Goal: Task Accomplishment & Management: Manage account settings

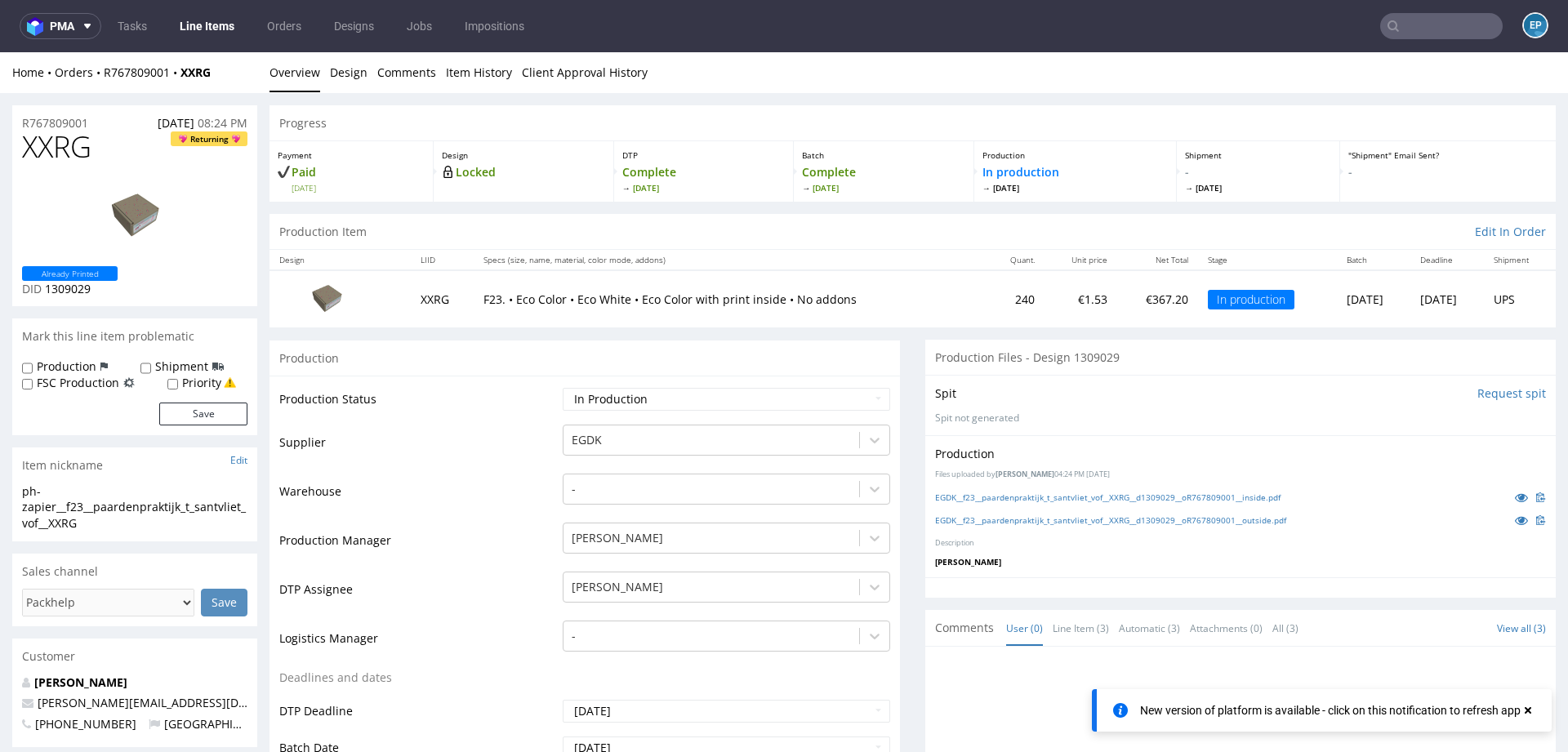
scroll to position [171, 0]
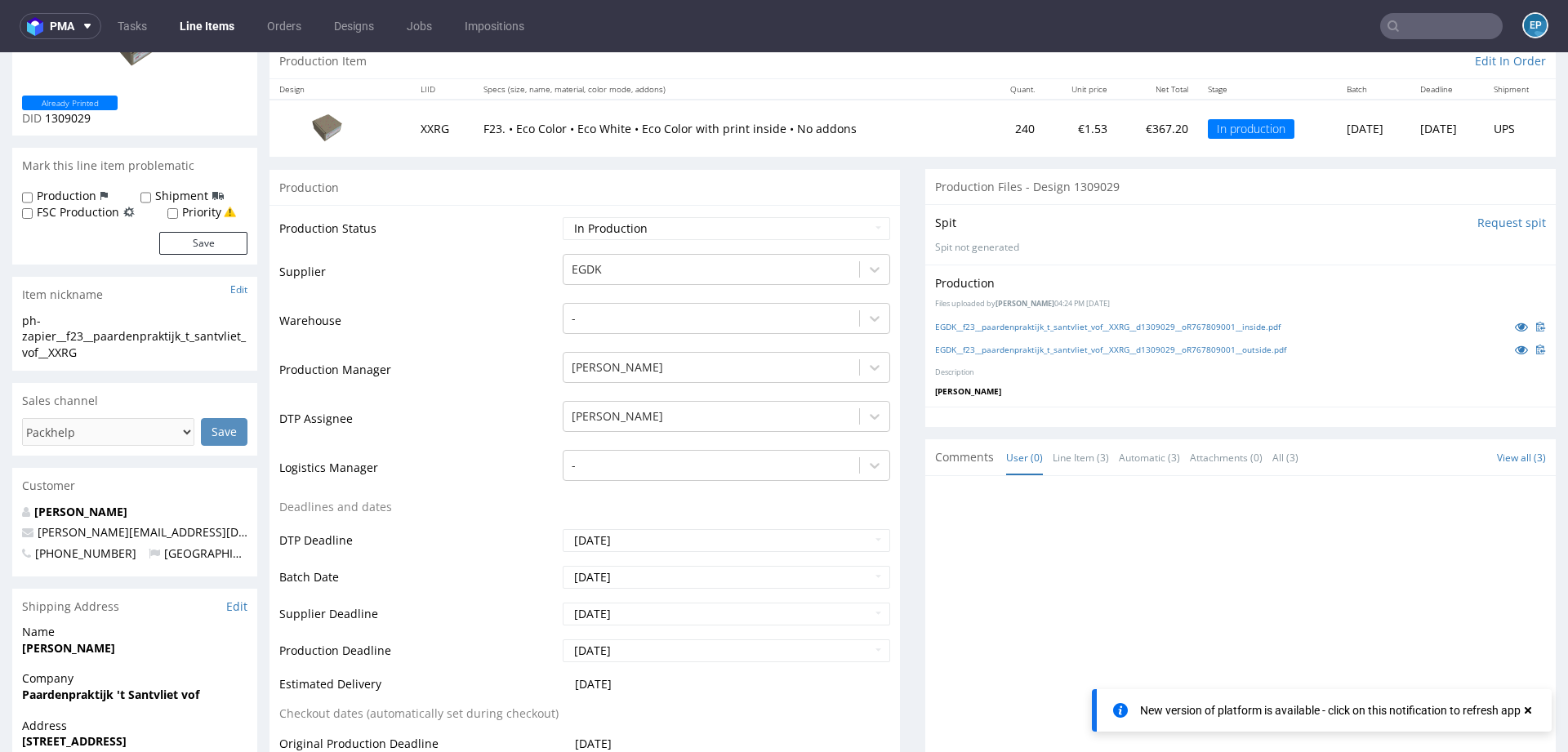
click at [202, 24] on link "Line Items" at bounding box center [207, 26] width 75 height 26
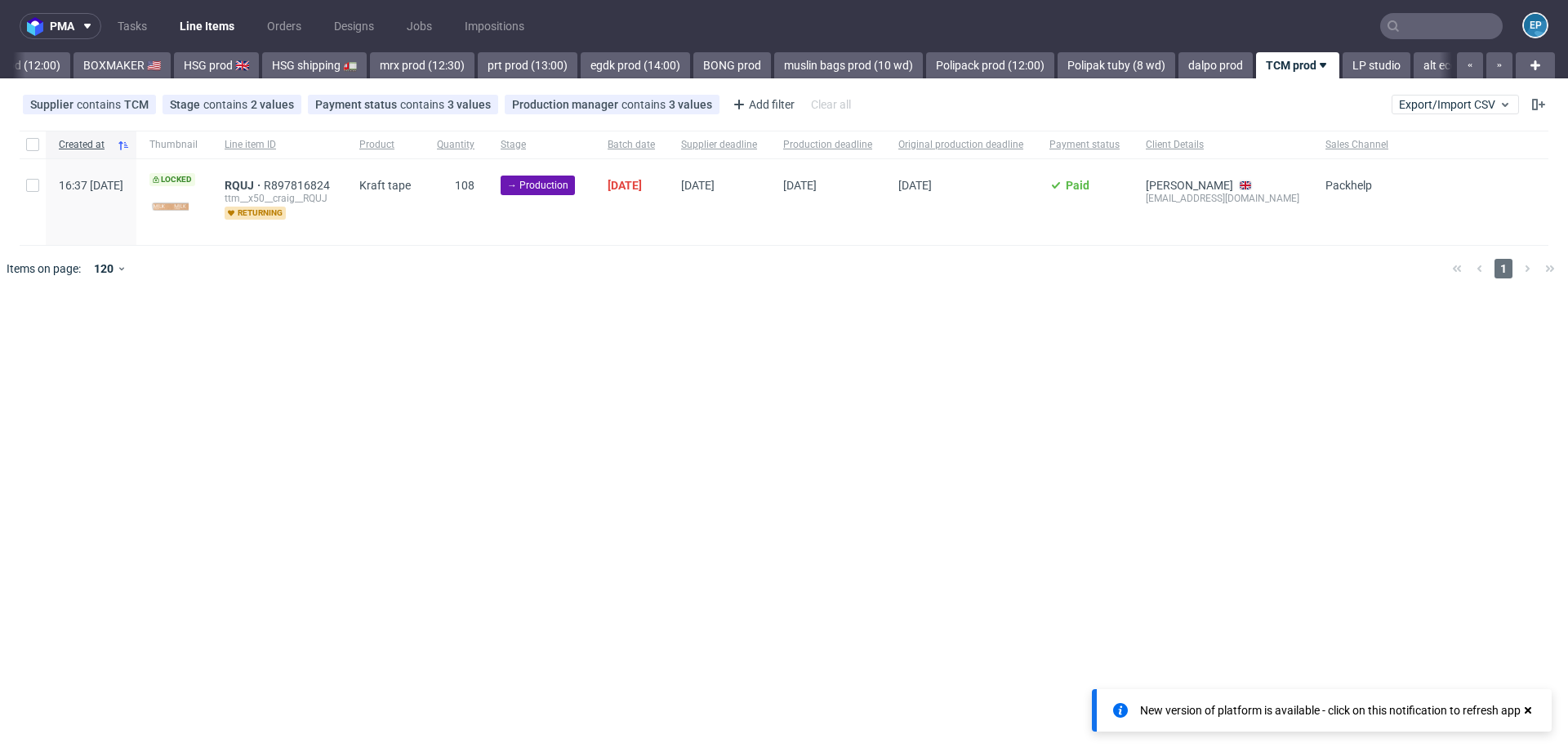
scroll to position [0, 2138]
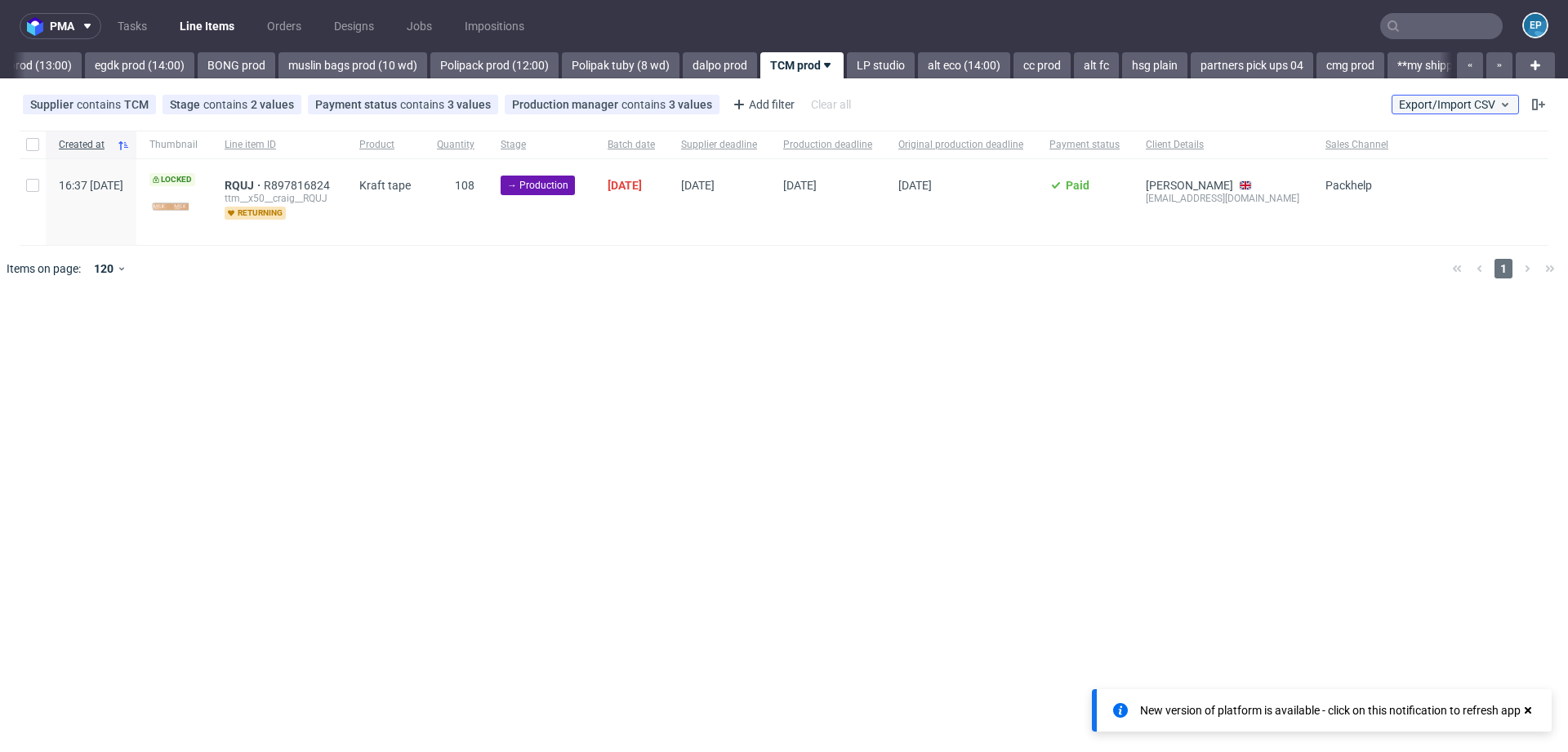
click at [1443, 102] on span "Export/Import CSV" at bounding box center [1455, 104] width 112 height 13
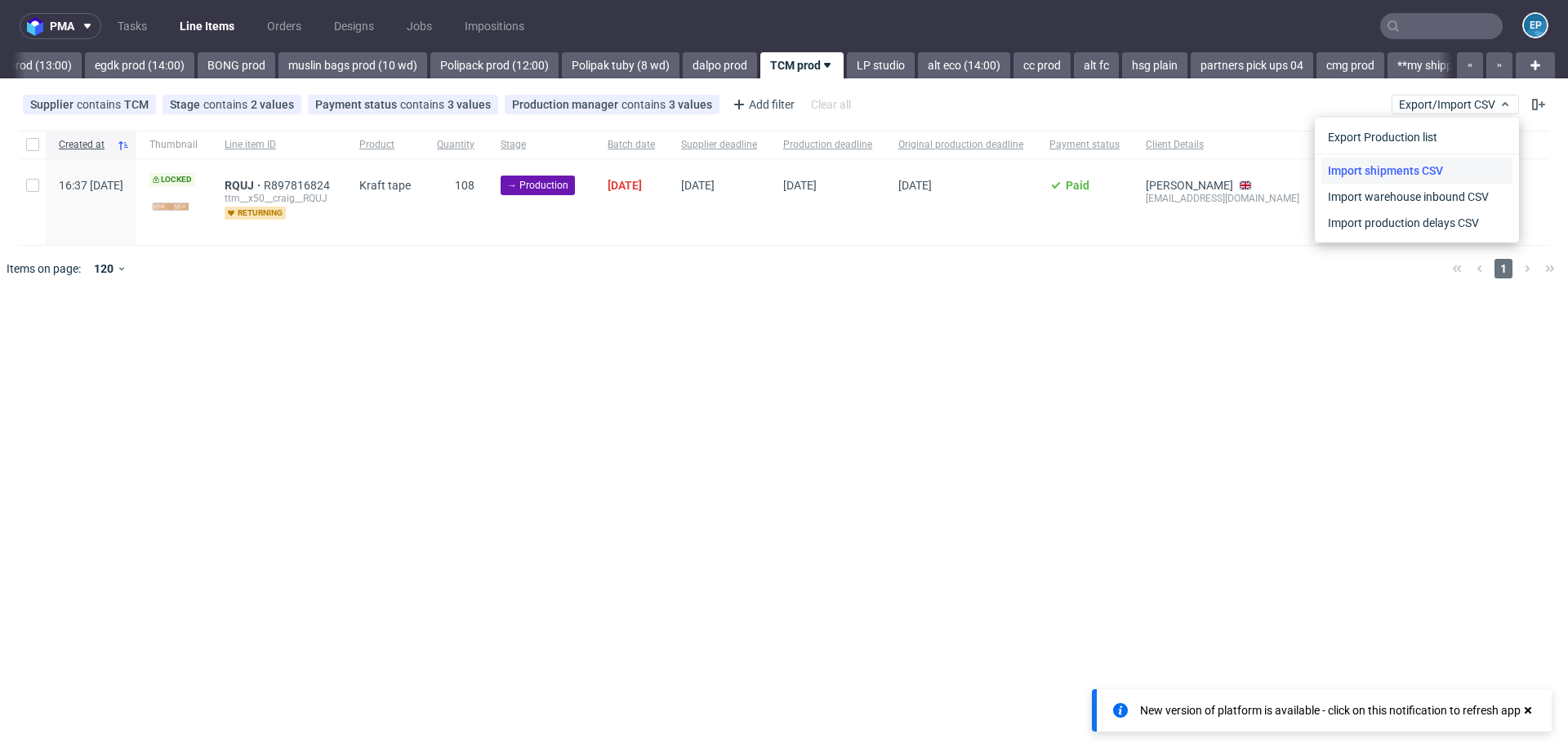
click at [1387, 166] on link "Import shipments CSV" at bounding box center [1417, 170] width 191 height 26
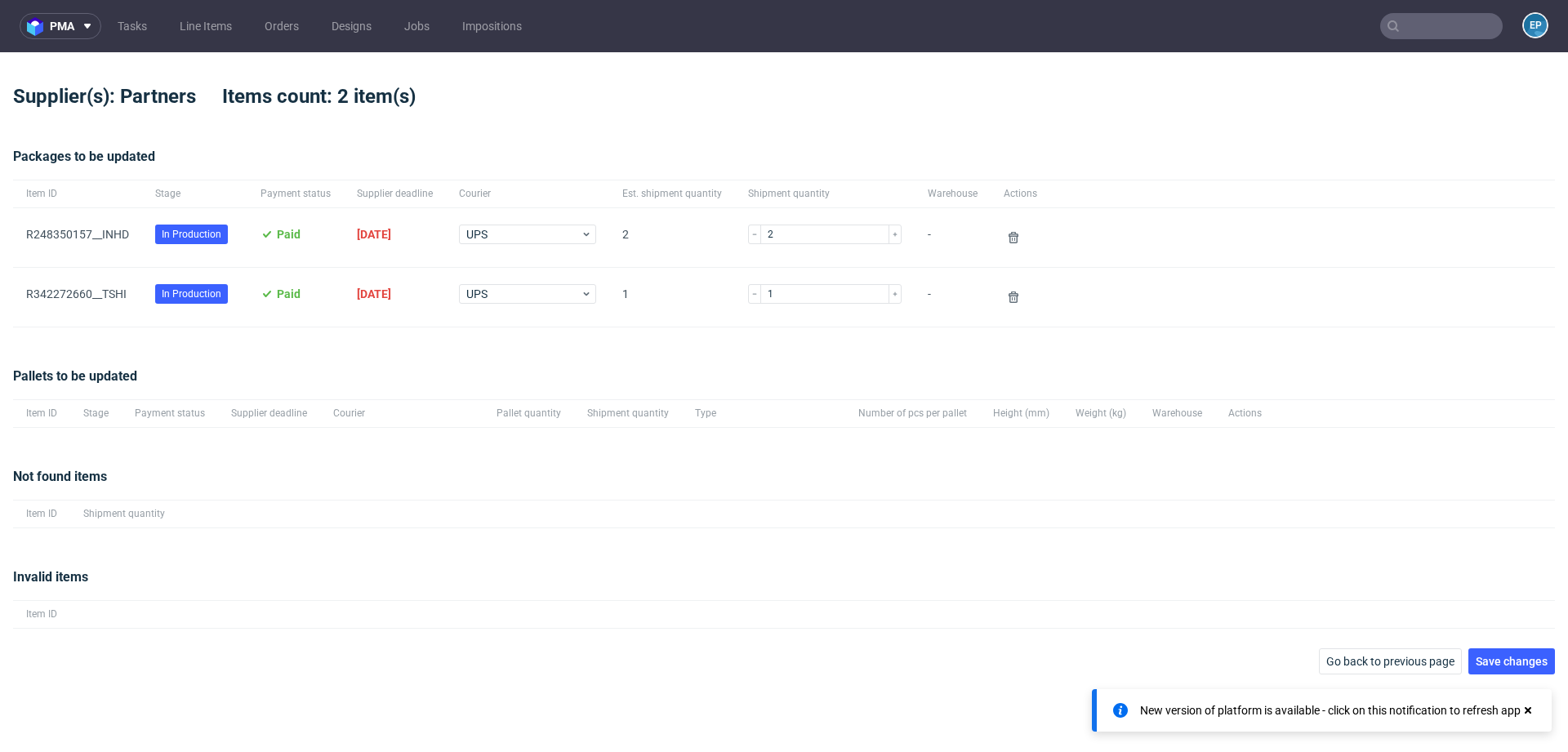
click at [1530, 708] on use at bounding box center [1528, 710] width 6 height 6
click at [77, 231] on link "R248350157__INHD" at bounding box center [77, 234] width 103 height 13
click at [77, 300] on link "R342272660__TSHI" at bounding box center [76, 294] width 101 height 13
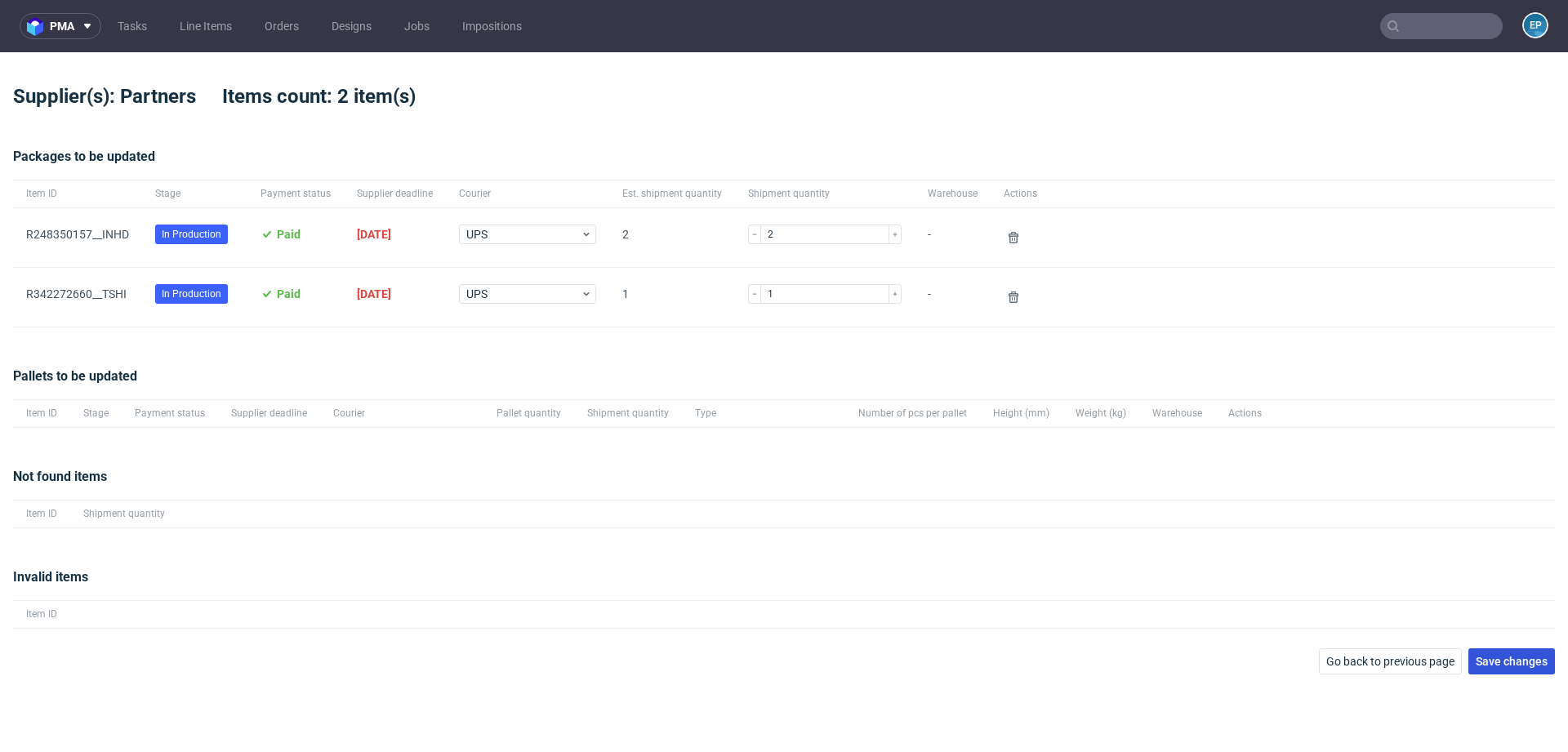
click at [1483, 649] on button "Save changes" at bounding box center [1511, 661] width 86 height 26
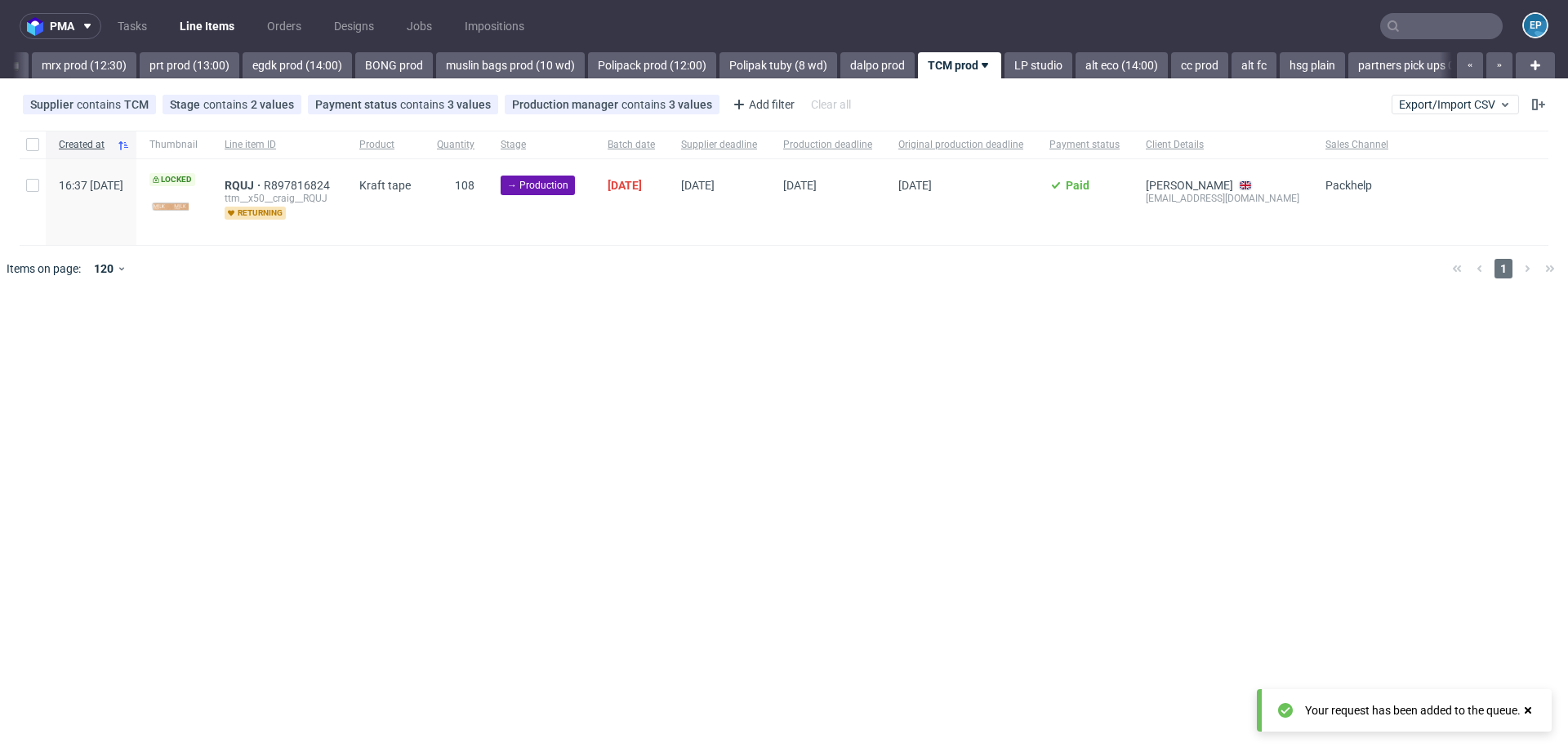
scroll to position [0, 2138]
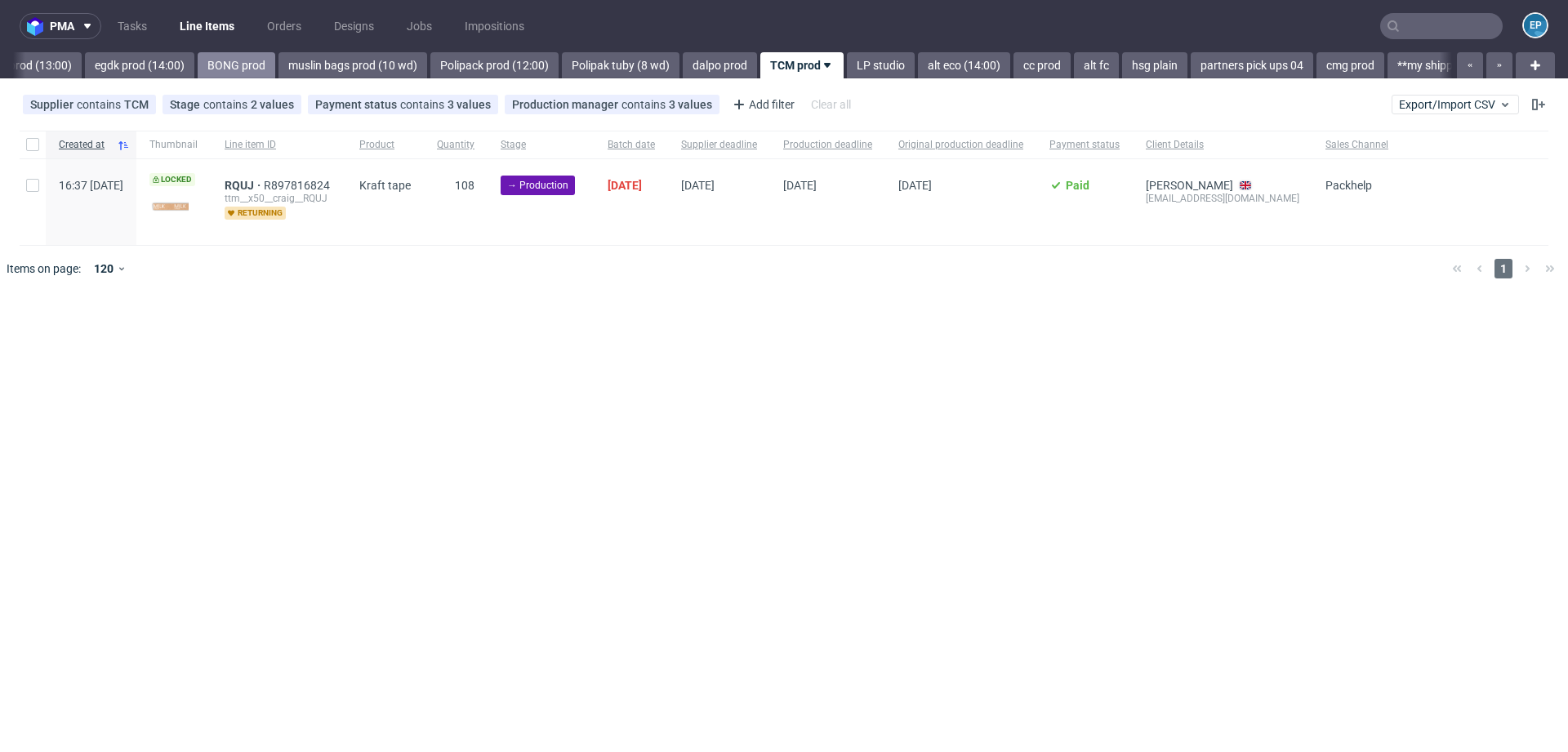
click at [198, 68] on link "BONG prod" at bounding box center [237, 65] width 77 height 26
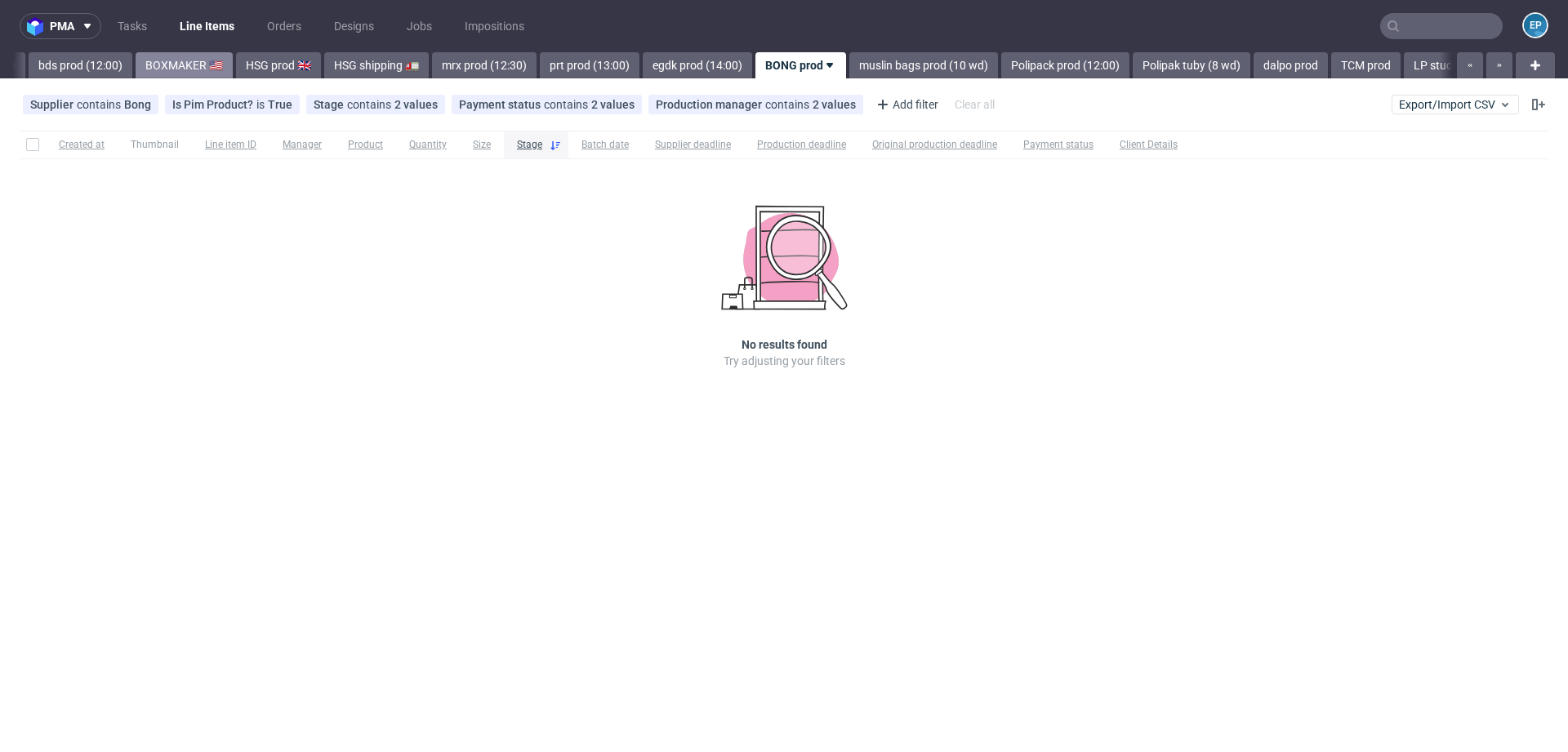
click at [149, 66] on link "BOXMAKER 🇺🇸" at bounding box center [184, 65] width 97 height 26
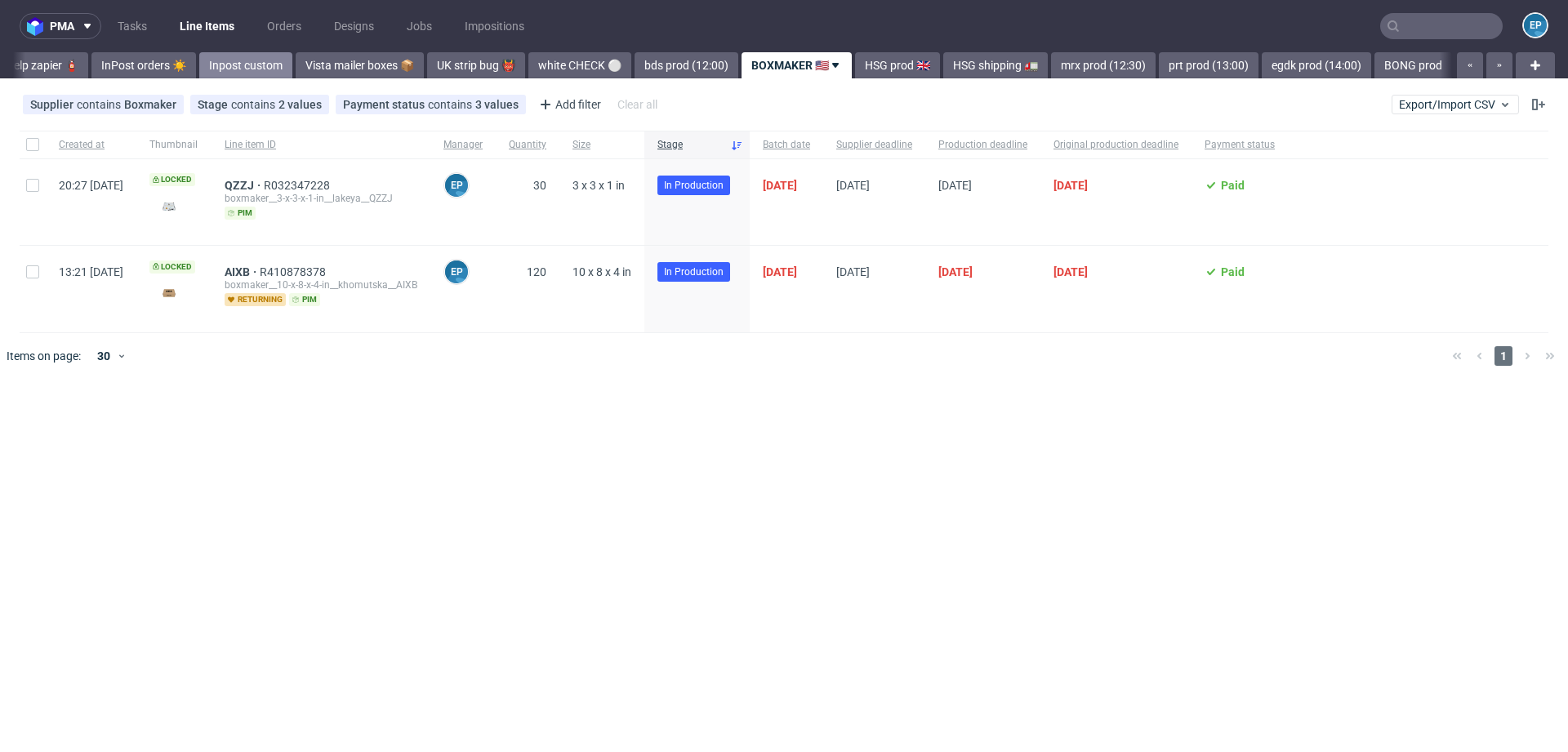
click at [203, 66] on link "Inpost custom" at bounding box center [245, 65] width 93 height 26
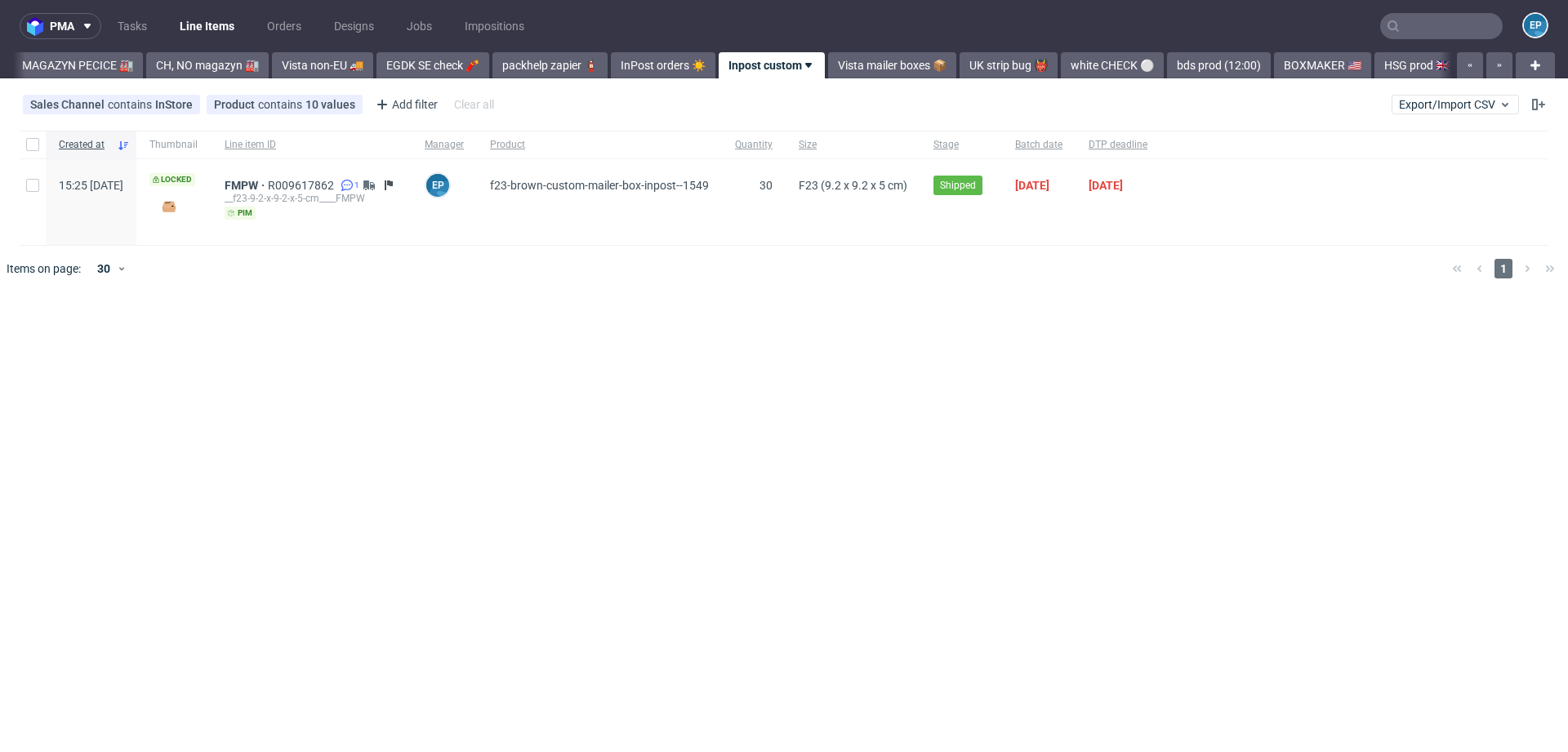
scroll to position [0, 434]
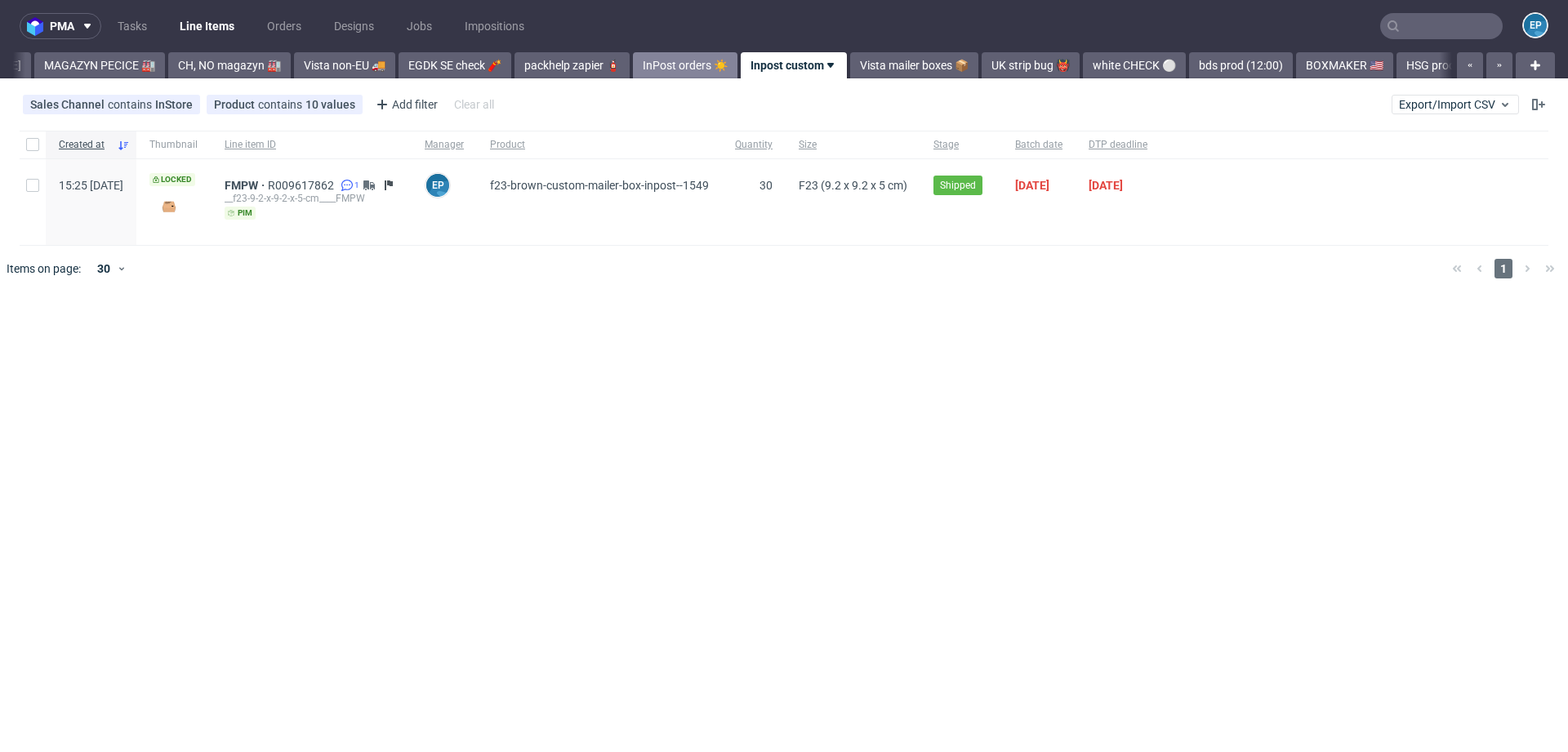
click at [651, 55] on link "InPost orders ☀️" at bounding box center [685, 65] width 104 height 26
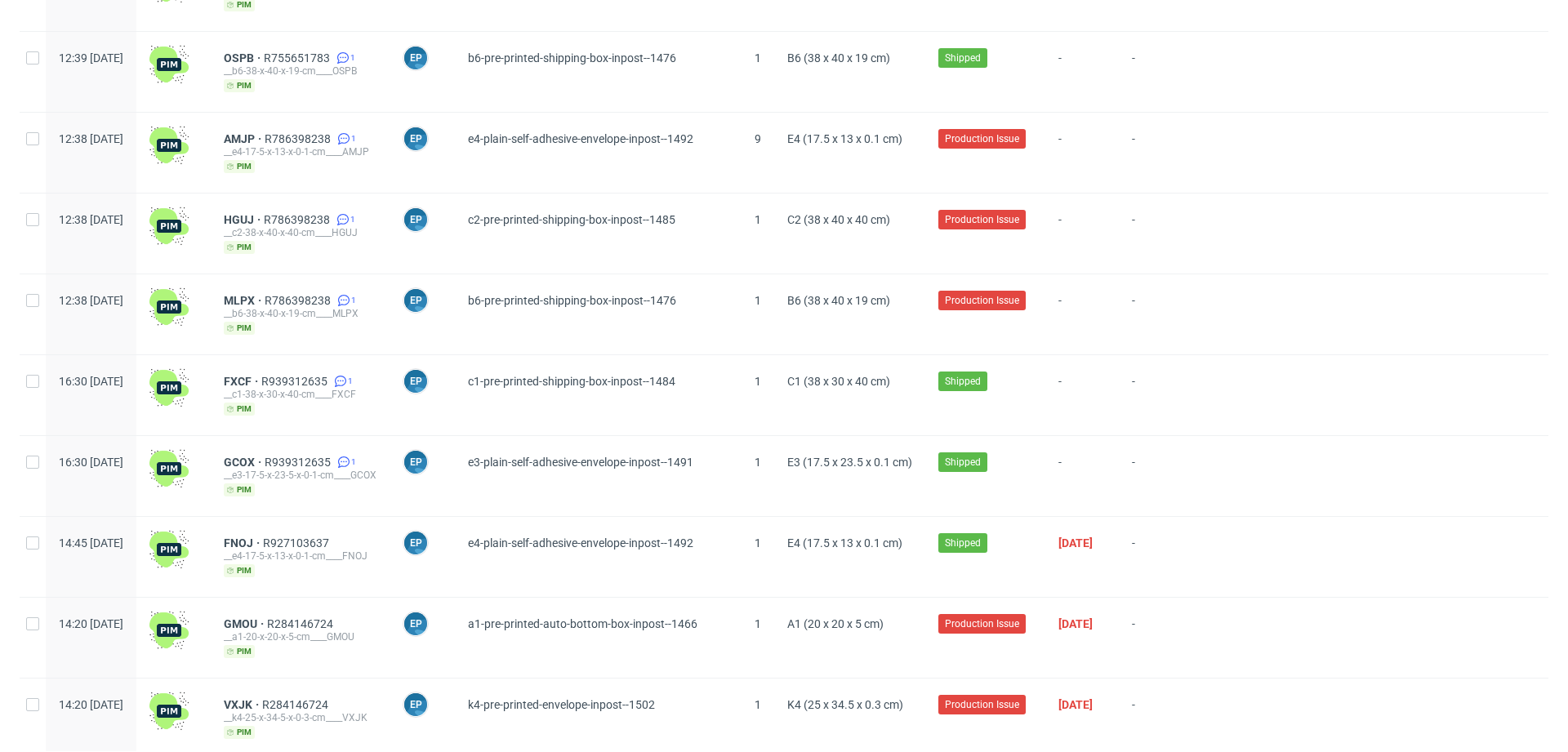
scroll to position [614, 0]
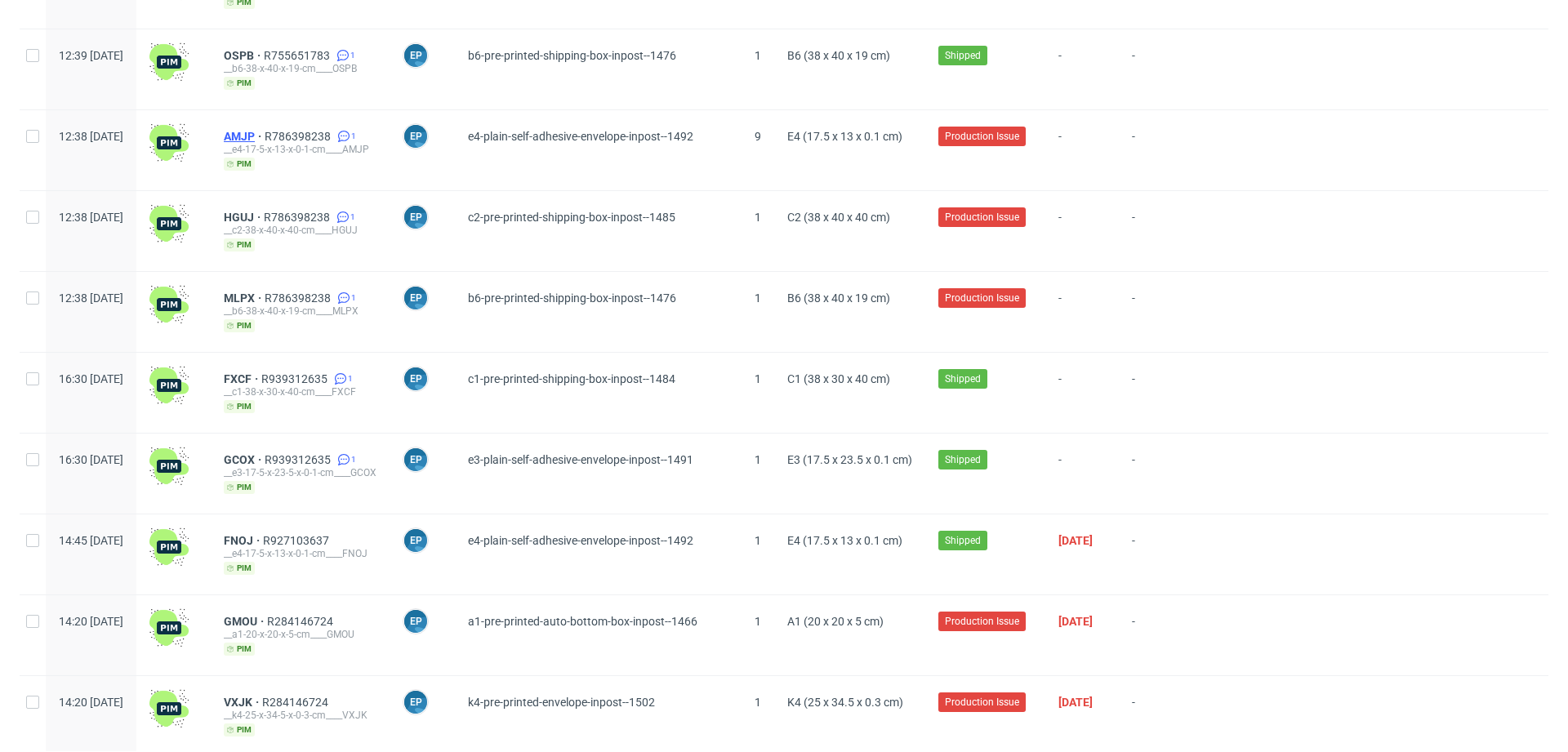
click at [264, 135] on span "AMJP" at bounding box center [244, 136] width 40 height 13
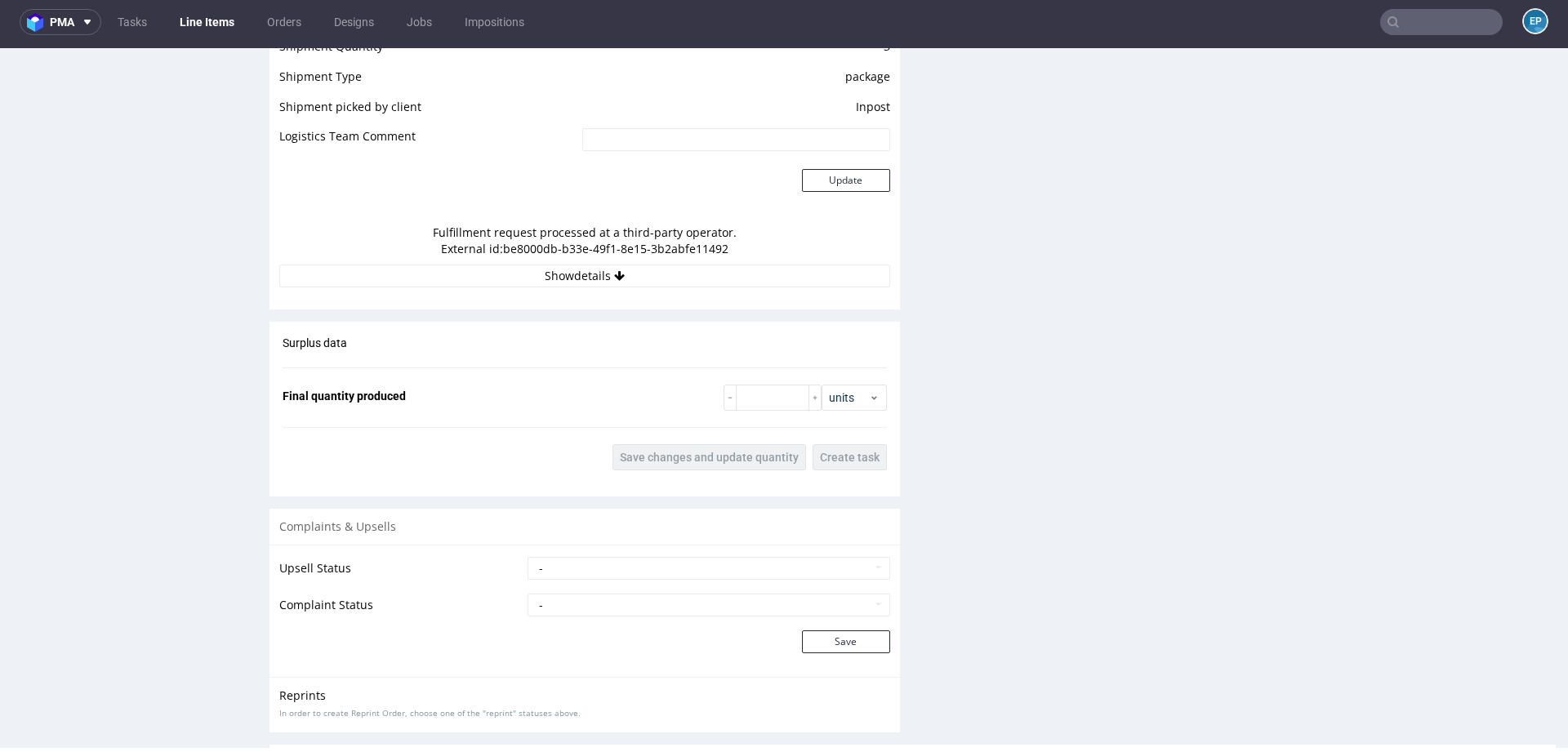
scroll to position [1492, 0]
click at [623, 282] on button "Show details" at bounding box center [584, 276] width 611 height 22
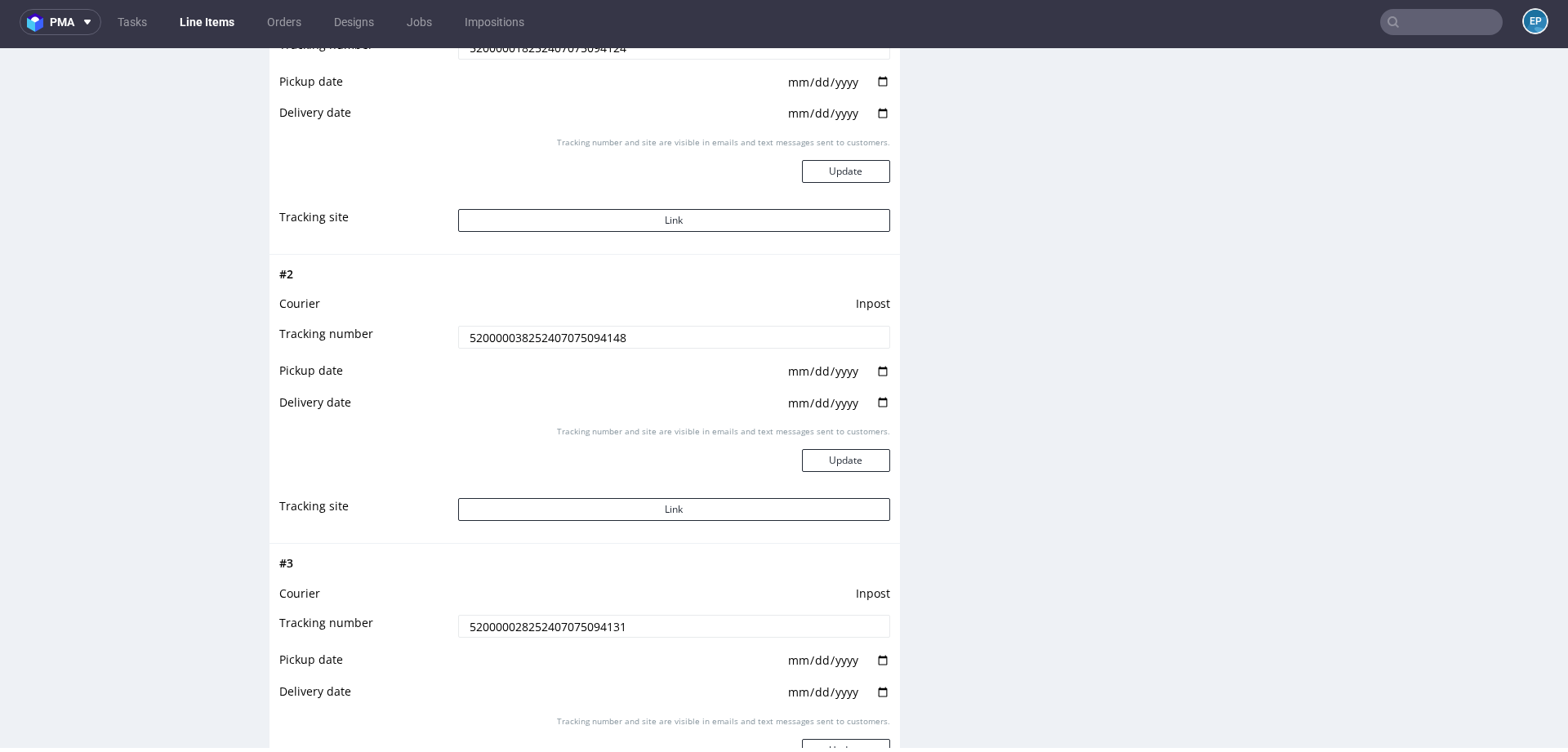
scroll to position [1857, 0]
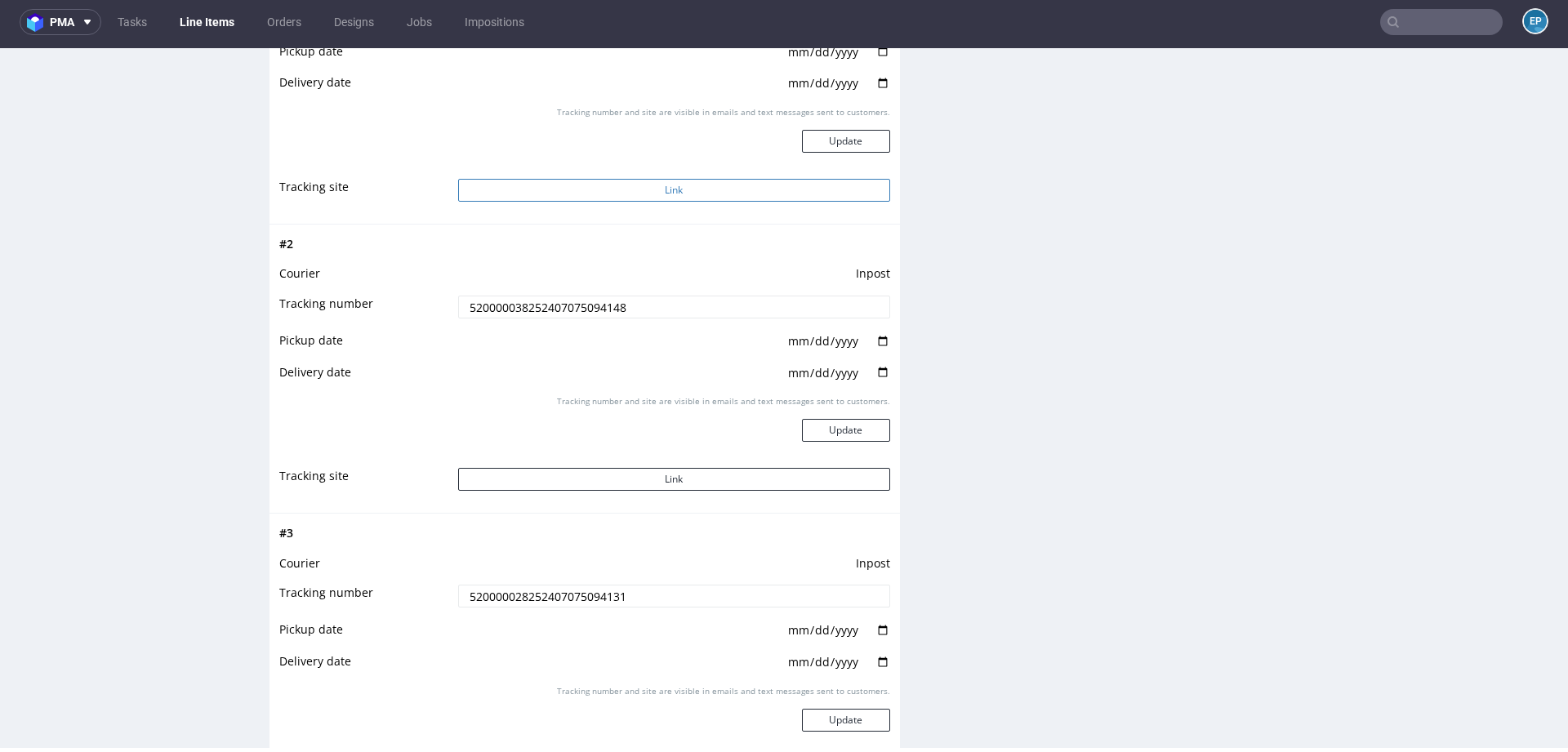
click at [610, 193] on button "Link" at bounding box center [674, 190] width 432 height 22
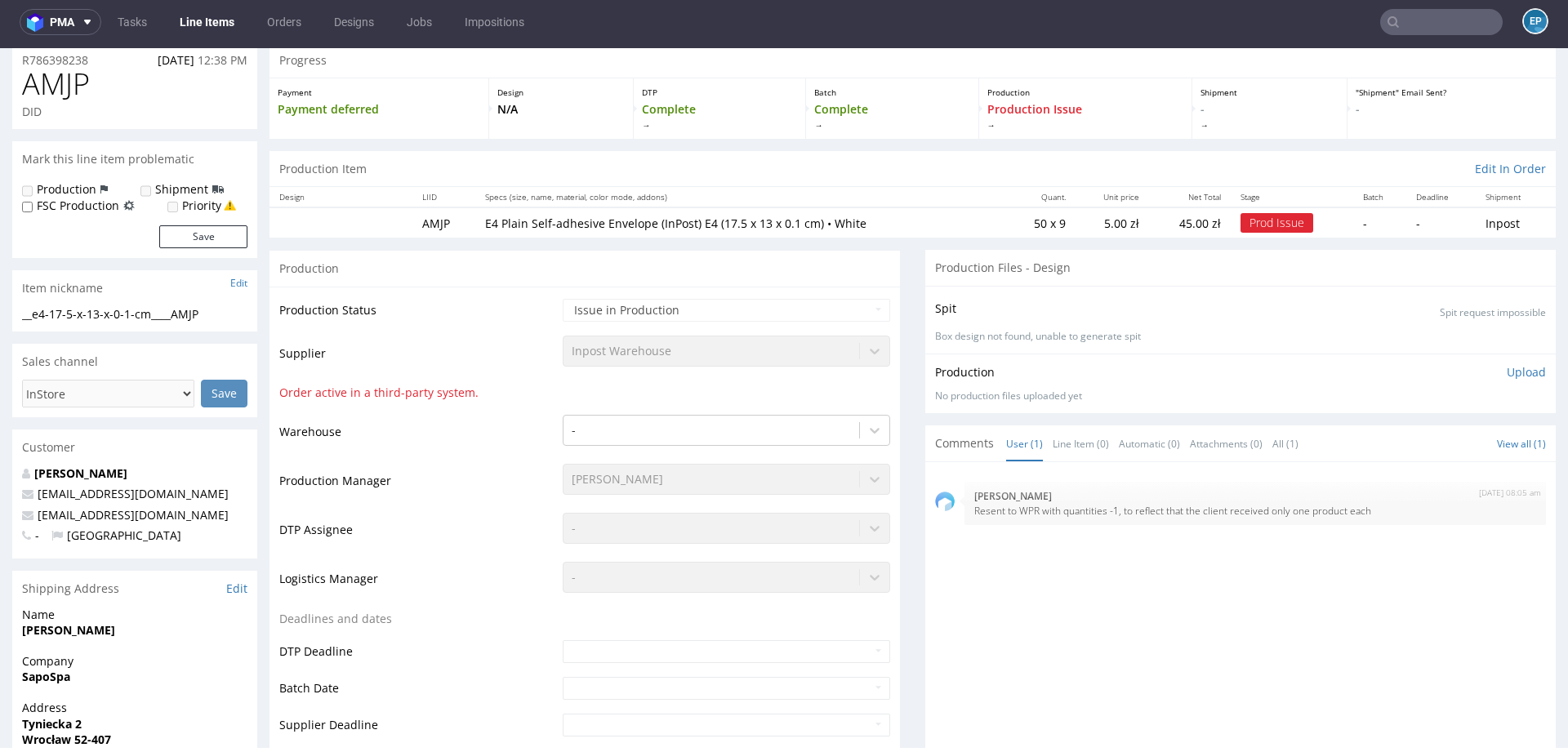
scroll to position [0, 0]
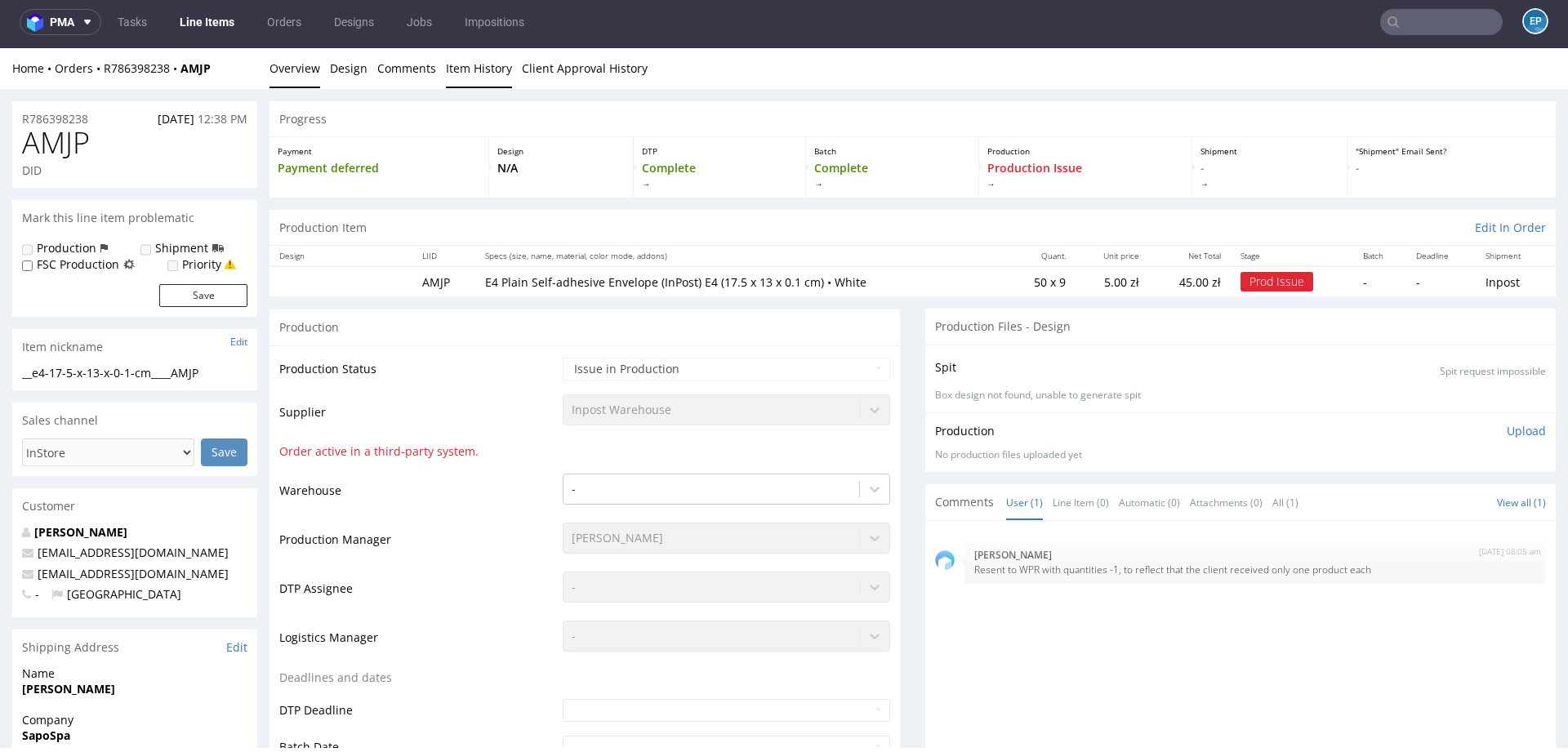
click at [484, 76] on link "Item History" at bounding box center [479, 68] width 67 height 40
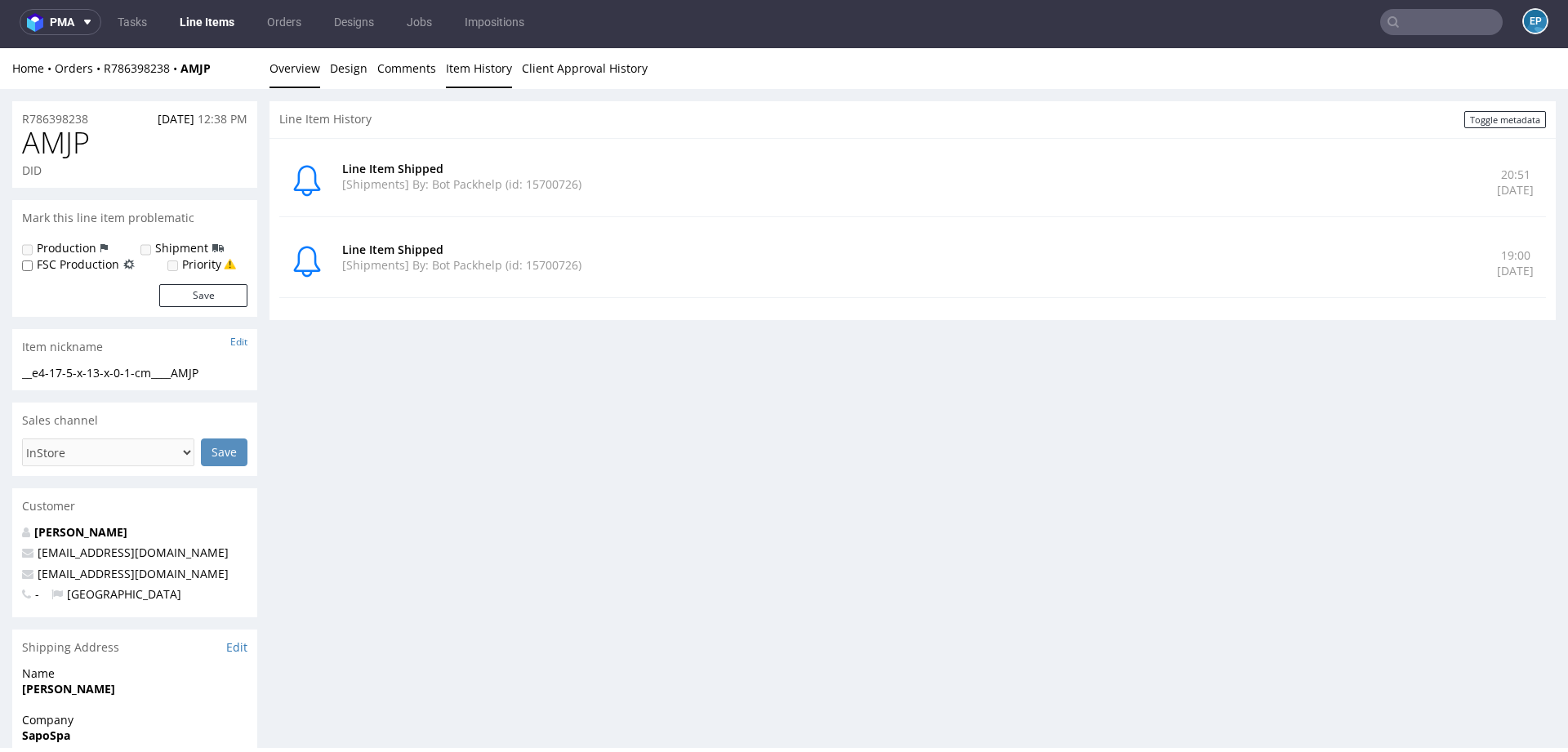
click at [303, 70] on link "Overview" at bounding box center [295, 68] width 50 height 40
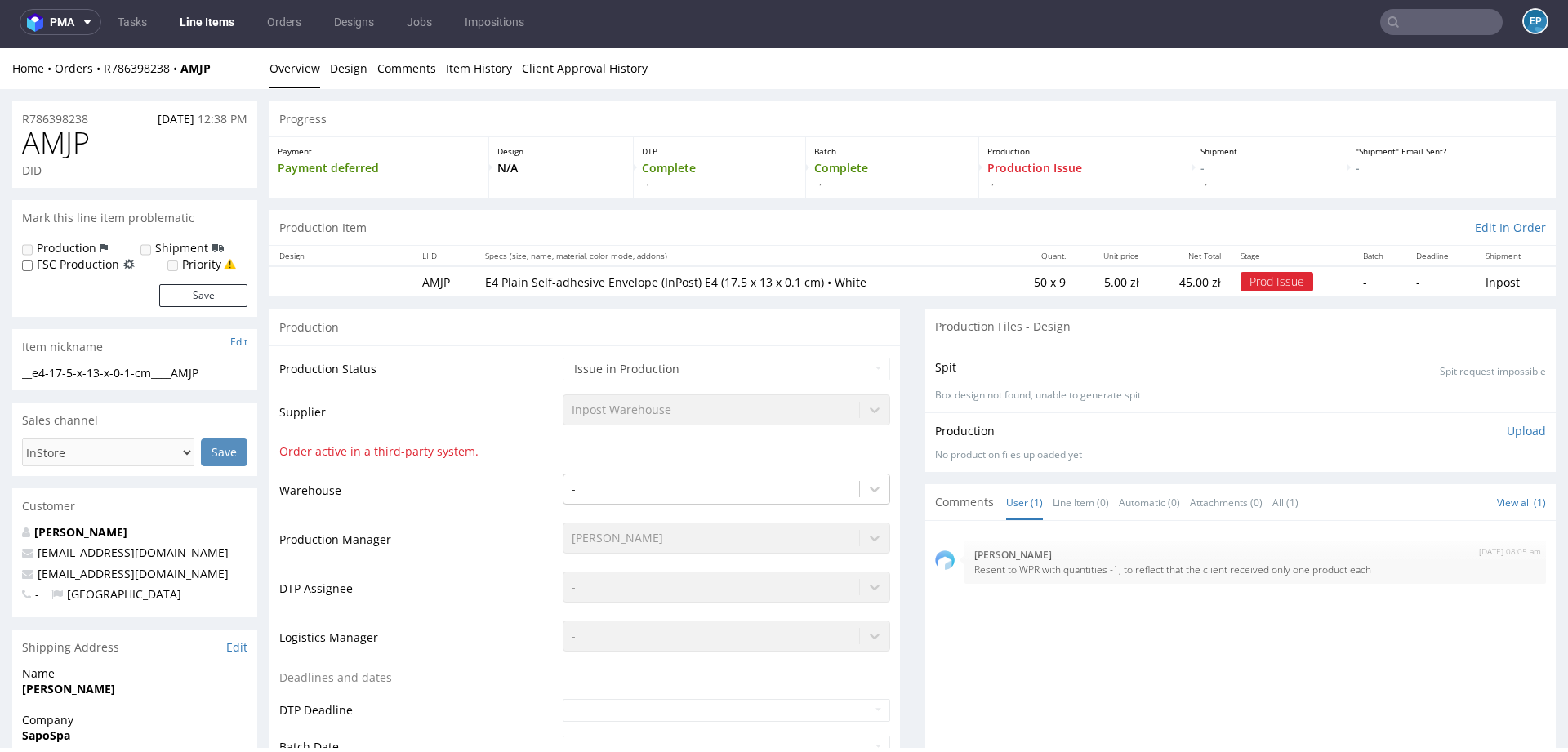
click at [210, 18] on link "Line Items" at bounding box center [207, 22] width 75 height 26
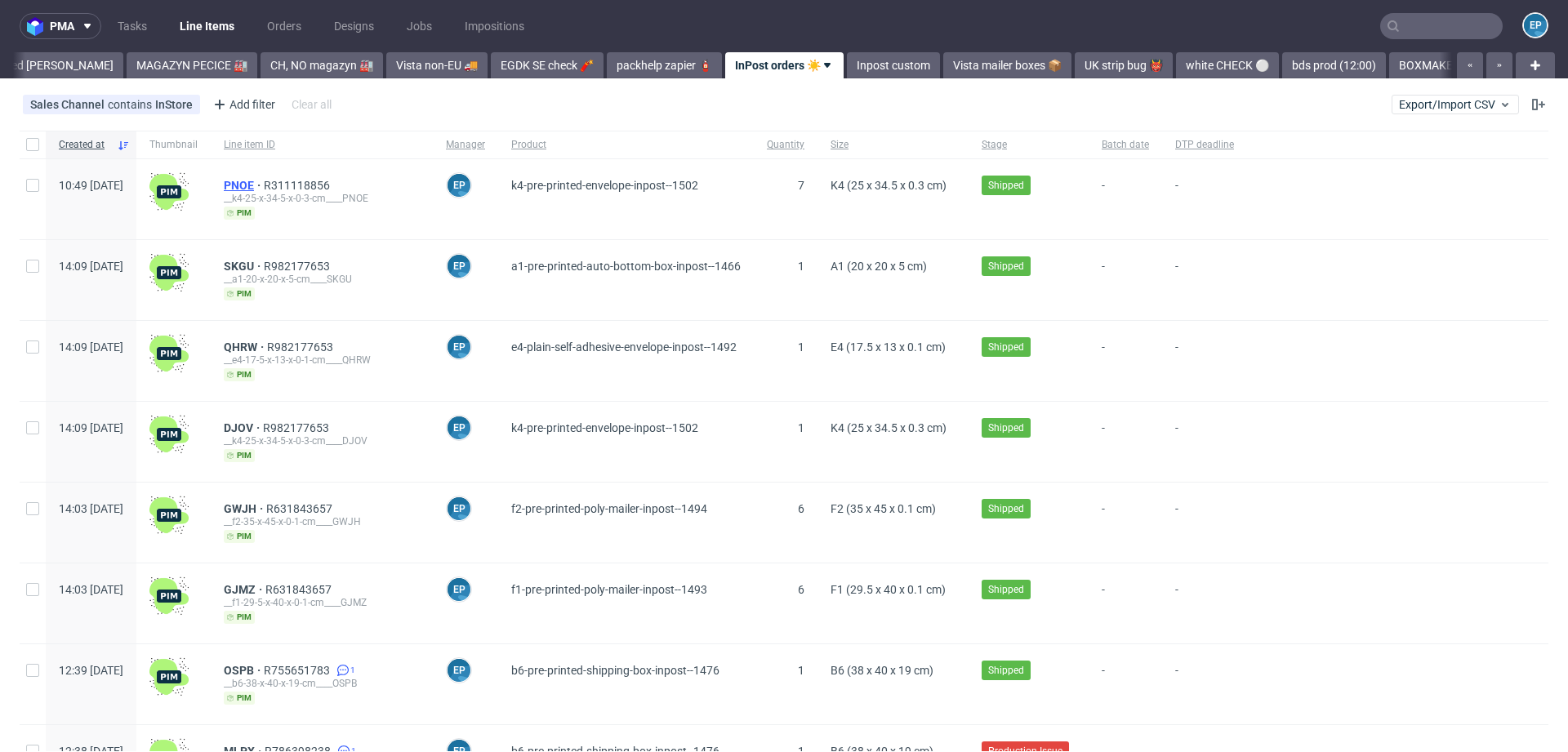
click at [264, 182] on span "PNOE" at bounding box center [244, 185] width 40 height 13
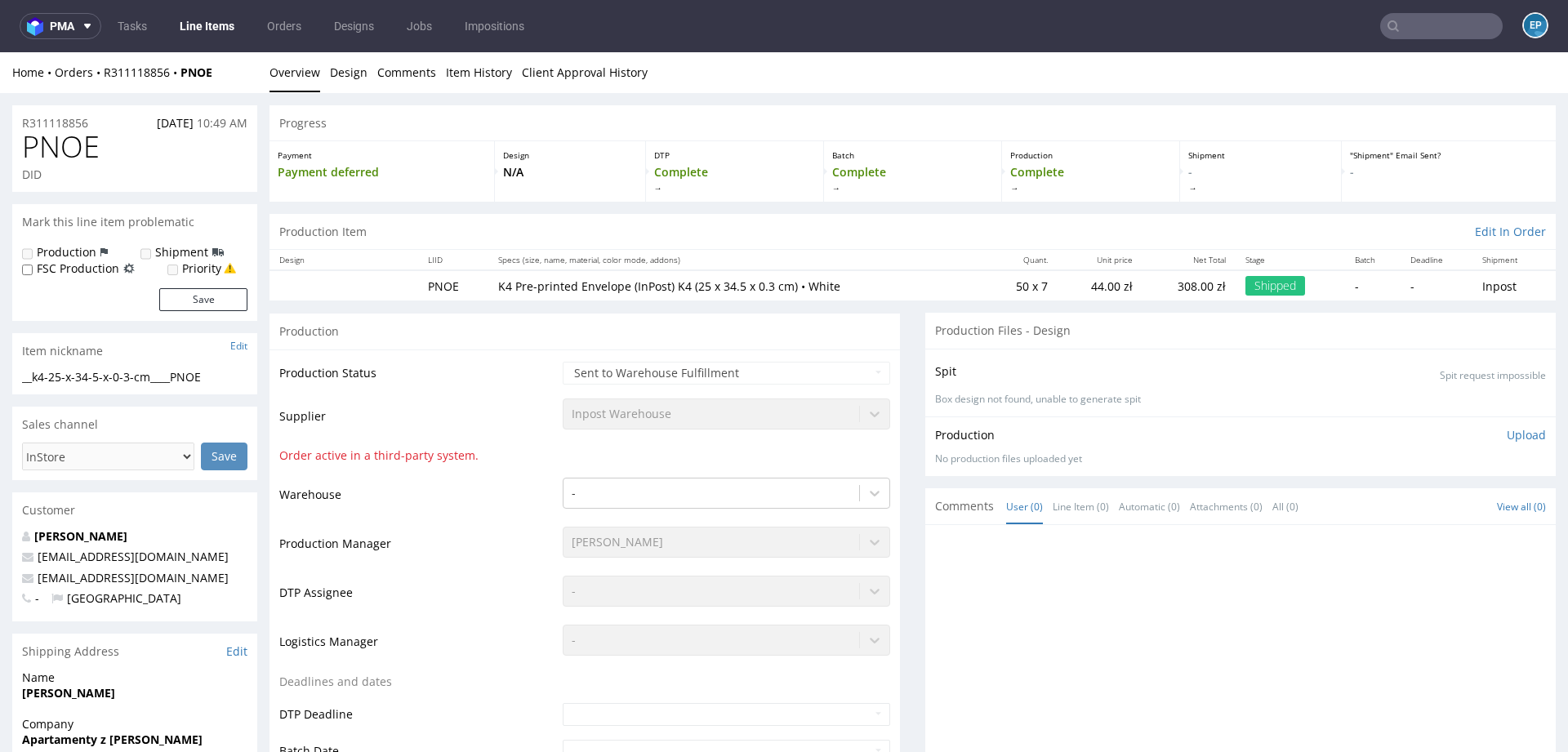
click at [241, 36] on ul "Tasks Line Items Orders Designs Jobs Impositions" at bounding box center [321, 26] width 439 height 26
click at [220, 26] on link "Line Items" at bounding box center [207, 26] width 75 height 26
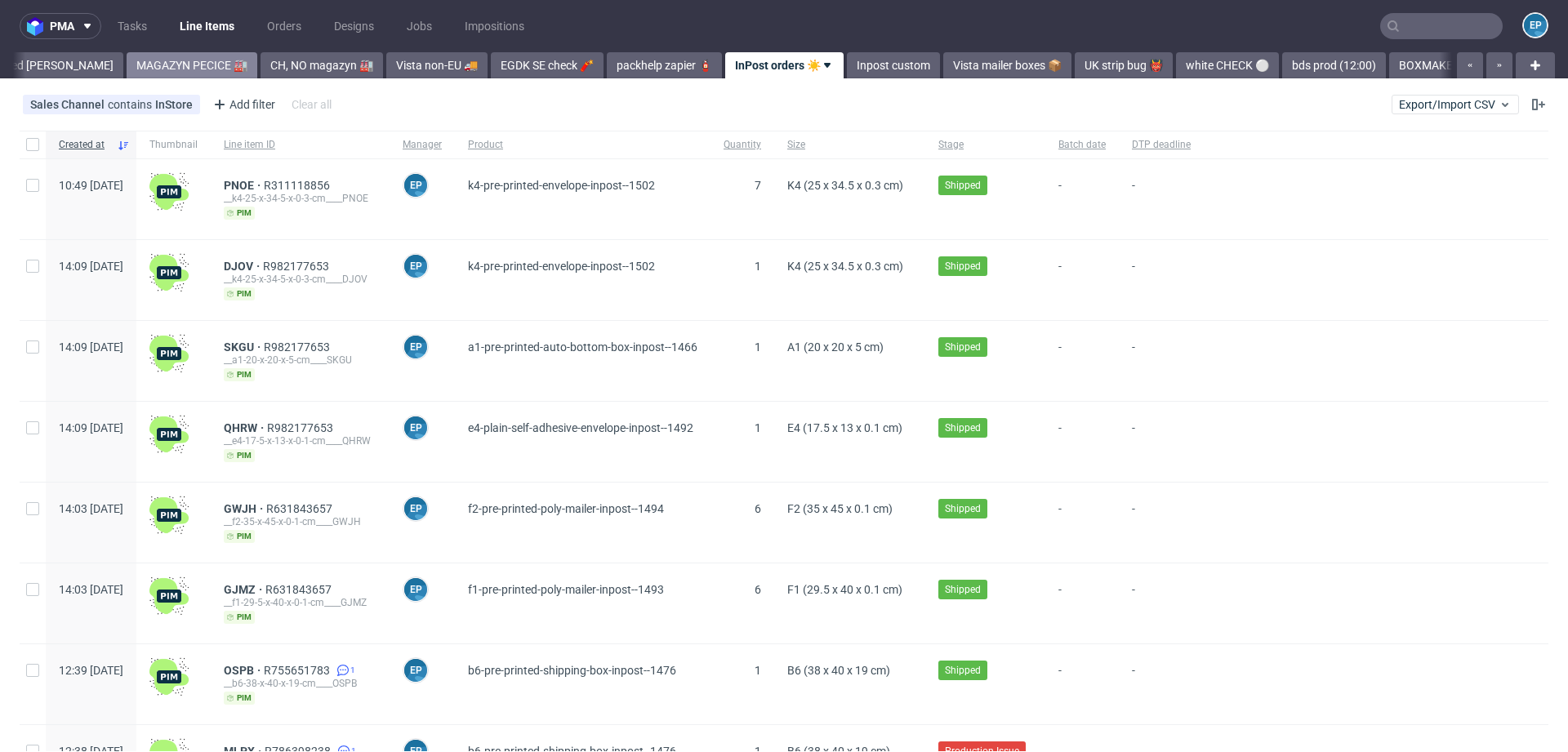
click at [182, 58] on link "MAGAZYN PECICE 🏭" at bounding box center [192, 65] width 130 height 26
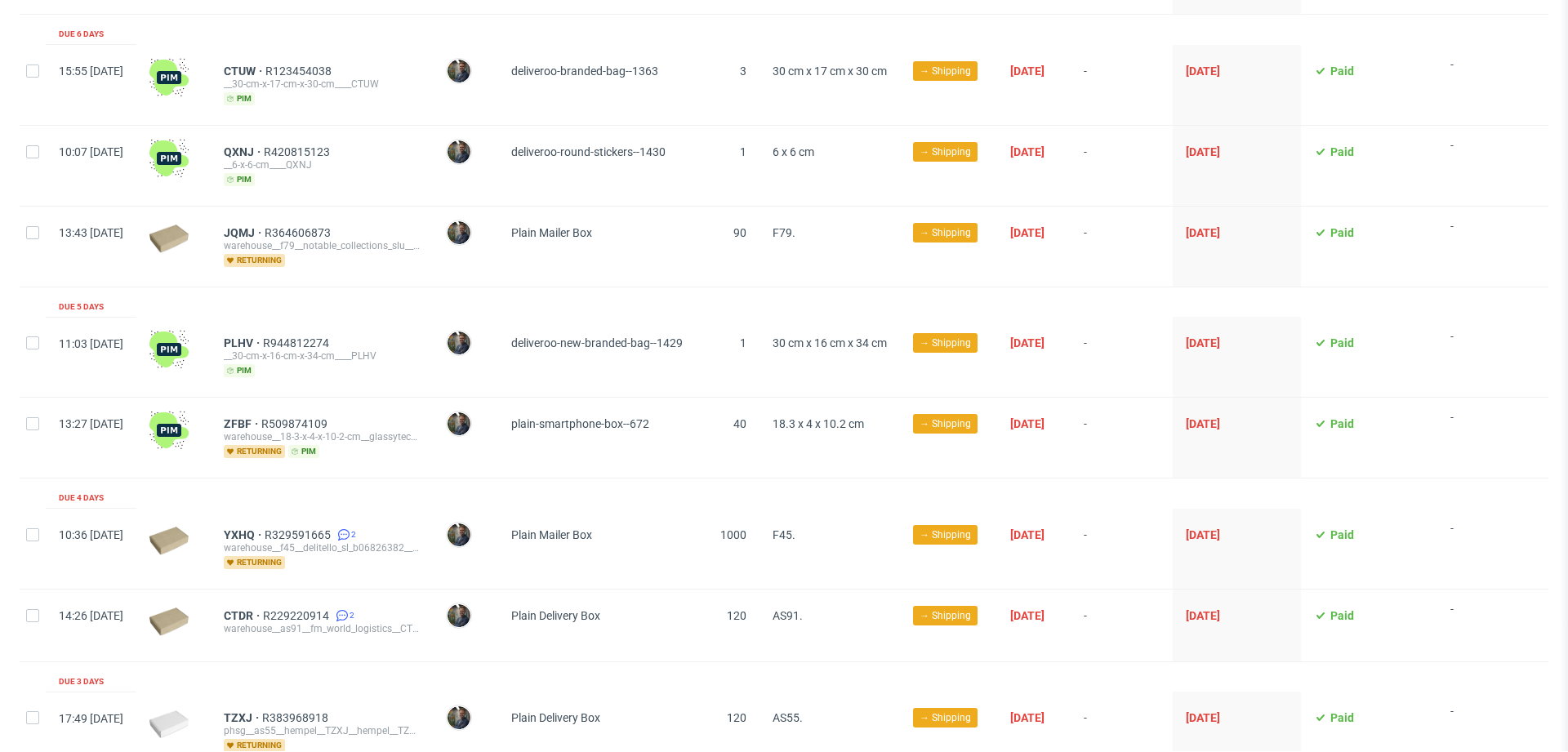
scroll to position [363, 0]
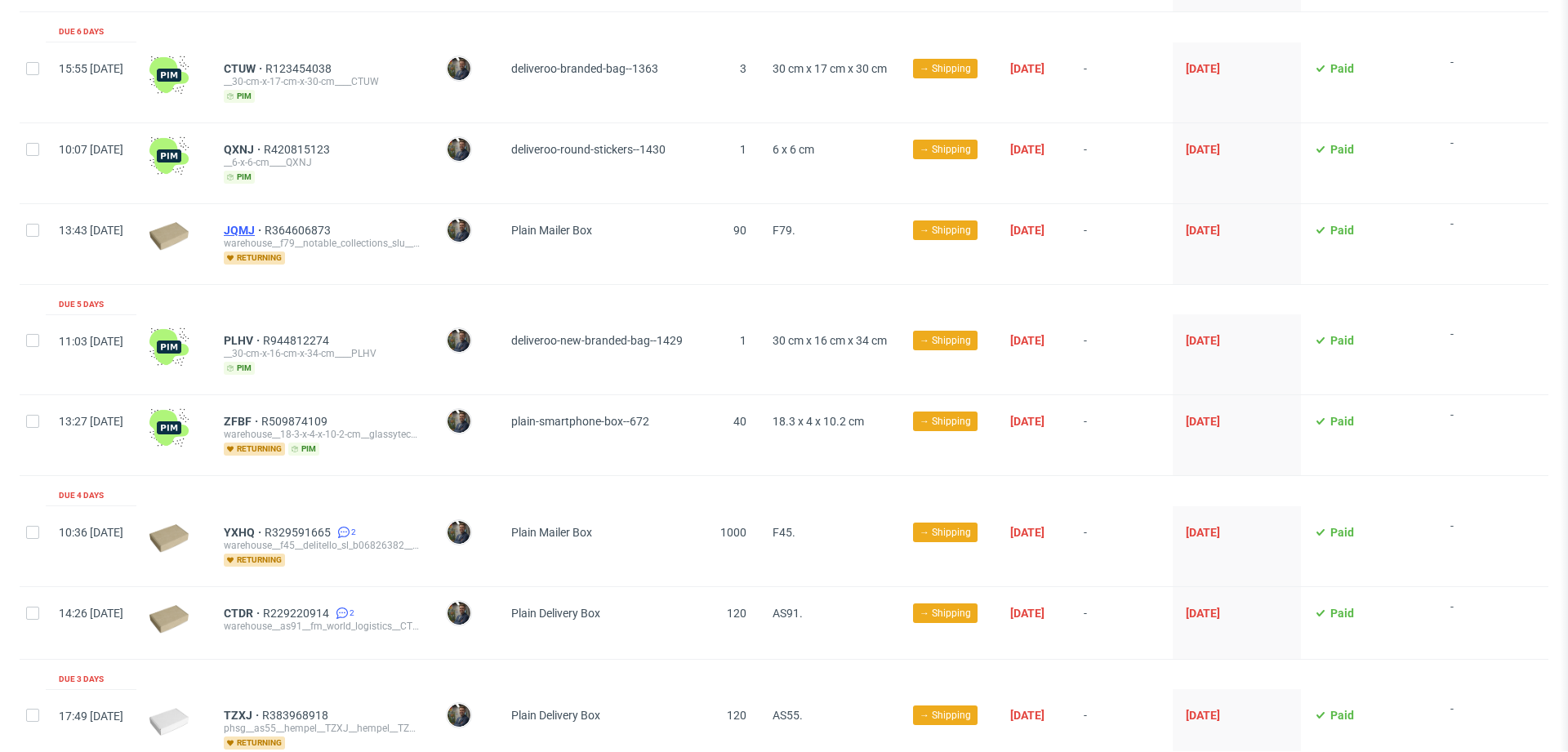
click at [264, 226] on span "JQMJ" at bounding box center [244, 230] width 40 height 13
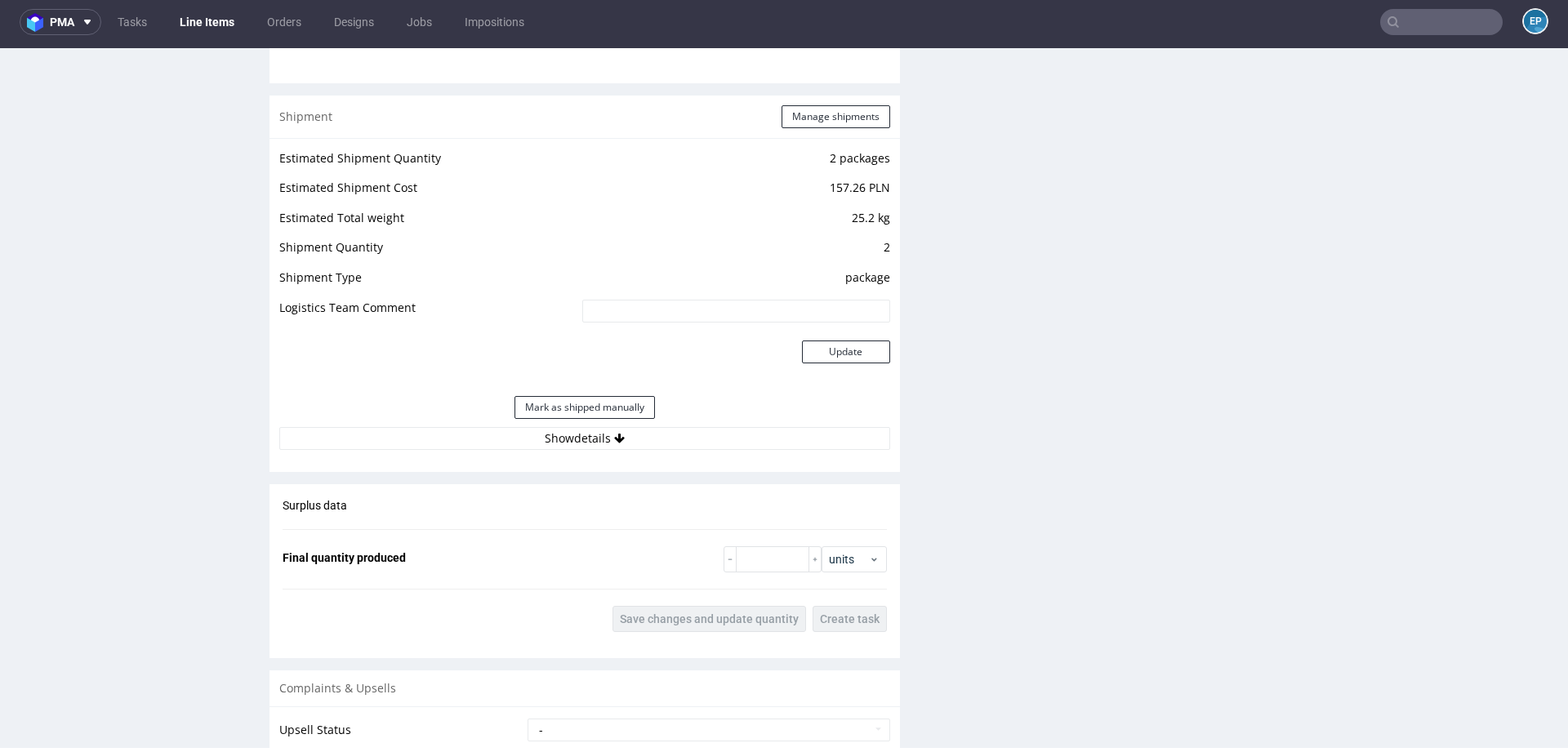
scroll to position [1576, 0]
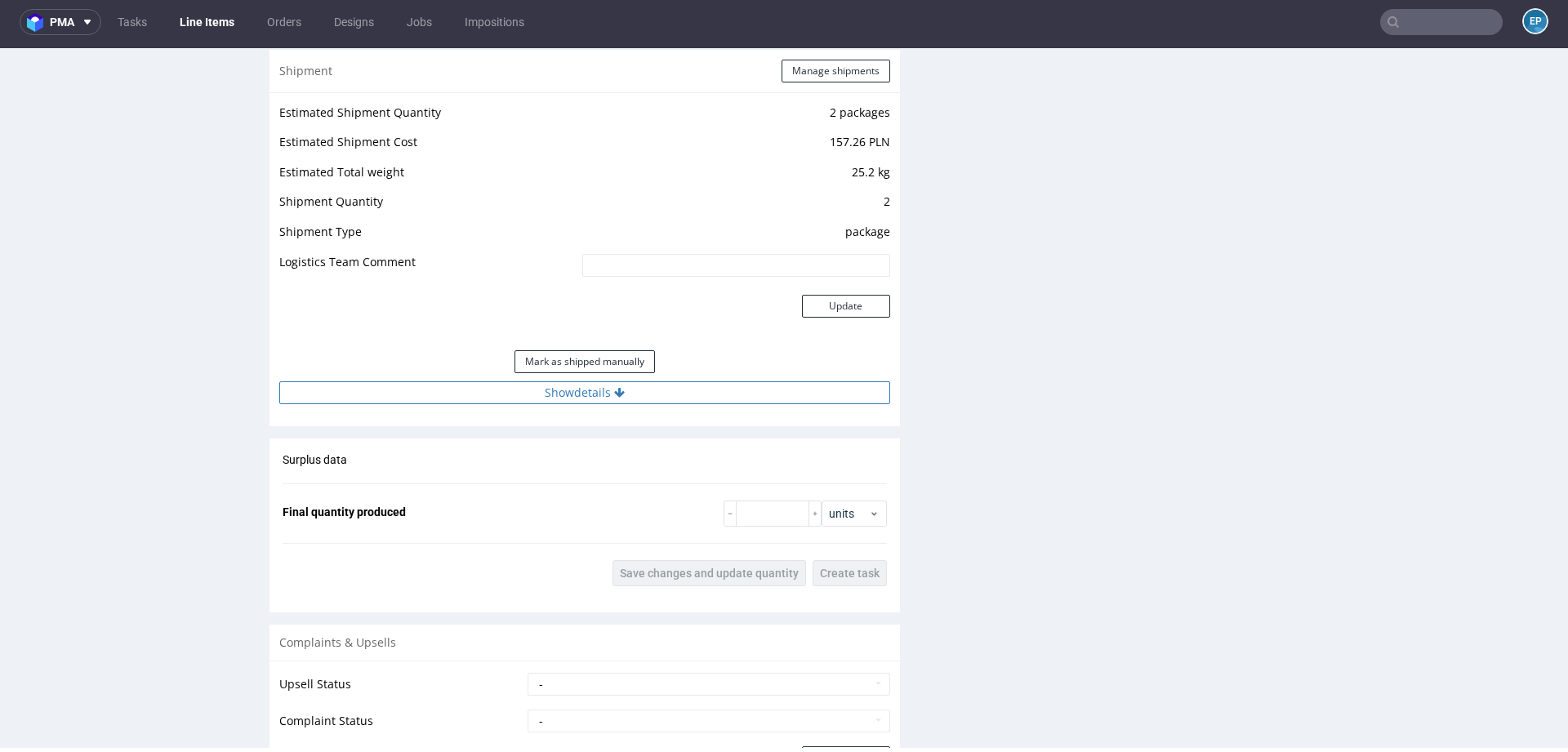
click at [643, 392] on button "Show details" at bounding box center [584, 392] width 611 height 22
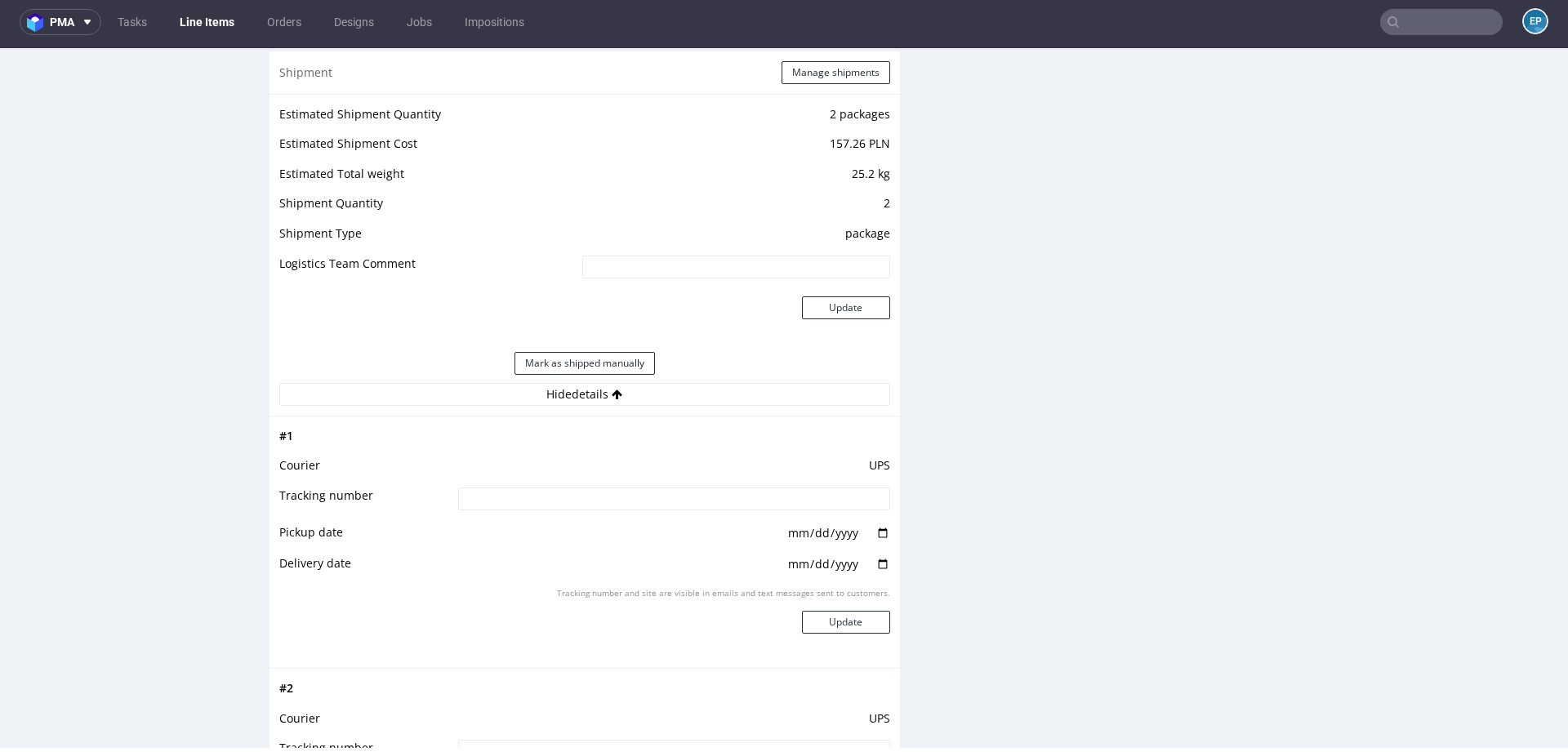
scroll to position [1494, 0]
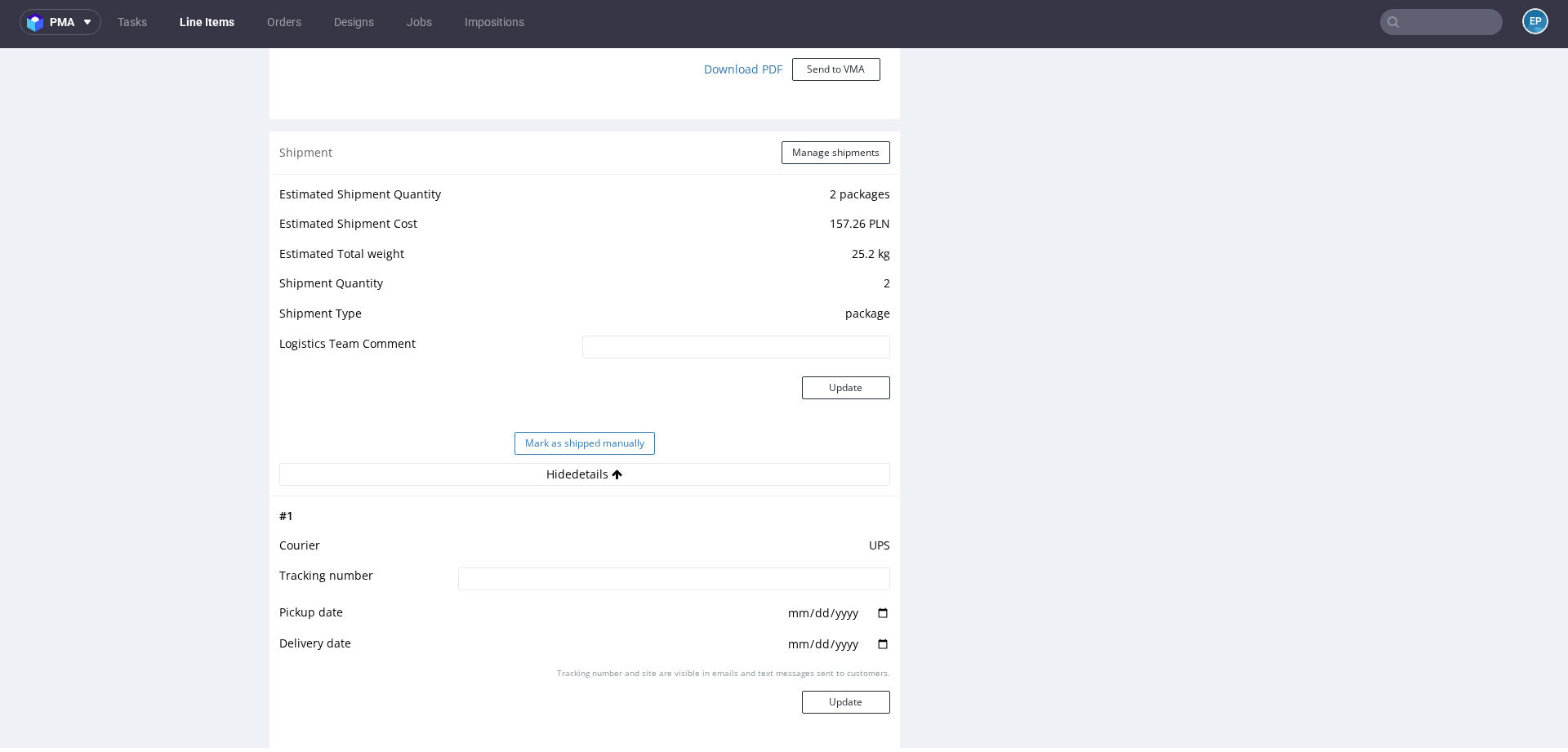
click at [602, 440] on button "Mark as shipped manually" at bounding box center [585, 443] width 140 height 22
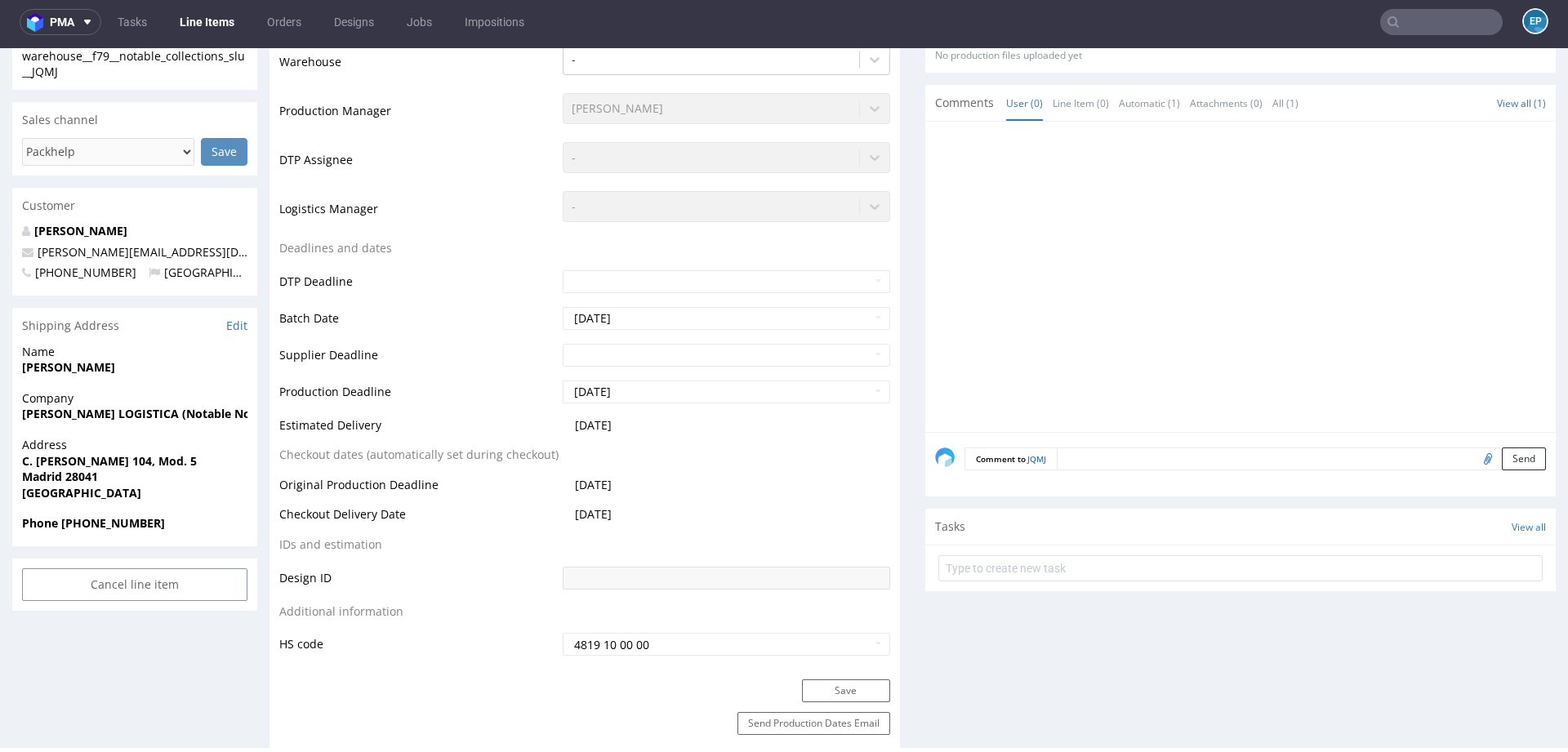
scroll to position [0, 0]
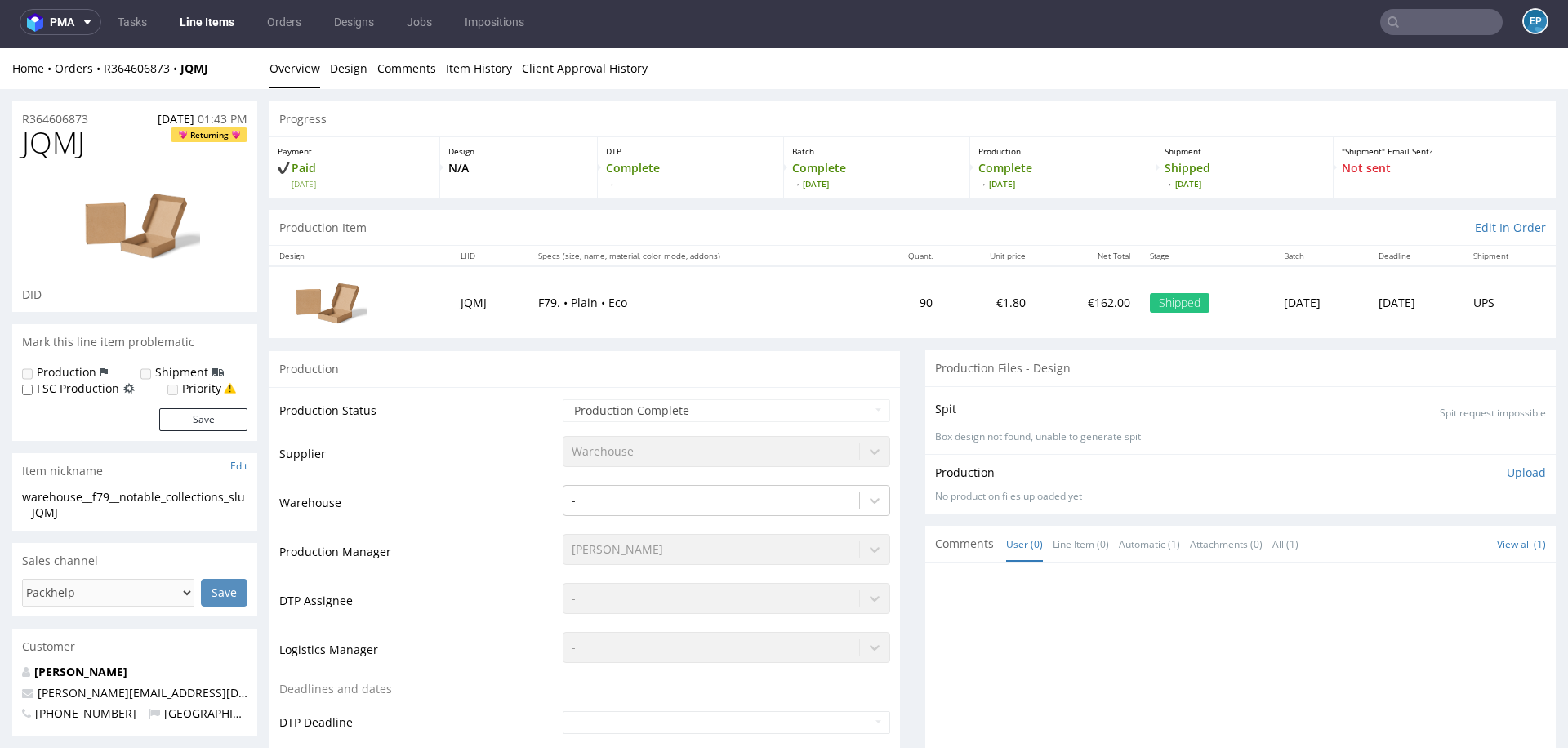
click at [210, 22] on link "Line Items" at bounding box center [207, 22] width 75 height 26
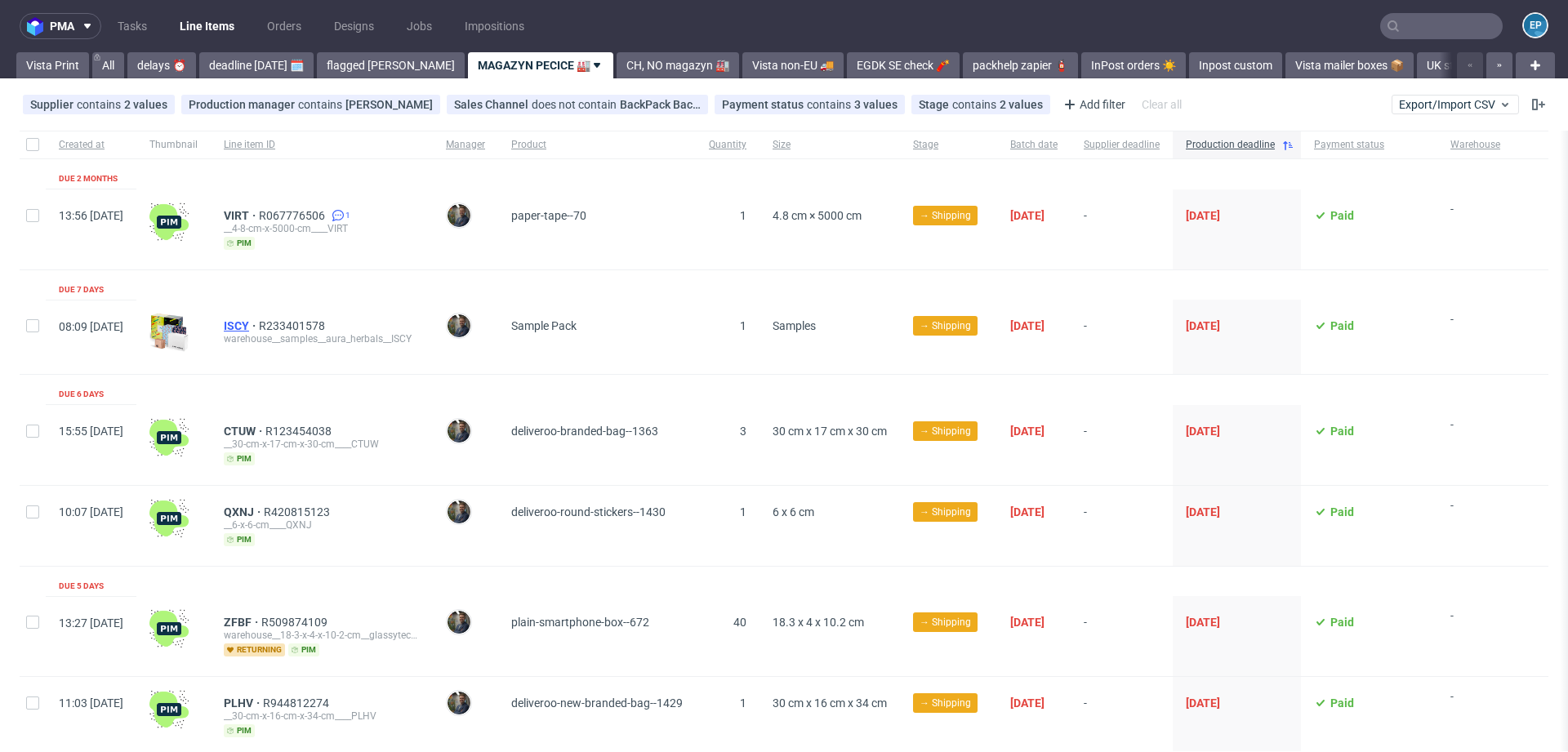
click at [259, 323] on span "ISCY" at bounding box center [241, 326] width 35 height 13
click at [259, 212] on span "VIRT" at bounding box center [241, 215] width 35 height 13
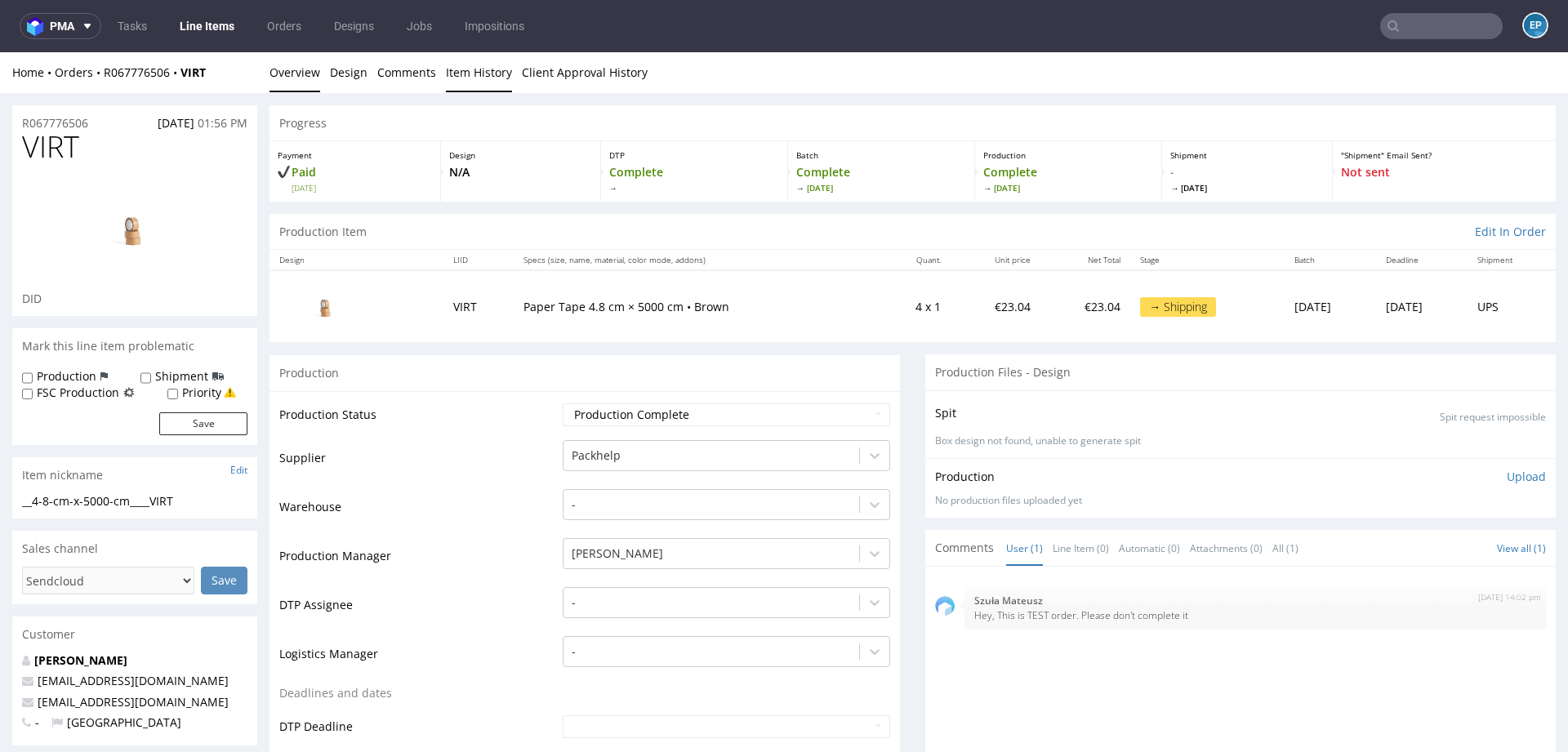
click at [482, 74] on link "Item History" at bounding box center [479, 72] width 67 height 40
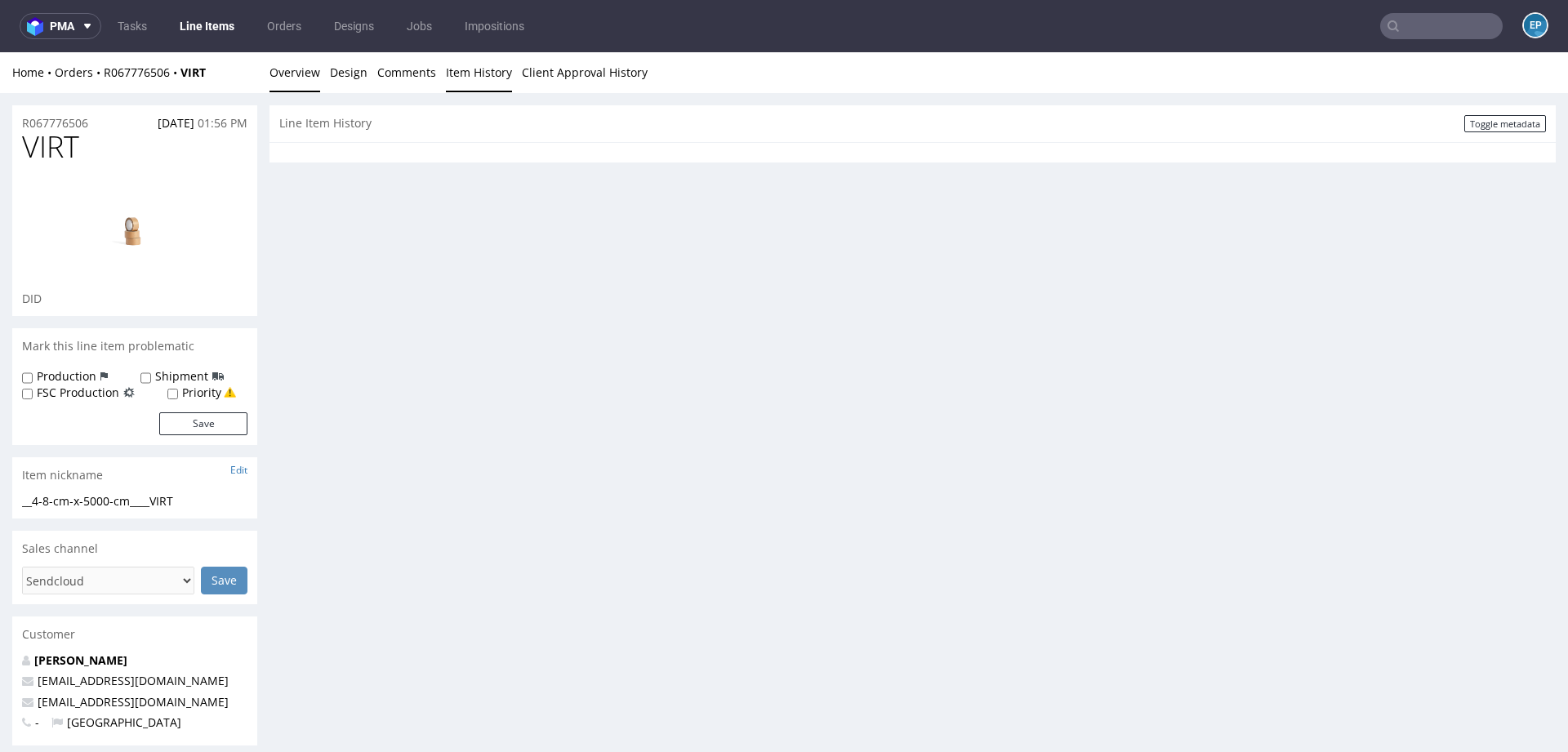
click at [300, 83] on link "Overview" at bounding box center [295, 72] width 50 height 40
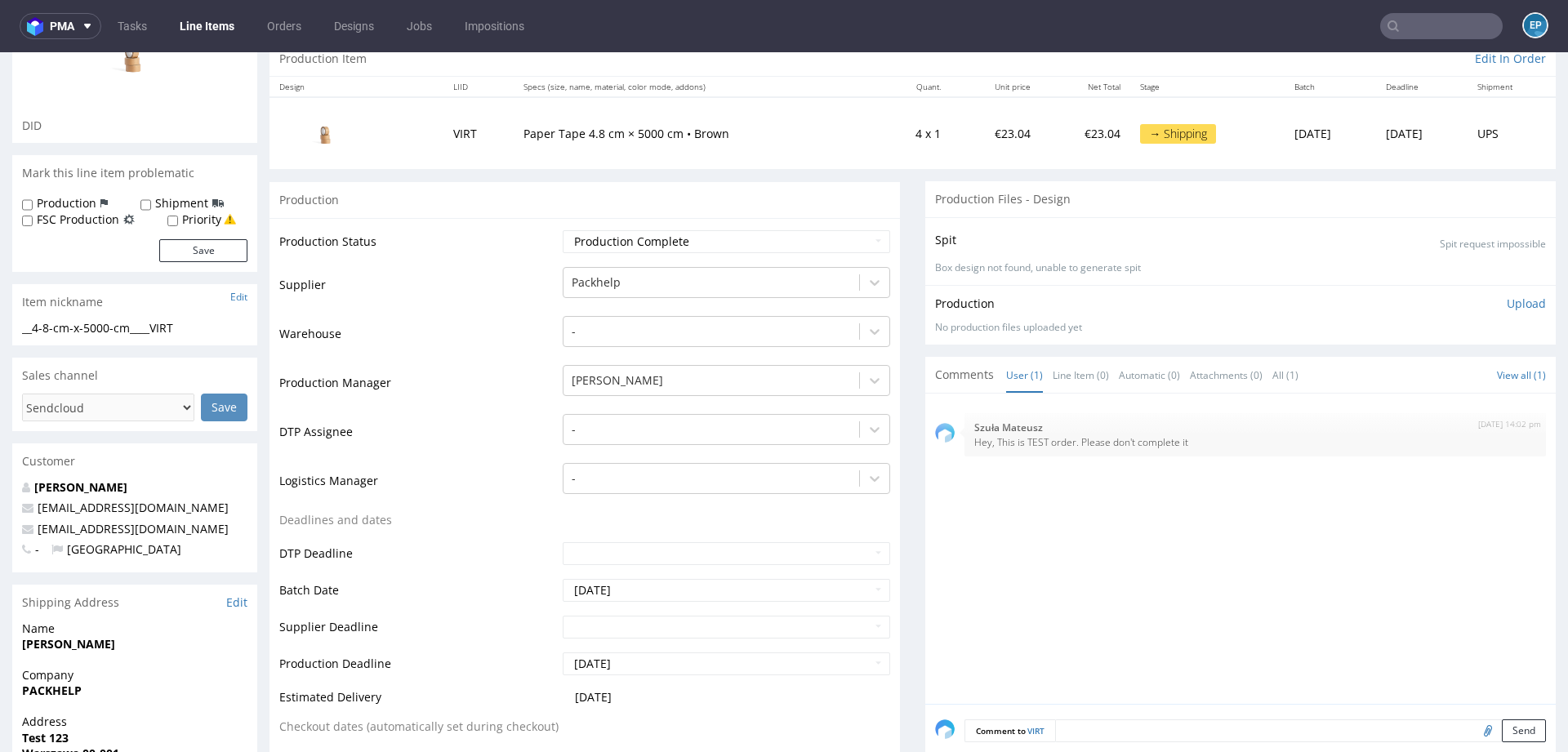
scroll to position [116, 0]
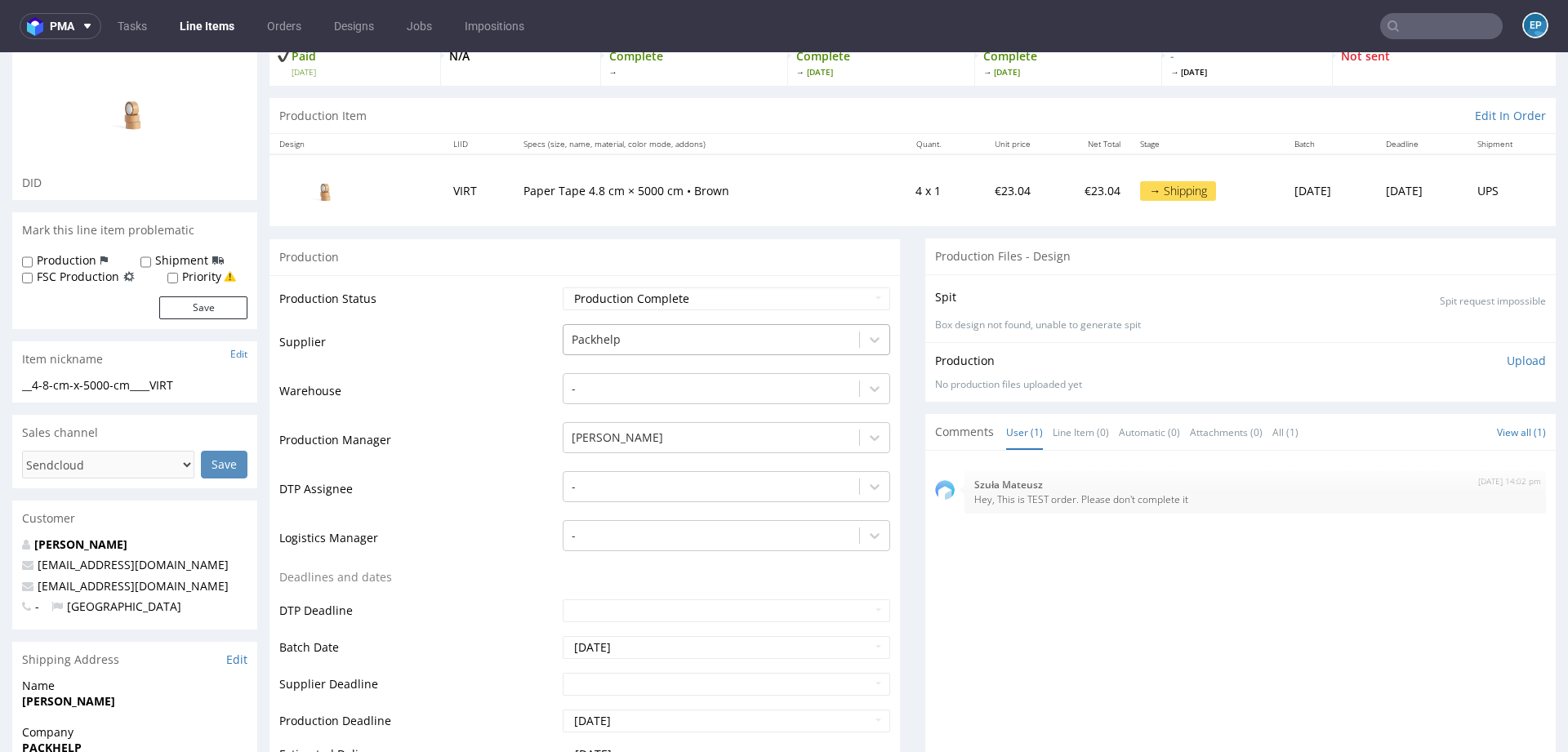
click at [669, 334] on div at bounding box center [711, 340] width 279 height 20
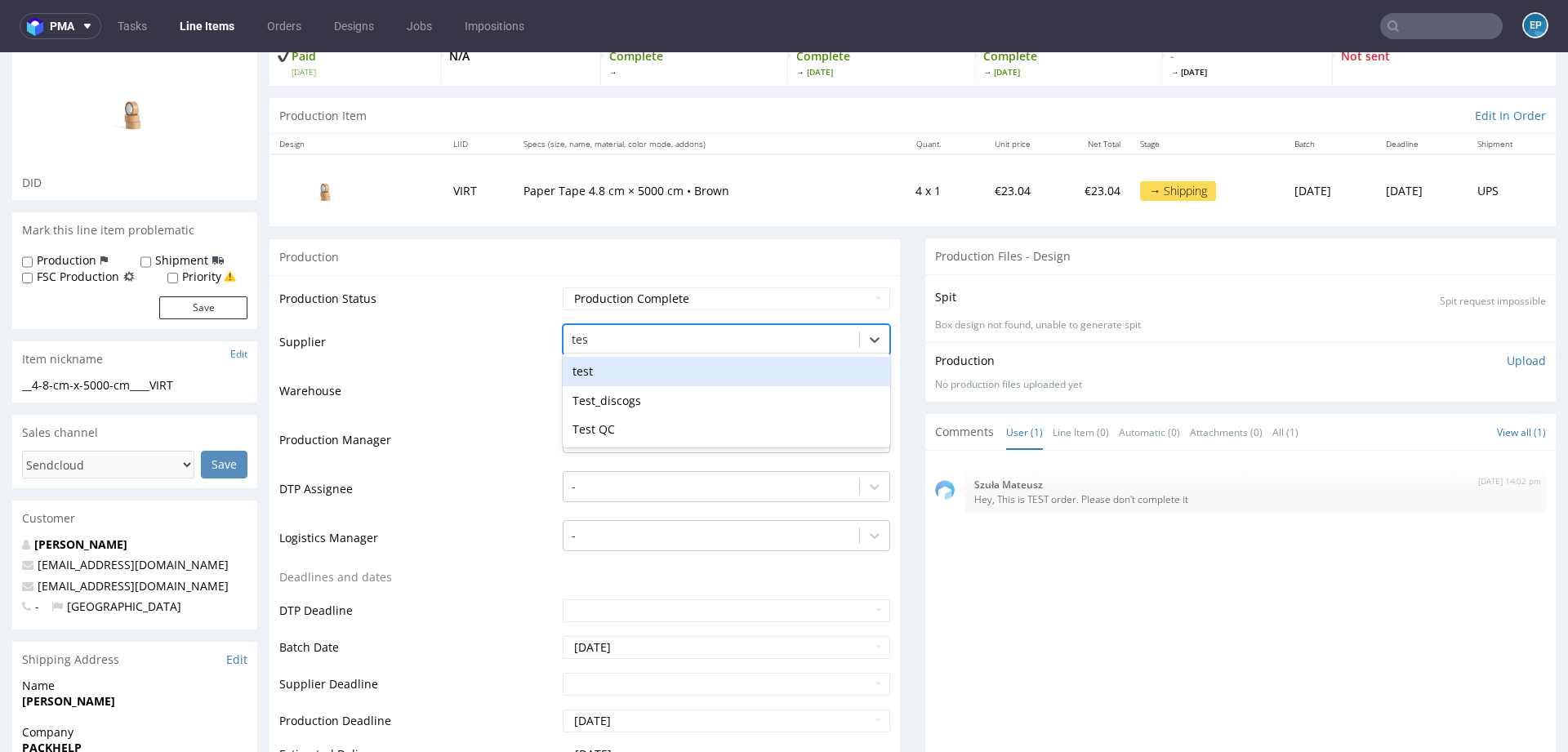
scroll to position [0, 0]
type input "test"
click at [658, 361] on div "test" at bounding box center [726, 372] width 327 height 30
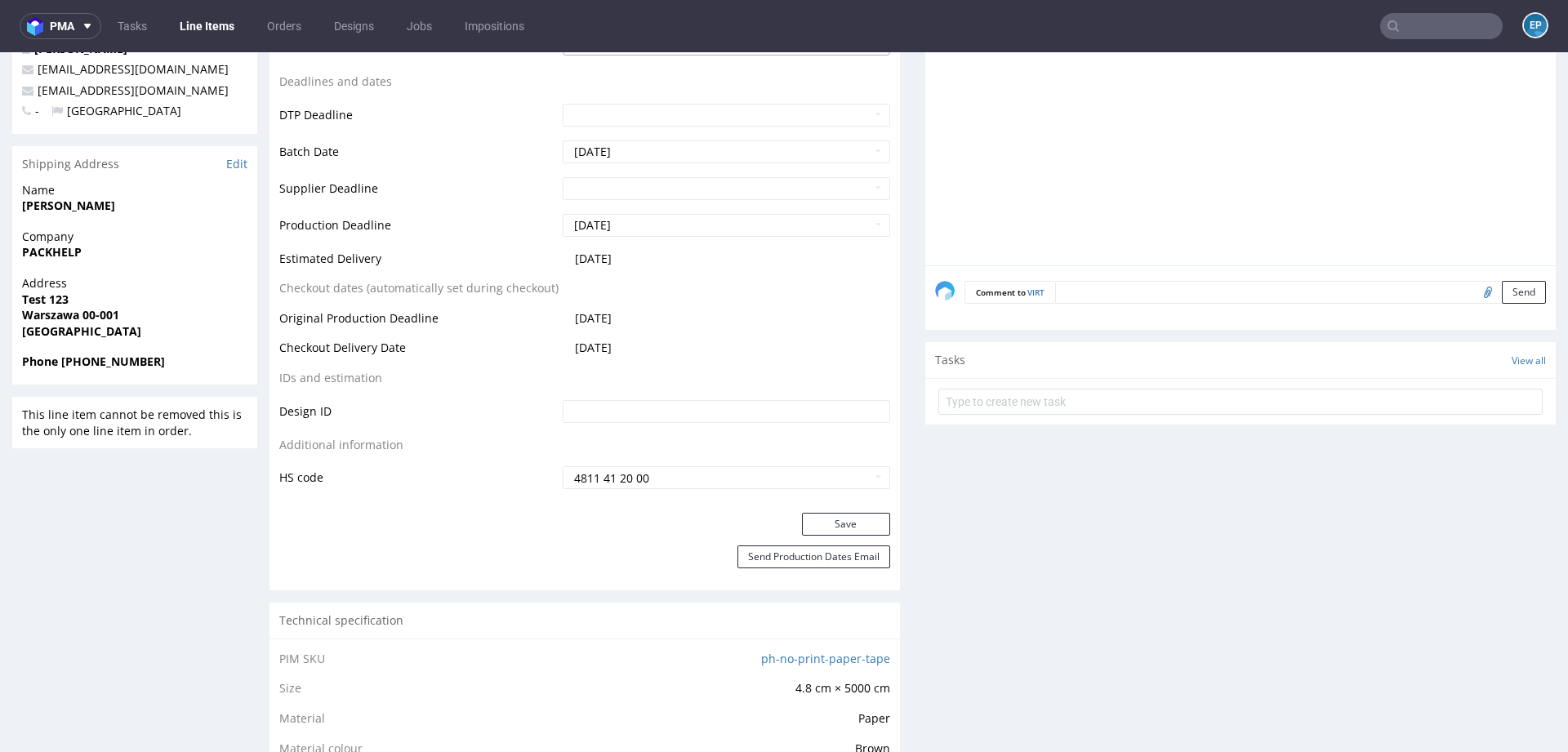
scroll to position [657, 0]
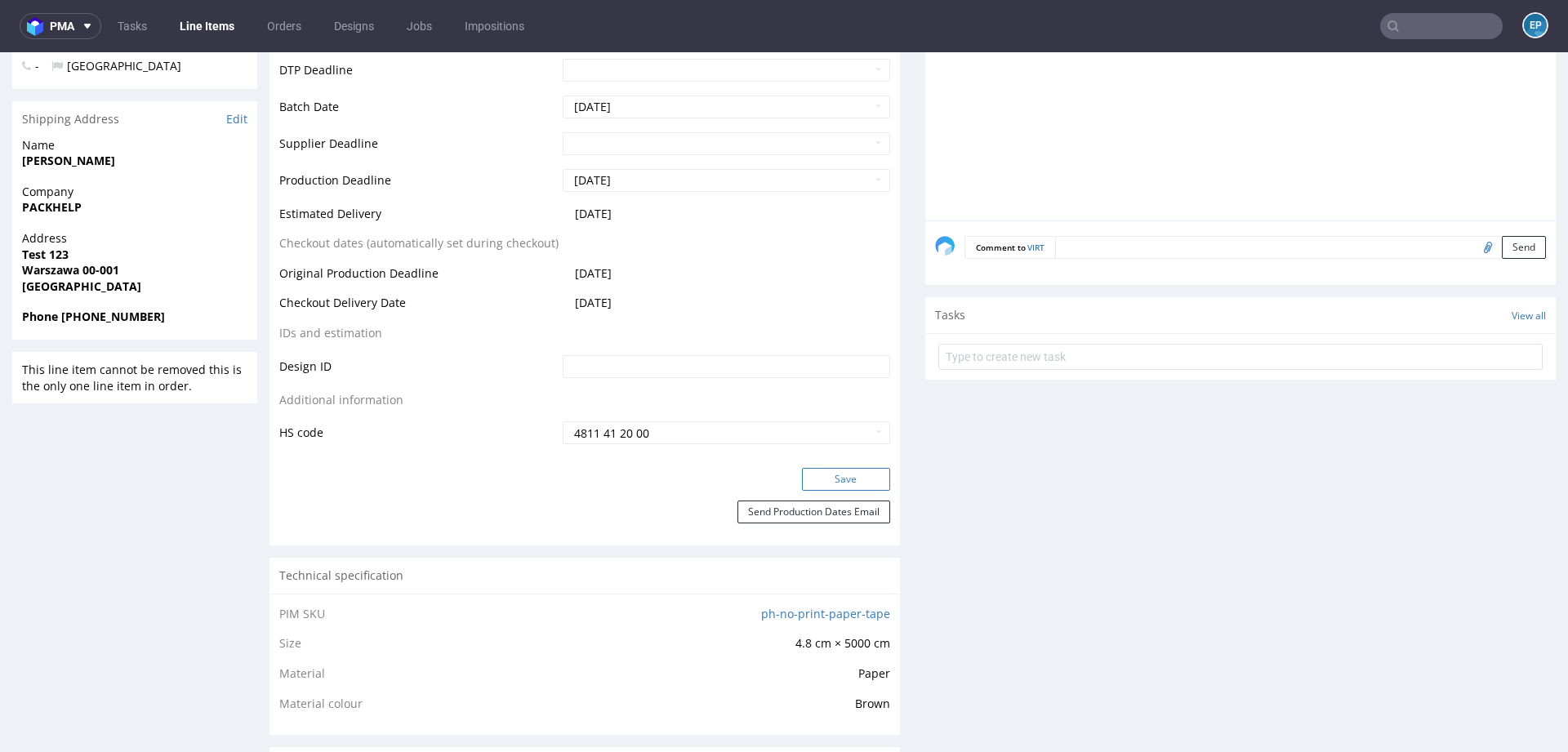
click at [814, 479] on button "Save" at bounding box center [846, 479] width 88 height 22
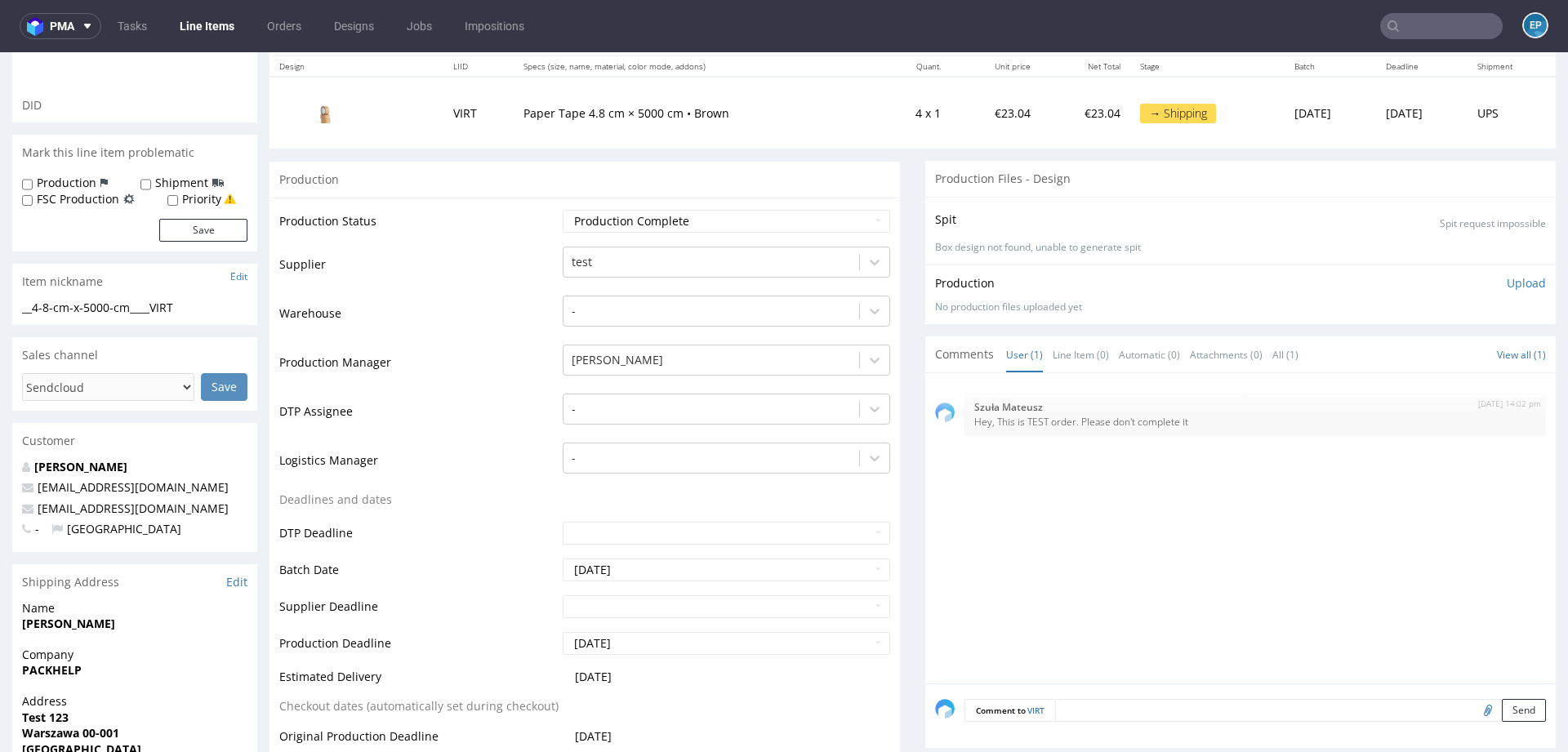
scroll to position [0, 0]
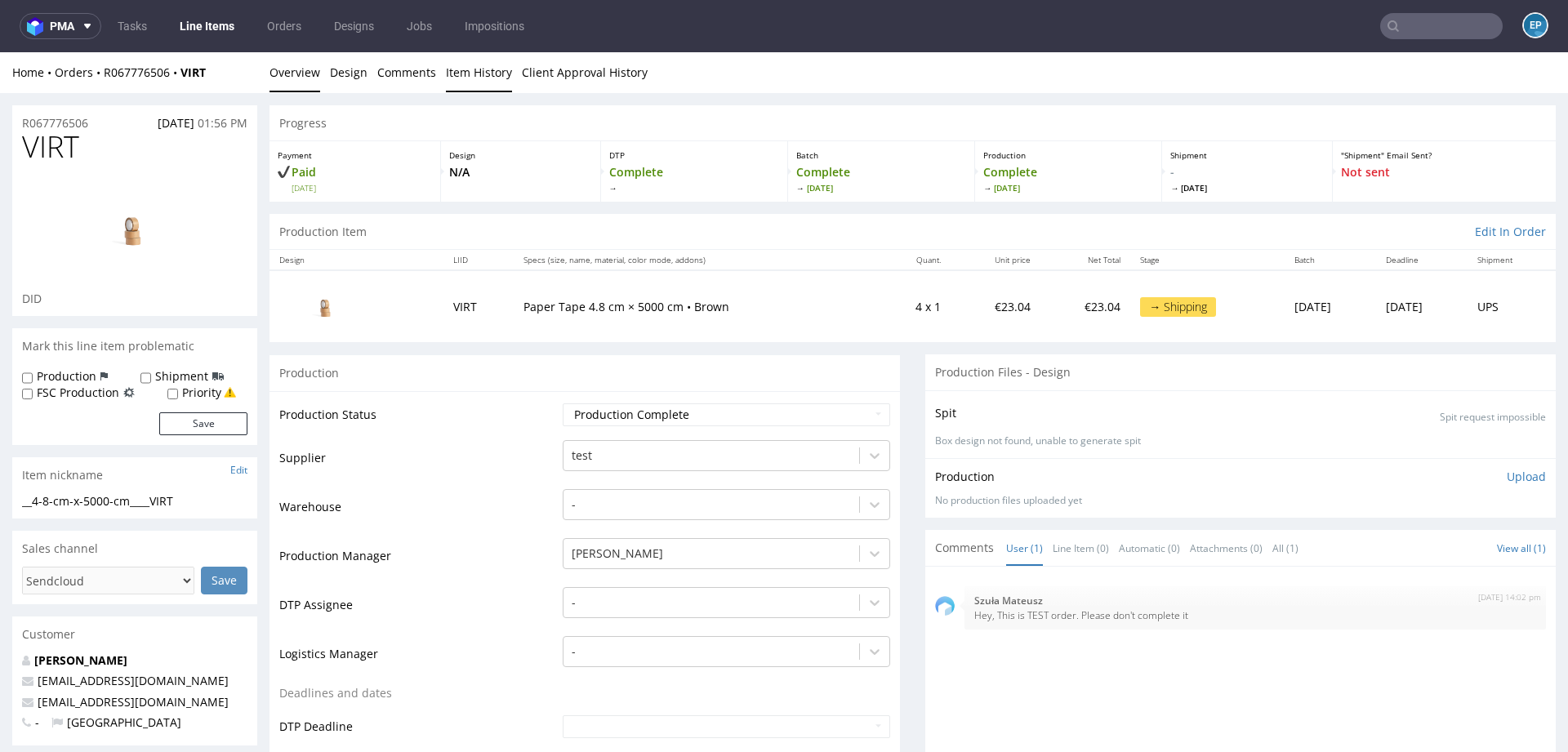
click at [484, 74] on link "Item History" at bounding box center [479, 72] width 67 height 40
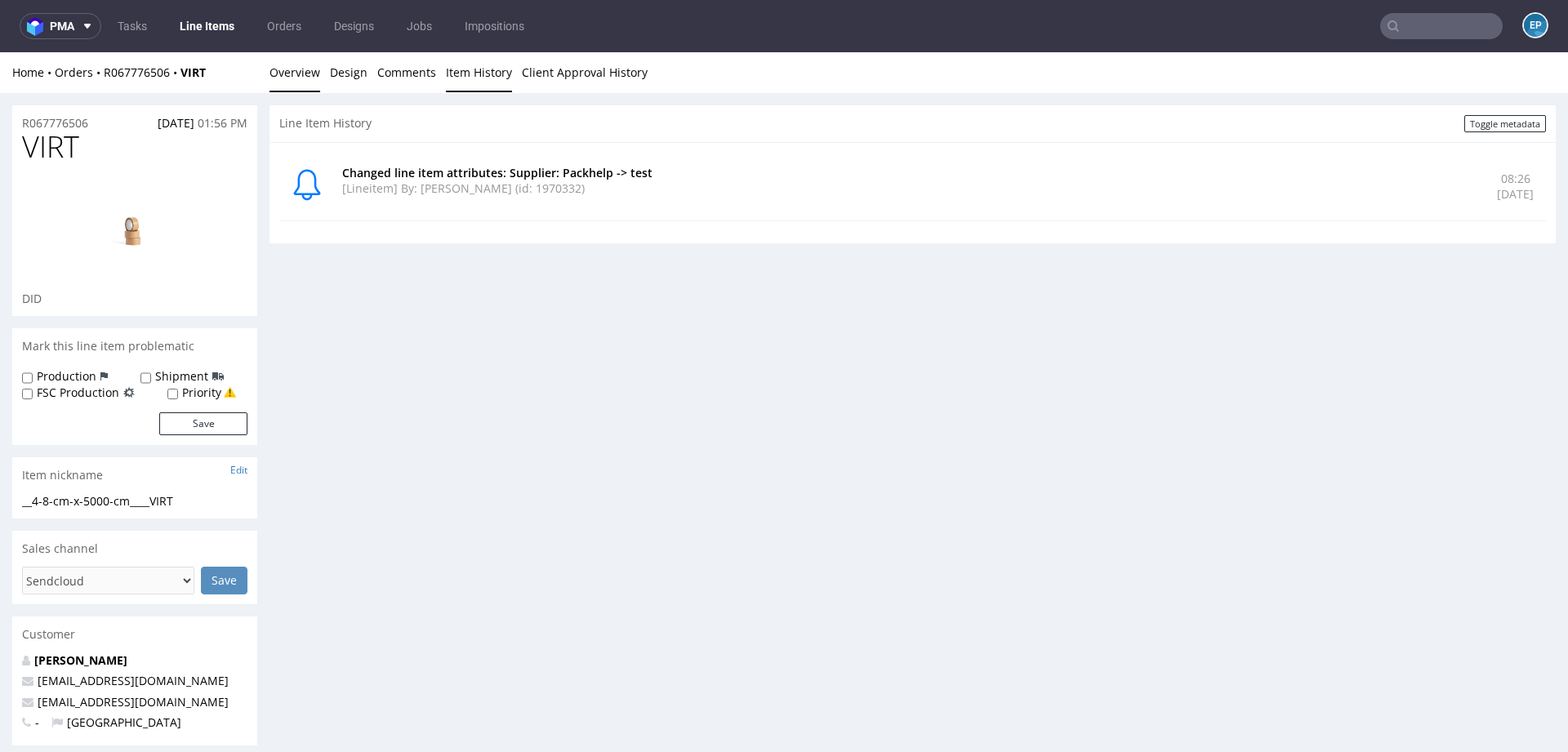
click at [296, 74] on link "Overview" at bounding box center [295, 72] width 50 height 40
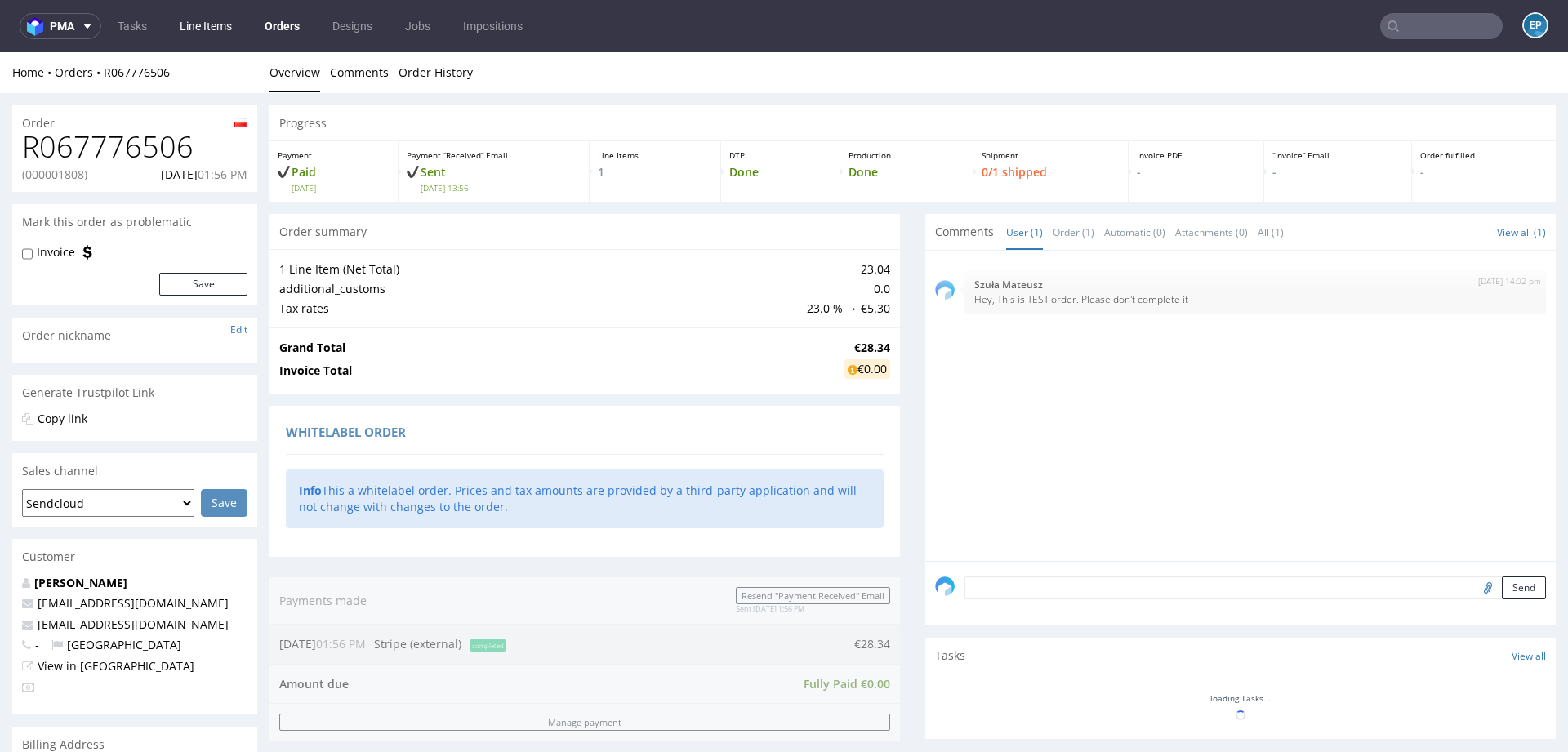
click at [206, 22] on link "Line Items" at bounding box center [206, 26] width 72 height 26
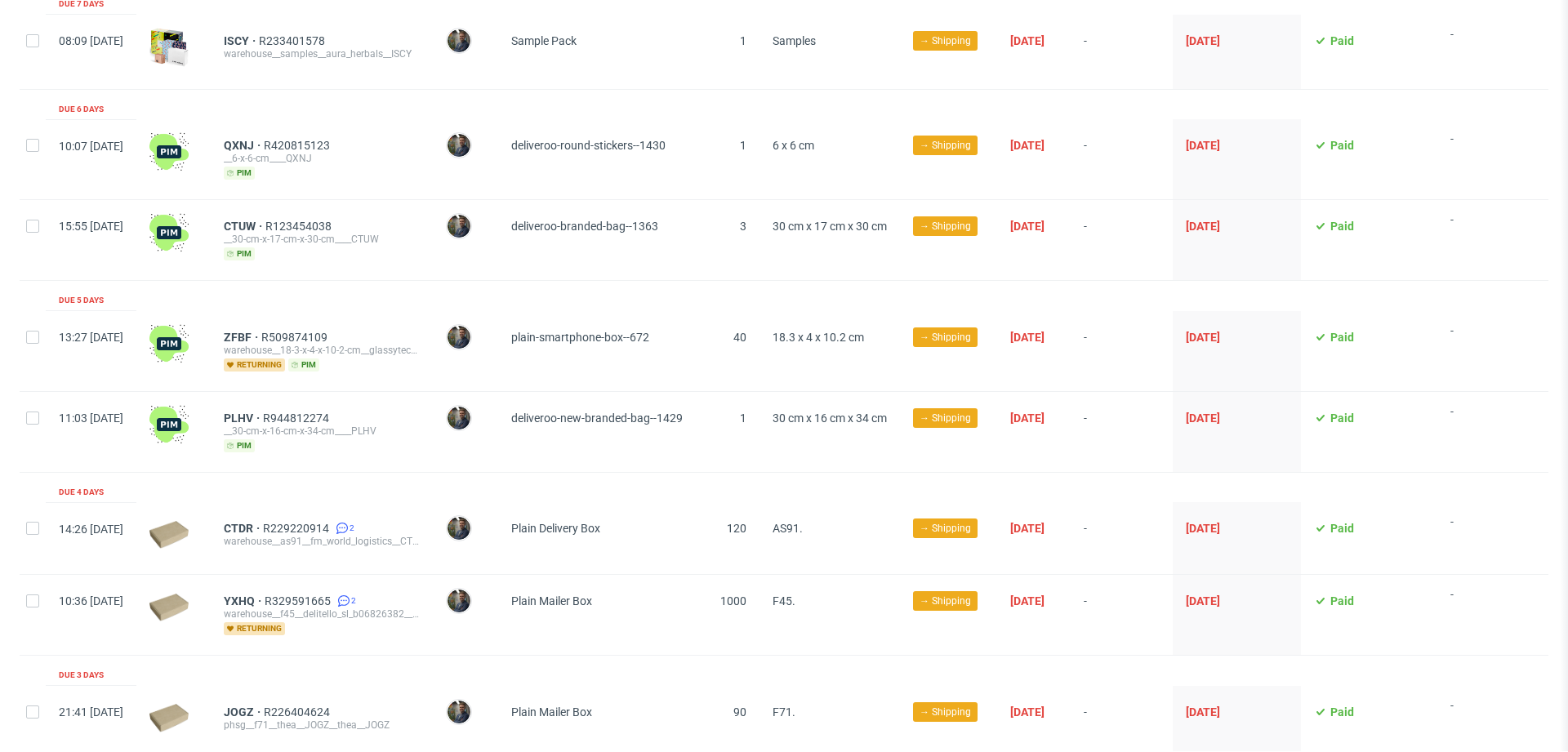
scroll to position [178, 0]
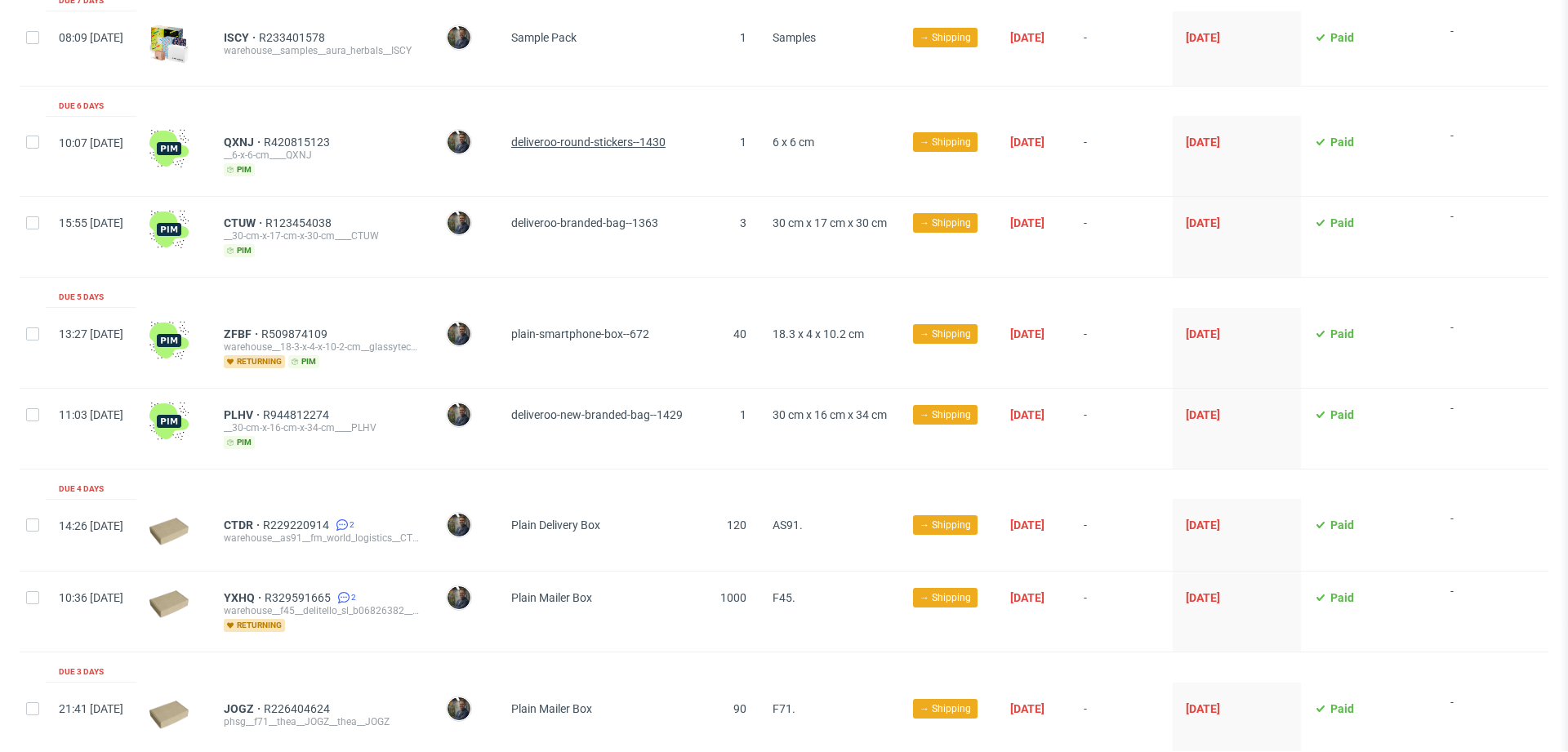
click at [606, 143] on span "deliveroo-round-stickers--1430" at bounding box center [588, 142] width 155 height 13
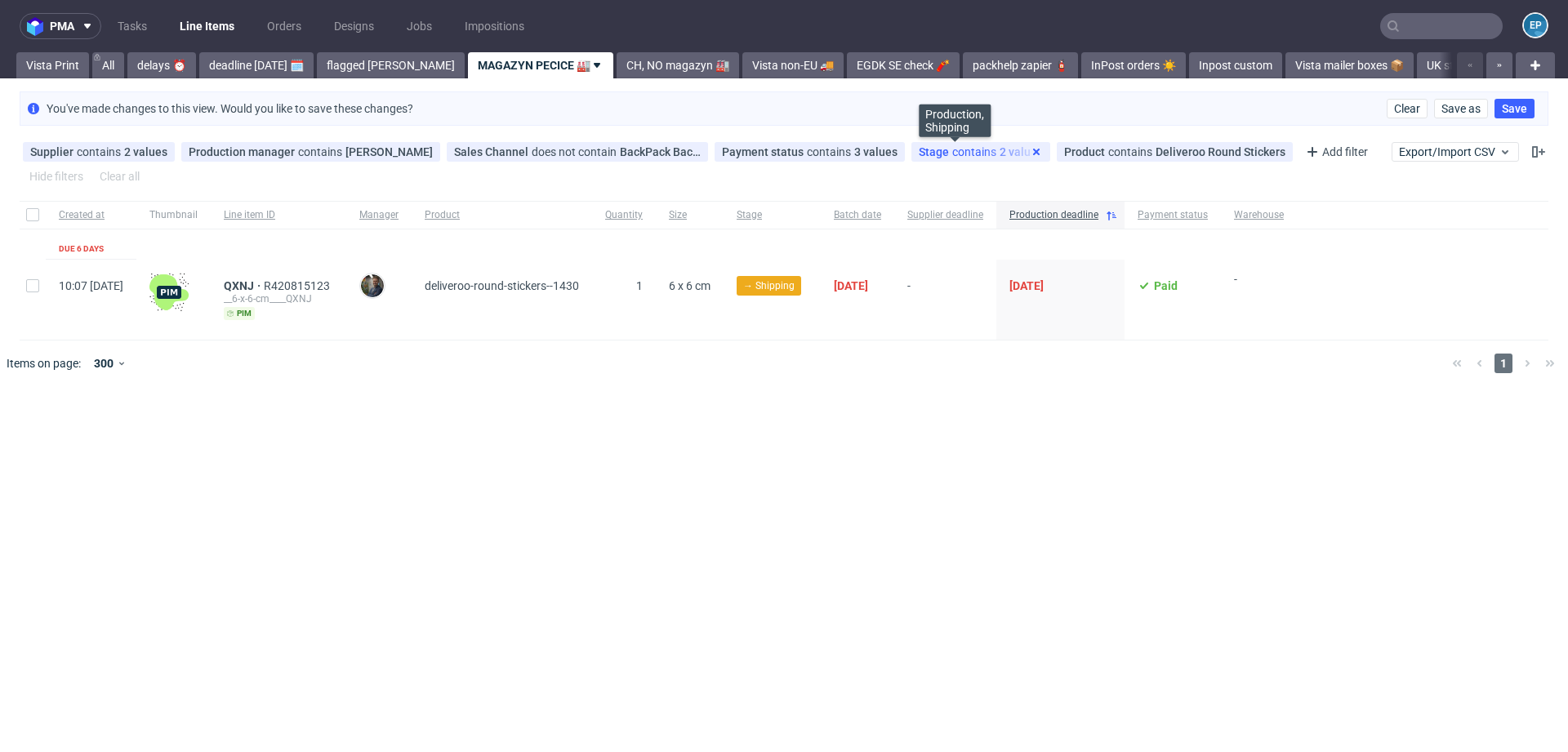
click at [1033, 148] on use at bounding box center [1035, 151] width 6 height 6
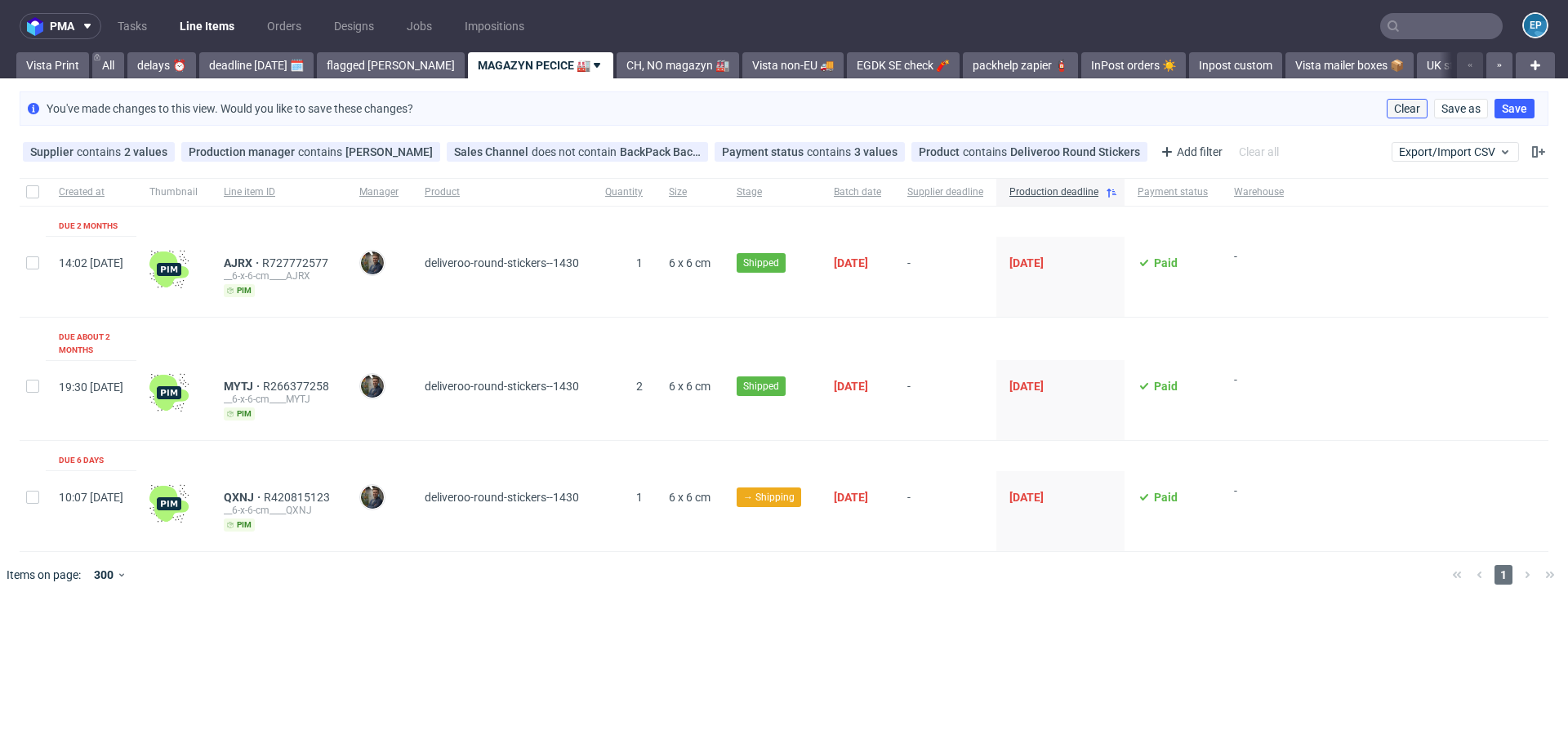
click at [1406, 108] on span "Clear" at bounding box center [1406, 108] width 26 height 12
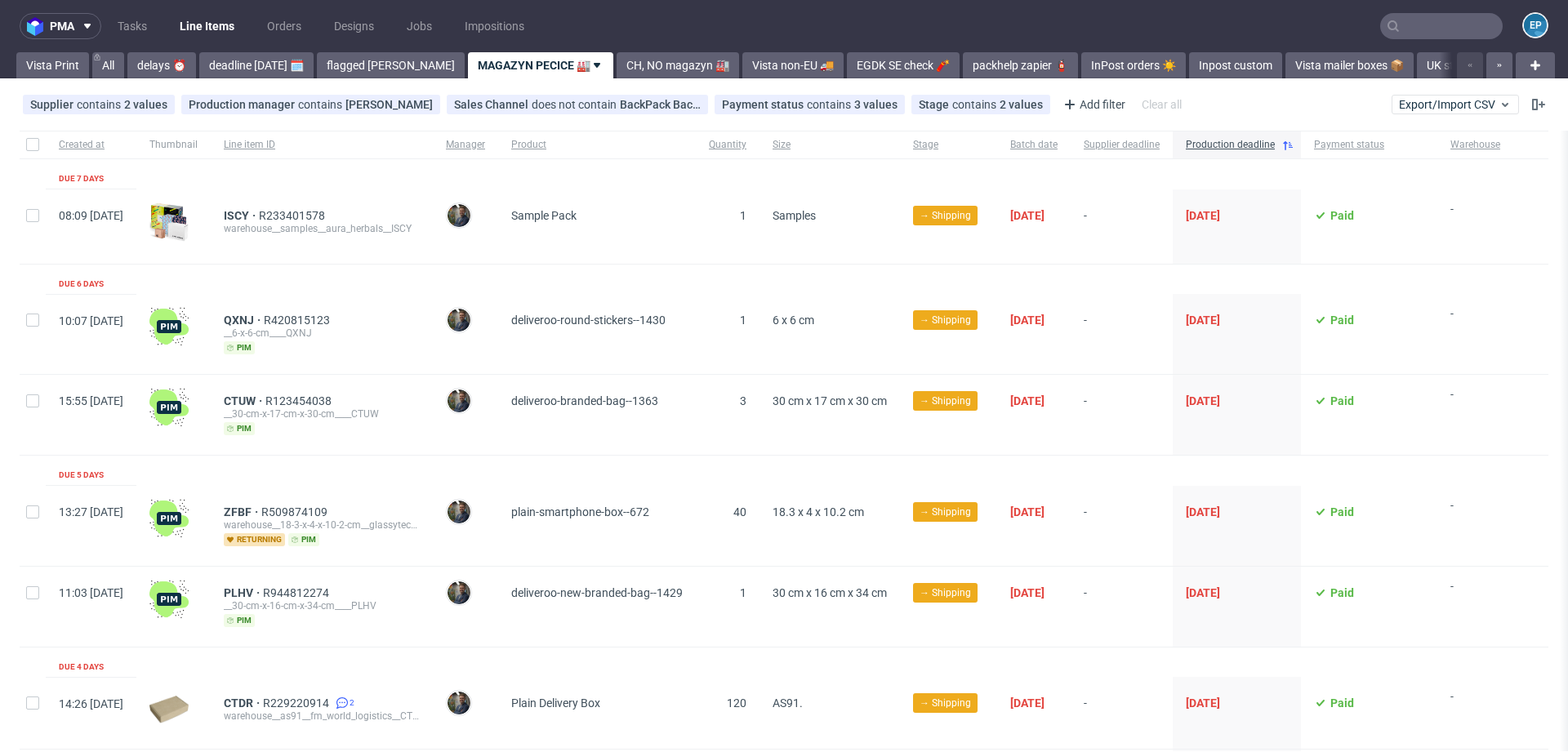
click at [1444, 30] on input "text" at bounding box center [1441, 26] width 122 height 26
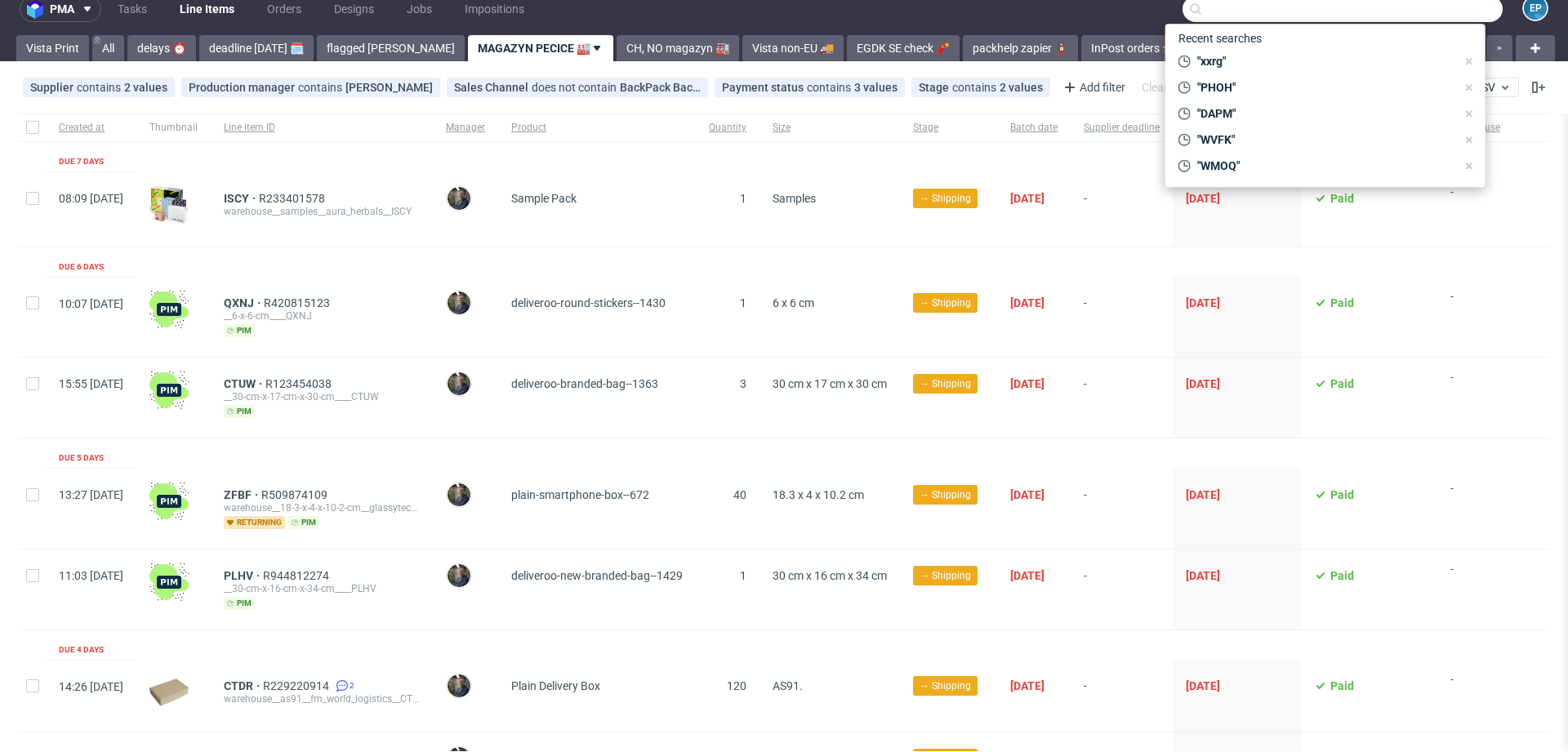
scroll to position [18, 0]
click at [264, 304] on span "QXNJ" at bounding box center [244, 302] width 40 height 13
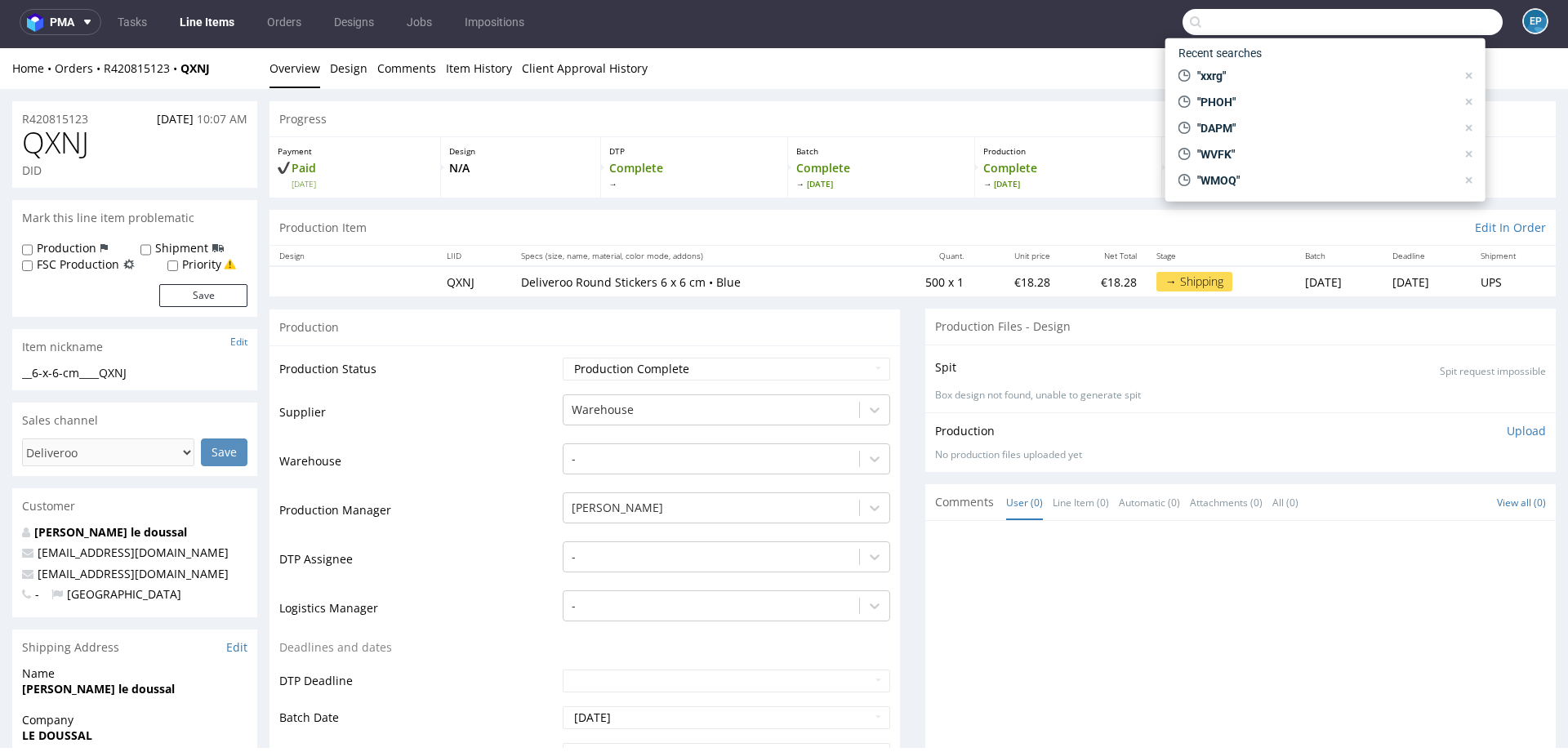
click at [60, 248] on label "Production" at bounding box center [67, 248] width 59 height 16
click at [32, 248] on input "Production" at bounding box center [28, 249] width 11 height 13
checkbox input "true"
click at [185, 307] on div "Production Shipment FSC Production Priority Save" at bounding box center [135, 278] width 245 height 76
click at [176, 295] on button "Save" at bounding box center [203, 295] width 88 height 22
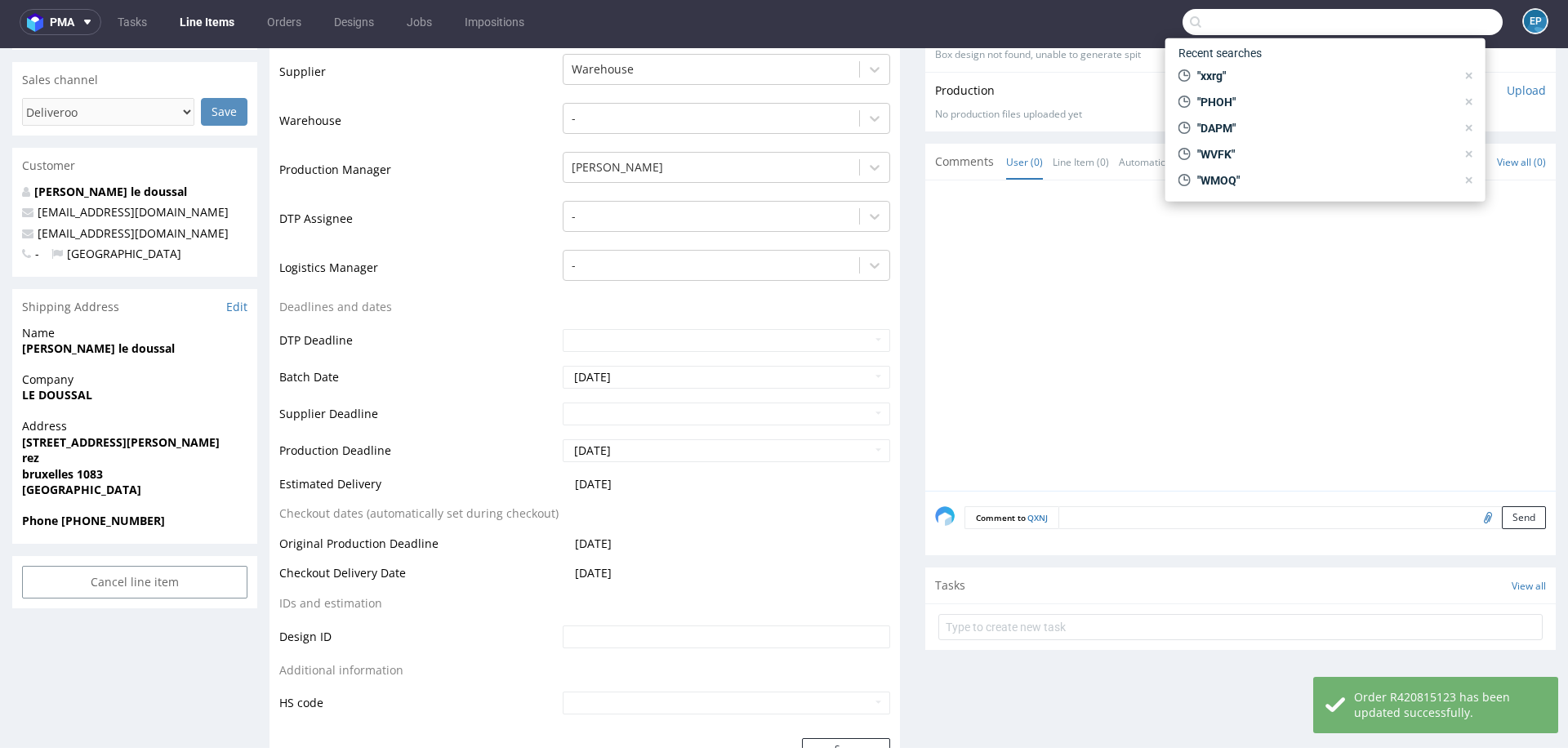
scroll to position [390, 0]
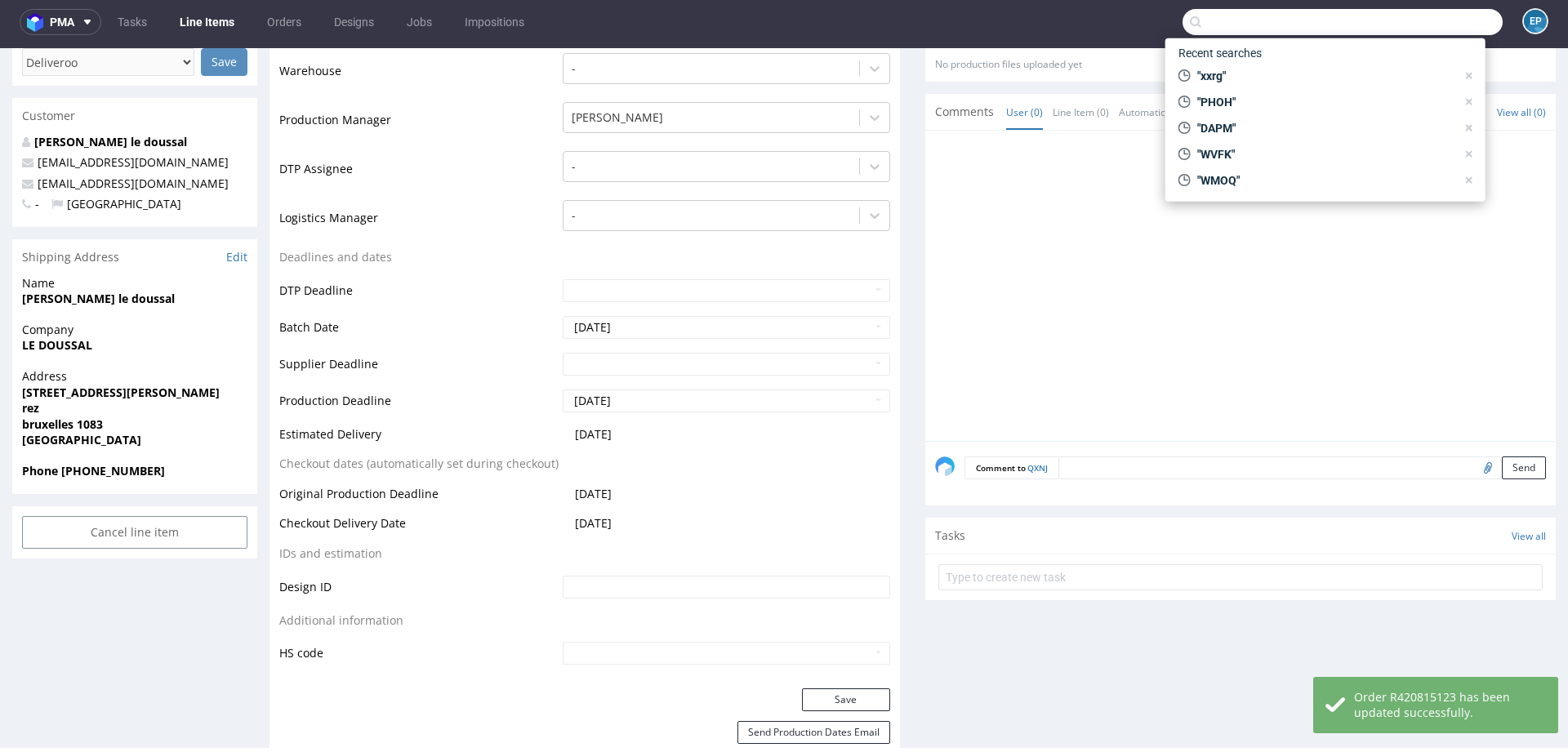
click at [1123, 469] on textarea at bounding box center [1302, 467] width 488 height 22
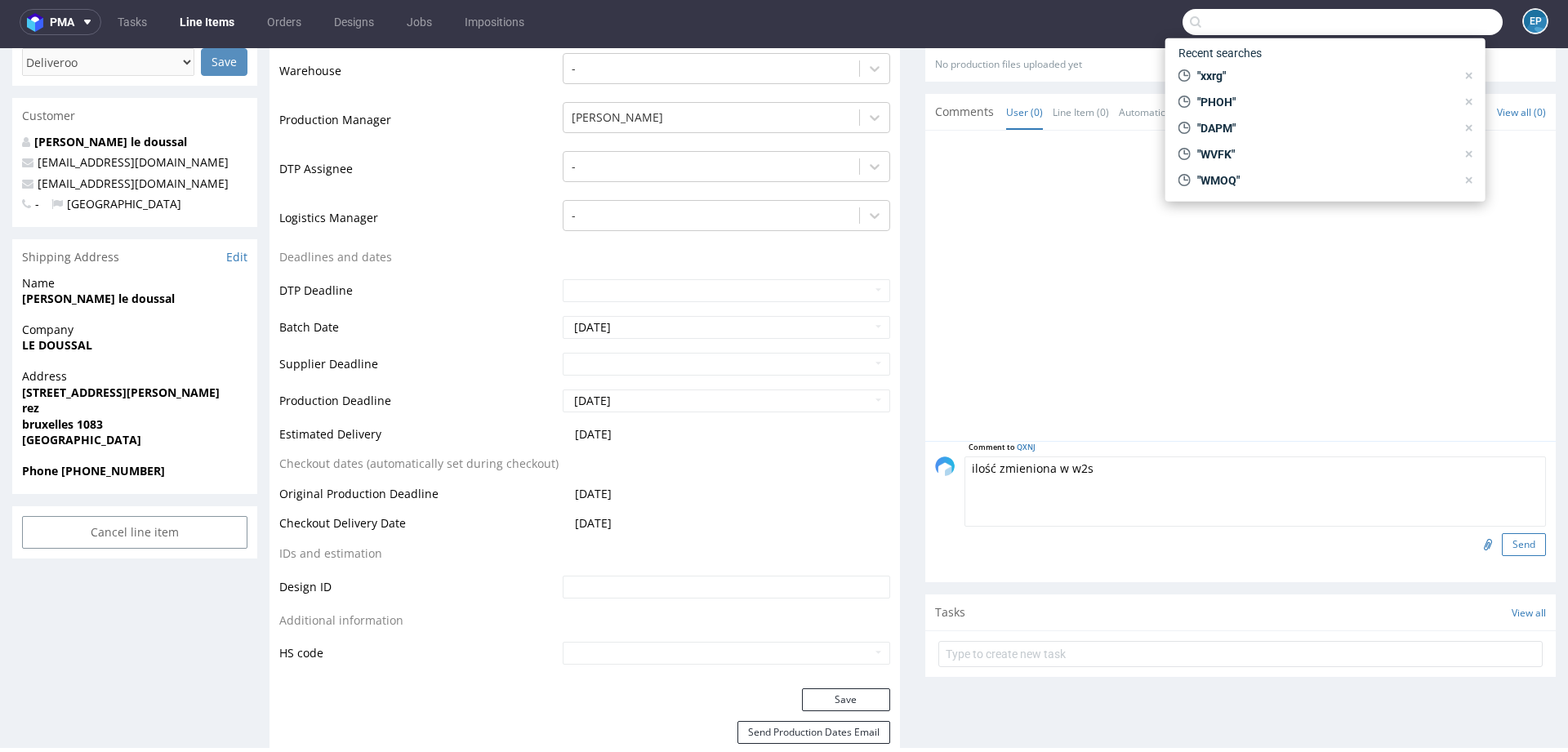
type textarea "ilość zmieniona w w2s"
click at [1501, 541] on button "Send" at bounding box center [1523, 544] width 44 height 22
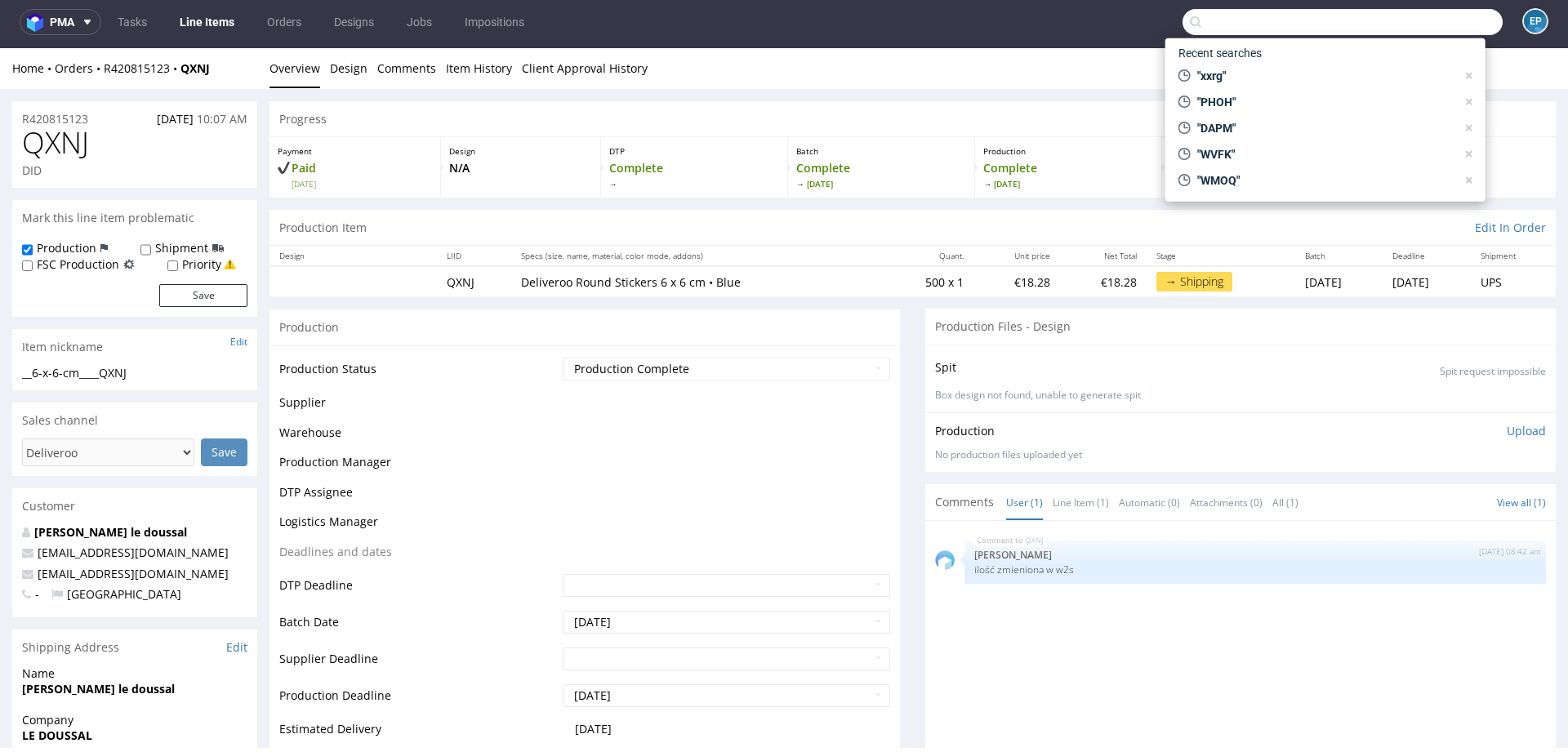
scroll to position [0, 0]
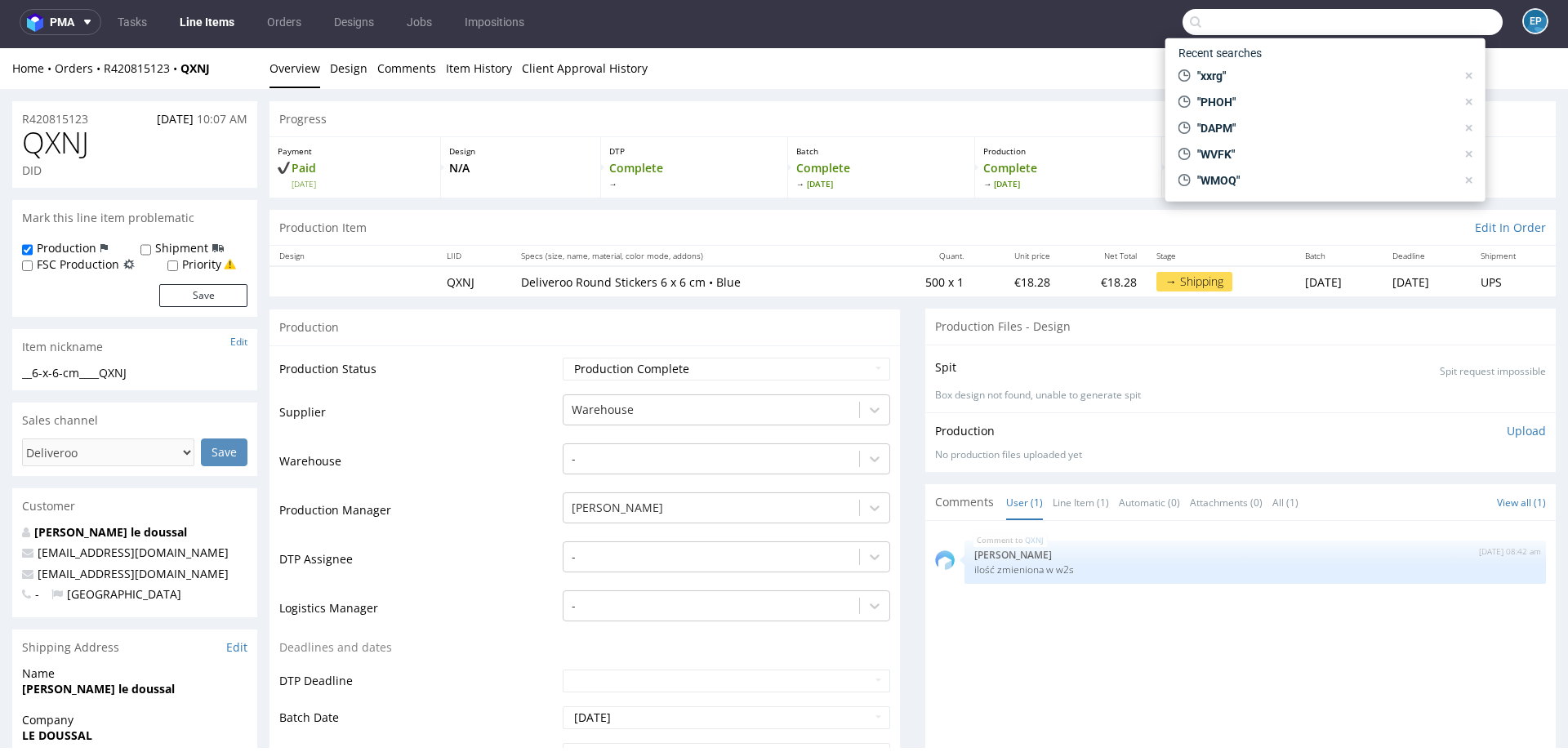
click at [190, 25] on link "Line Items" at bounding box center [207, 22] width 75 height 26
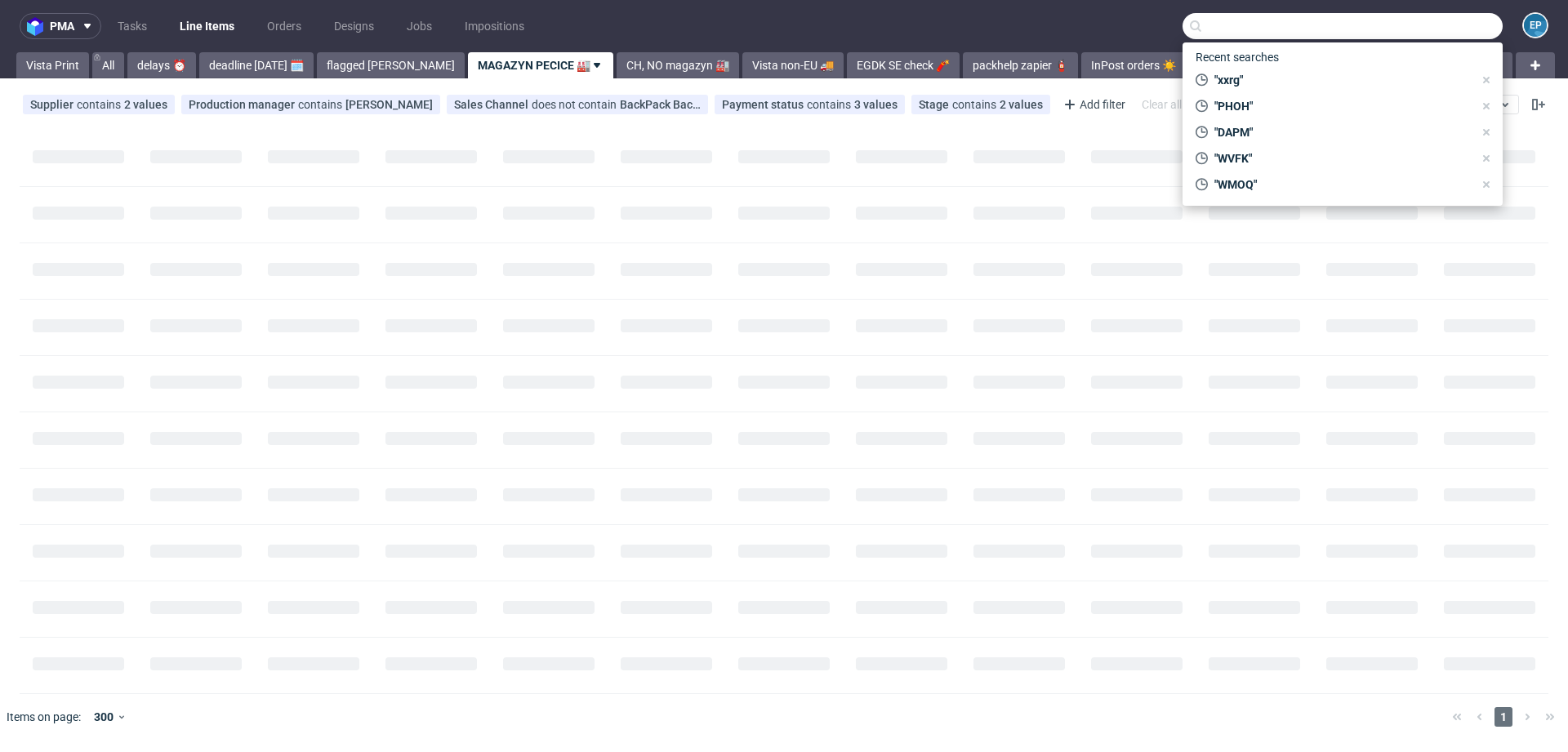
click at [958, 50] on nav "pma Tasks Line Items Orders Designs Jobs Impositions EP" at bounding box center [784, 26] width 1568 height 52
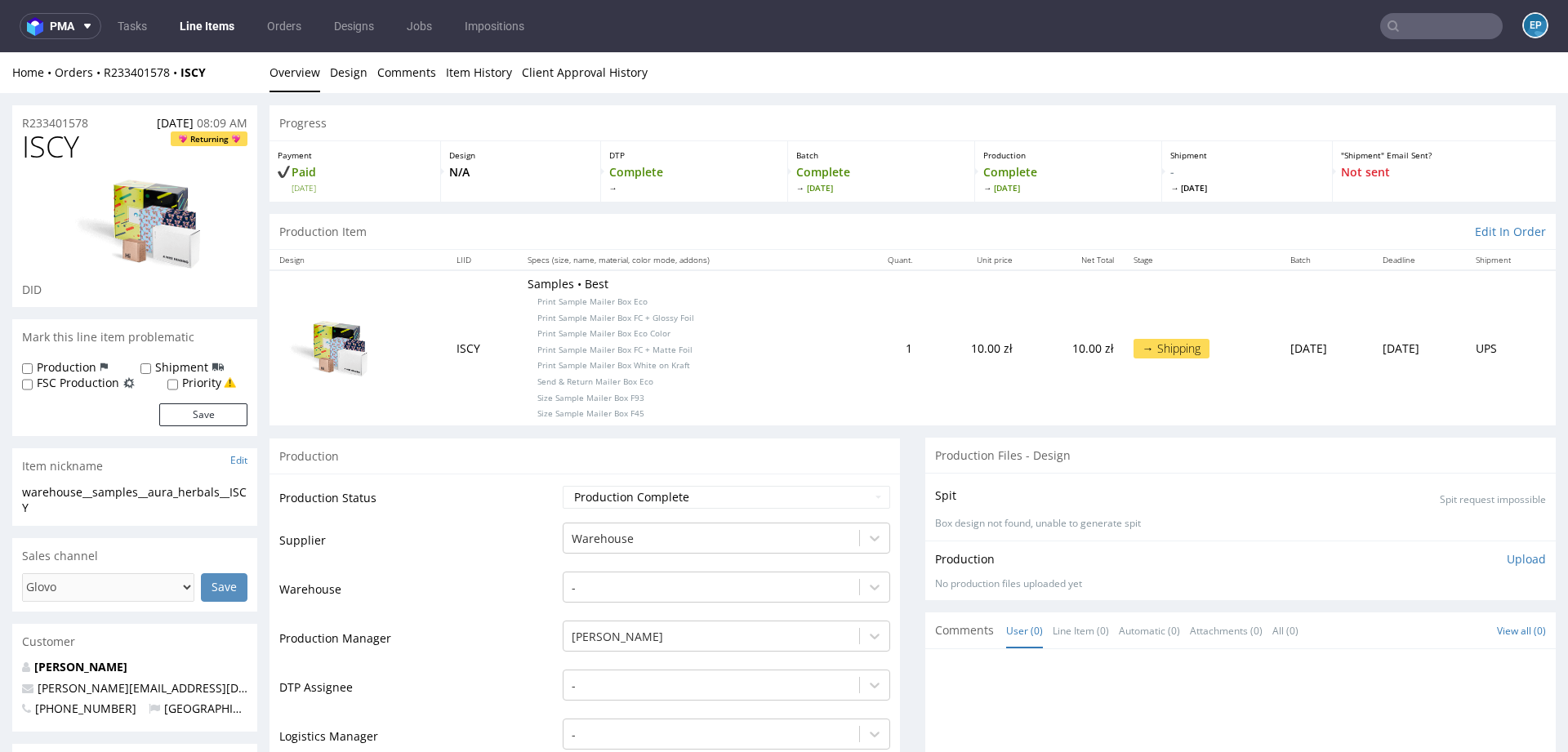
click at [1447, 30] on input "text" at bounding box center [1441, 26] width 122 height 26
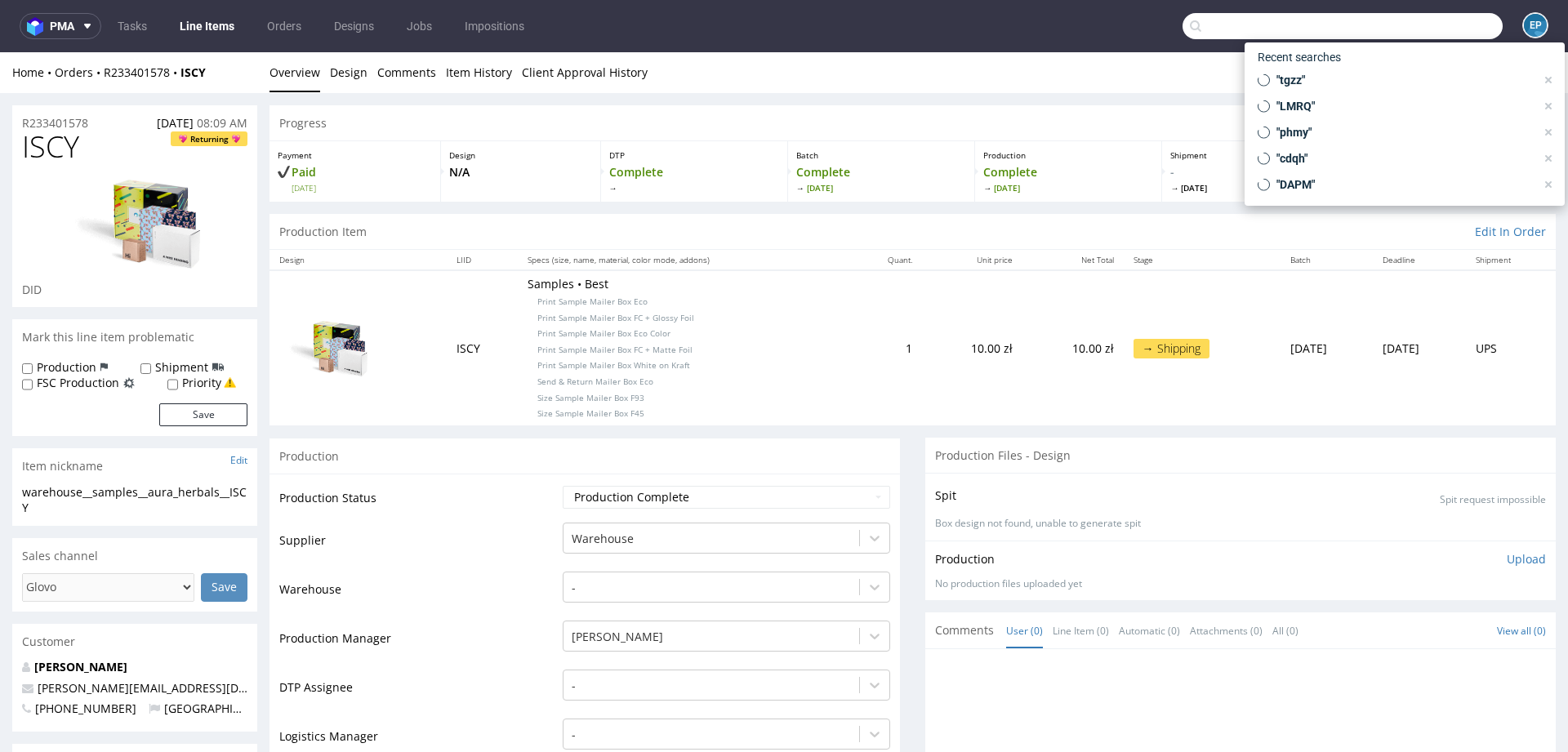
paste input "TNSP"
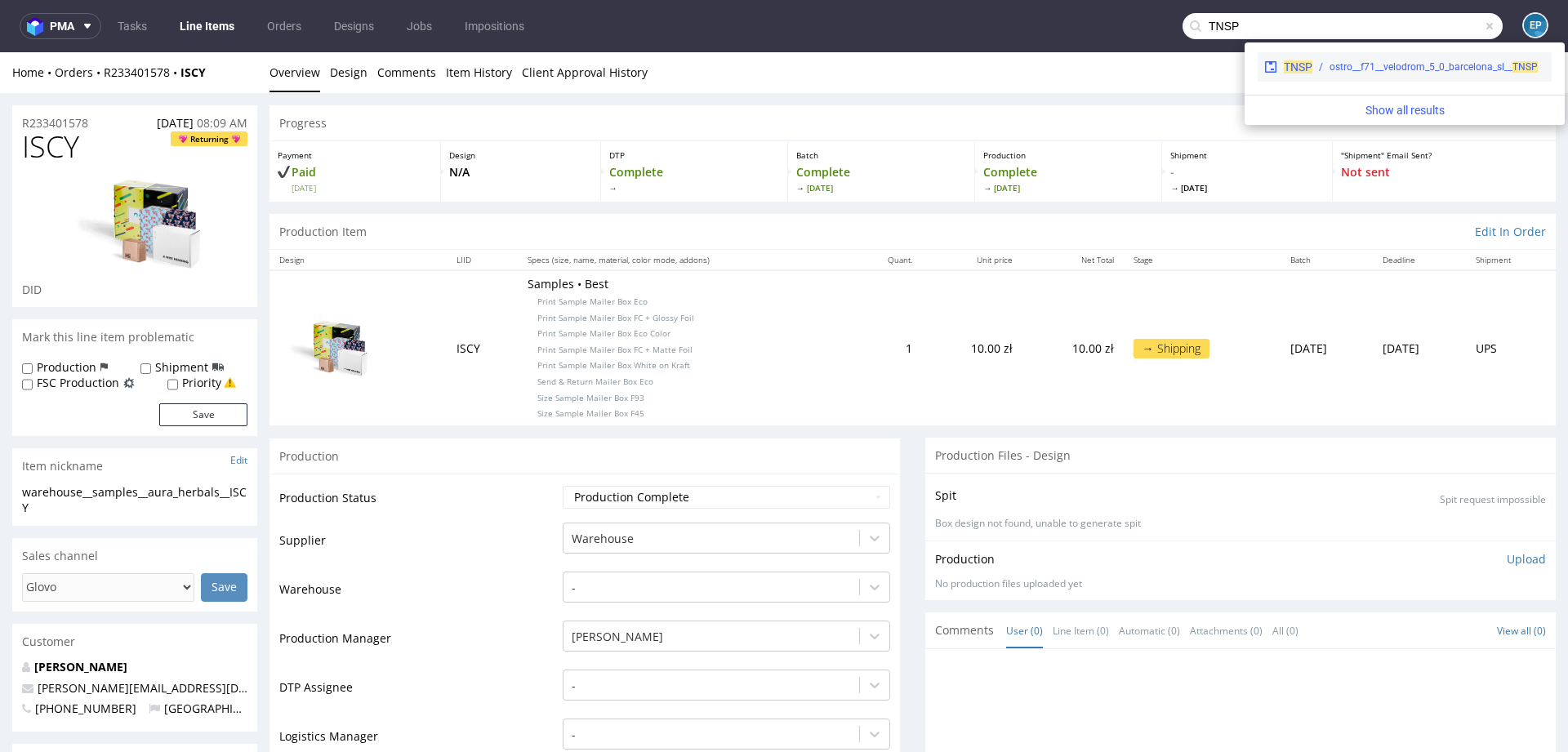
type input "TNSP"
click at [1331, 76] on div "TNSP ostro__f71__velodrom_5_0_barcelona_sl__ TNSP" at bounding box center [1404, 67] width 294 height 30
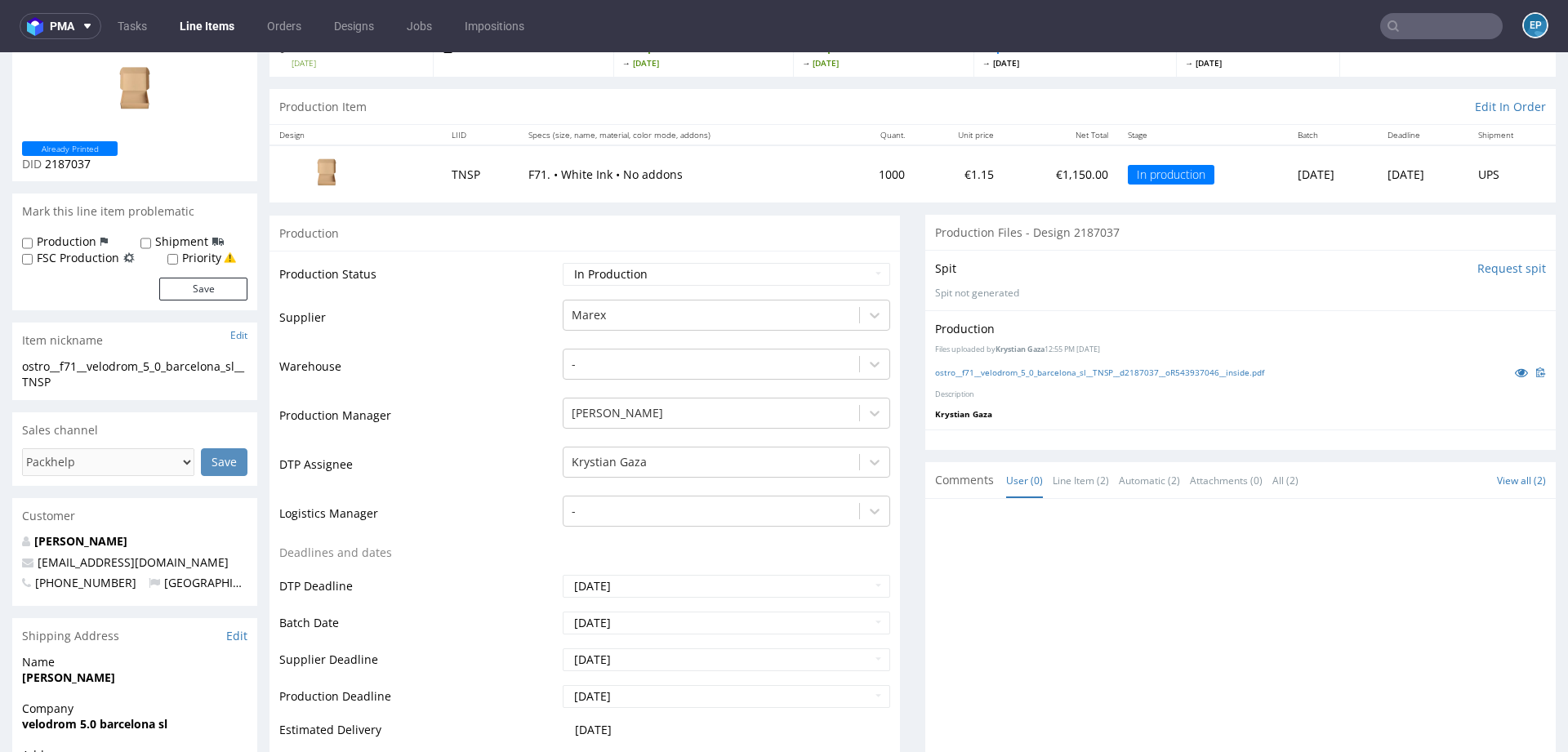
scroll to position [137, 0]
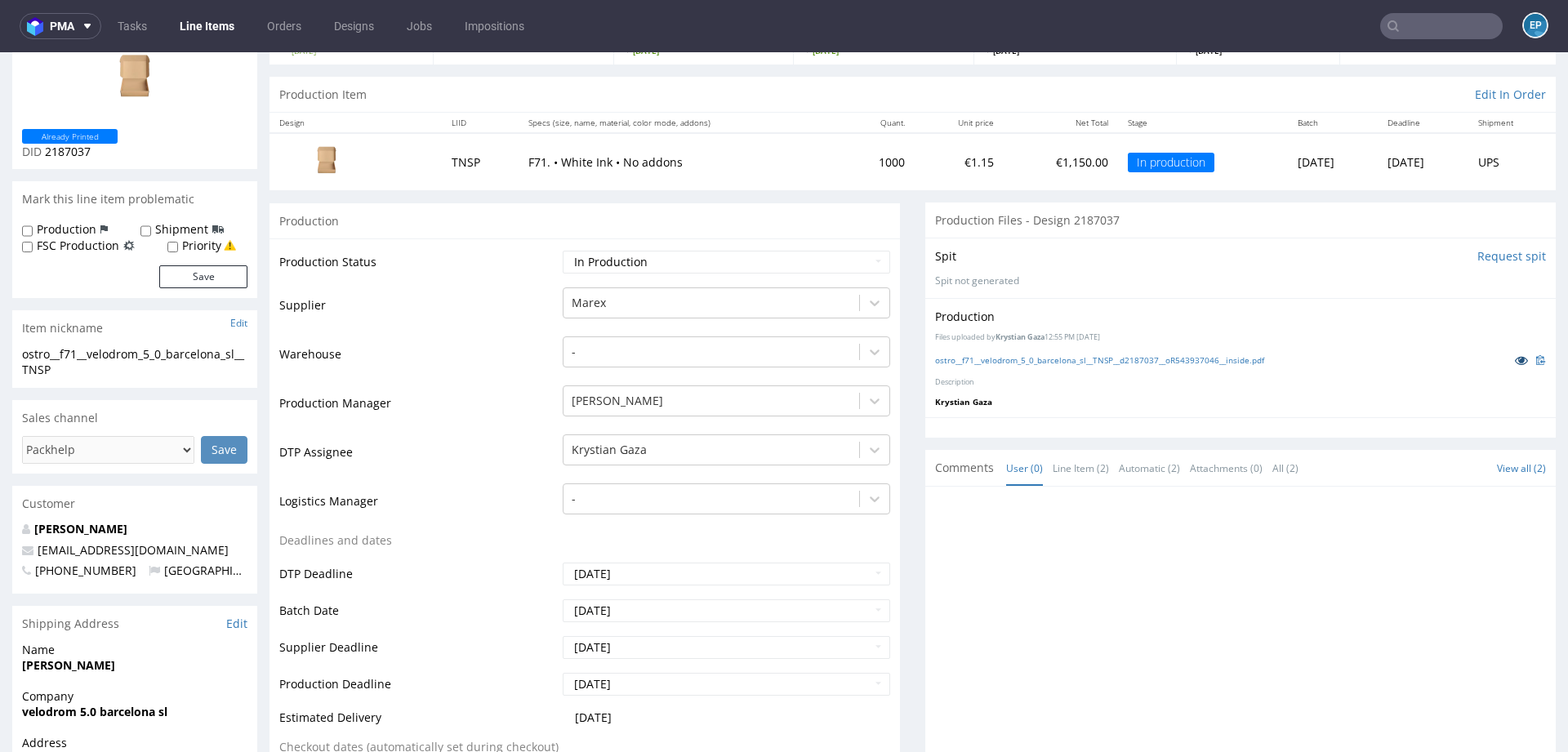
click at [1515, 361] on icon at bounding box center [1521, 360] width 13 height 12
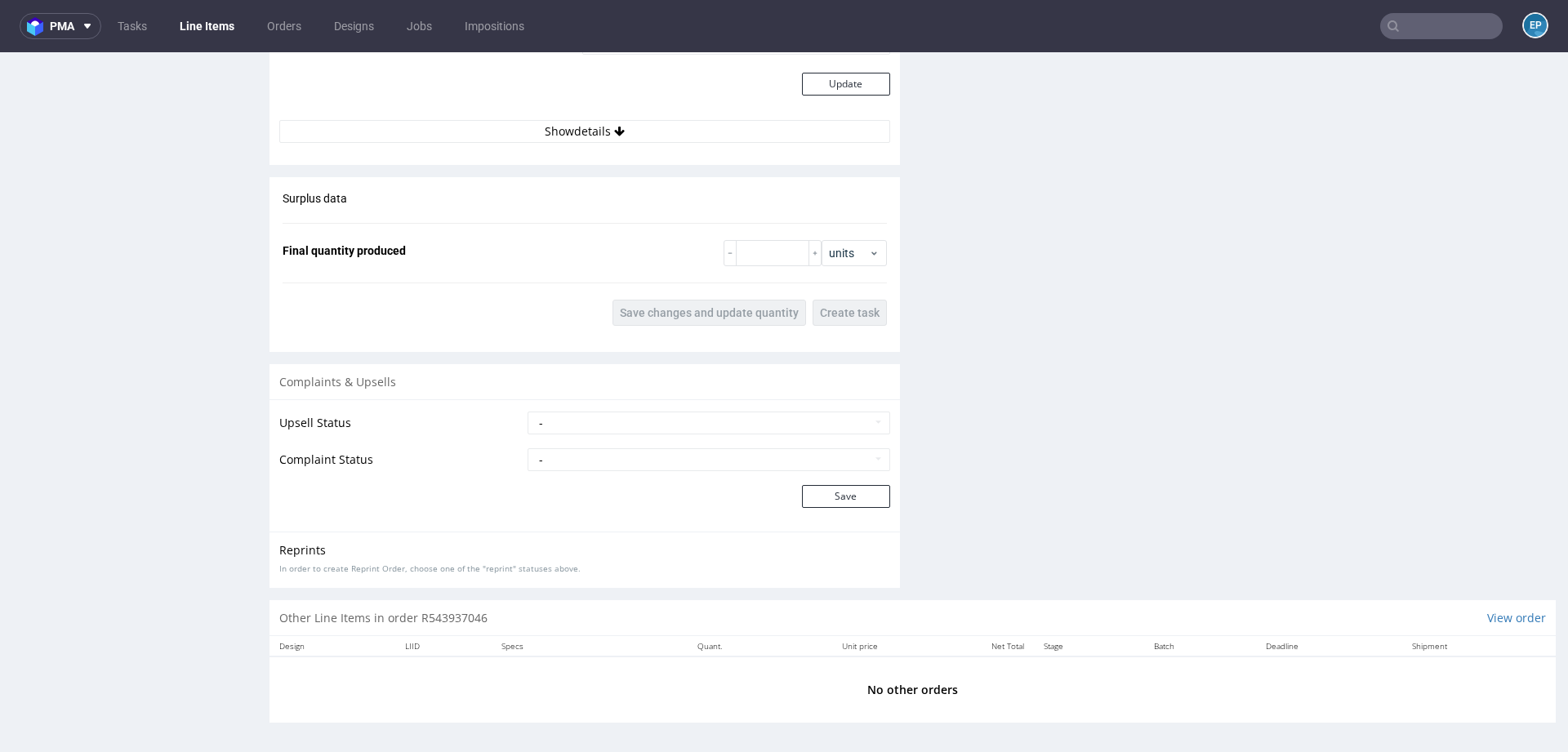
scroll to position [0, 0]
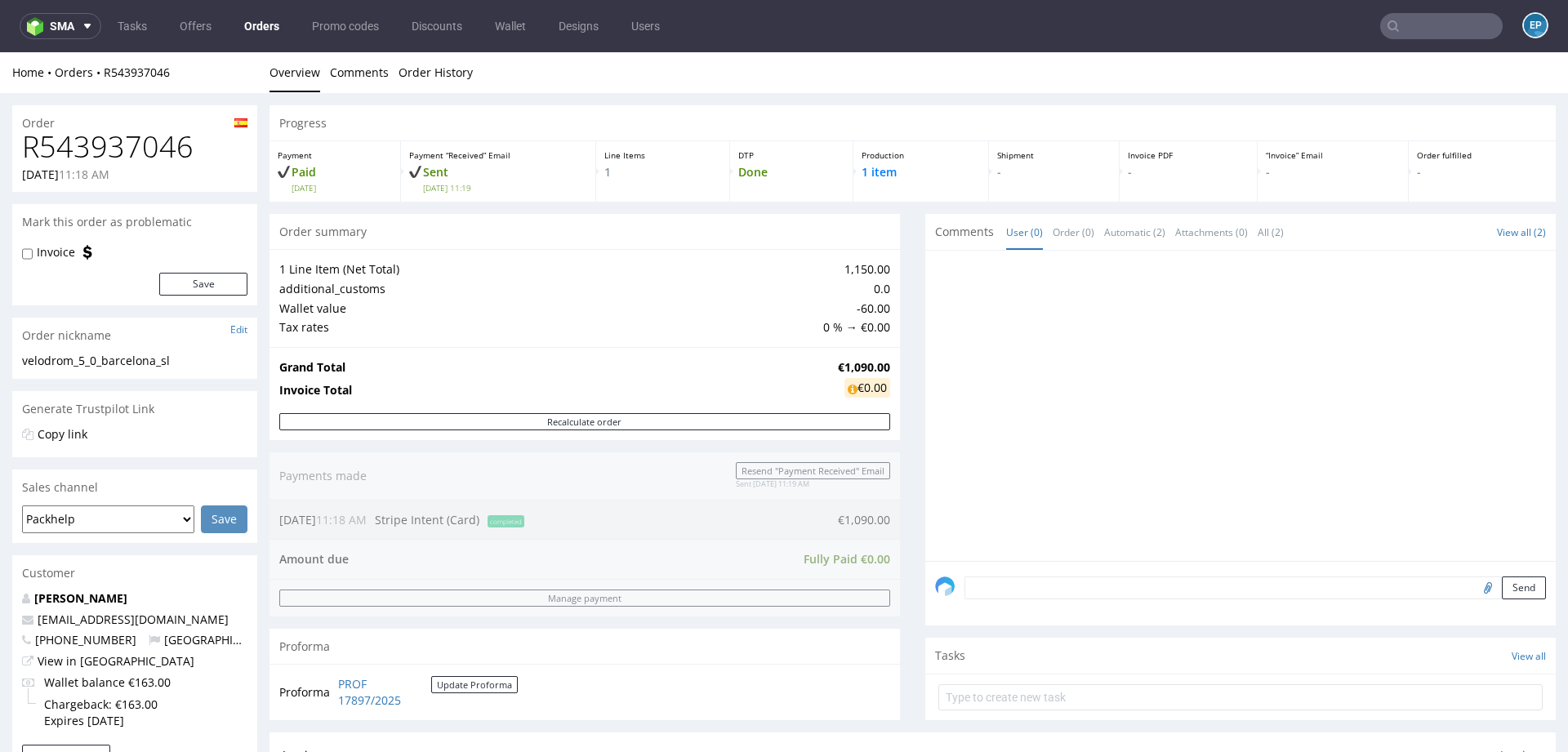
scroll to position [194, 0]
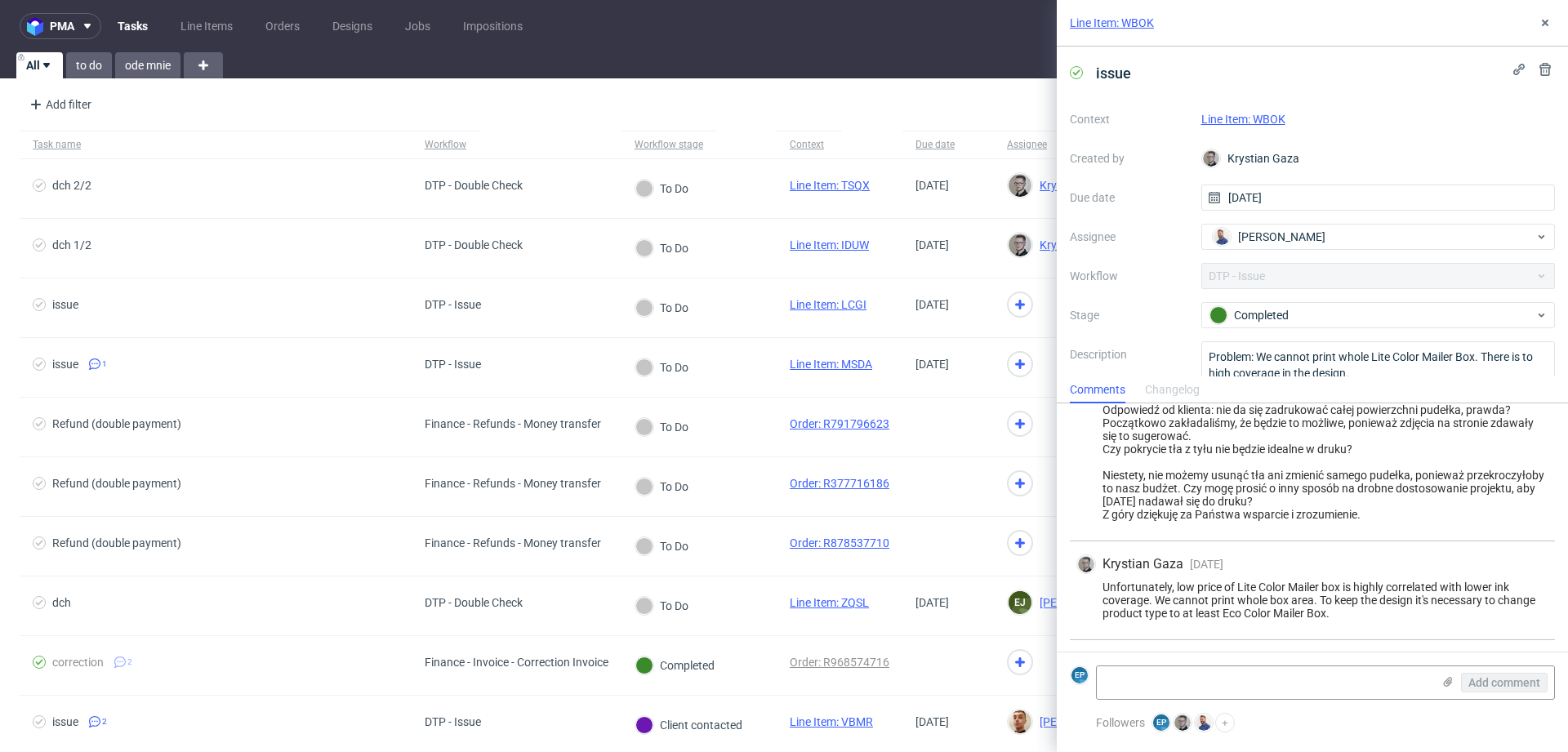
scroll to position [386, 0]
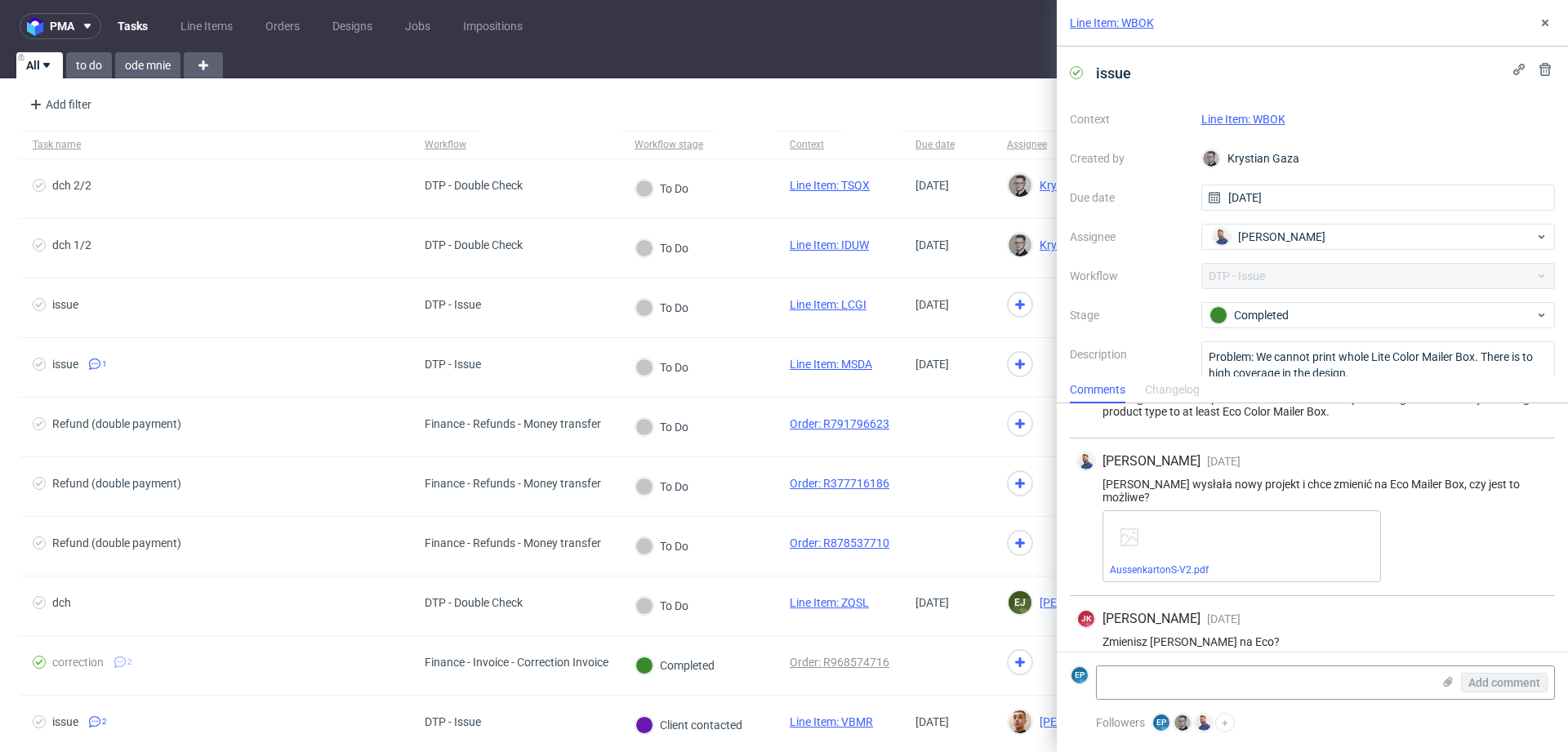
click at [1128, 25] on link "Line Item: WBOK" at bounding box center [1111, 22] width 84 height 16
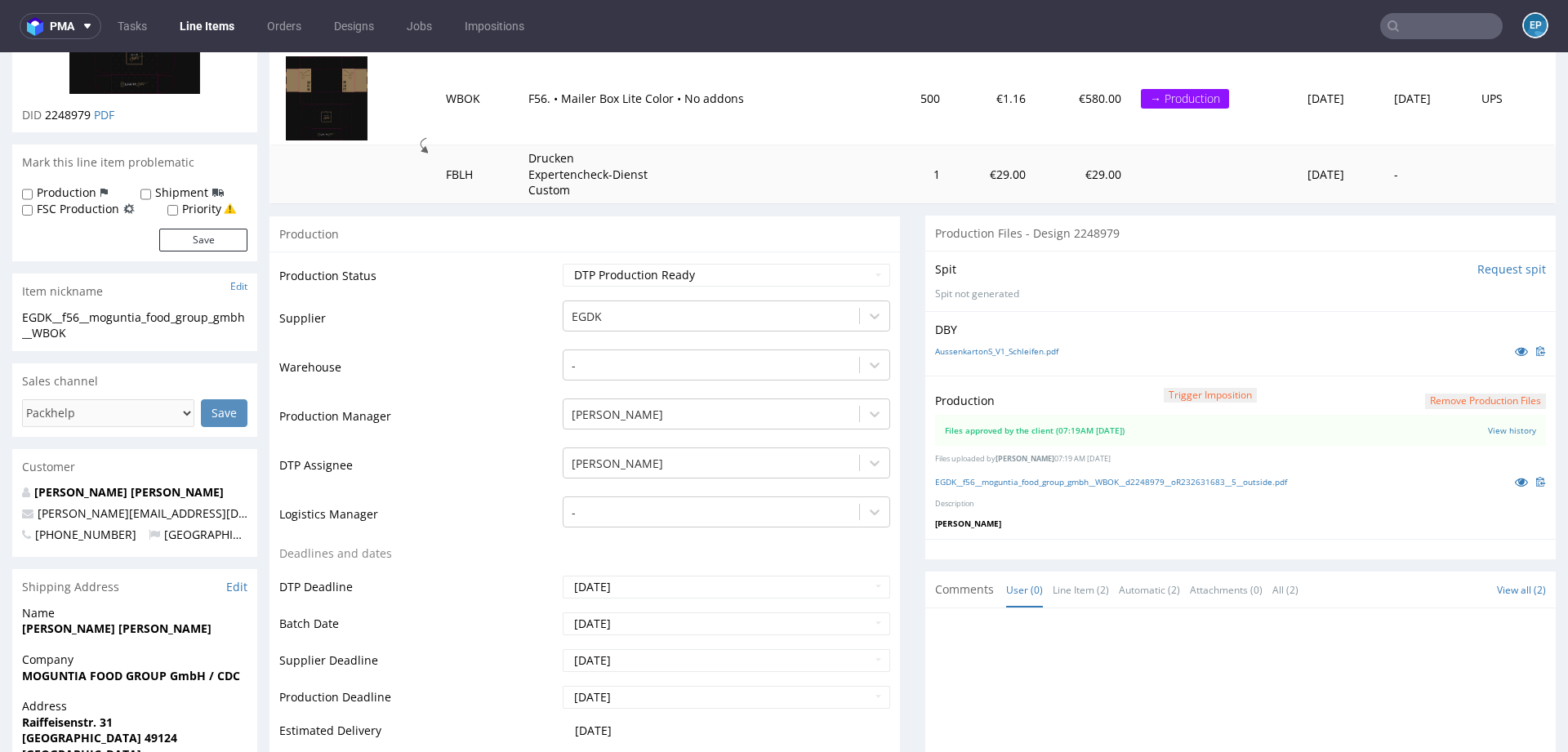
scroll to position [223, 0]
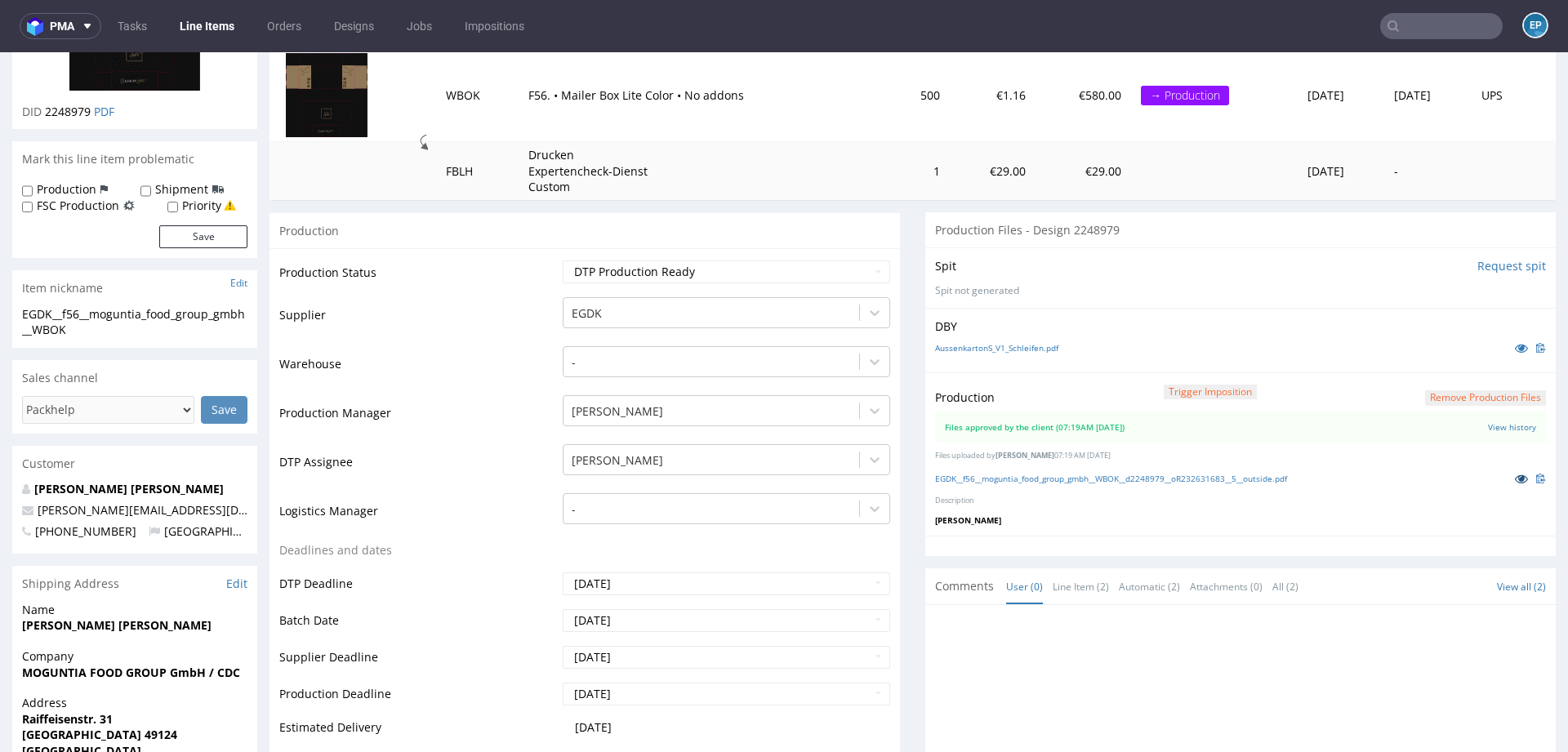
click at [1515, 479] on icon at bounding box center [1521, 479] width 13 height 12
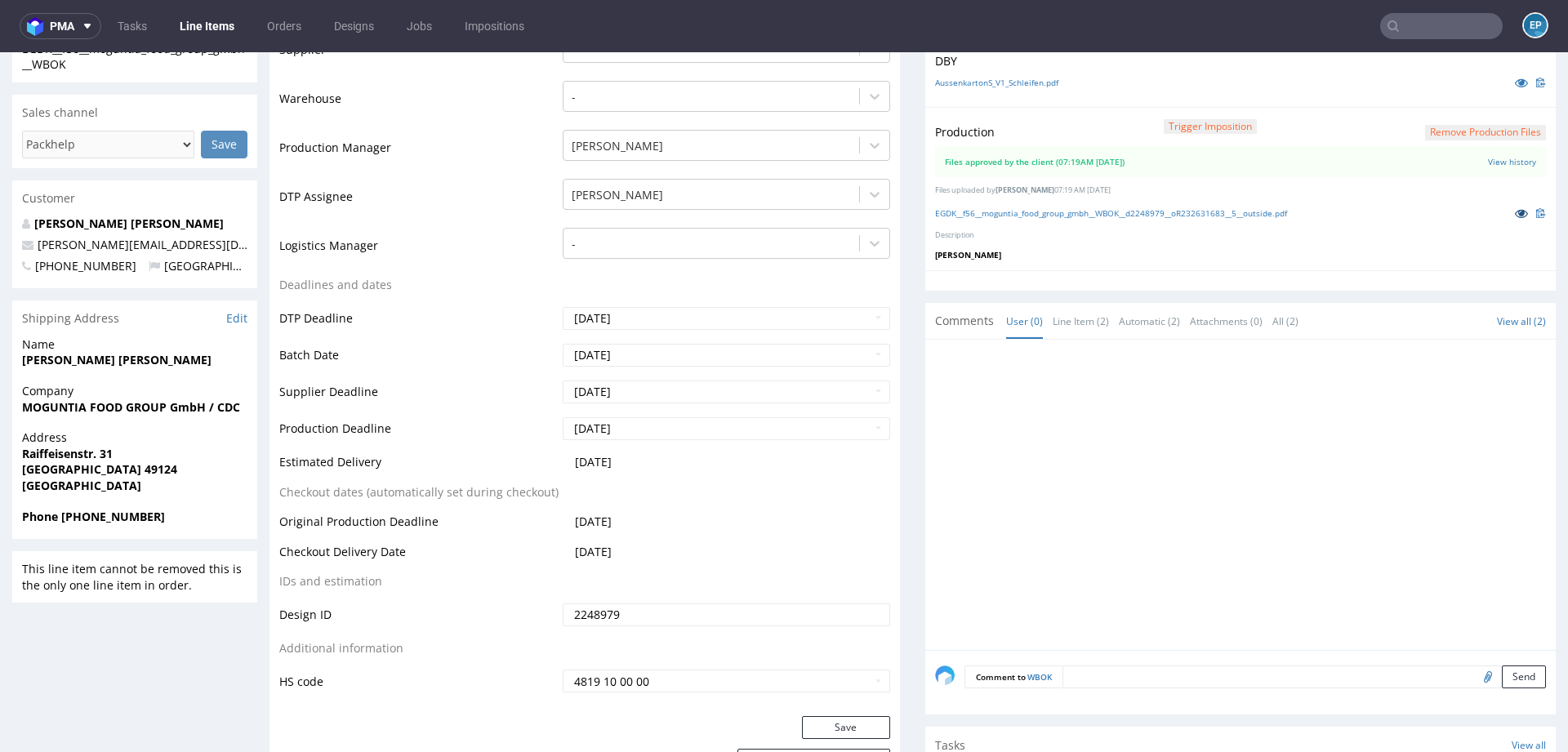
scroll to position [235, 0]
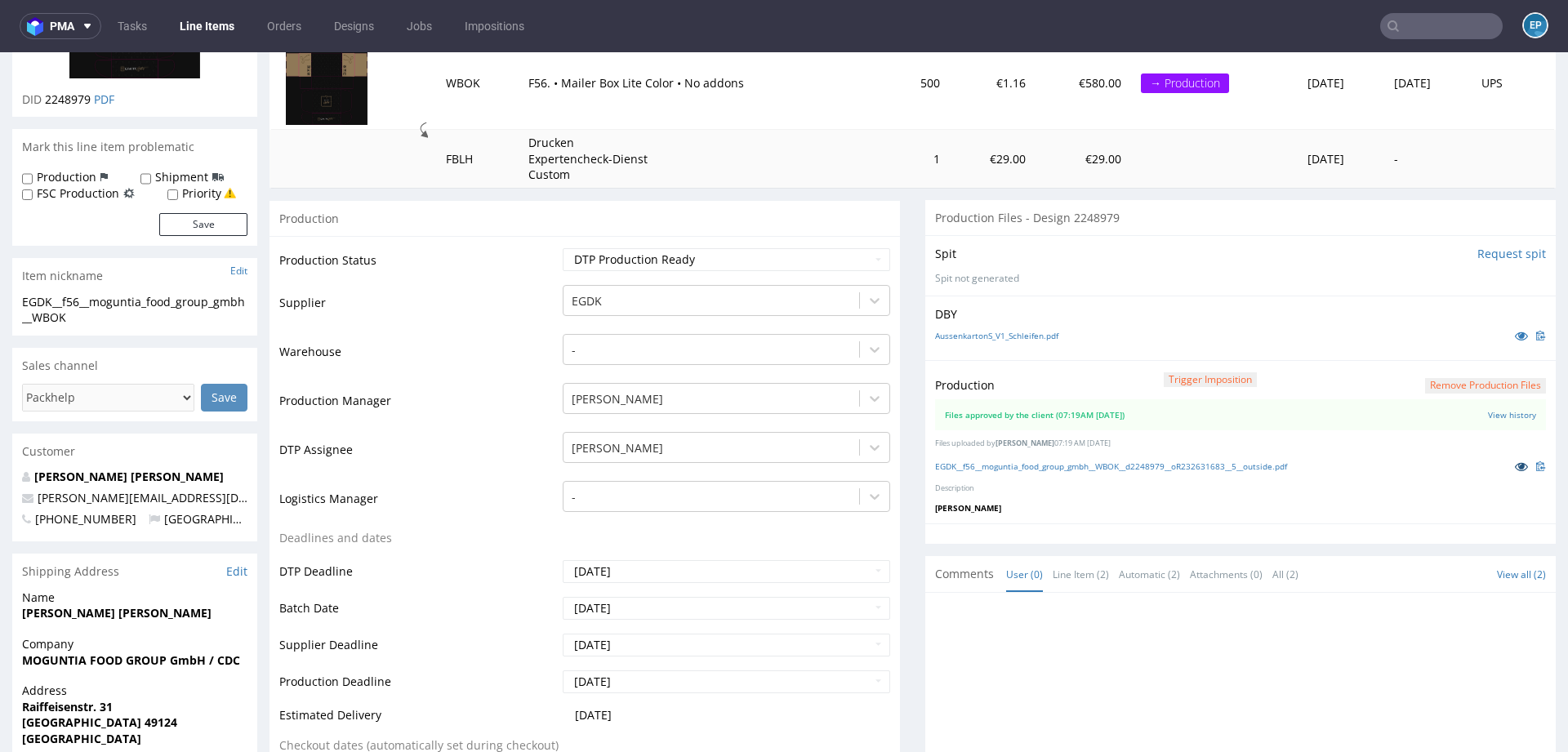
click at [1515, 465] on icon at bounding box center [1521, 466] width 13 height 12
click at [63, 184] on label "Production" at bounding box center [67, 177] width 59 height 16
click at [32, 184] on input "Production" at bounding box center [28, 179] width 11 height 13
checkbox input "true"
click at [198, 233] on button "Save" at bounding box center [203, 224] width 88 height 22
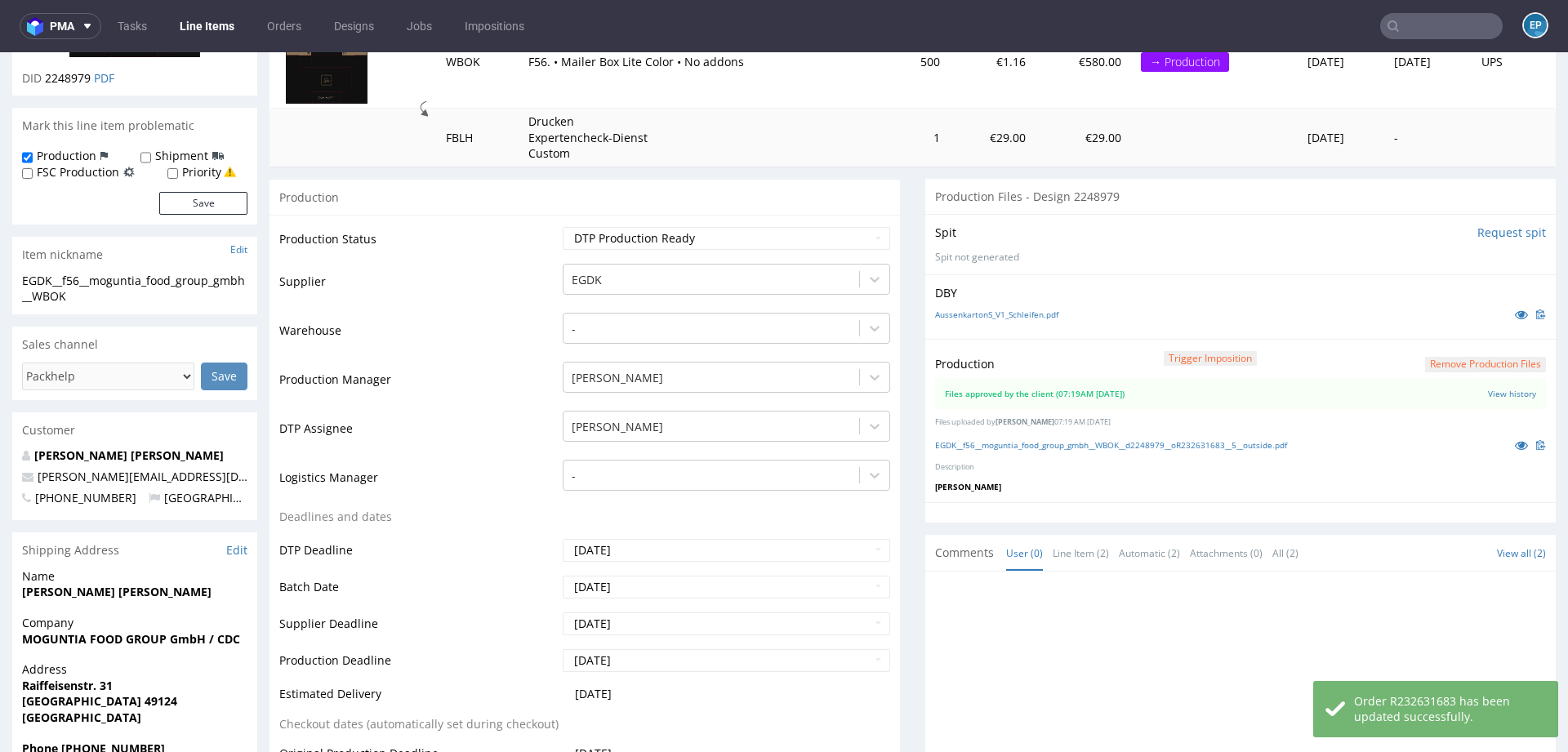
scroll to position [614, 0]
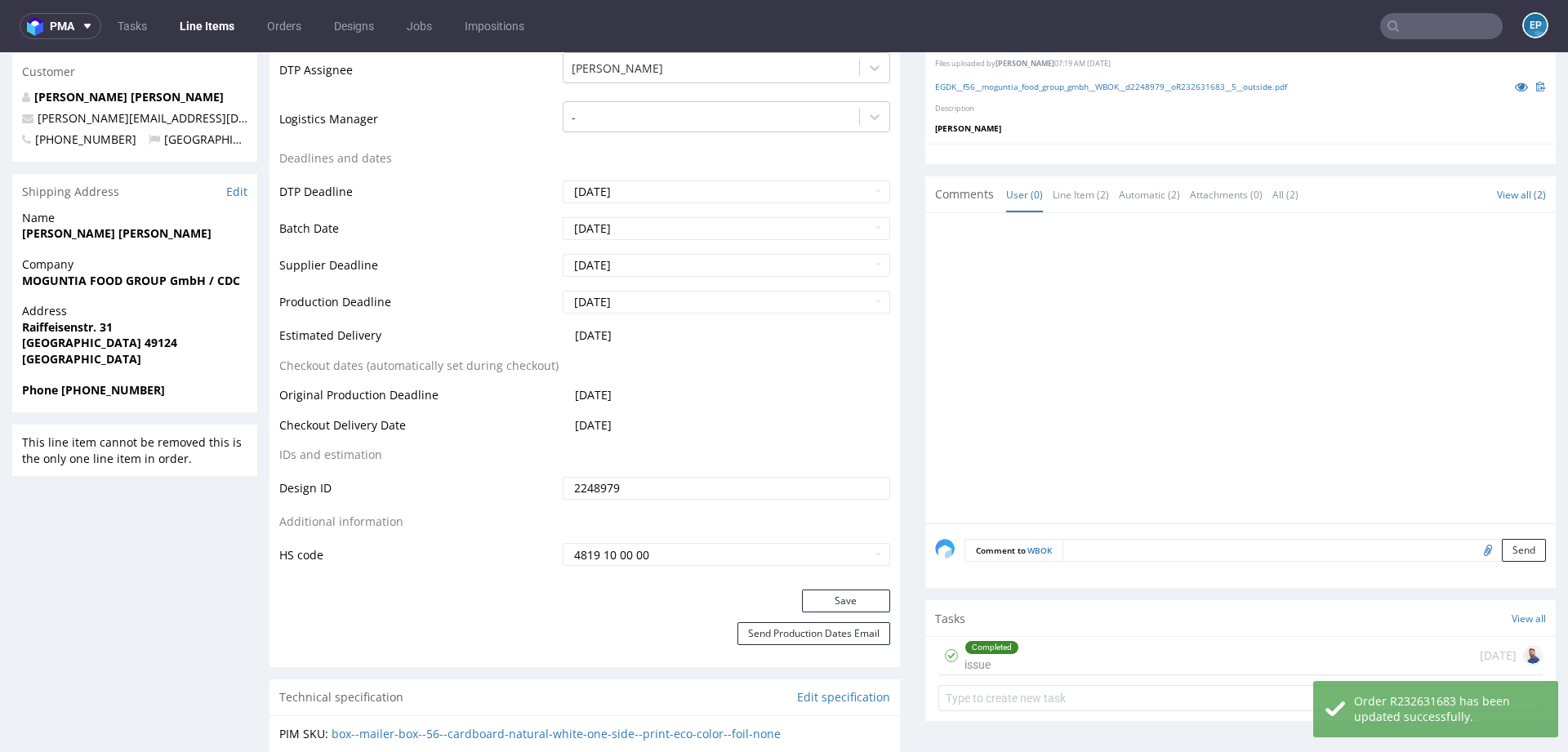
click at [1098, 554] on textarea at bounding box center [1304, 550] width 483 height 22
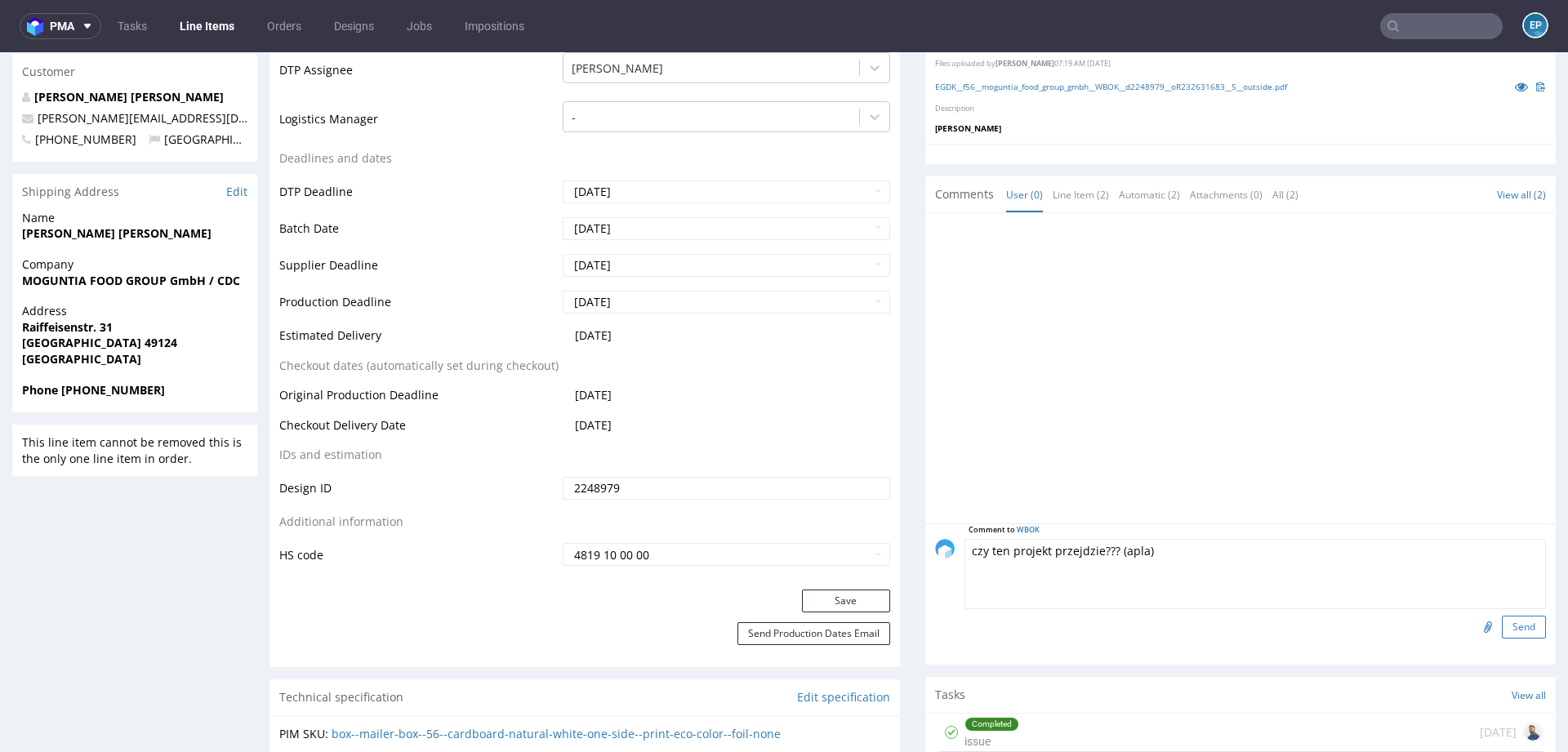
type textarea "czy ten projekt przejdzie??? (apla)"
click at [1527, 628] on button "Send" at bounding box center [1523, 626] width 44 height 22
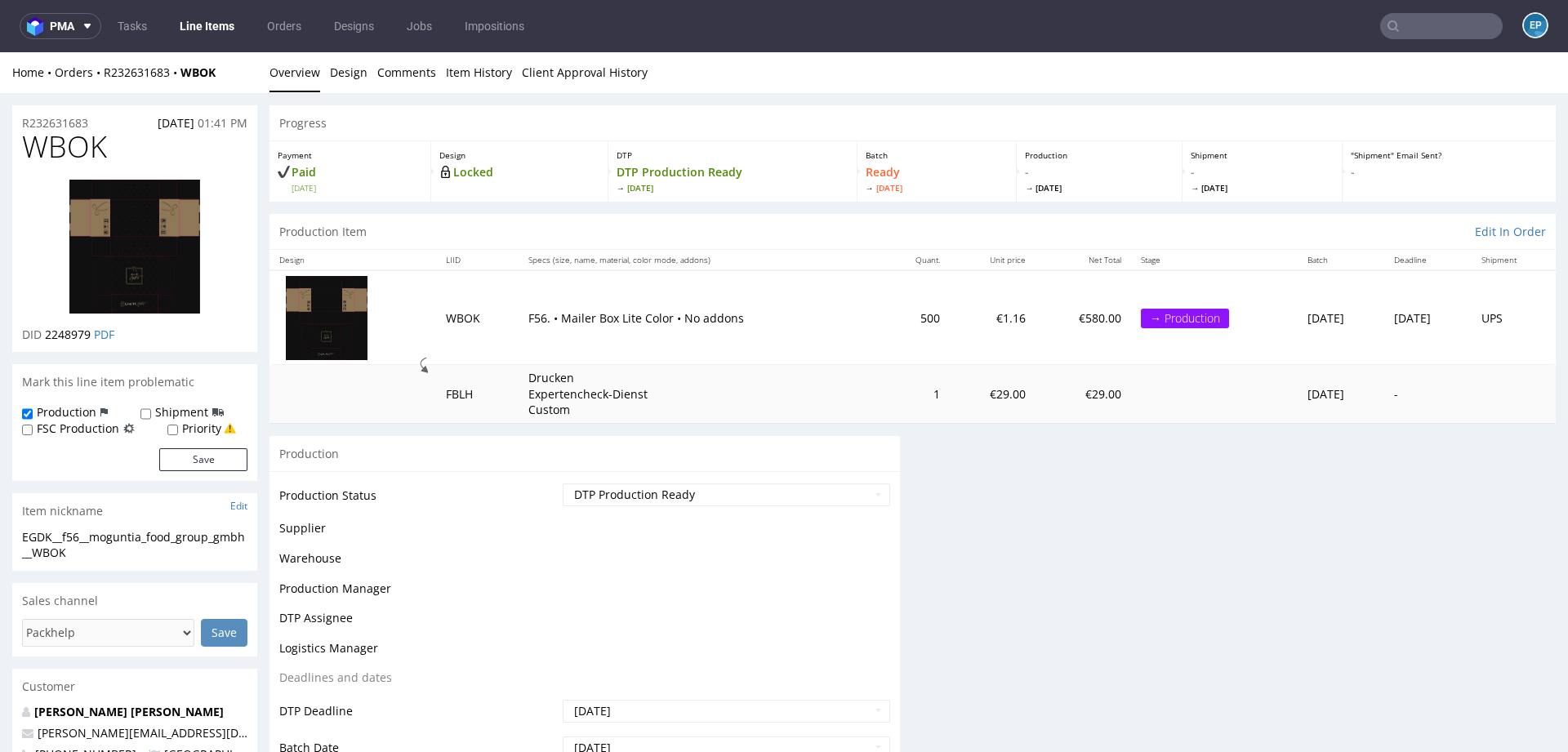
scroll to position [0, 0]
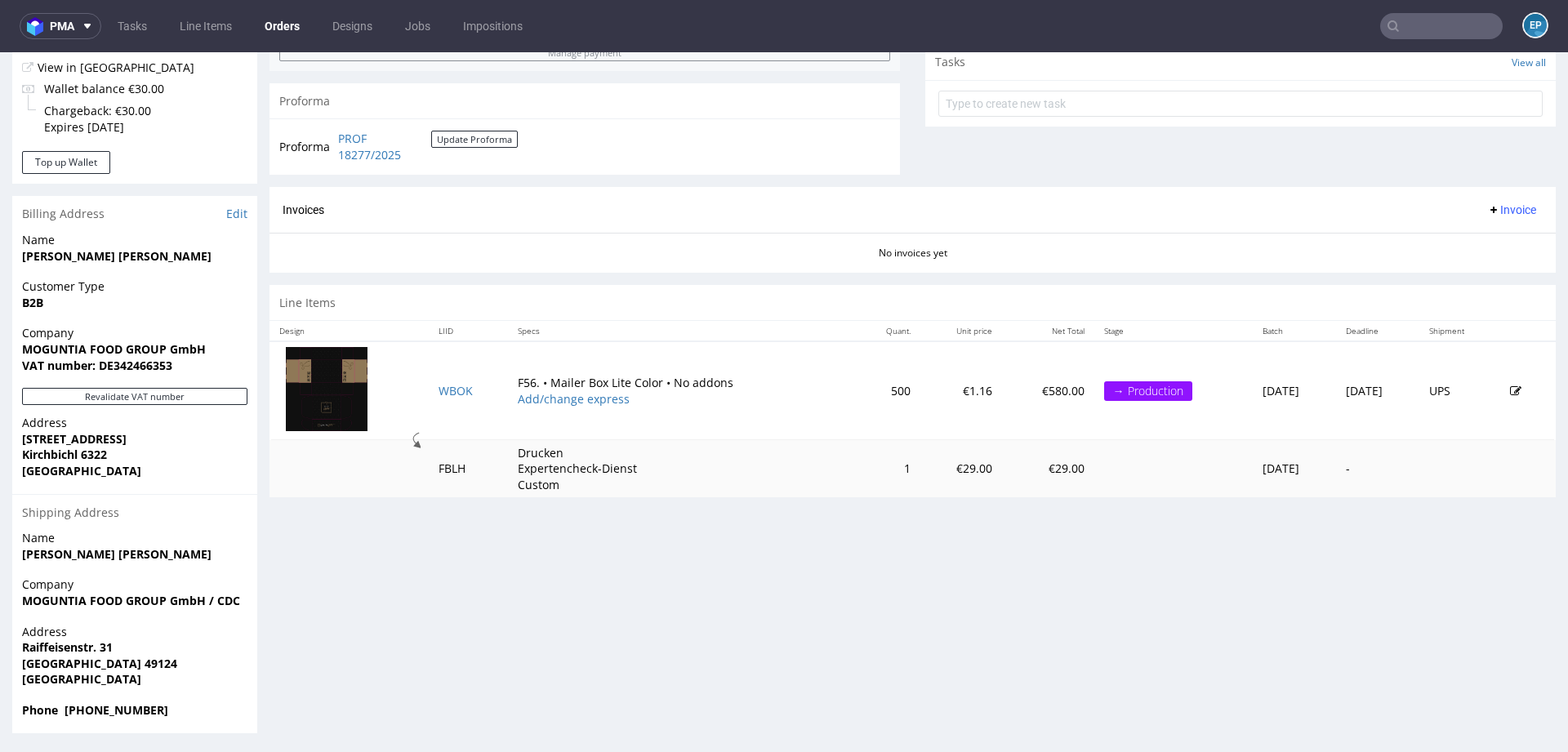
scroll to position [4, 0]
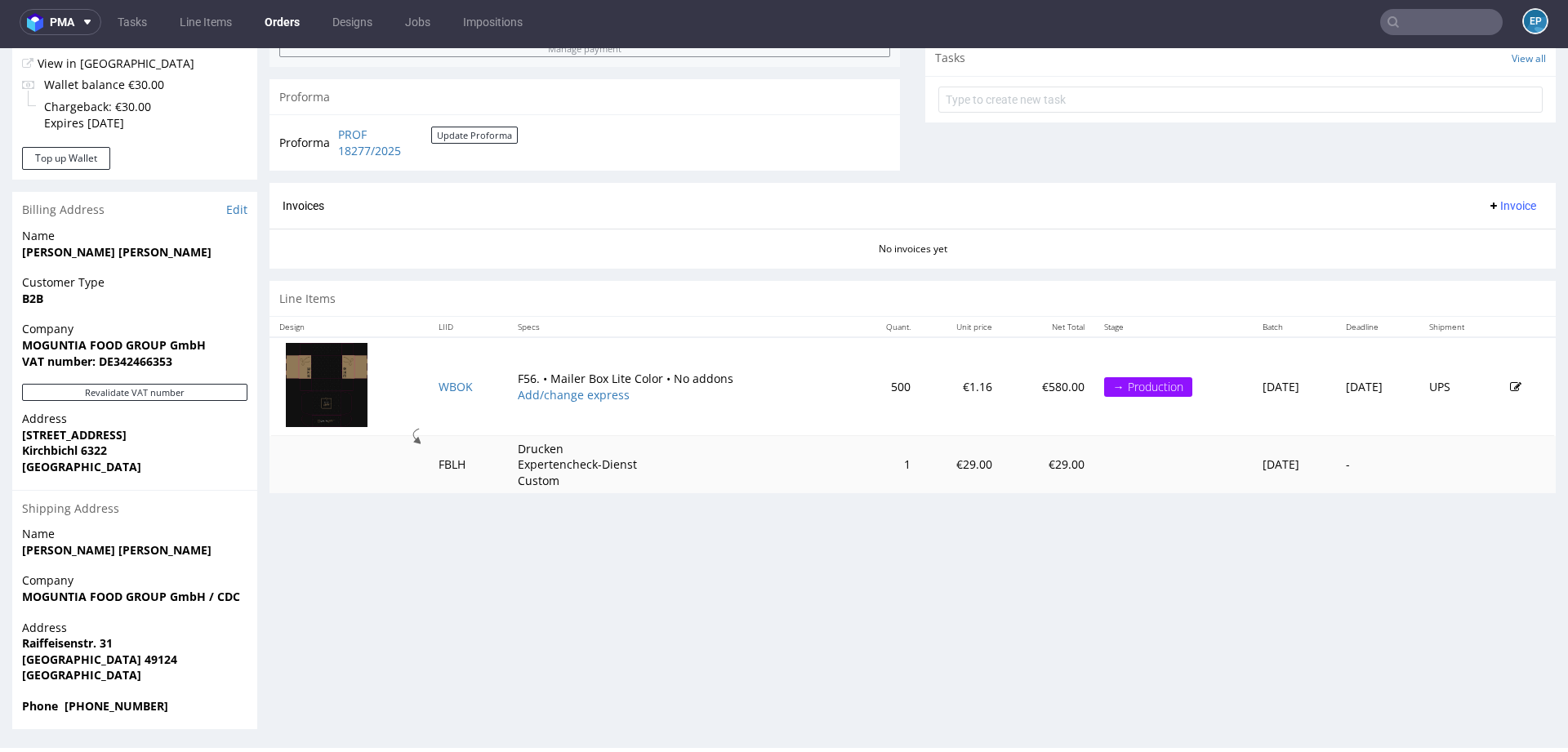
click at [1510, 389] on icon at bounding box center [1515, 387] width 12 height 12
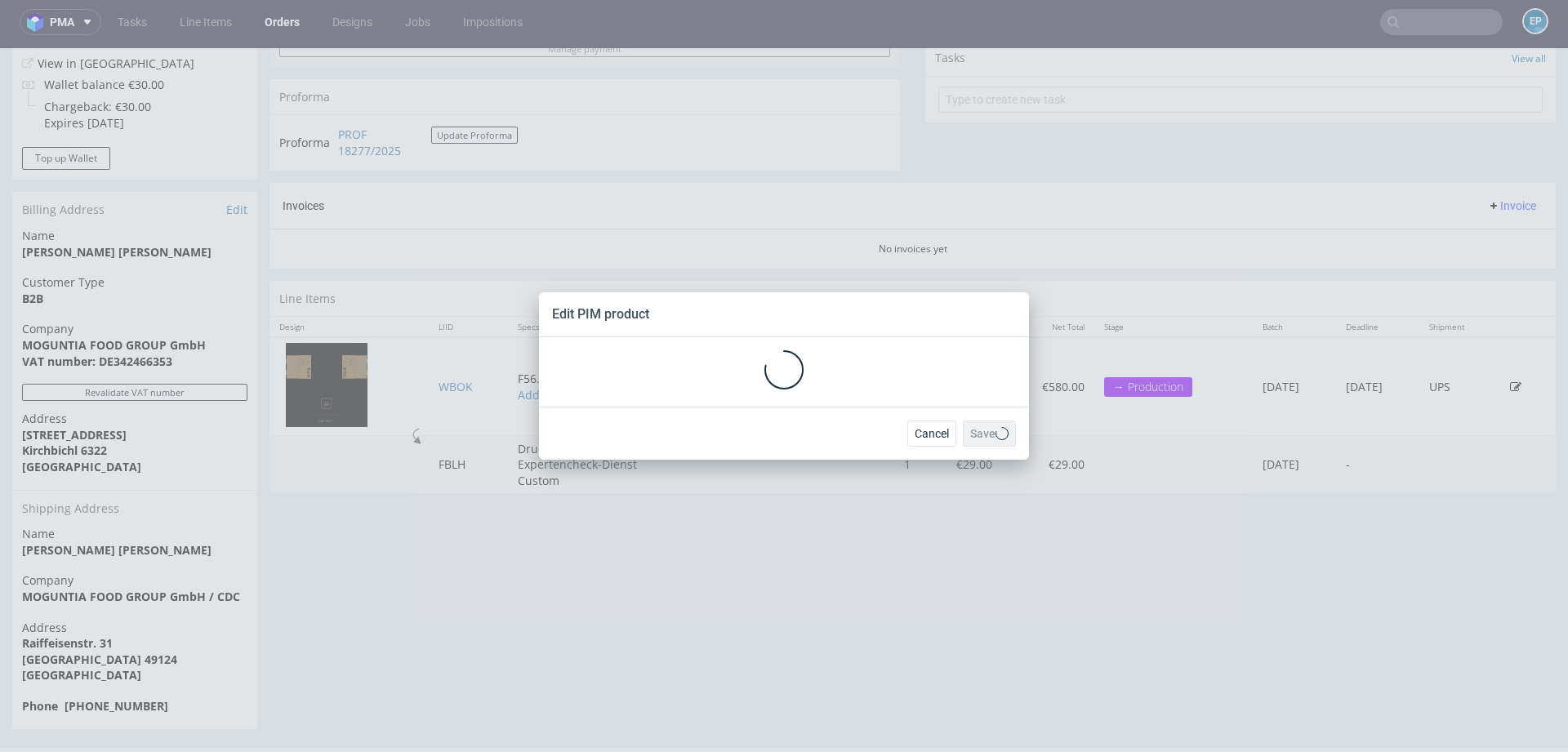
scroll to position [0, 0]
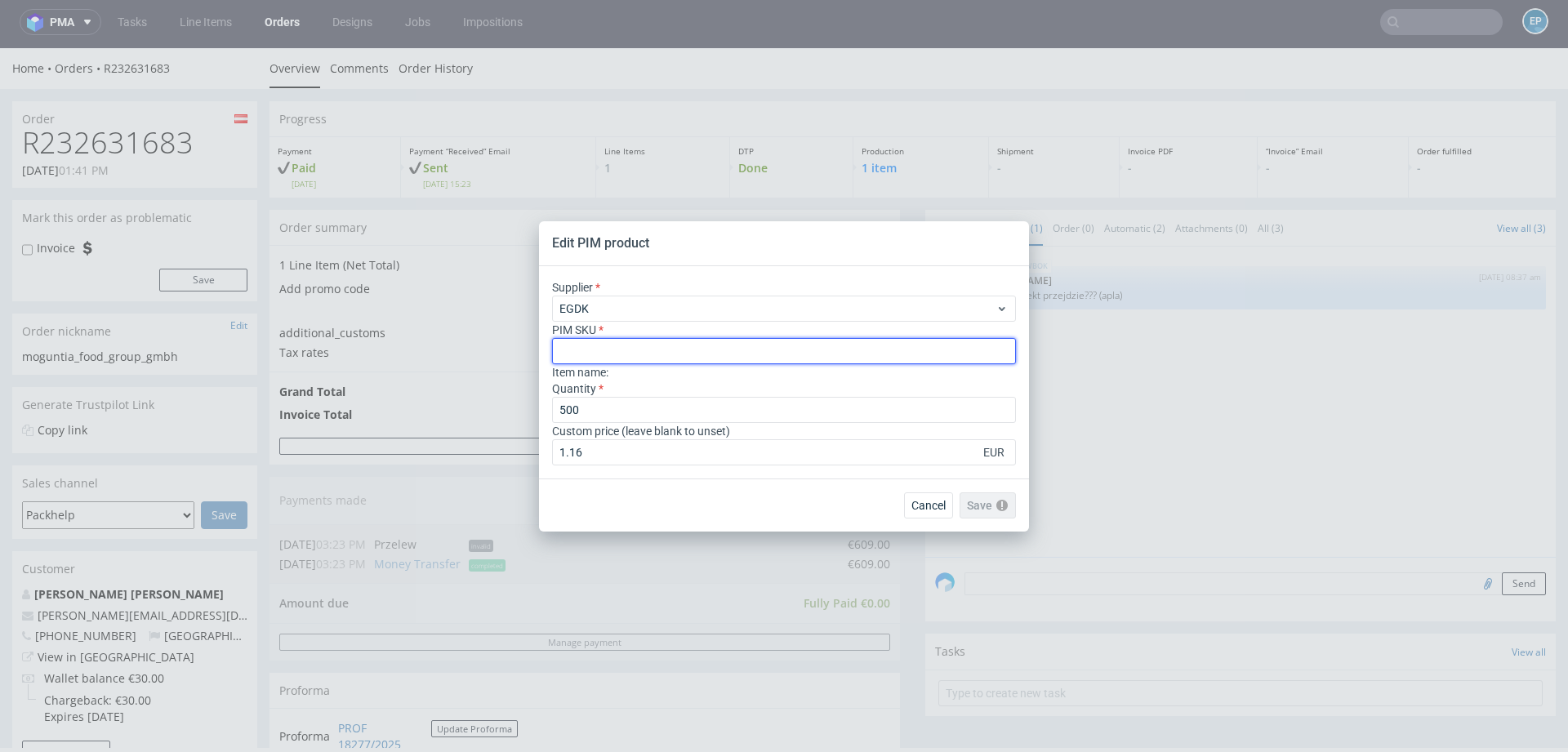
click at [898, 345] on input "text" at bounding box center [784, 351] width 464 height 26
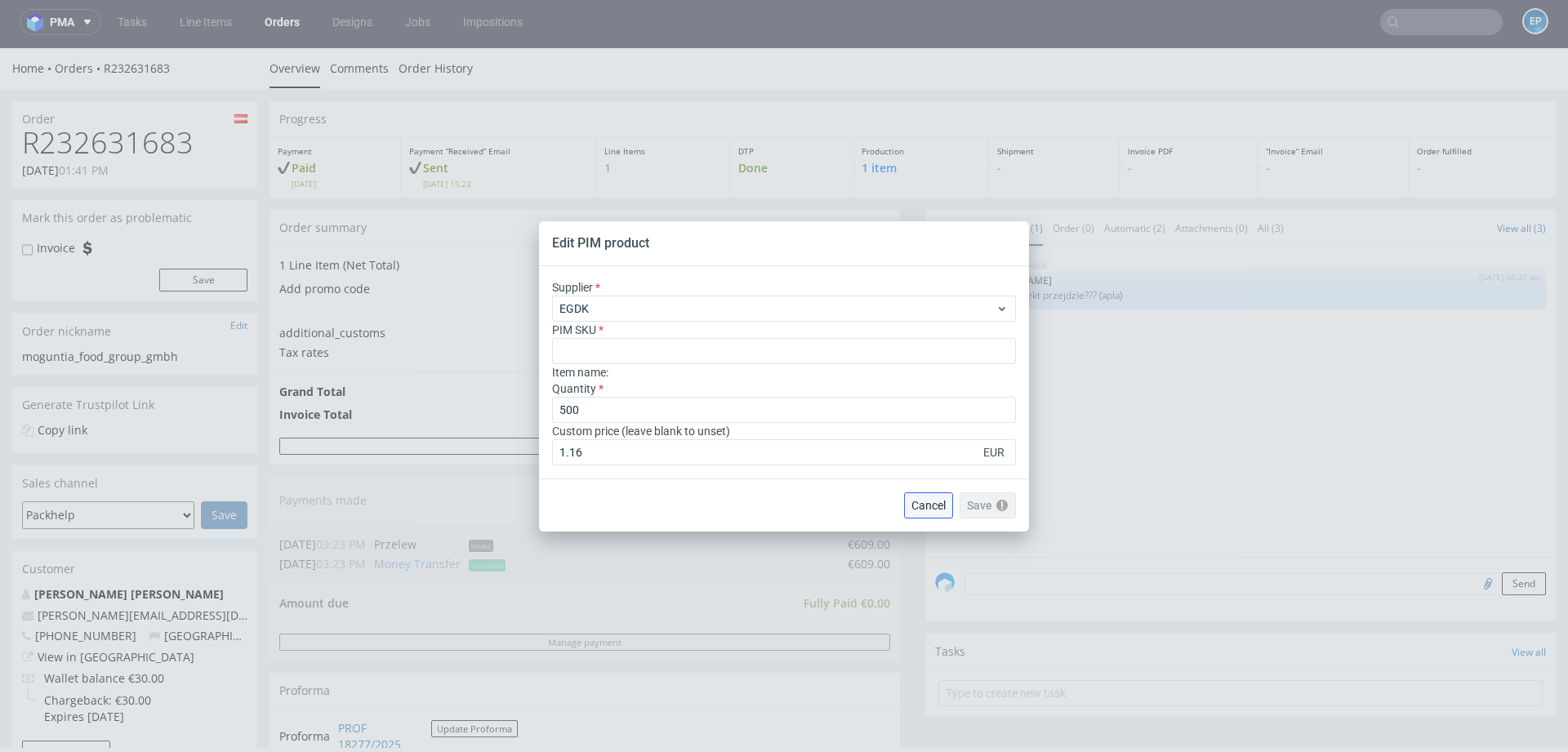
click at [926, 509] on span "Cancel" at bounding box center [928, 506] width 34 height 12
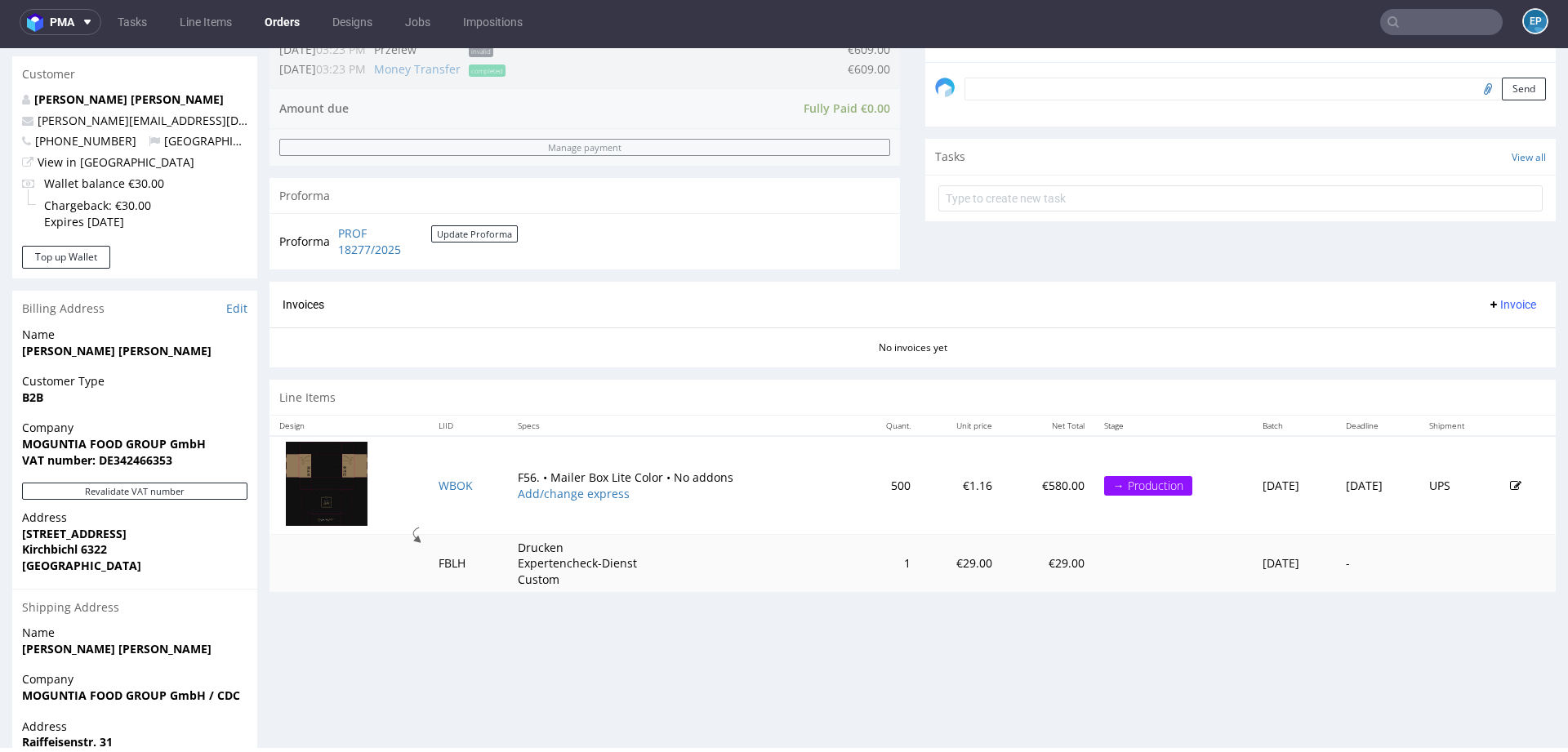
scroll to position [594, 0]
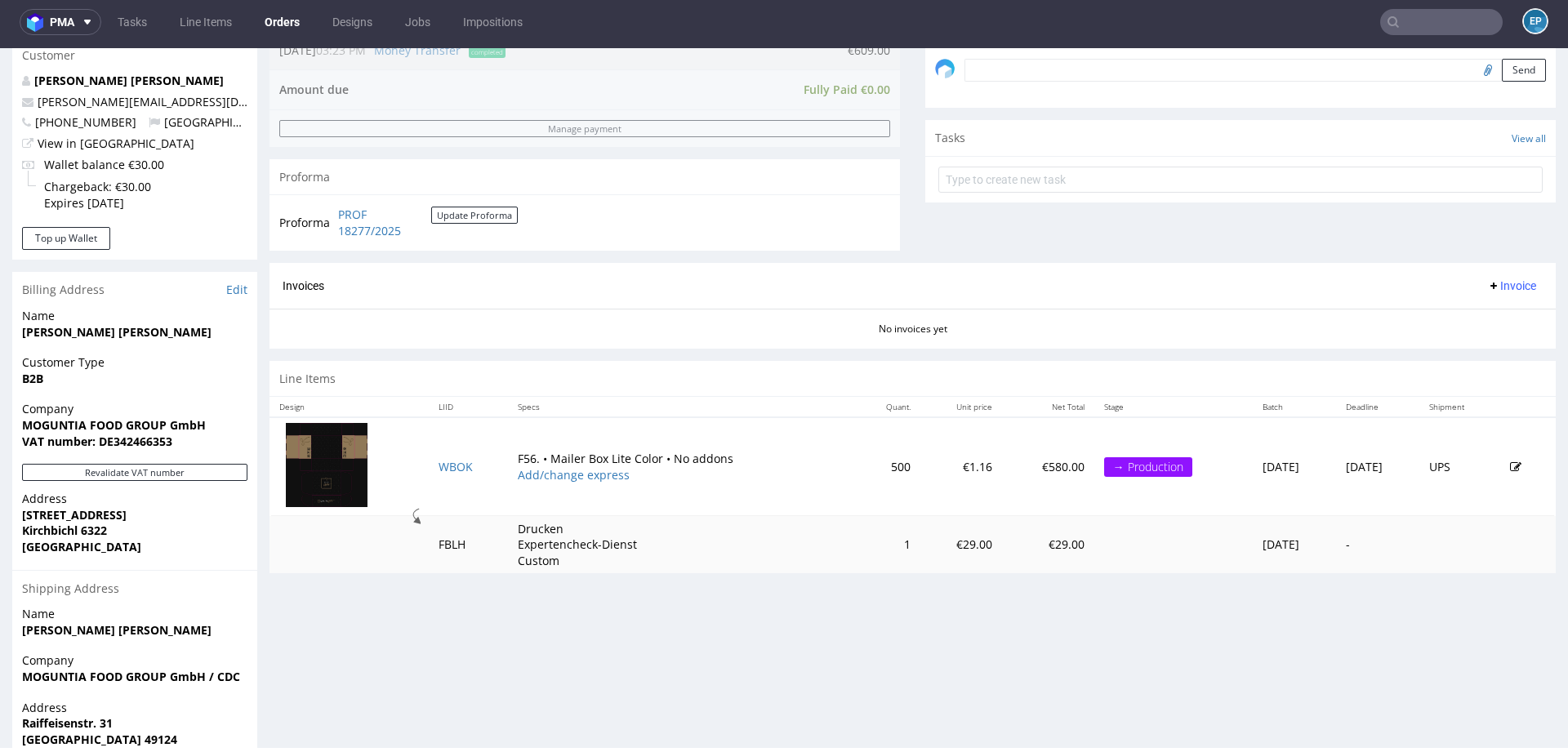
scroll to position [594, 0]
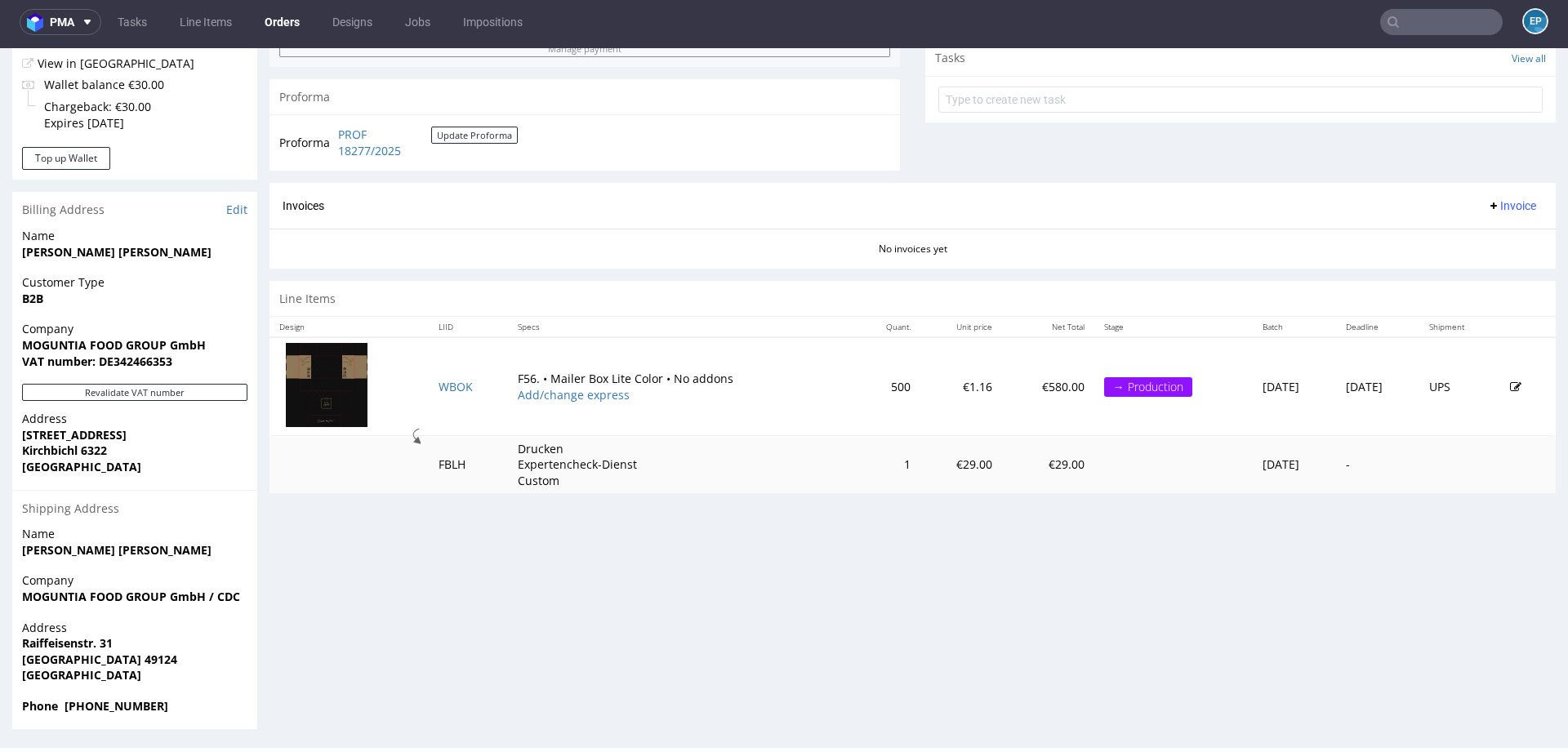
click at [1510, 384] on icon at bounding box center [1515, 387] width 12 height 12
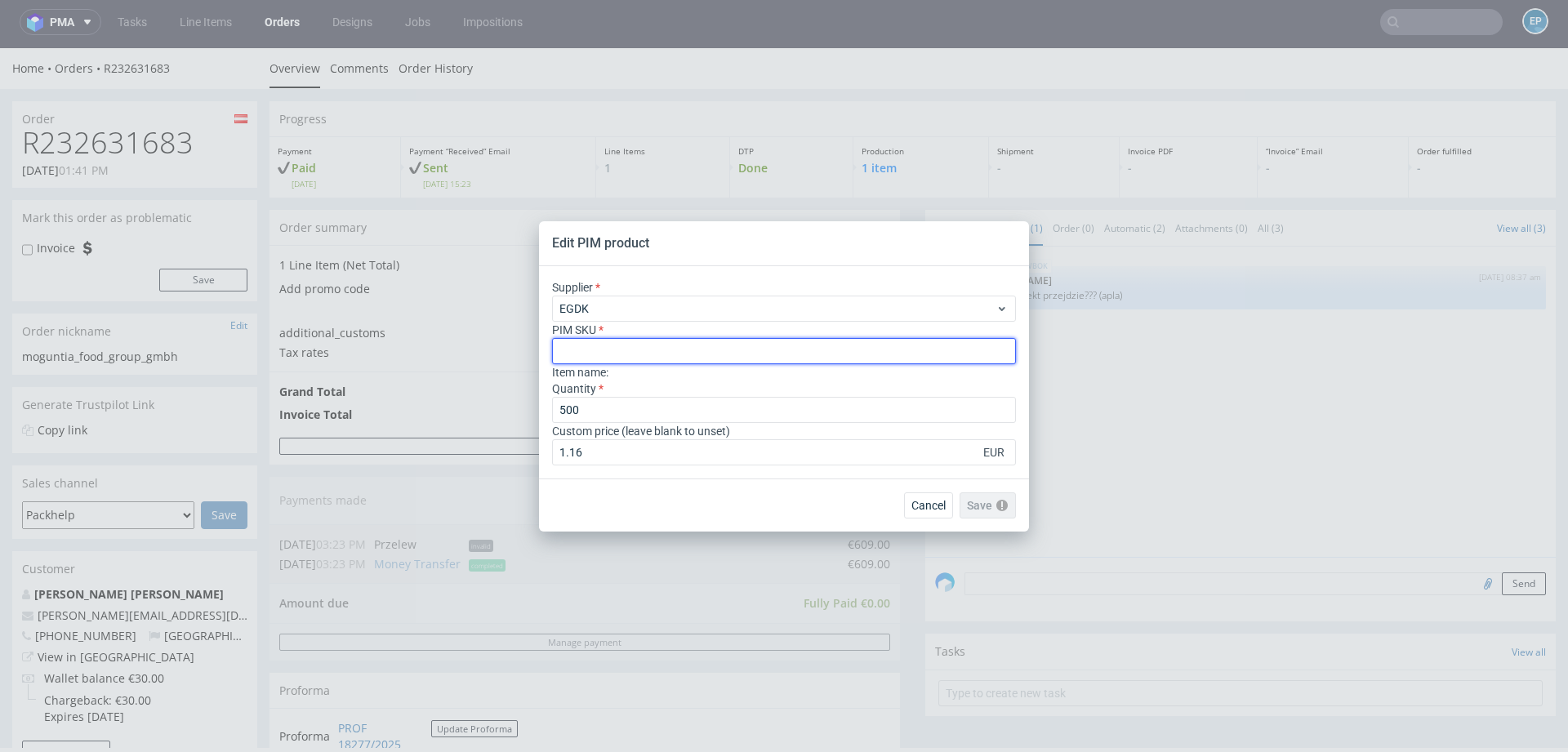
click at [780, 349] on input "text" at bounding box center [784, 351] width 464 height 26
paste input "mailer-box--56--cardboard-natural--print-monochrome--foil-none"
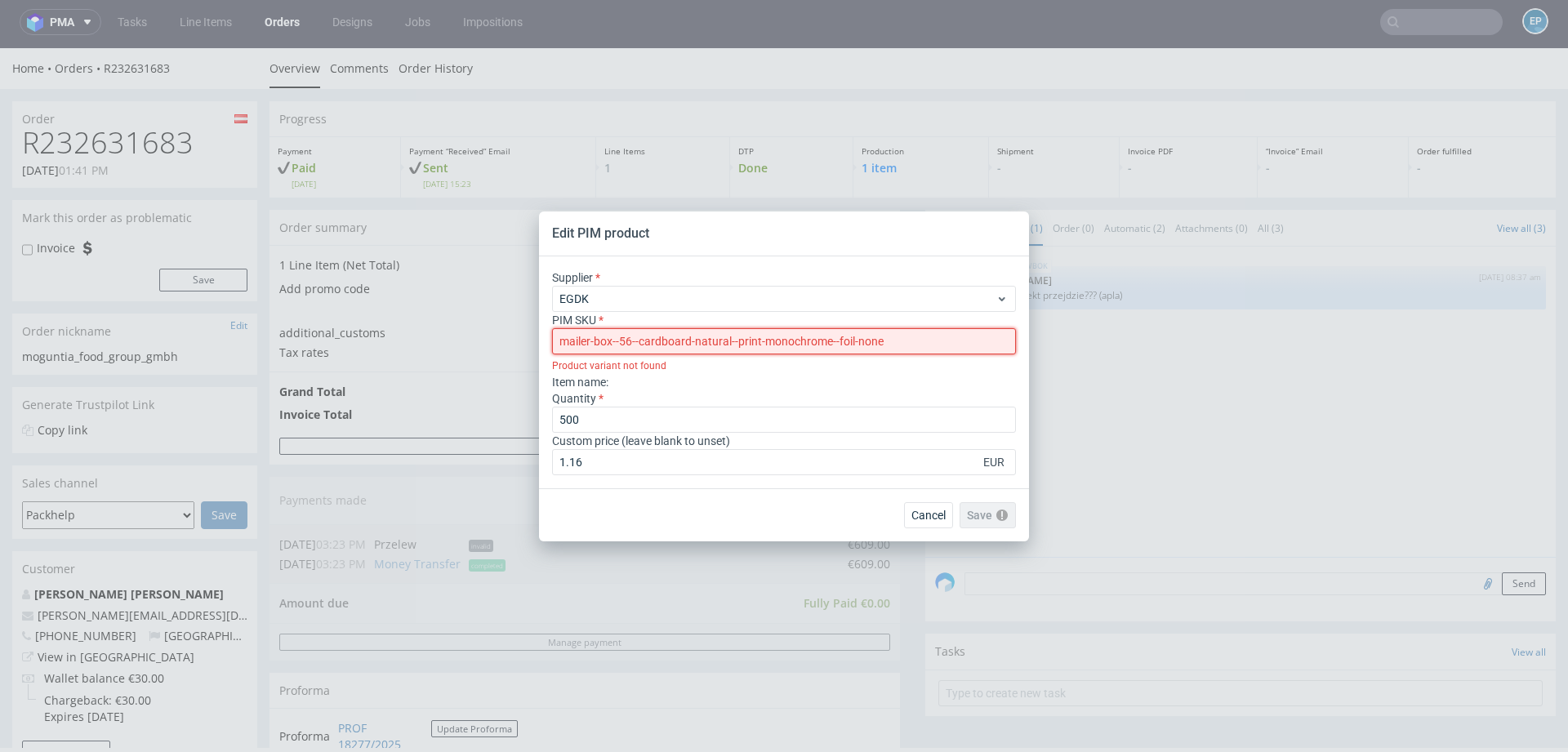
click at [559, 345] on input "mailer-box--56--cardboard-natural--print-monochrome--foil-none" at bounding box center [784, 341] width 464 height 26
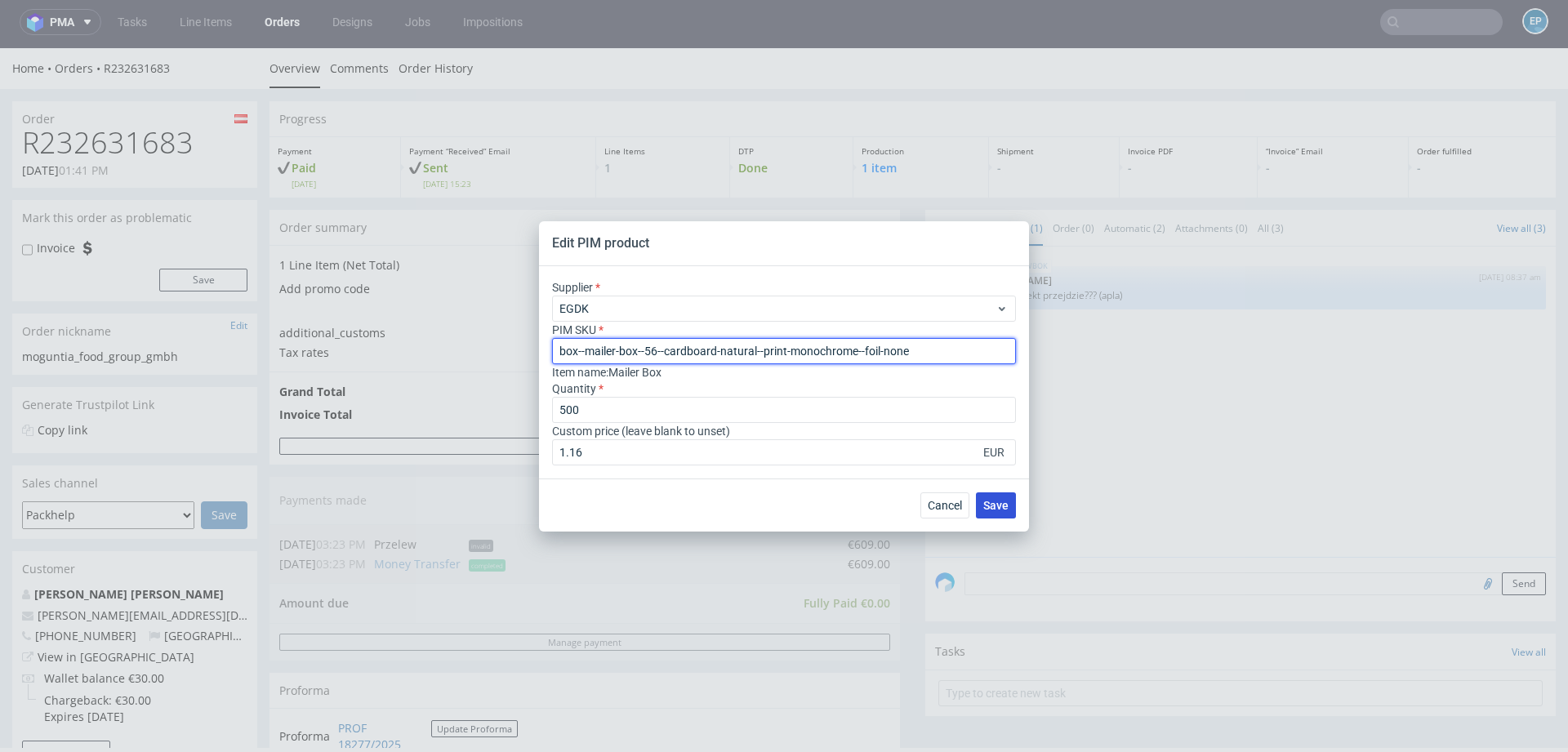
type input "box--mailer-box--56--cardboard-natural--print-monochrome--foil-none"
click at [977, 500] on button "Save" at bounding box center [996, 505] width 40 height 26
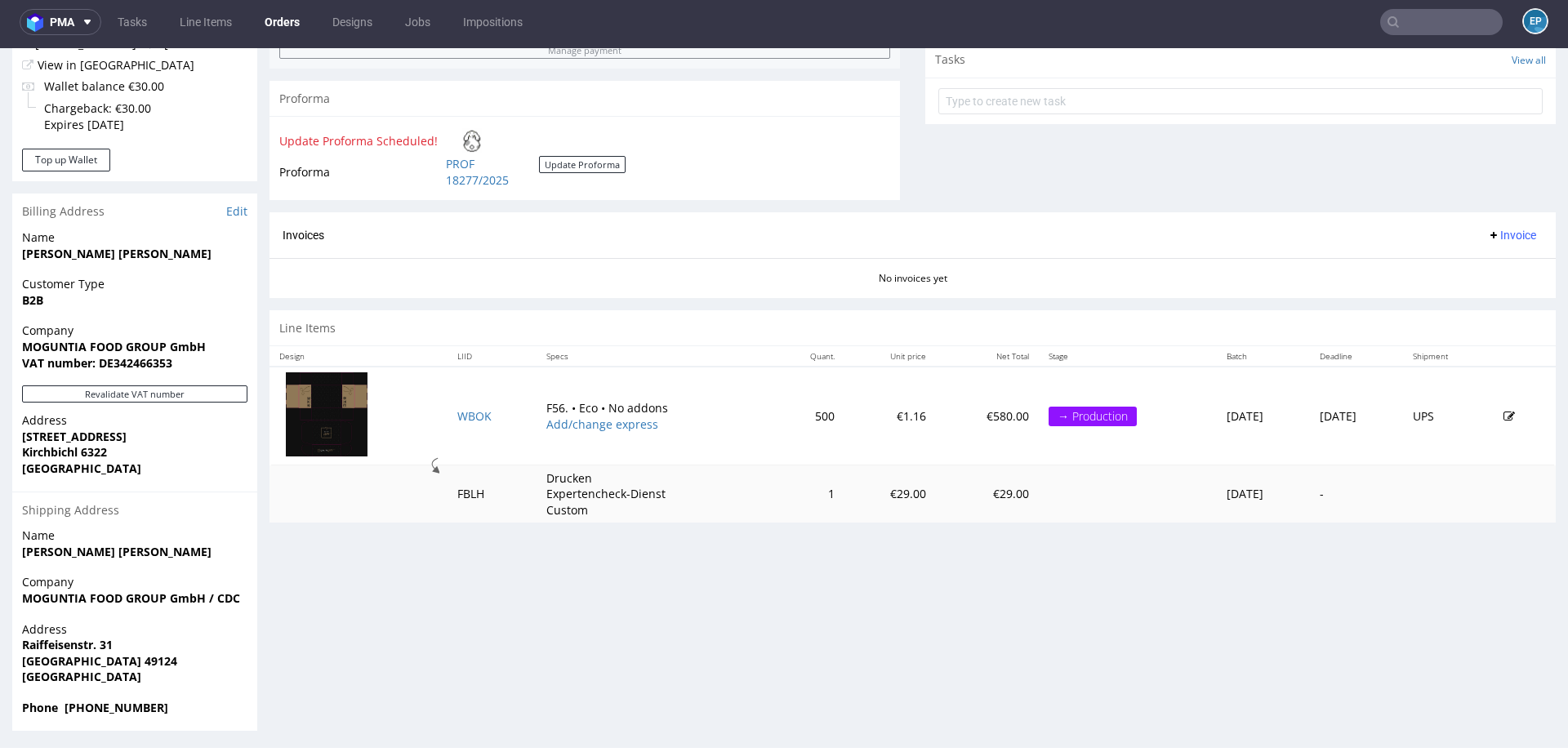
scroll to position [594, 0]
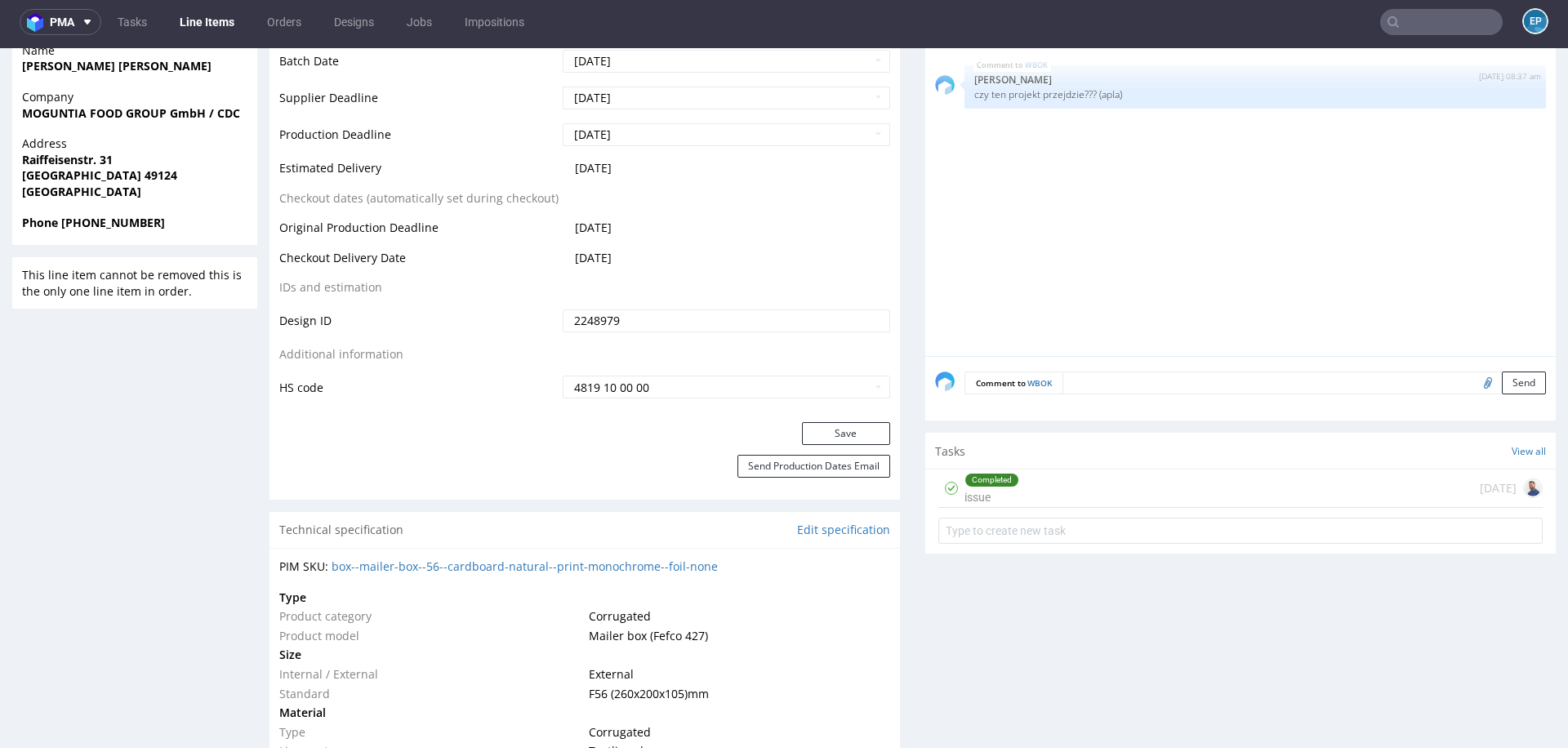
scroll to position [899, 0]
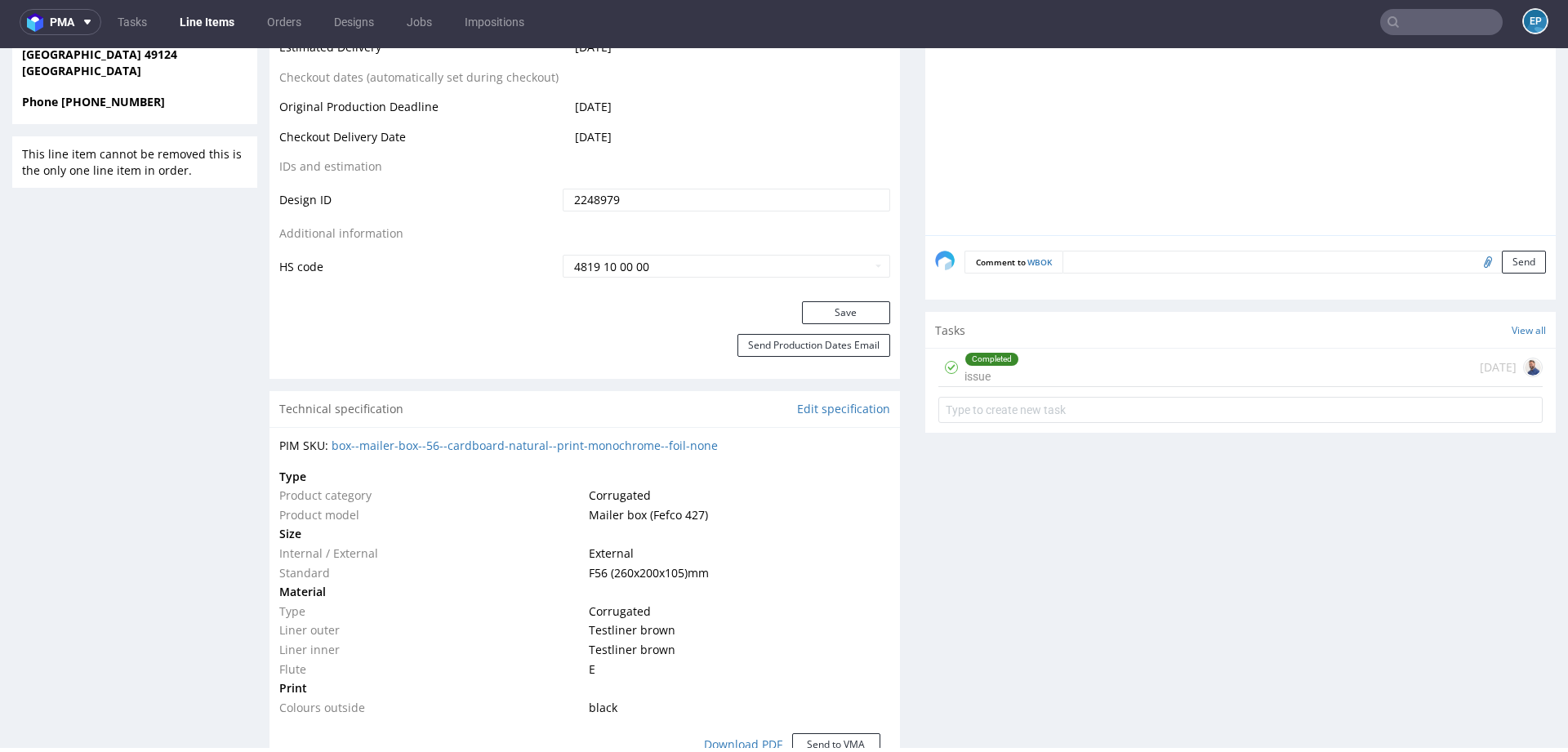
click at [1176, 368] on div "Completed issue 10 days ago" at bounding box center [1241, 368] width 605 height 39
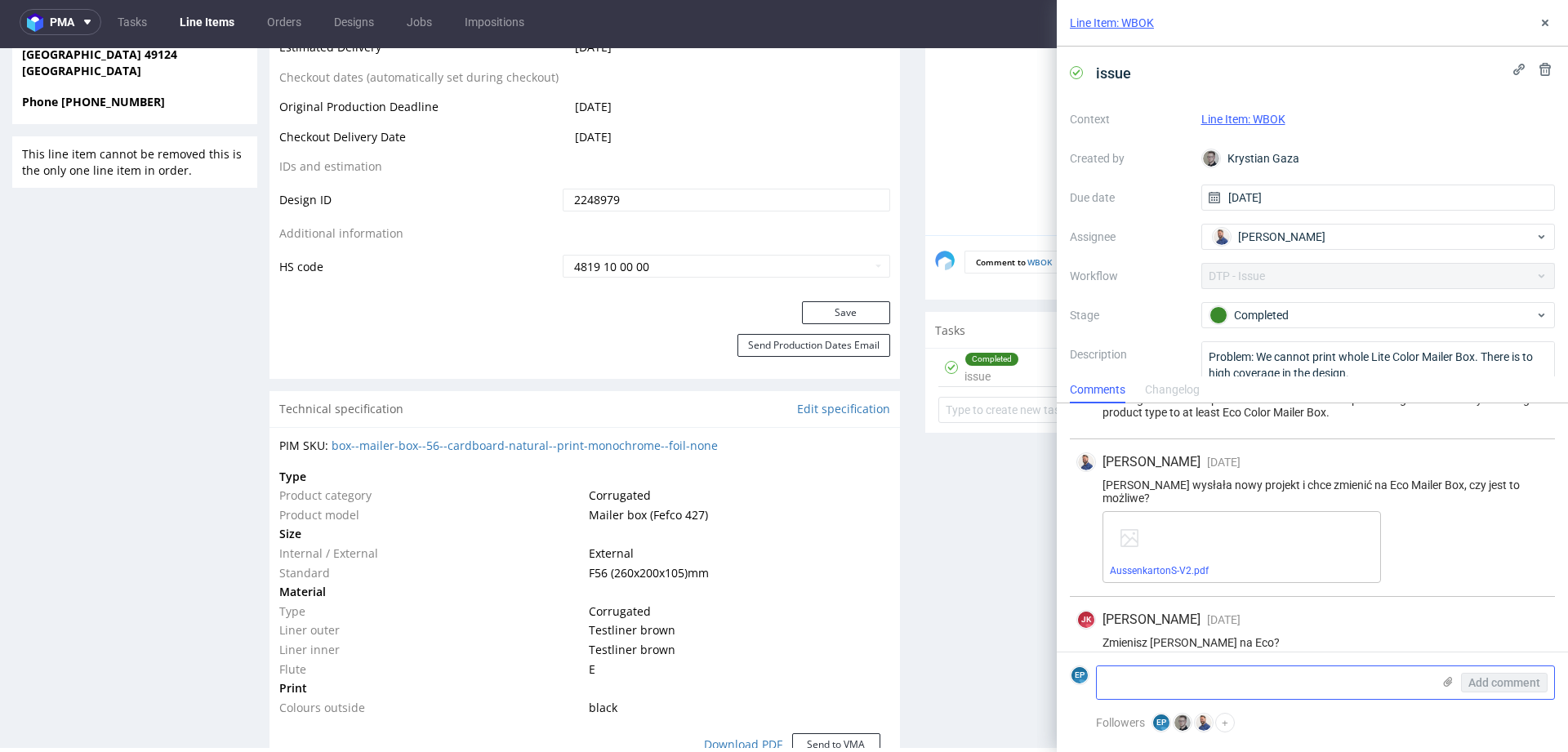
scroll to position [386, 0]
click at [1165, 694] on textarea at bounding box center [1264, 683] width 335 height 32
type textarea "zmienione, dostawca nadal EGDK"
click at [1499, 677] on span "Add comment" at bounding box center [1504, 682] width 72 height 12
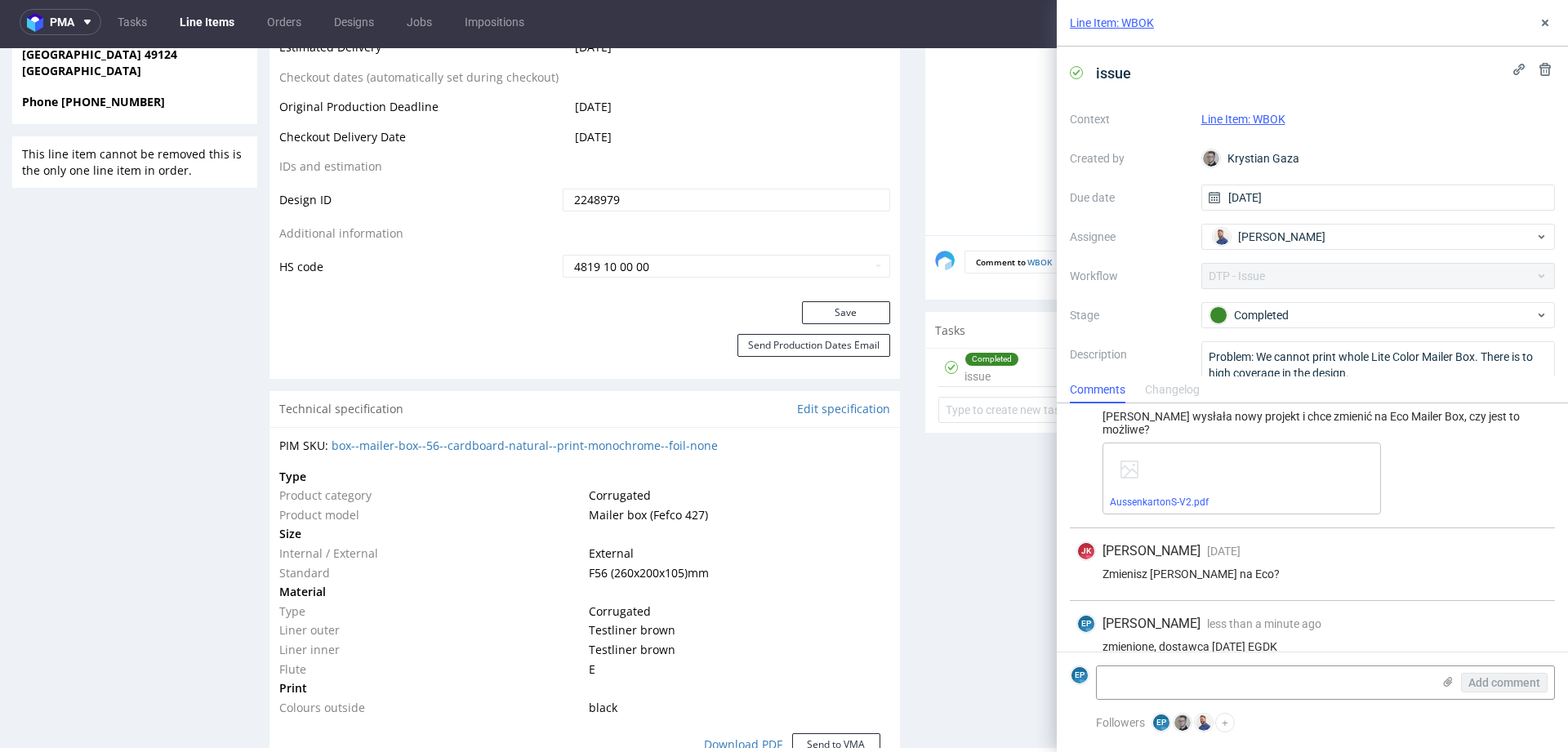
scroll to position [459, 0]
click at [1556, 22] on div "Line Item: WBOK" at bounding box center [1313, 23] width 511 height 47
click at [1544, 24] on icon at bounding box center [1545, 22] width 13 height 13
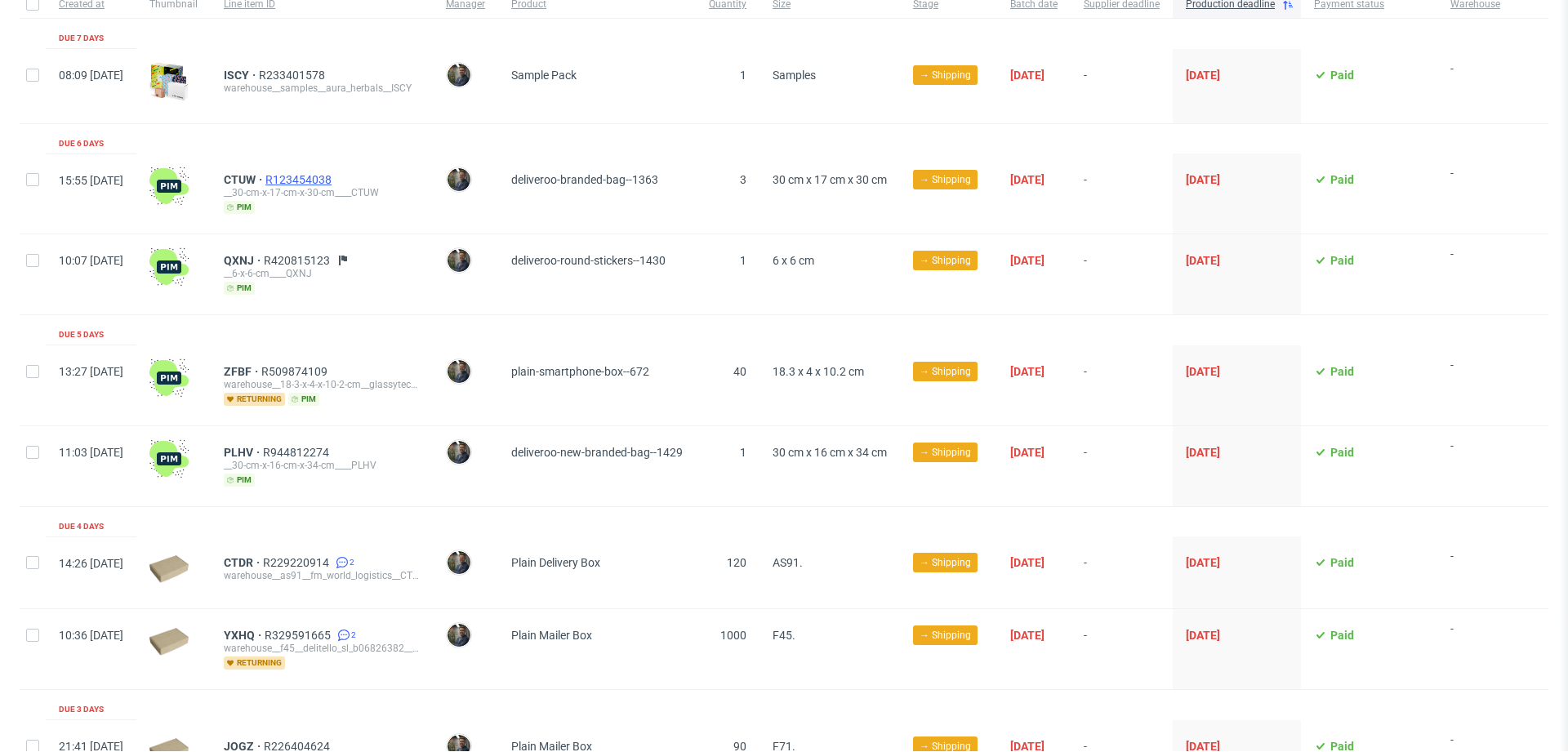
scroll to position [166, 0]
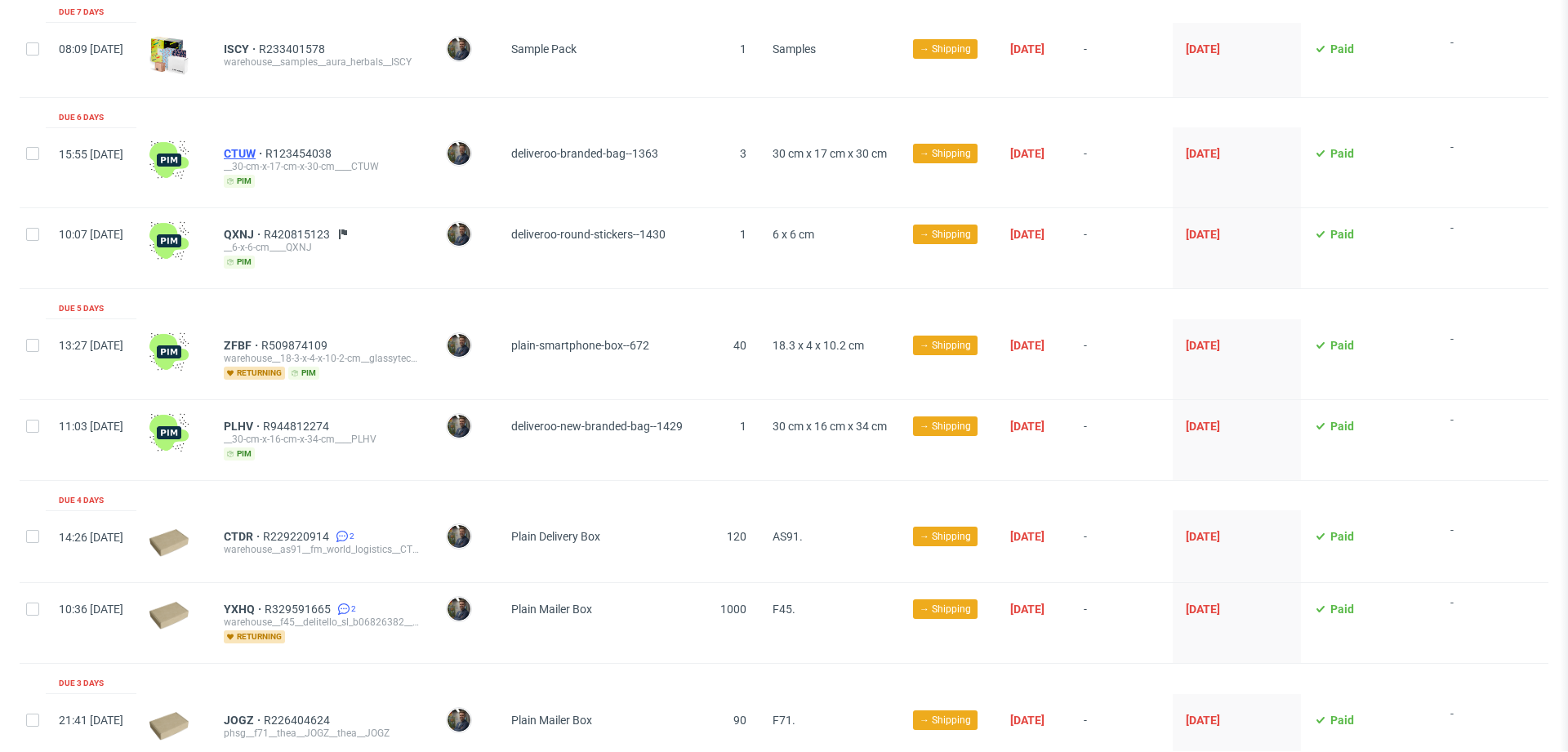
click at [284, 158] on div "CTUW R123454038 __30-cm-x-17-cm-x-30-cm____CTUW pim" at bounding box center [322, 166] width 196 height 40
click at [265, 158] on span "CTUW" at bounding box center [245, 153] width 41 height 13
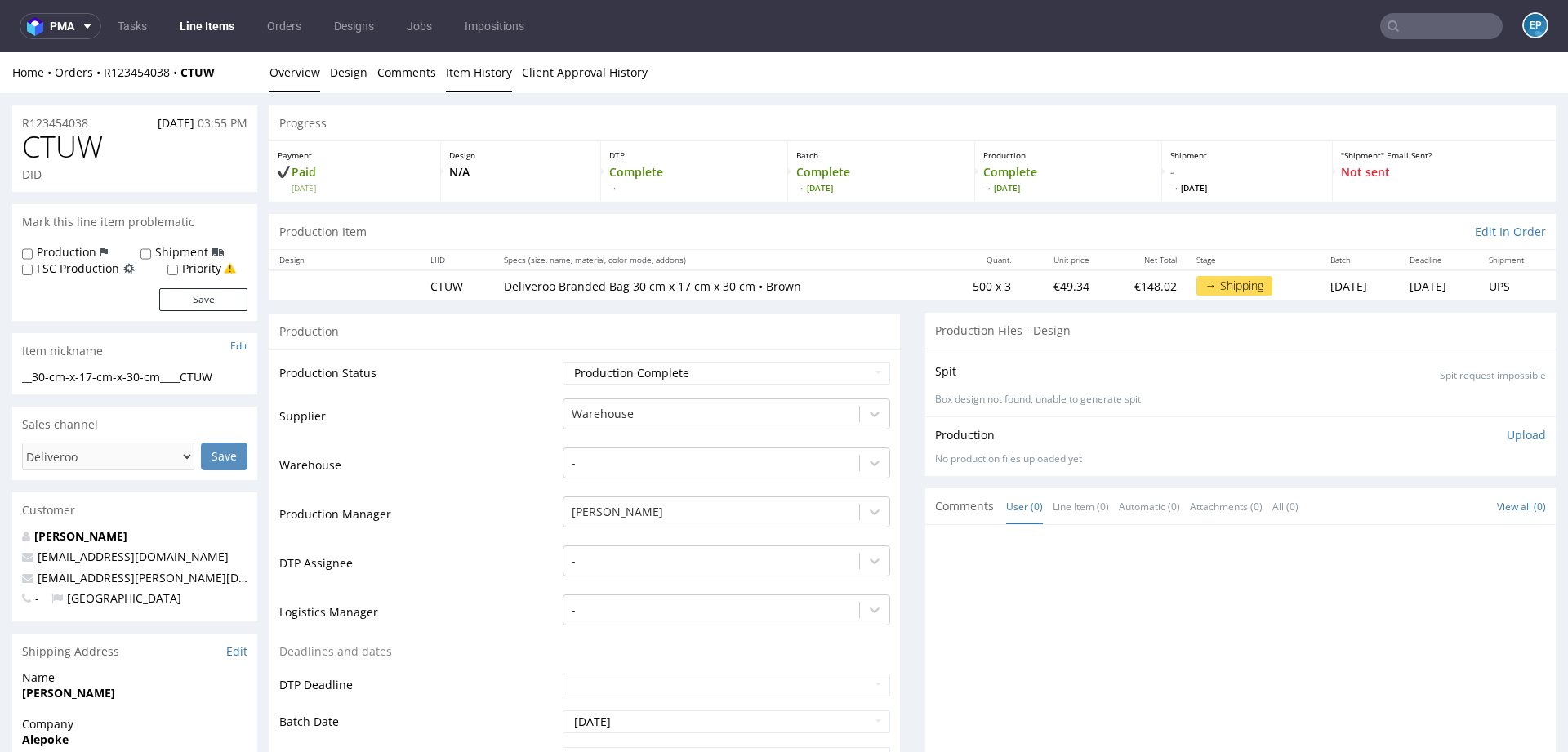
click at [447, 70] on link "Item History" at bounding box center [479, 72] width 67 height 40
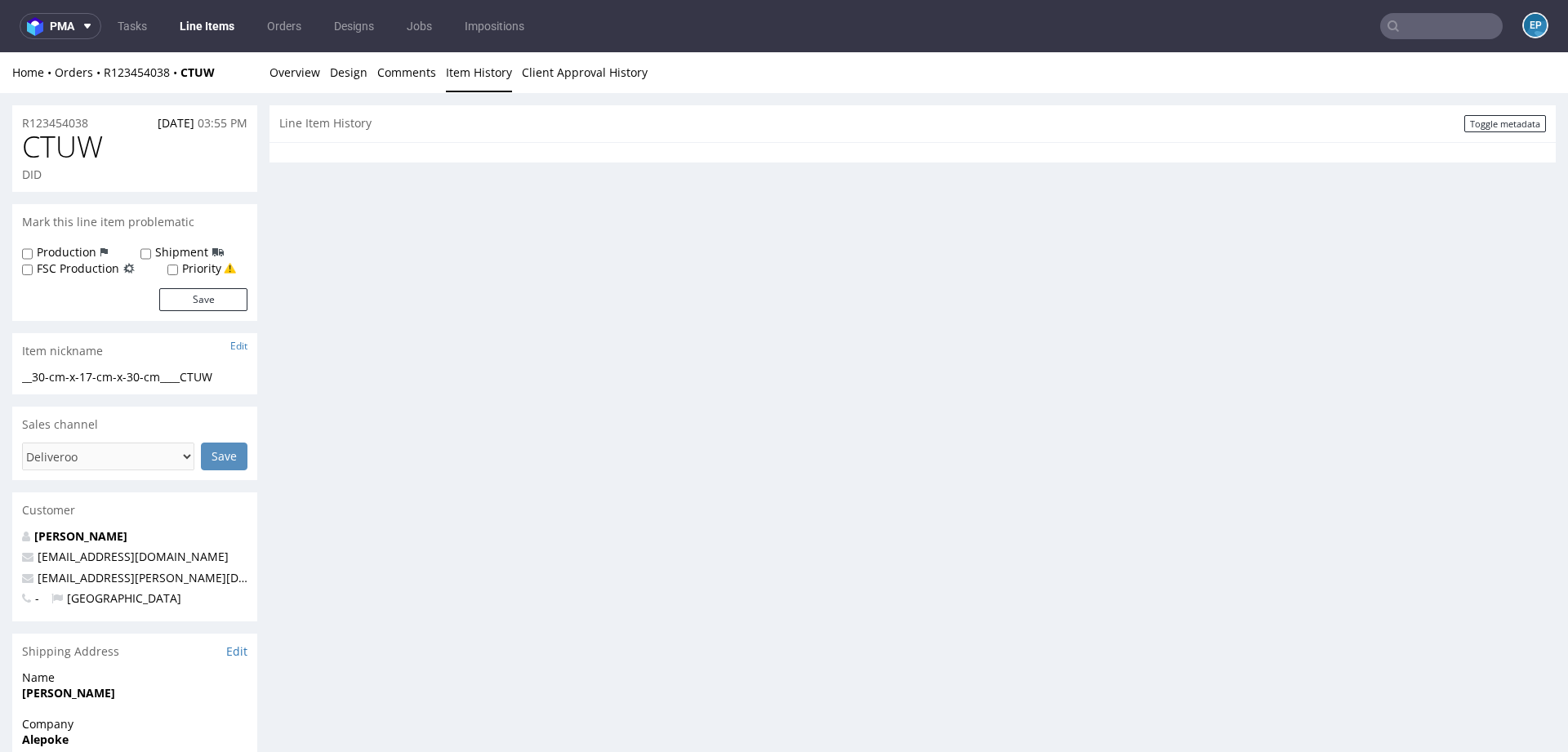
click at [252, 93] on div "R123454038 22.08.2025 03:55 PM CTUW DID Mark this line item problematic Product…" at bounding box center [784, 520] width 1568 height 855
click at [277, 79] on link "Overview" at bounding box center [295, 72] width 50 height 40
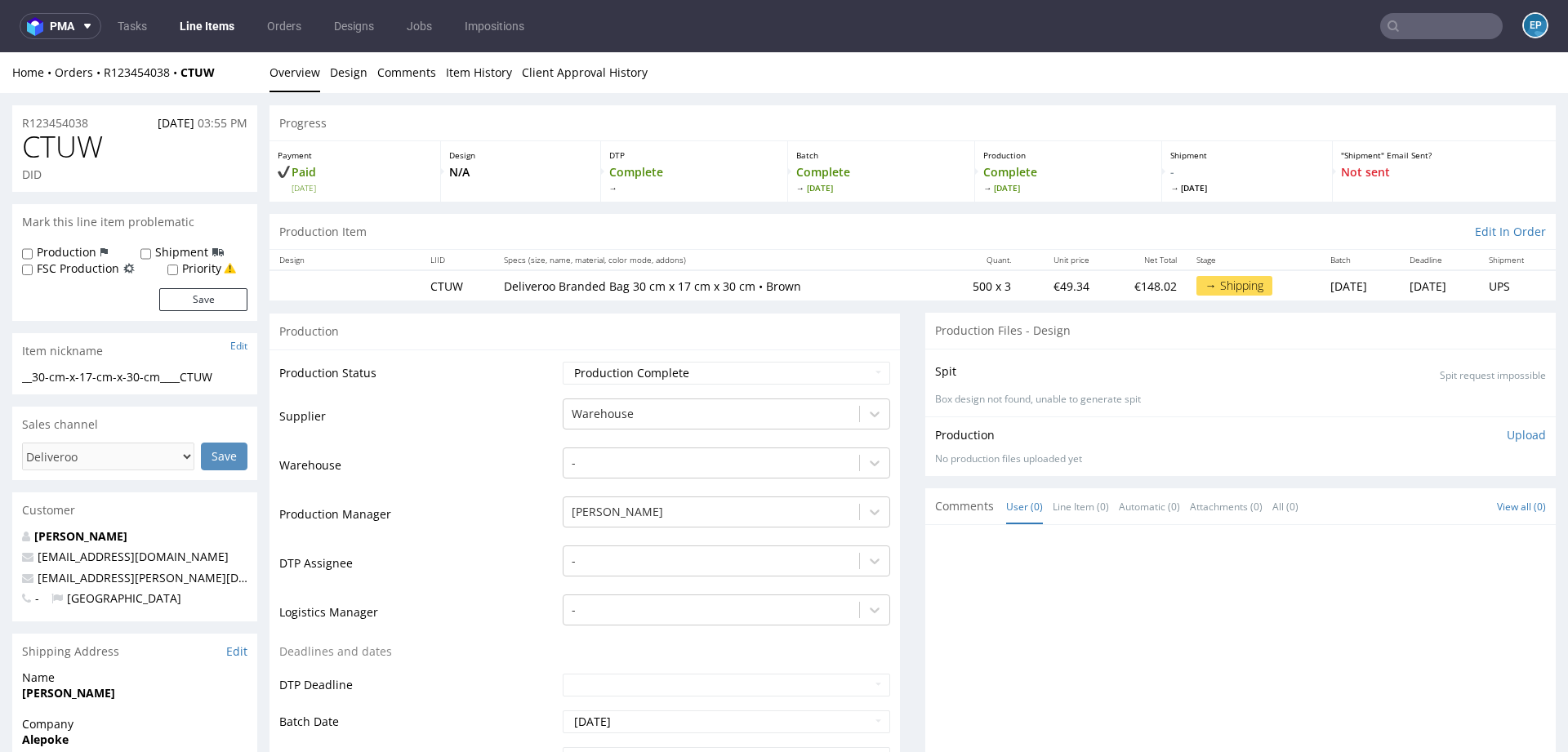
click at [58, 248] on label "Production" at bounding box center [67, 252] width 59 height 16
click at [32, 248] on input "Production" at bounding box center [28, 254] width 11 height 13
checkbox input "true"
click at [200, 296] on button "Save" at bounding box center [203, 299] width 88 height 22
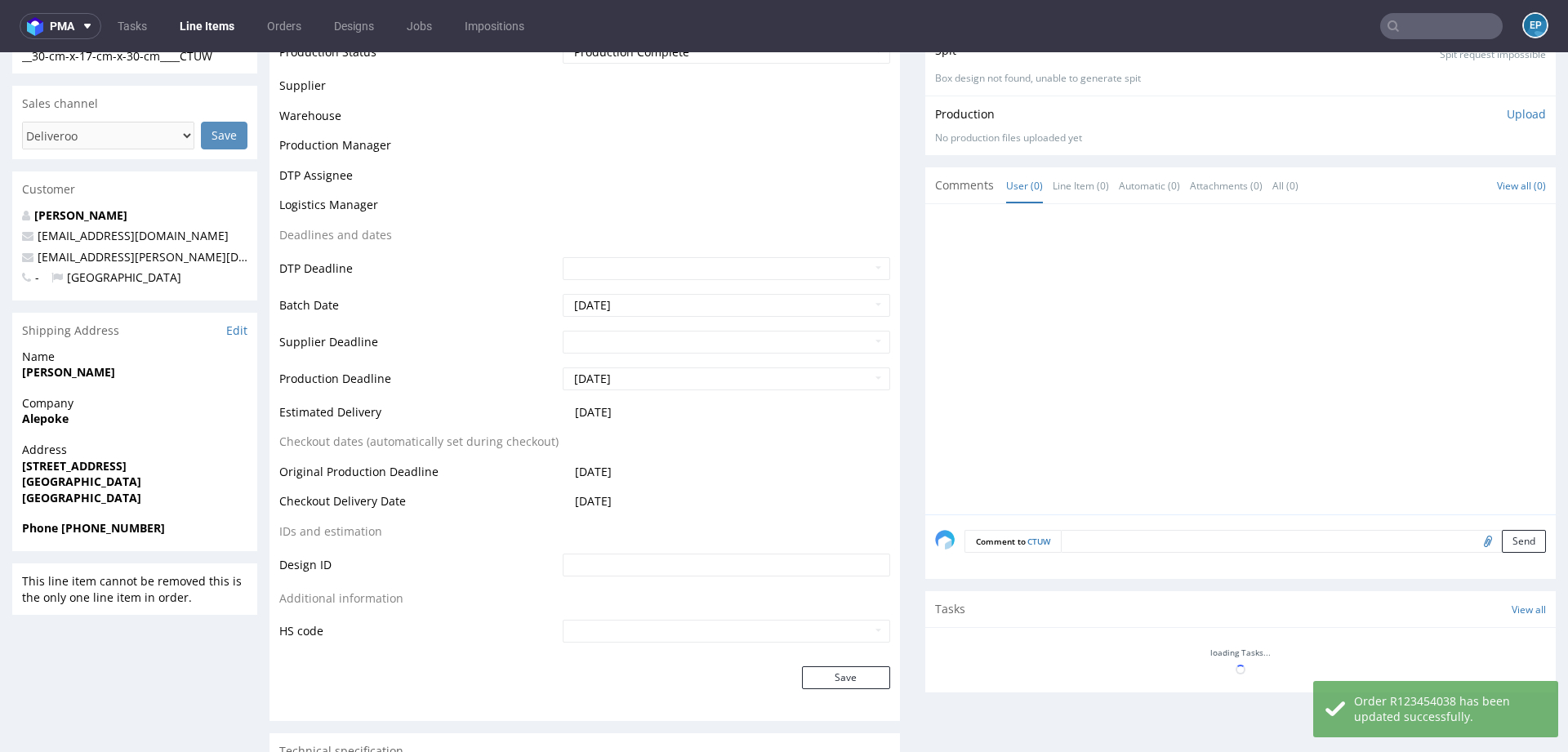
scroll to position [367, 0]
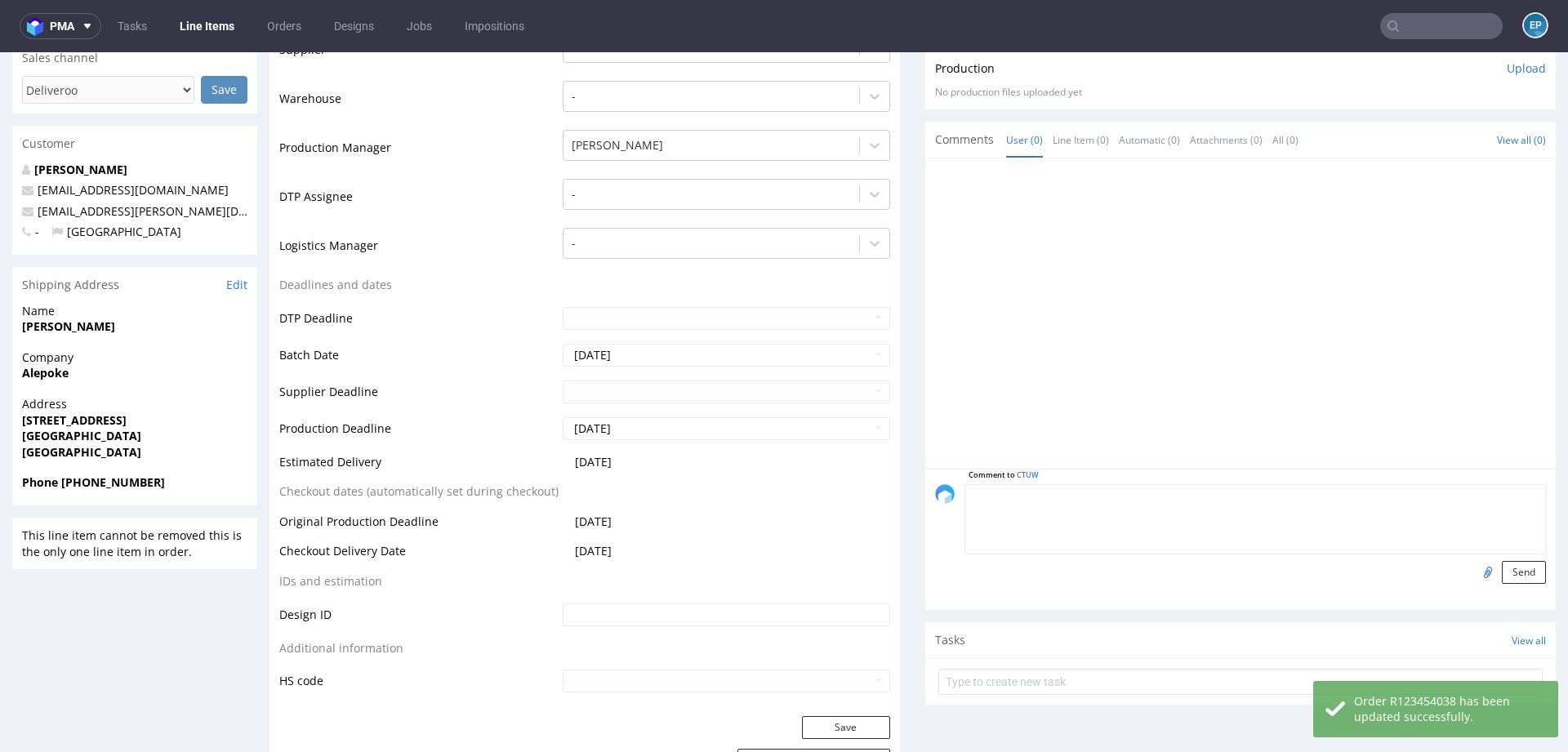
click at [1115, 488] on textarea at bounding box center [1255, 519] width 581 height 70
type textarea "w realizacji w w2s"
click at [1479, 570] on input "file" at bounding box center [1484, 572] width 22 height 22
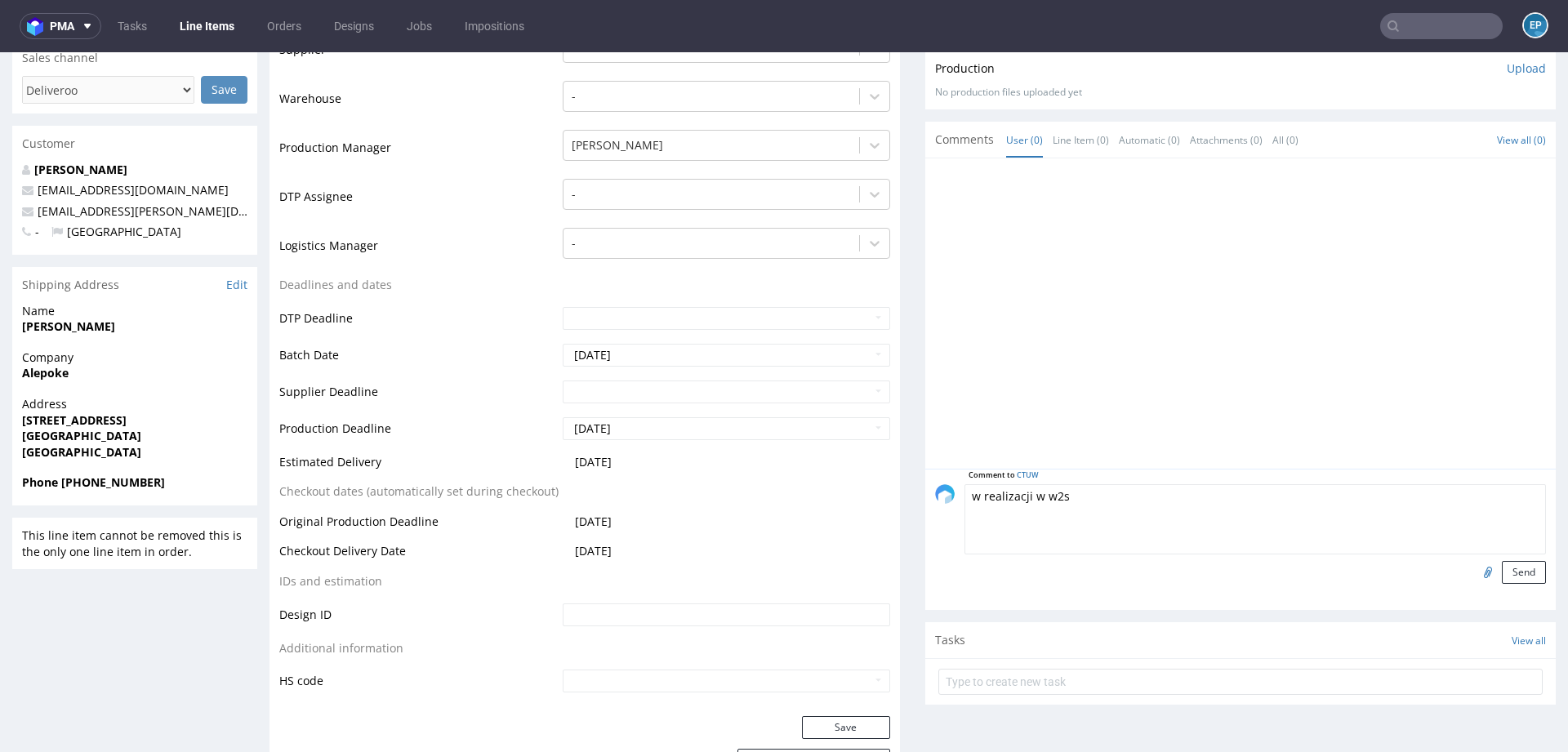
click at [1529, 567] on div "Comment to CTUW w realizacji w w2s Send" at bounding box center [1240, 539] width 631 height 141
click at [1520, 567] on button "Send" at bounding box center [1523, 572] width 44 height 22
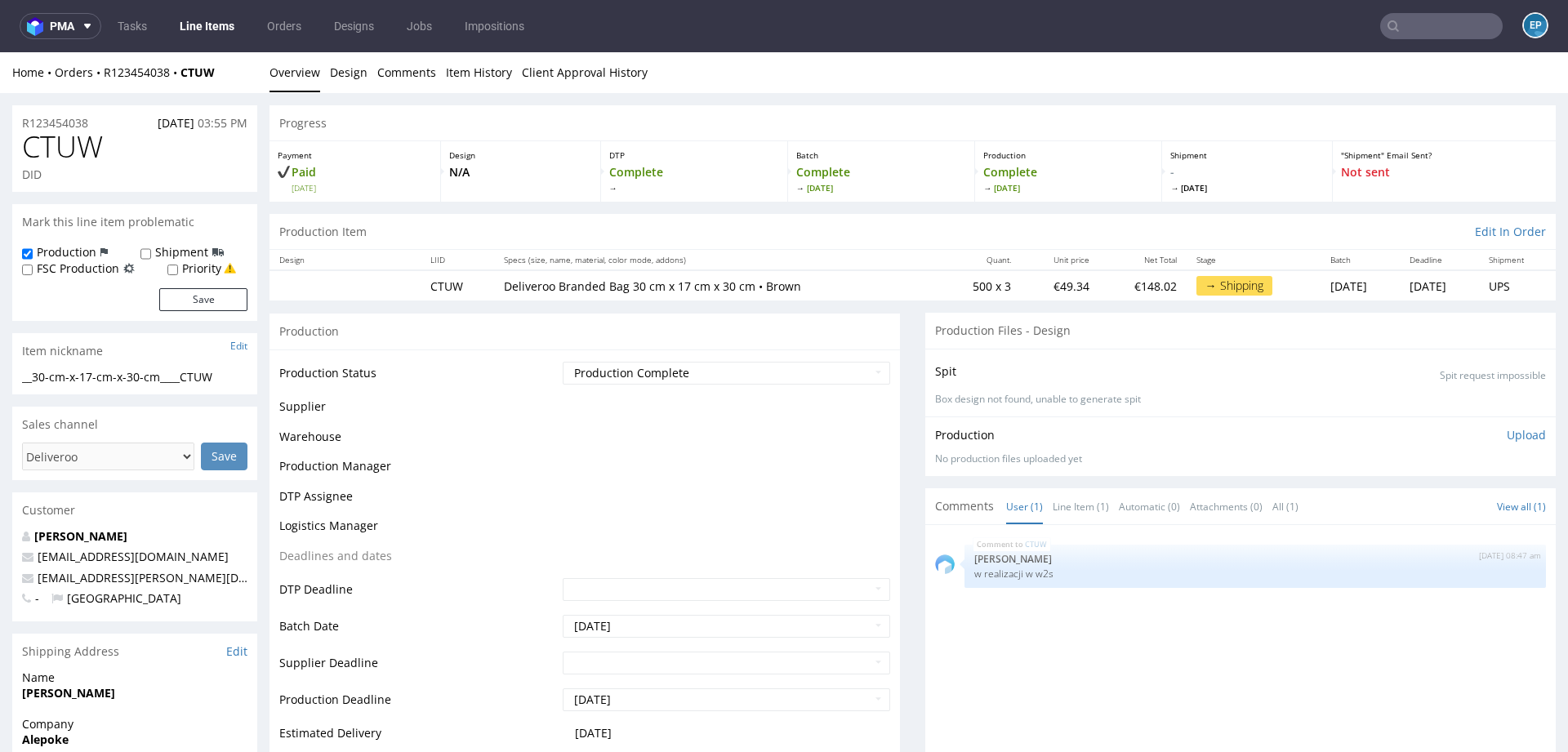
scroll to position [0, 0]
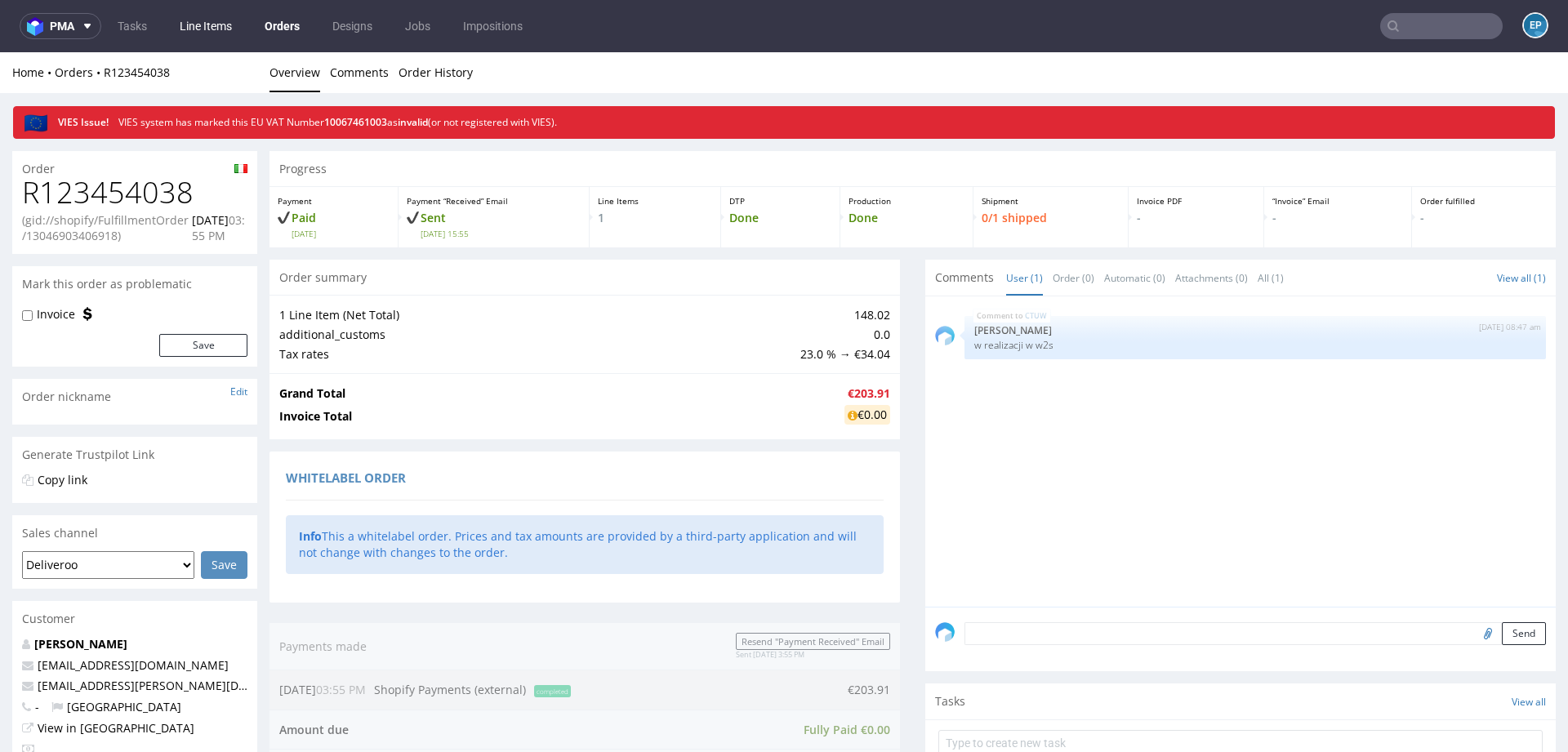
click at [206, 23] on link "Line Items" at bounding box center [206, 26] width 72 height 26
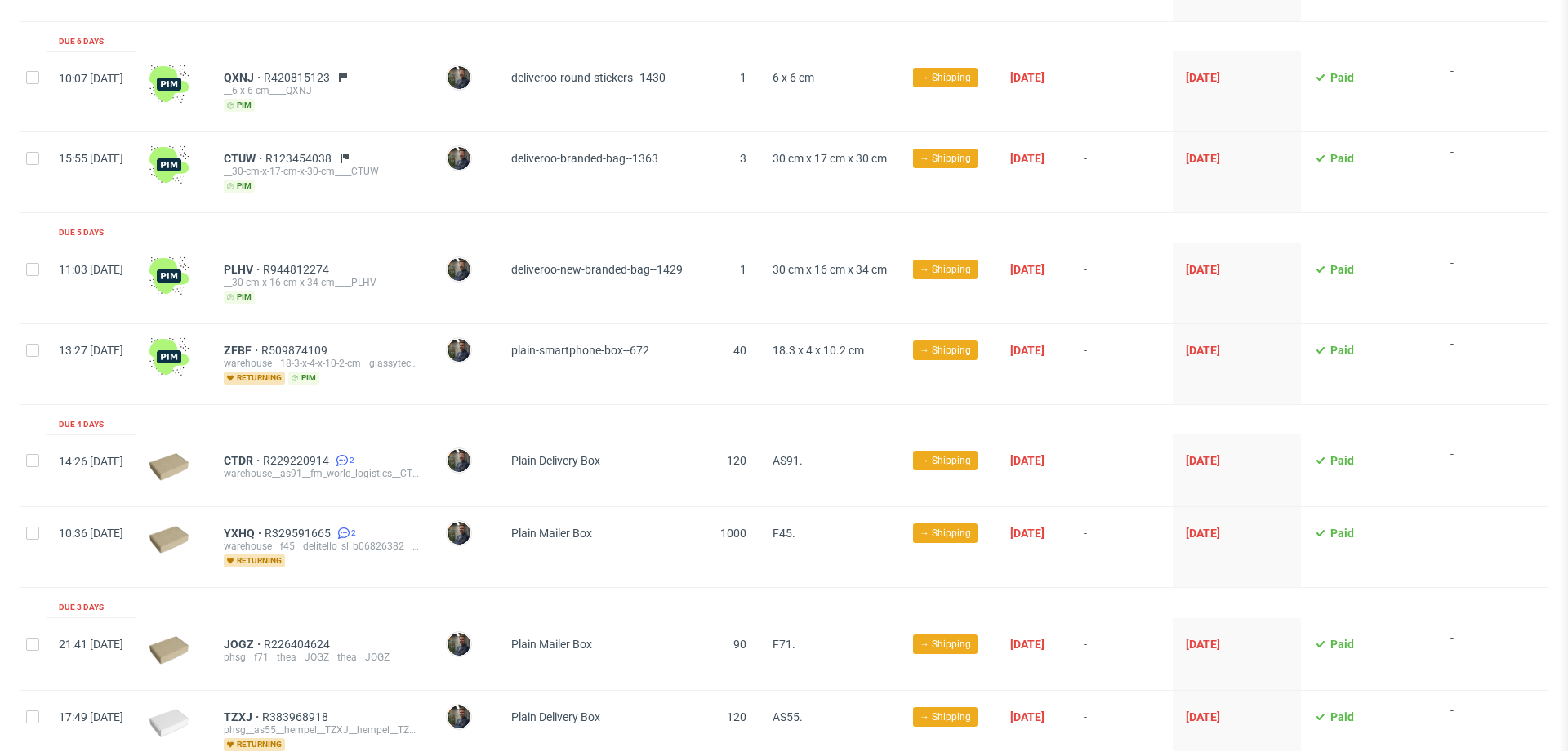
scroll to position [256, 0]
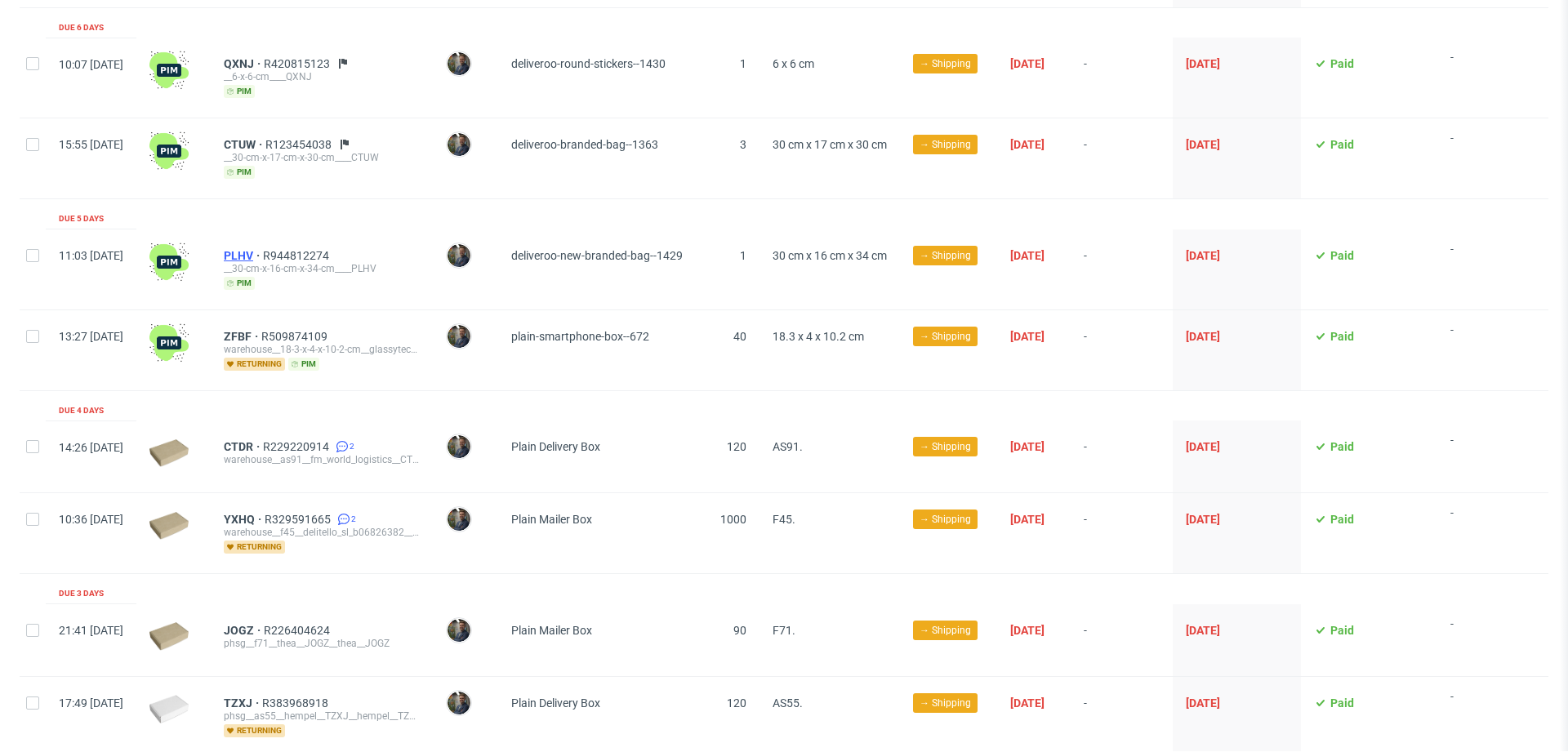
click at [263, 249] on span "PLHV" at bounding box center [244, 255] width 40 height 13
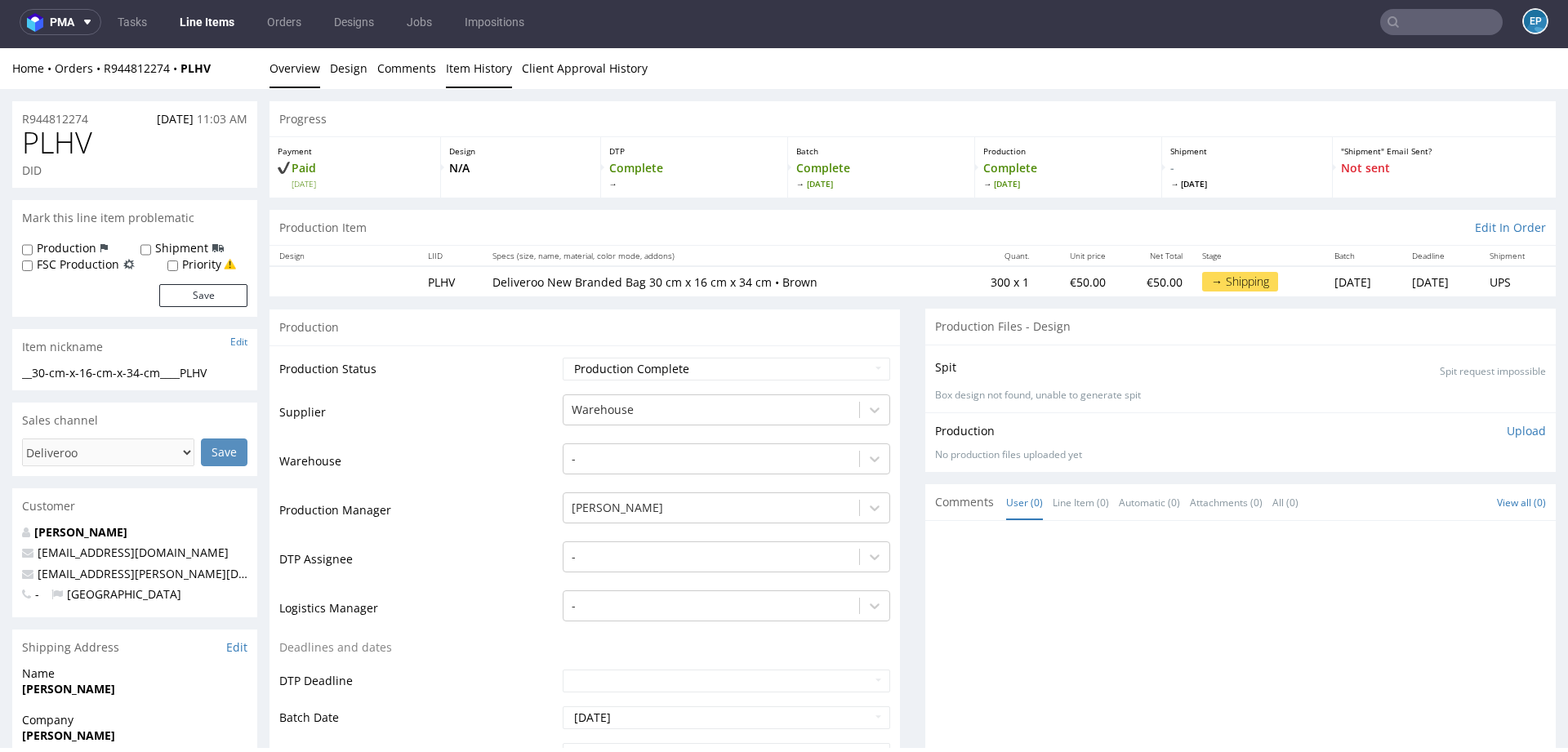
click at [475, 68] on link "Item History" at bounding box center [479, 68] width 67 height 40
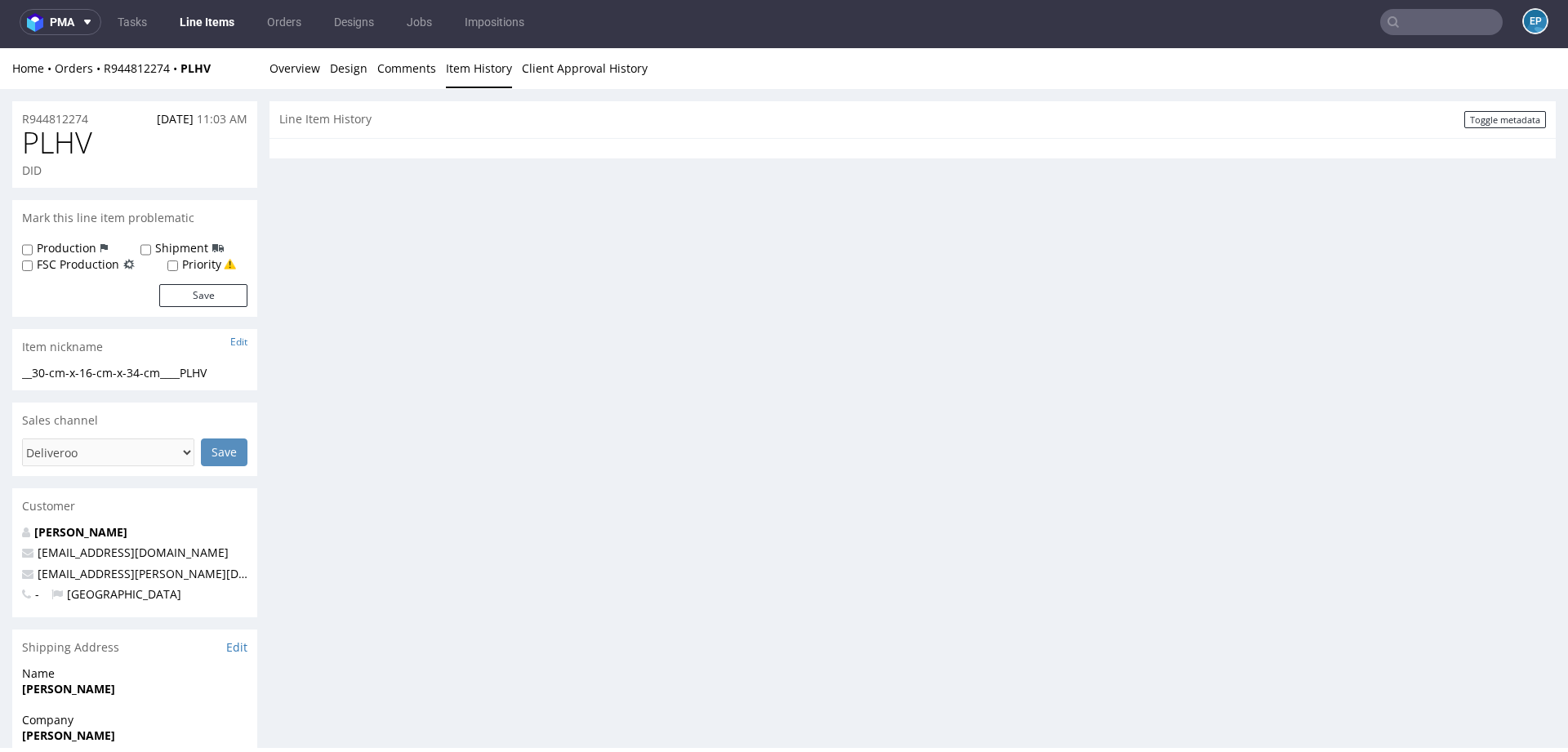
click at [320, 58] on div "Home Orders R944812274 PLHV Overview Design Comments Item History Client Approv…" at bounding box center [784, 68] width 1568 height 40
click at [313, 58] on link "Overview" at bounding box center [295, 68] width 50 height 40
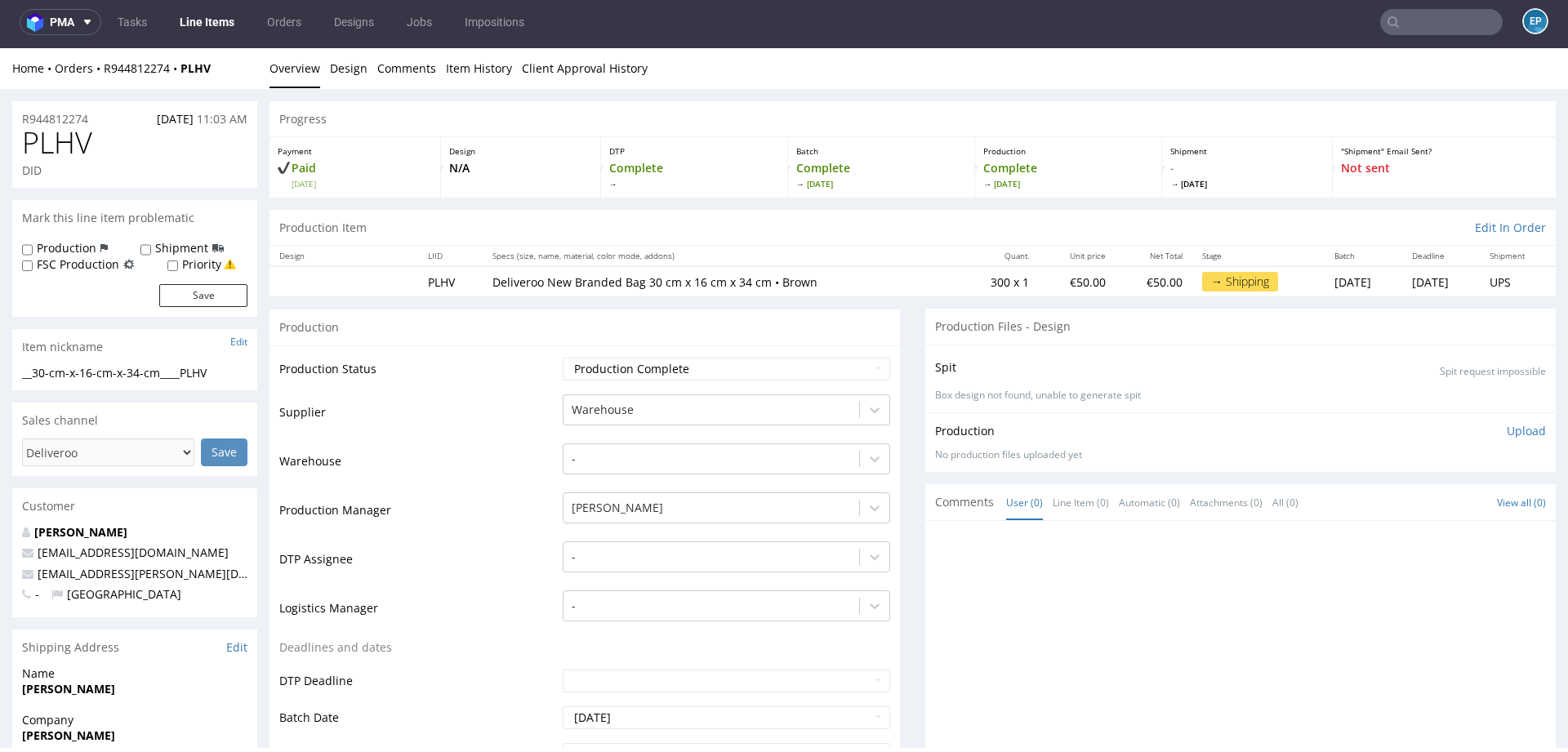
click at [62, 247] on label "Production" at bounding box center [67, 248] width 59 height 16
click at [32, 247] on input "Production" at bounding box center [28, 249] width 11 height 13
checkbox input "true"
click at [217, 291] on button "Save" at bounding box center [203, 295] width 88 height 22
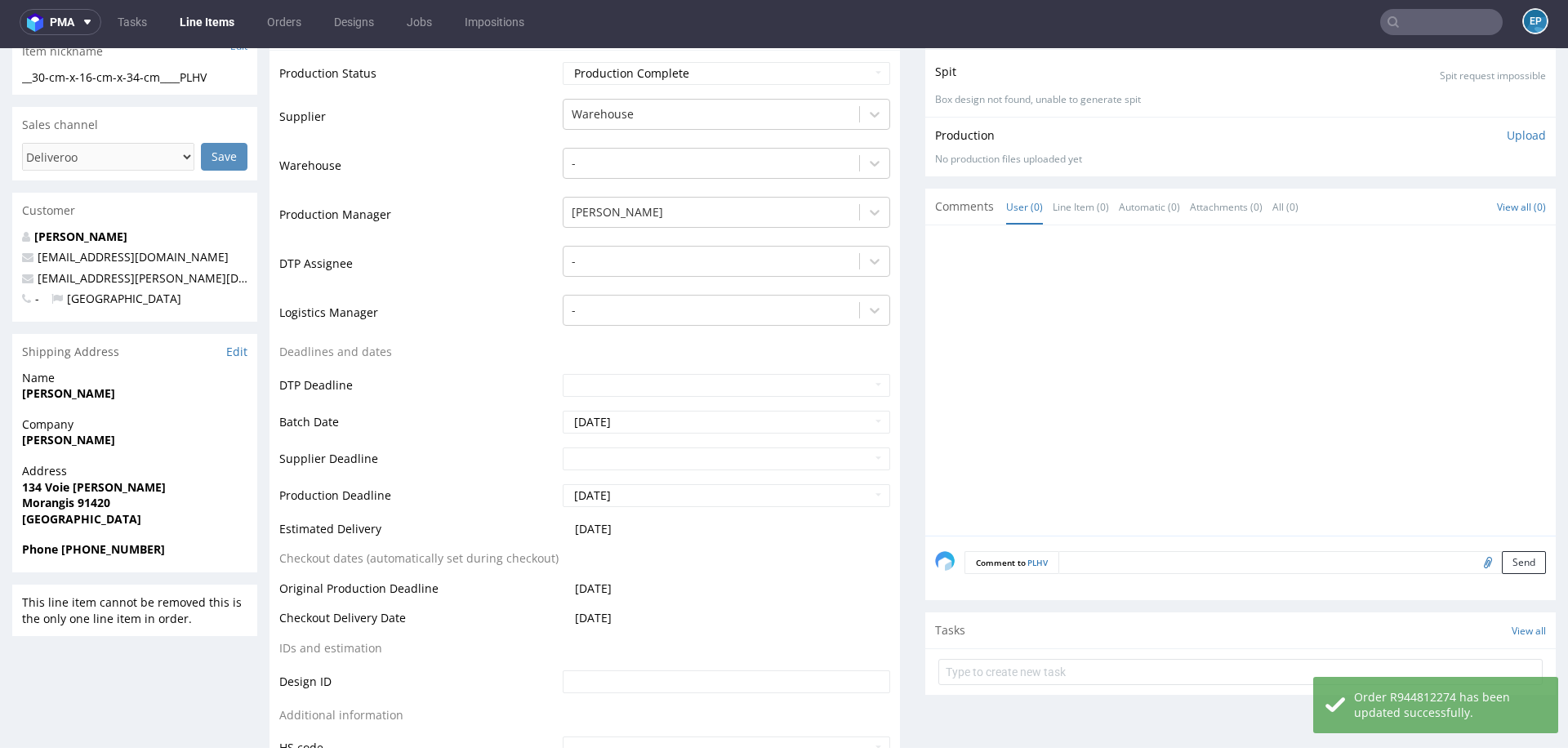
scroll to position [406, 0]
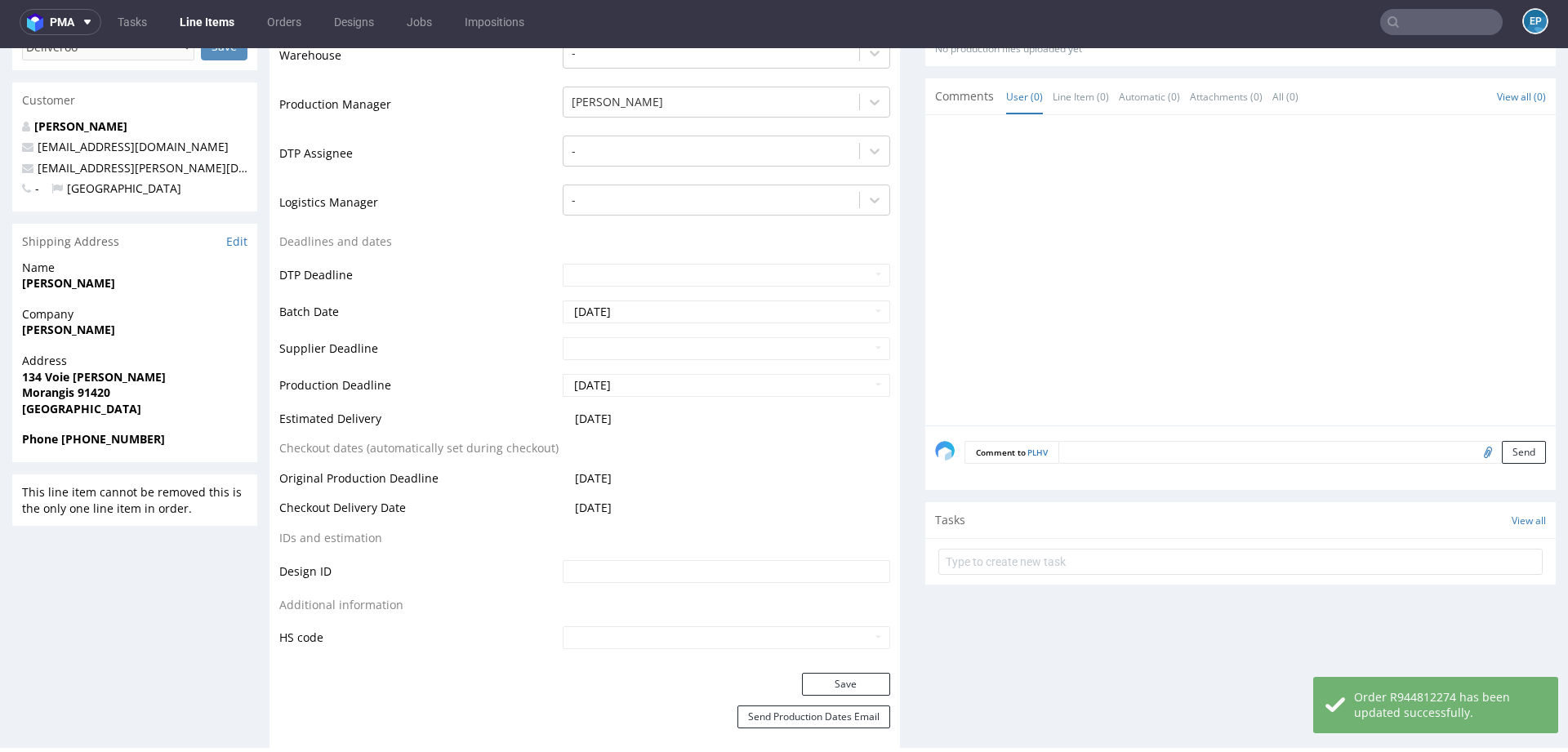
click at [1145, 460] on textarea at bounding box center [1302, 452] width 488 height 22
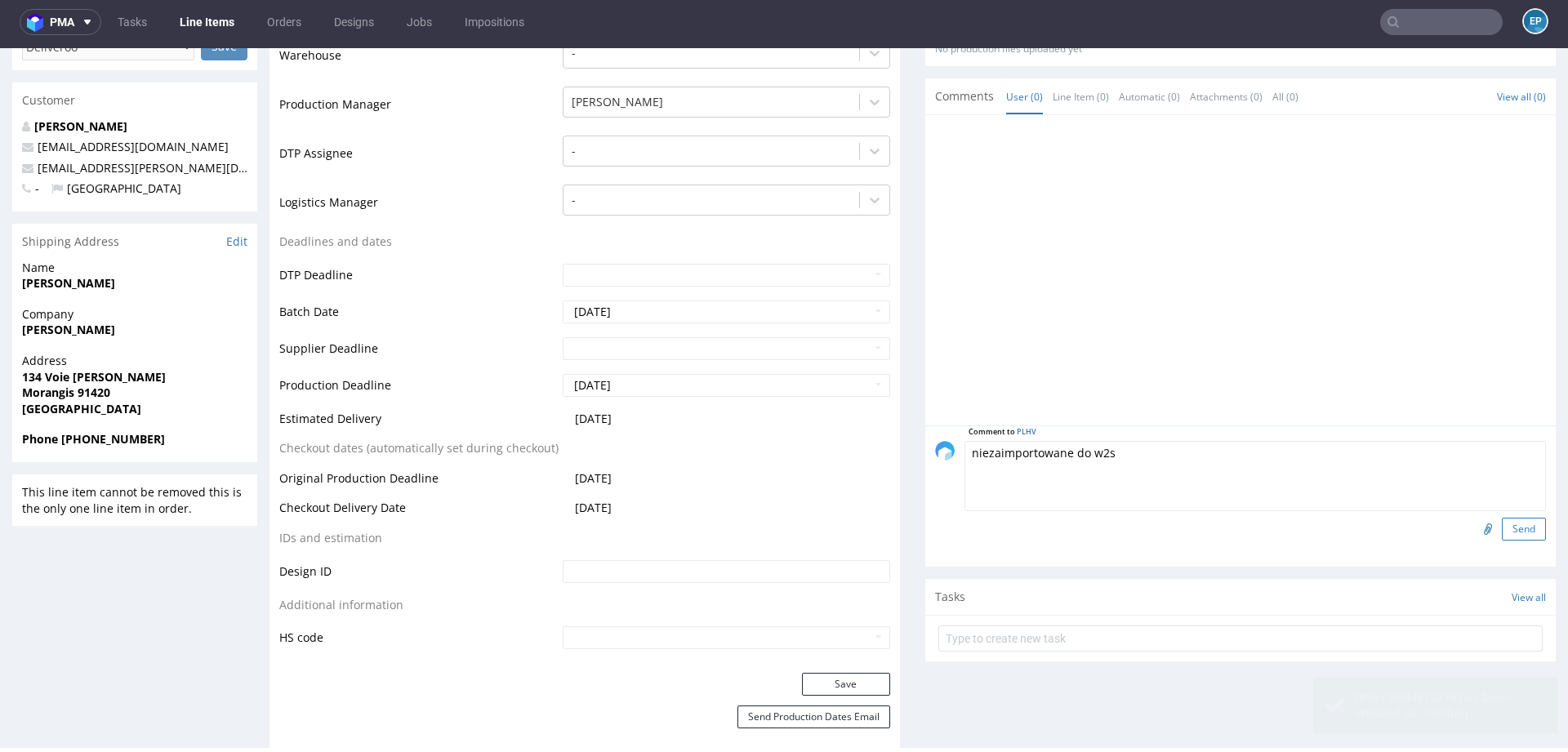
type textarea "niezaimportowane do w2s"
click at [1501, 525] on button "Send" at bounding box center [1523, 528] width 44 height 22
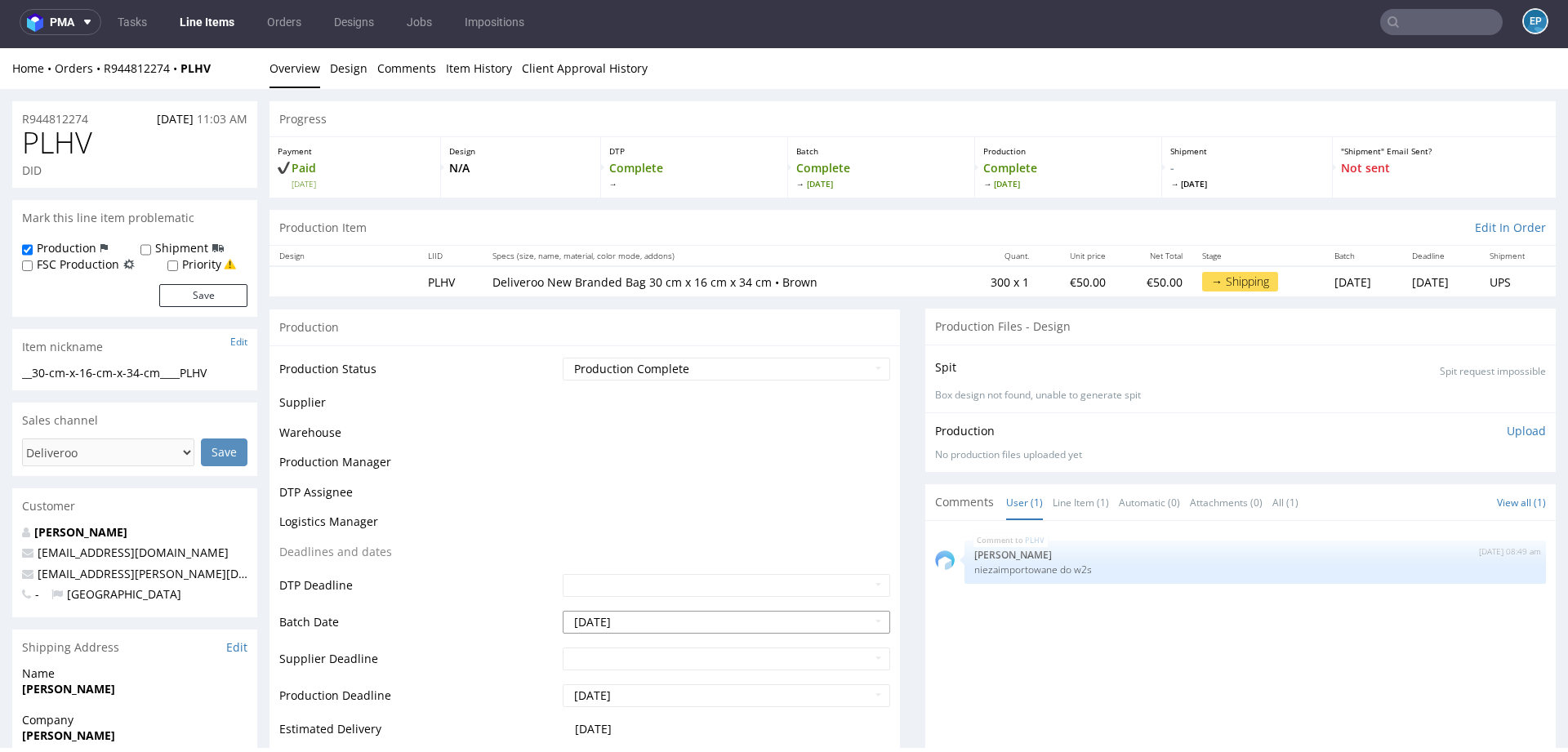
scroll to position [0, 0]
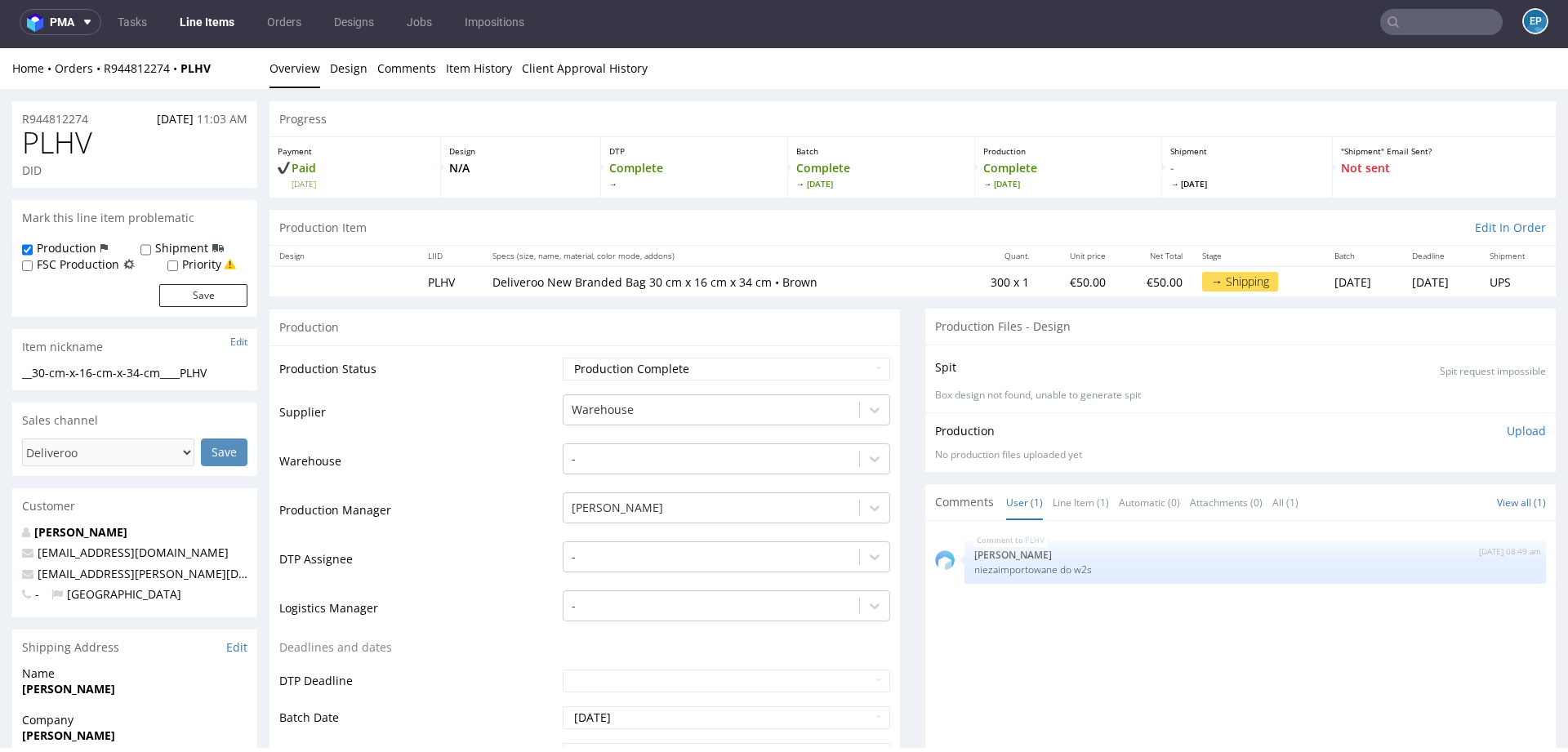
click at [216, 29] on link "Line Items" at bounding box center [207, 22] width 75 height 26
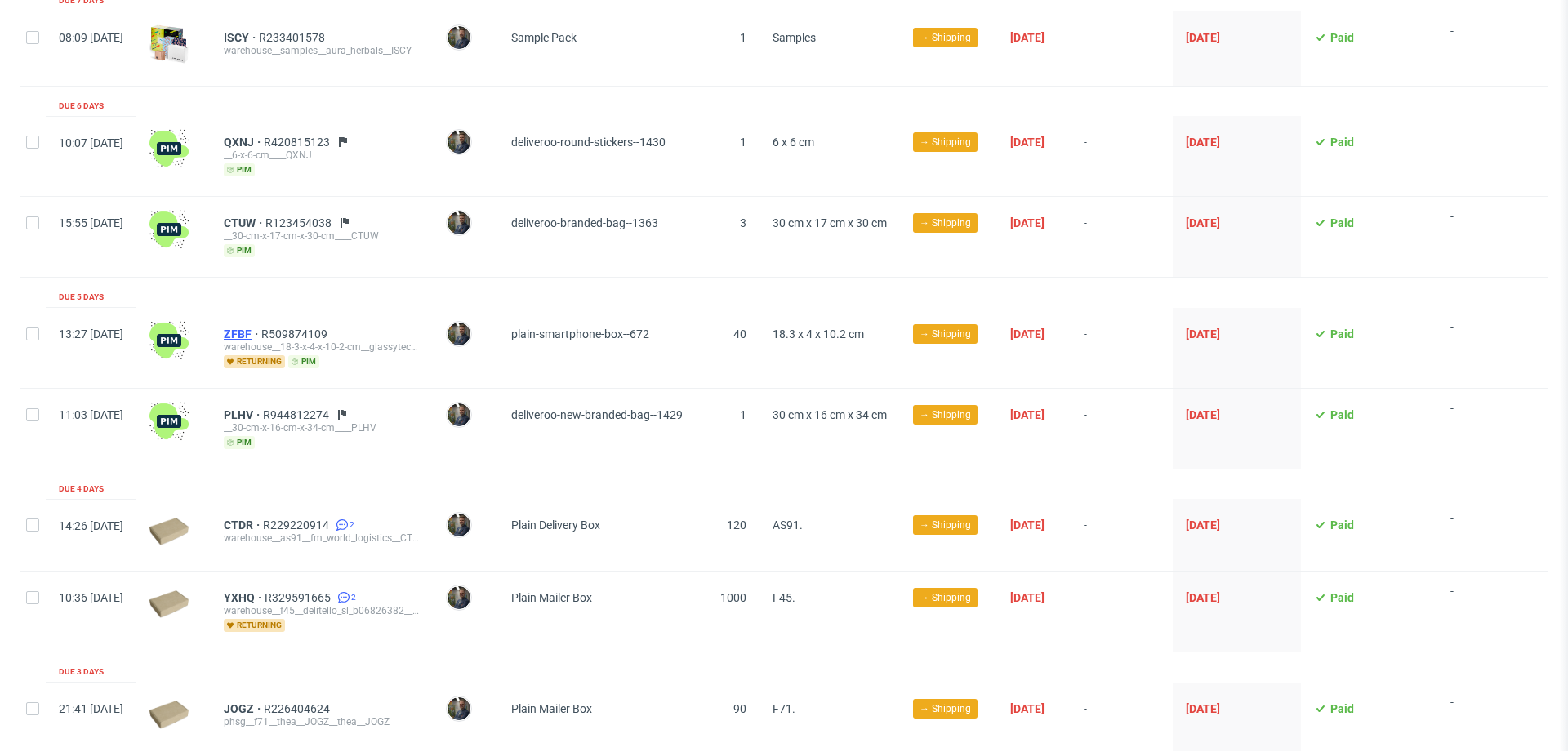
click at [261, 332] on span "ZFBF" at bounding box center [243, 334] width 38 height 13
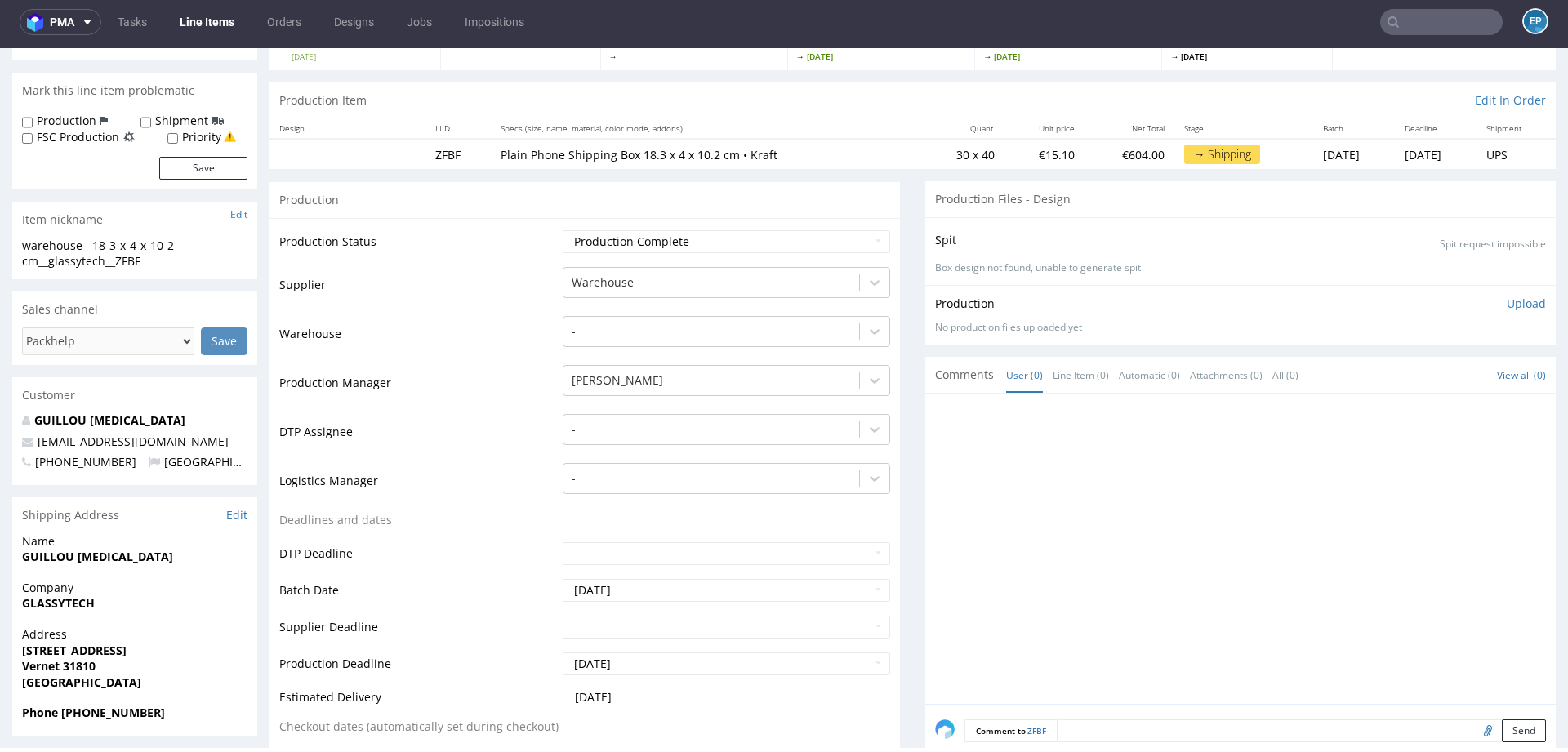
scroll to position [190, 0]
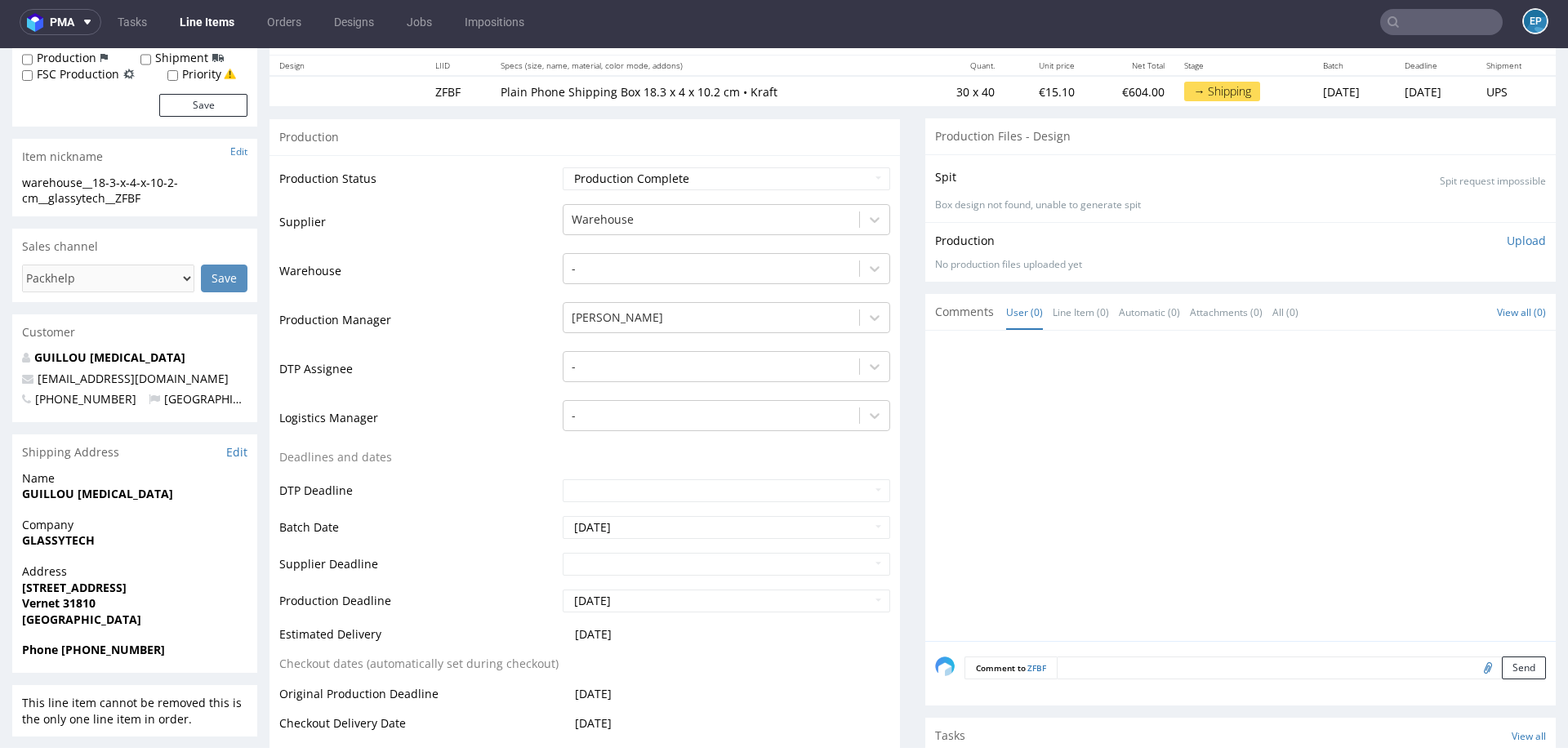
click at [1116, 666] on textarea at bounding box center [1302, 667] width 489 height 22
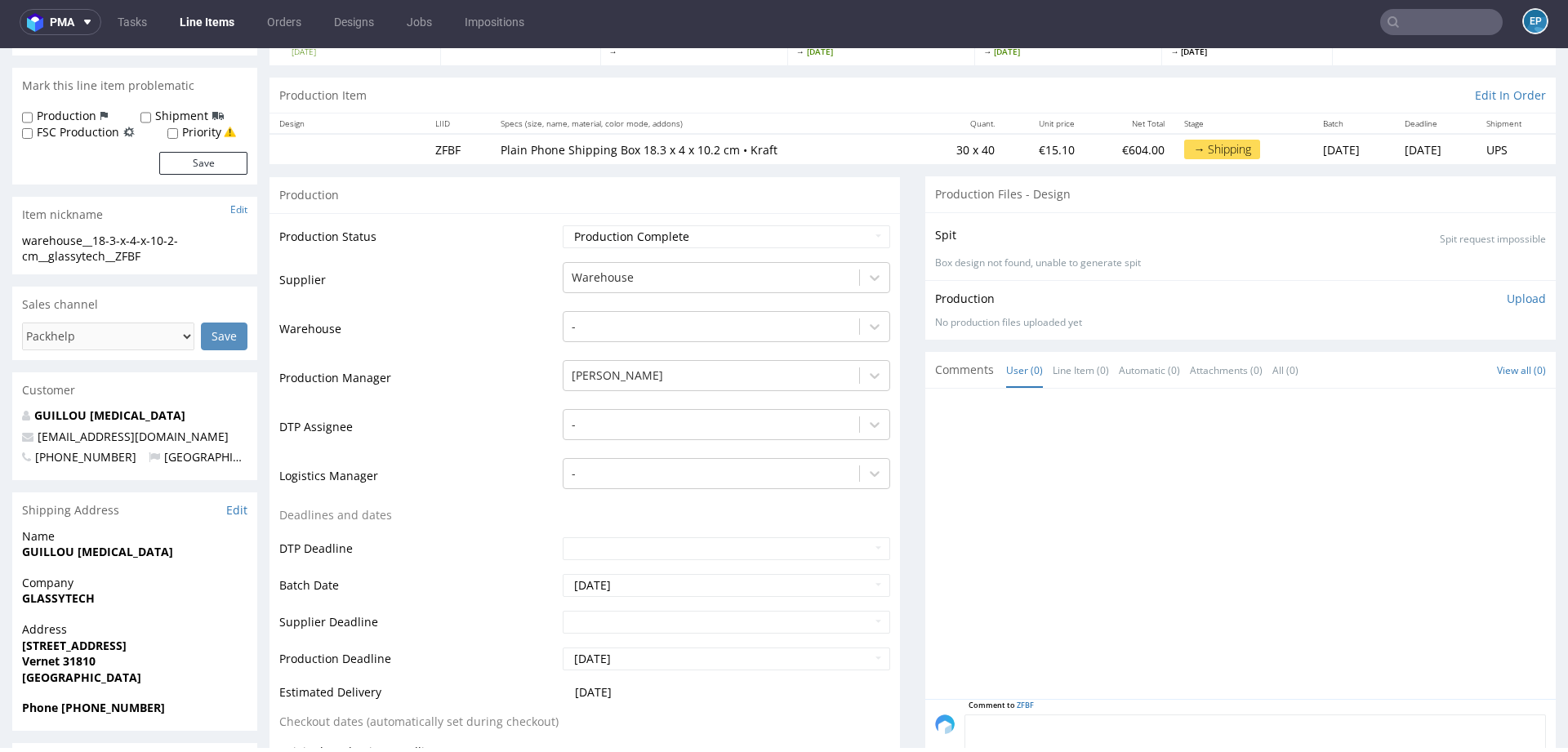
scroll to position [95, 0]
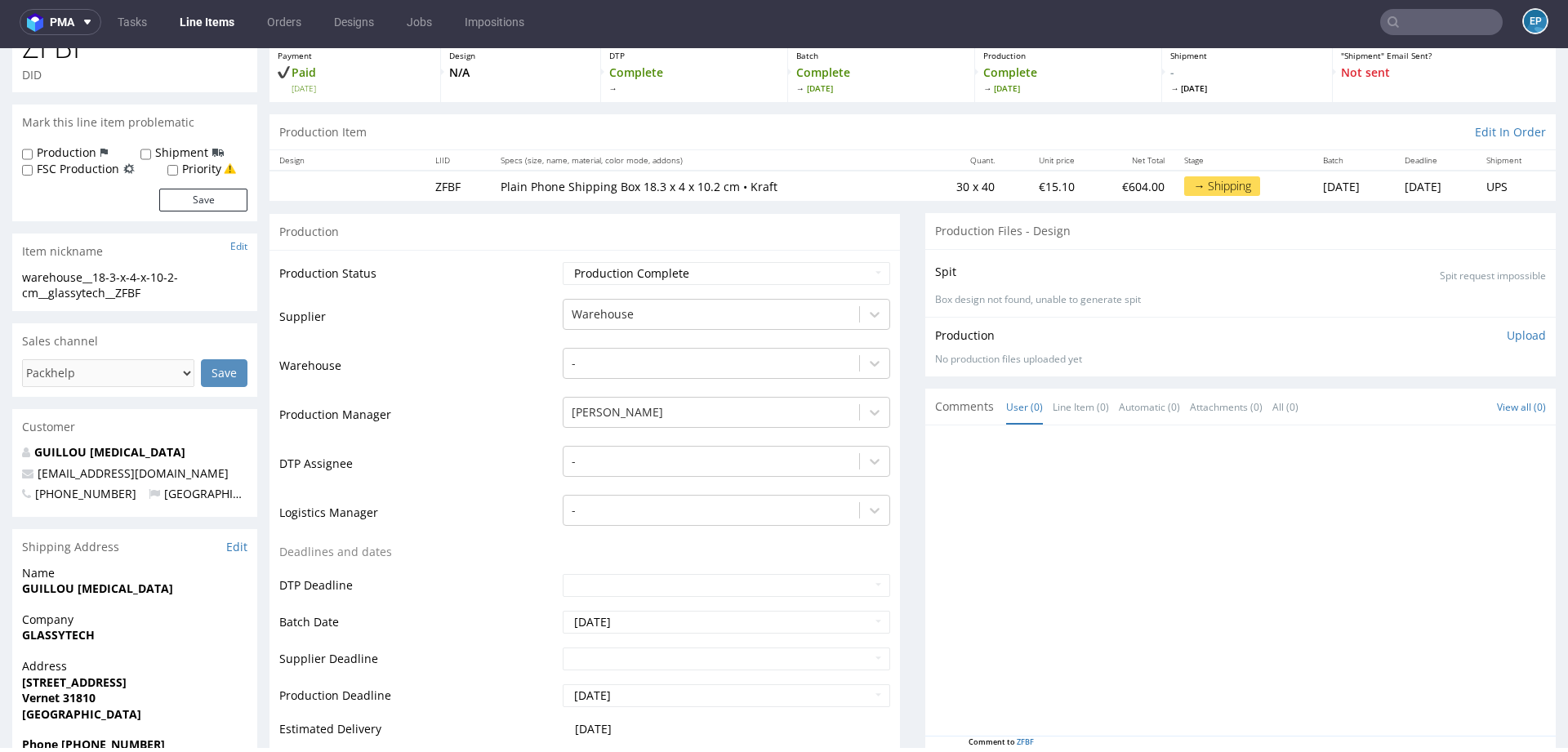
click at [53, 157] on label "Production" at bounding box center [67, 153] width 59 height 16
click at [32, 157] on input "Production" at bounding box center [28, 154] width 11 height 13
checkbox input "true"
click at [222, 208] on button "Save" at bounding box center [203, 200] width 88 height 22
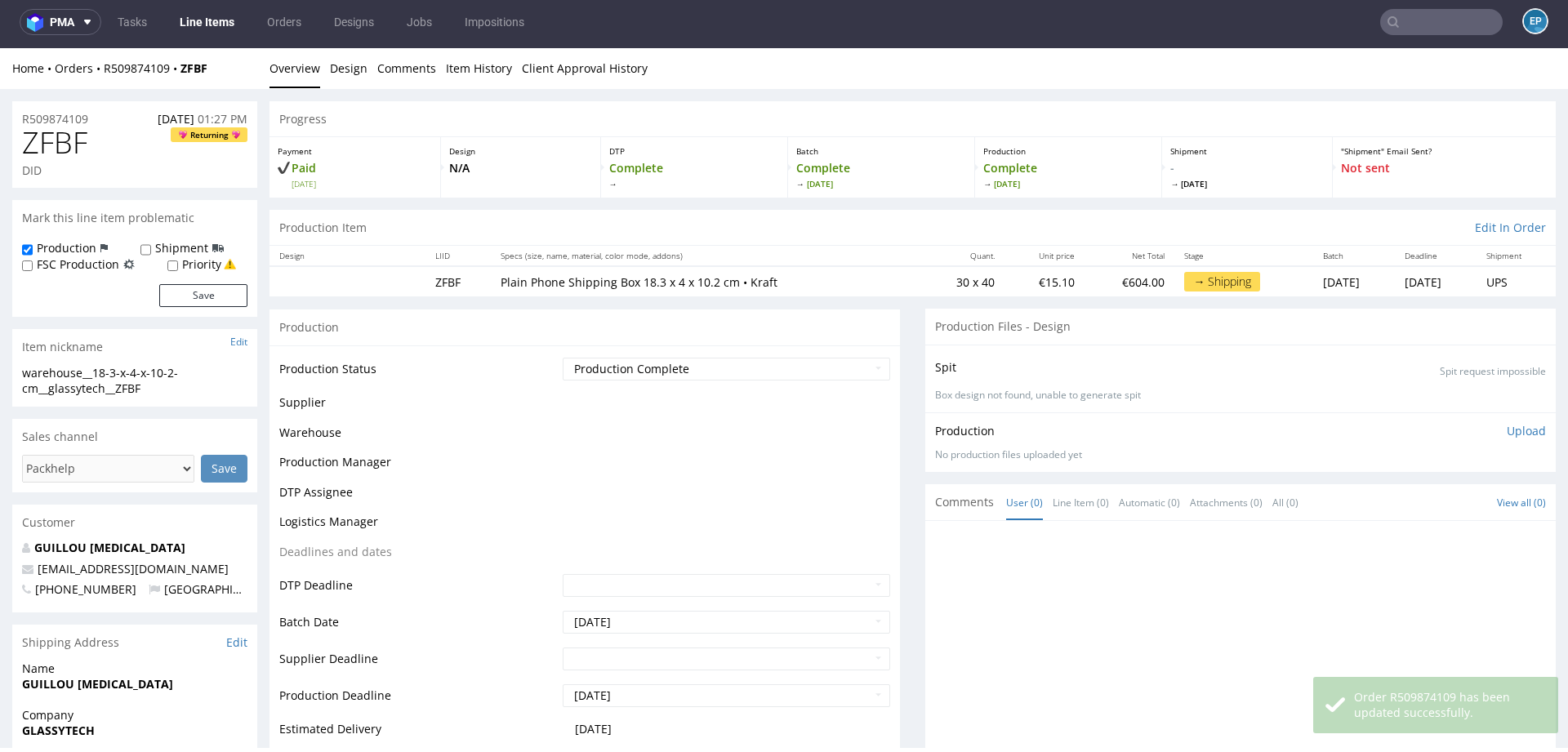
scroll to position [0, 0]
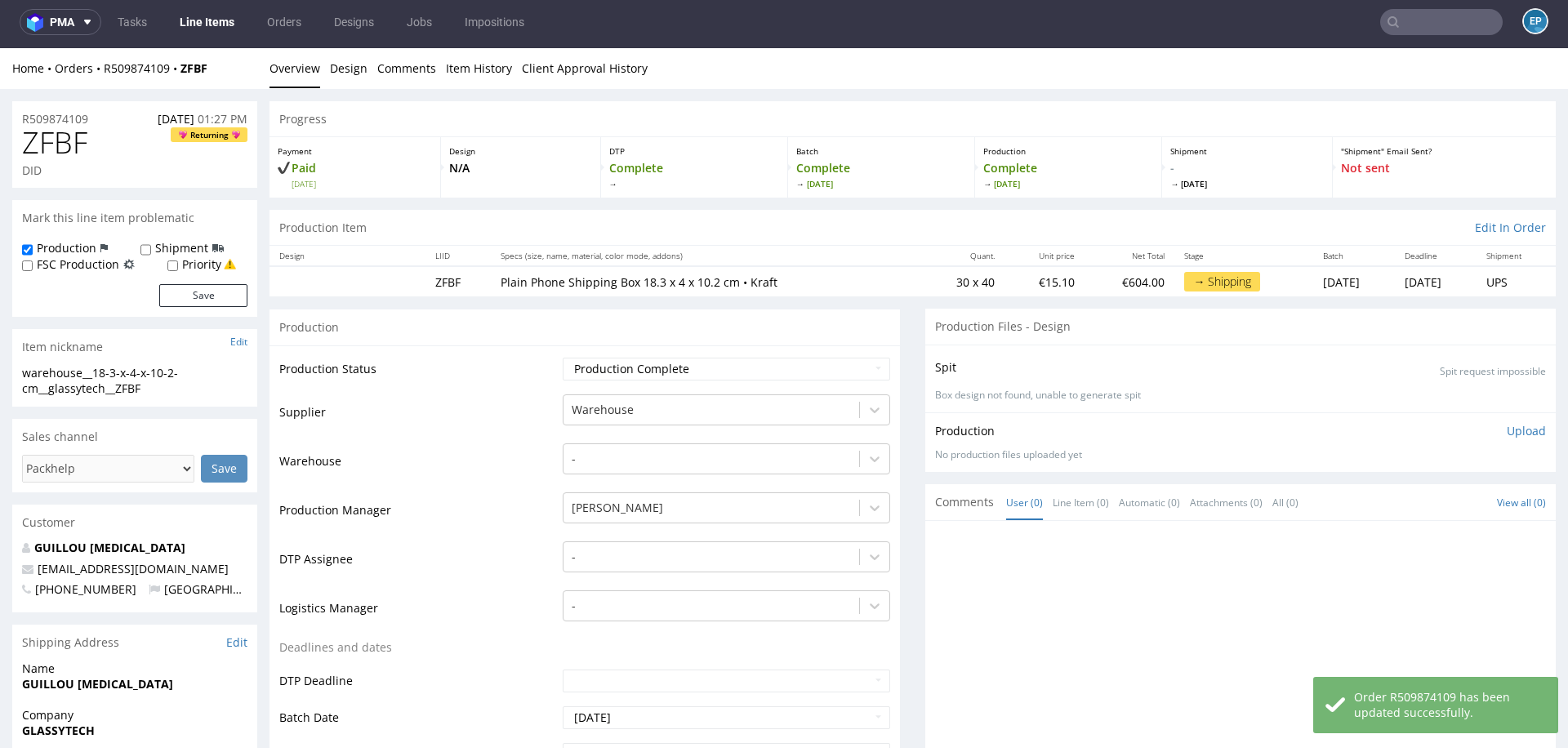
click at [208, 22] on link "Line Items" at bounding box center [207, 22] width 75 height 26
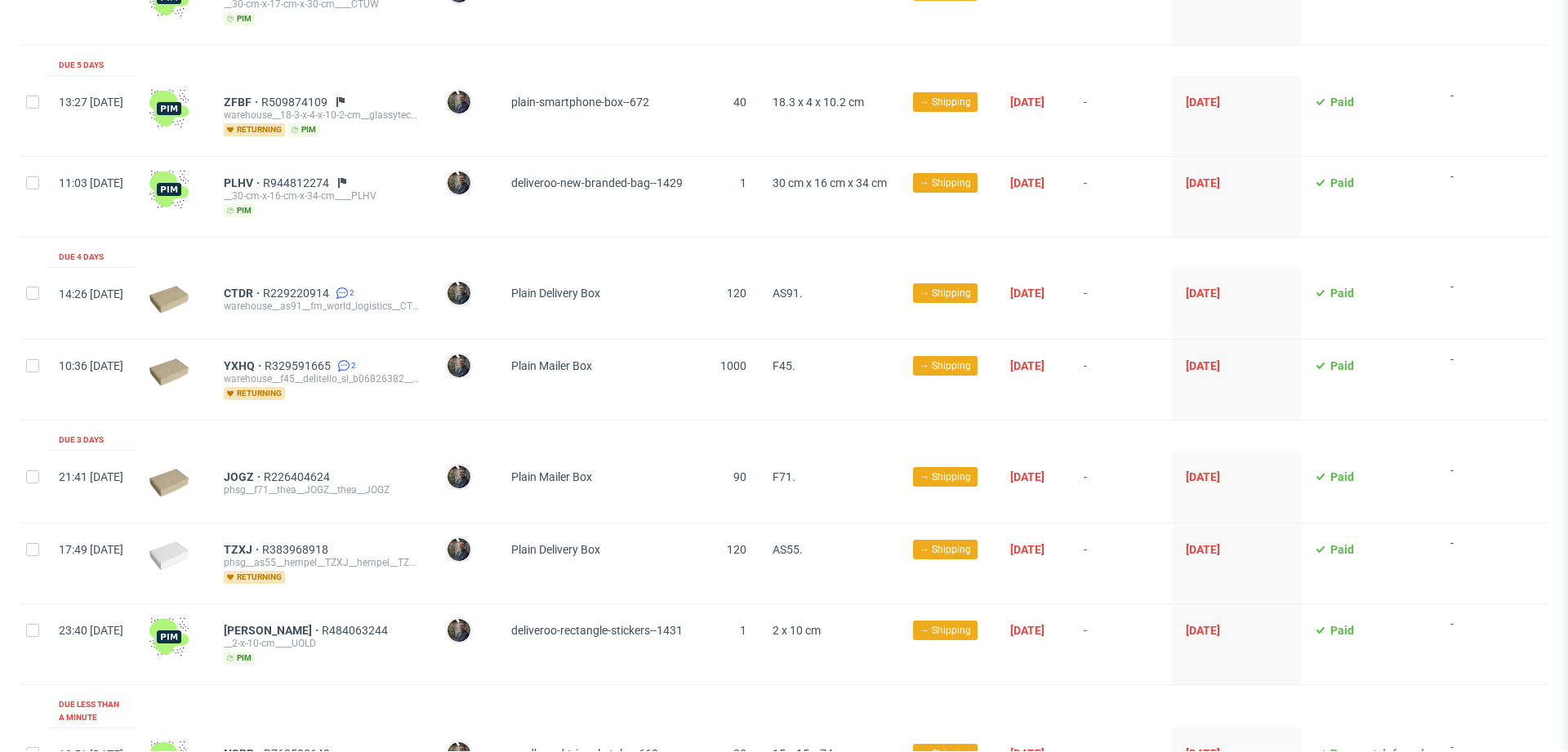
scroll to position [442, 0]
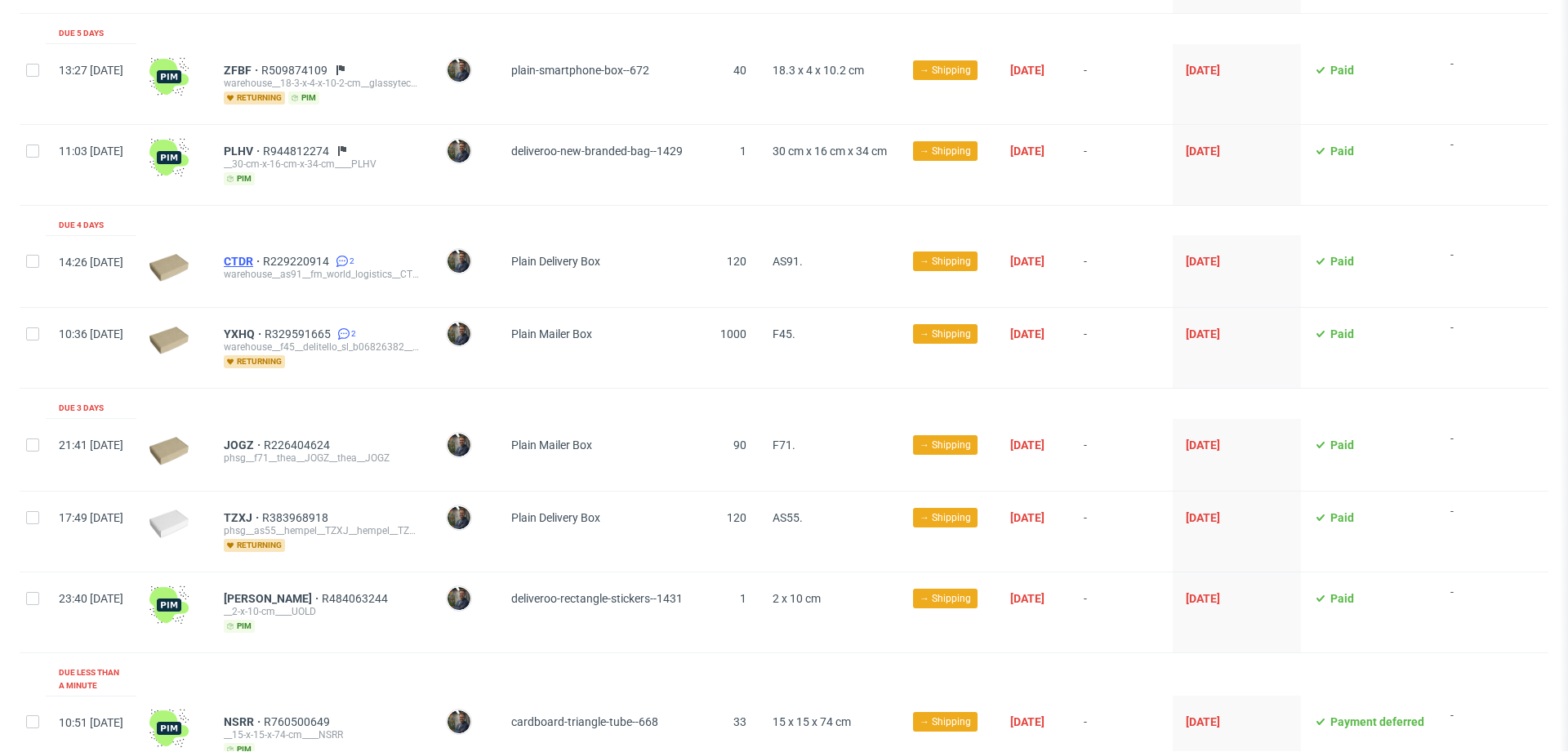
click at [263, 258] on span "CTDR" at bounding box center [244, 261] width 40 height 13
click at [264, 336] on span "YXHQ" at bounding box center [244, 334] width 40 height 13
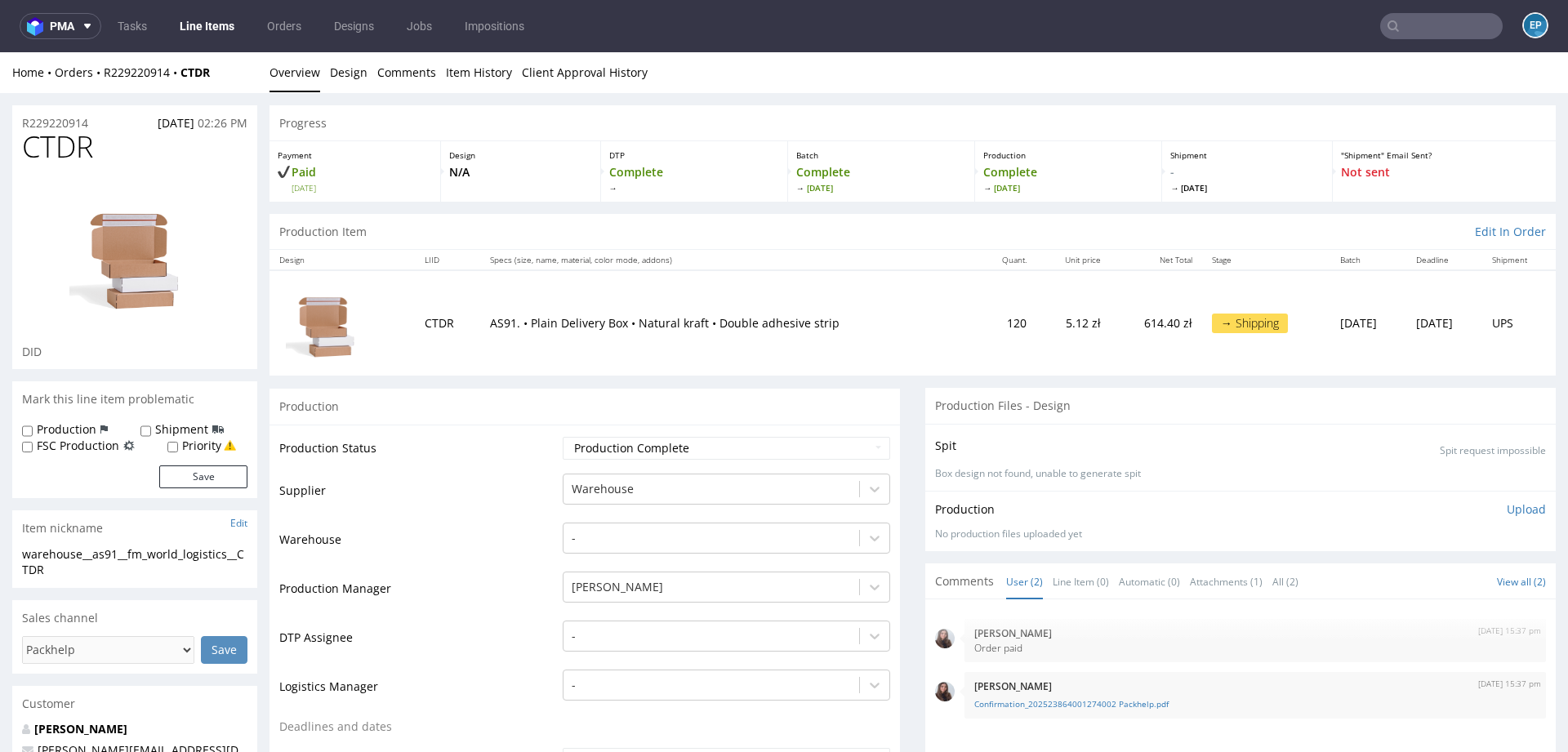
click at [61, 428] on label "Production" at bounding box center [67, 429] width 59 height 16
click at [32, 428] on input "Production" at bounding box center [28, 431] width 11 height 13
checkbox input "true"
click at [204, 479] on button "Save" at bounding box center [203, 476] width 88 height 22
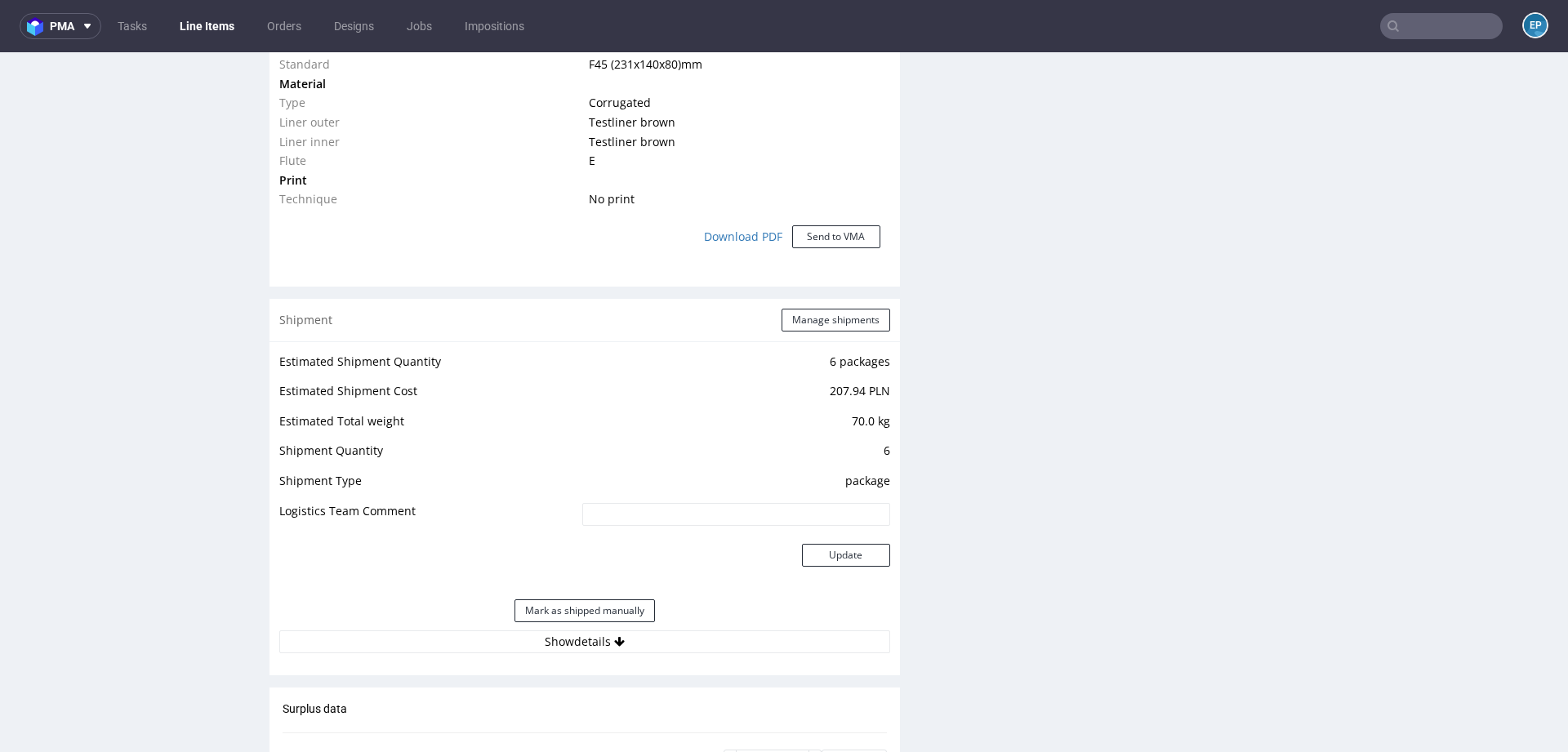
scroll to position [1330, 0]
click at [826, 323] on button "Manage shipments" at bounding box center [836, 320] width 109 height 22
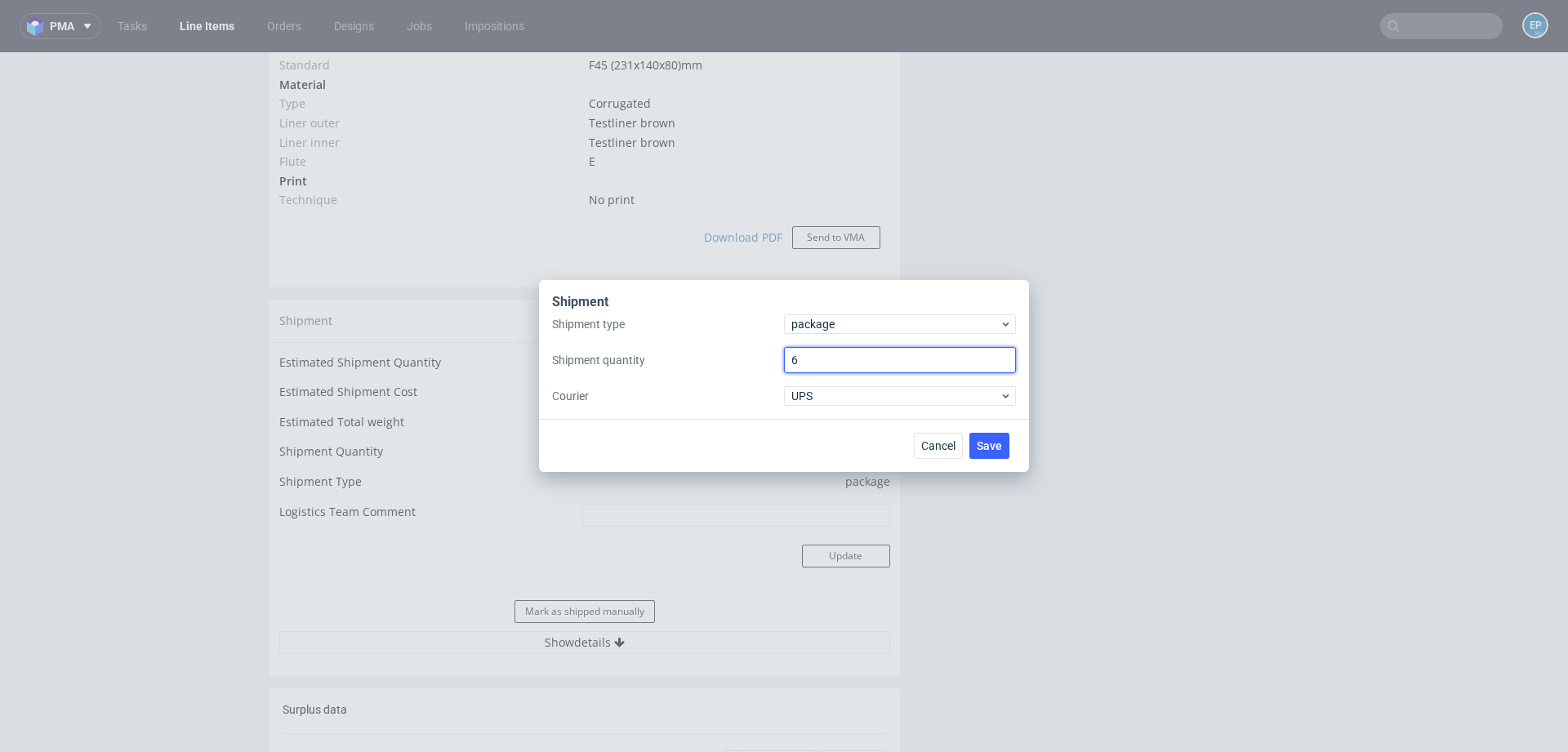
click at [827, 365] on input "6" at bounding box center [900, 360] width 232 height 26
type input "4"
click at [992, 446] on span "Save" at bounding box center [990, 445] width 25 height 12
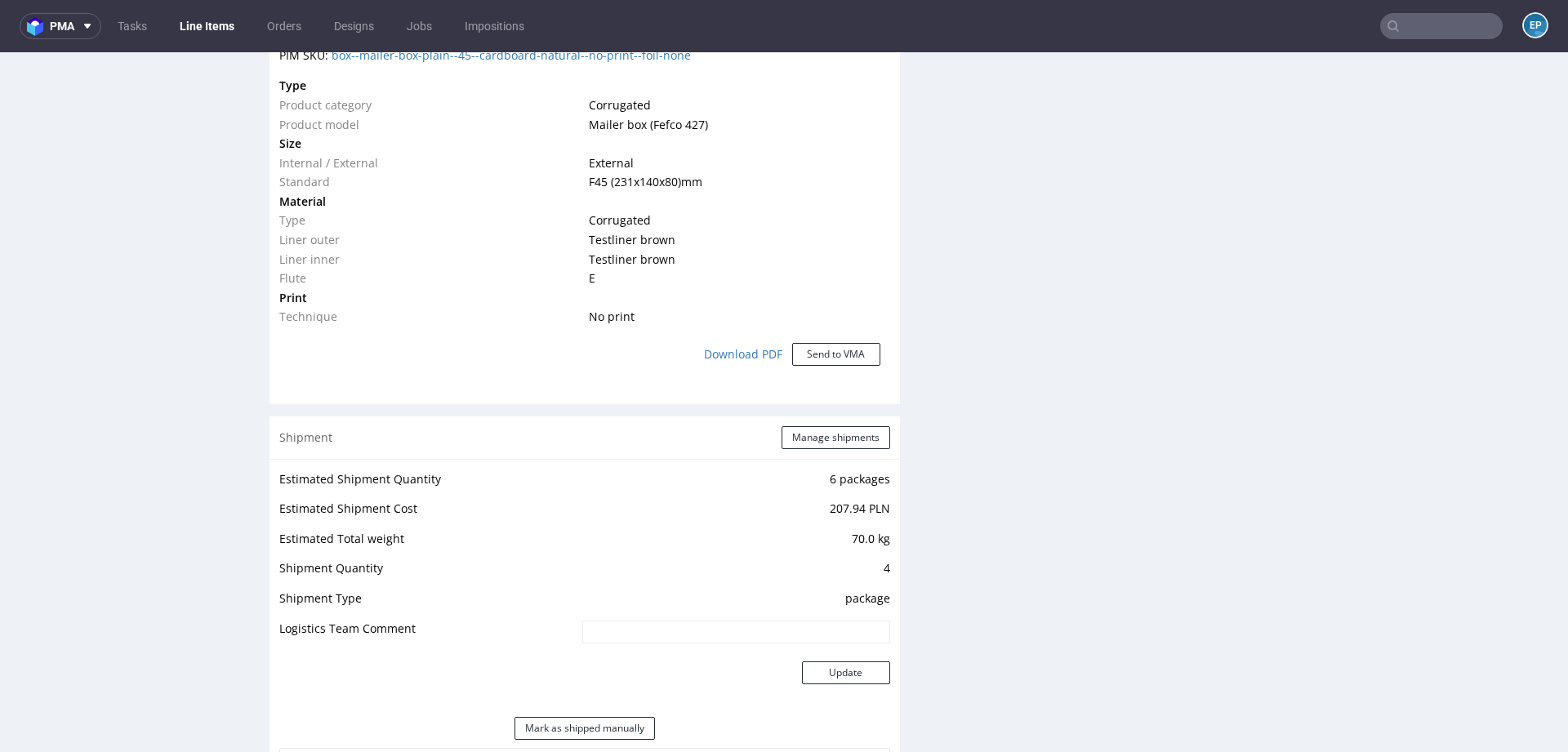
scroll to position [1278, 0]
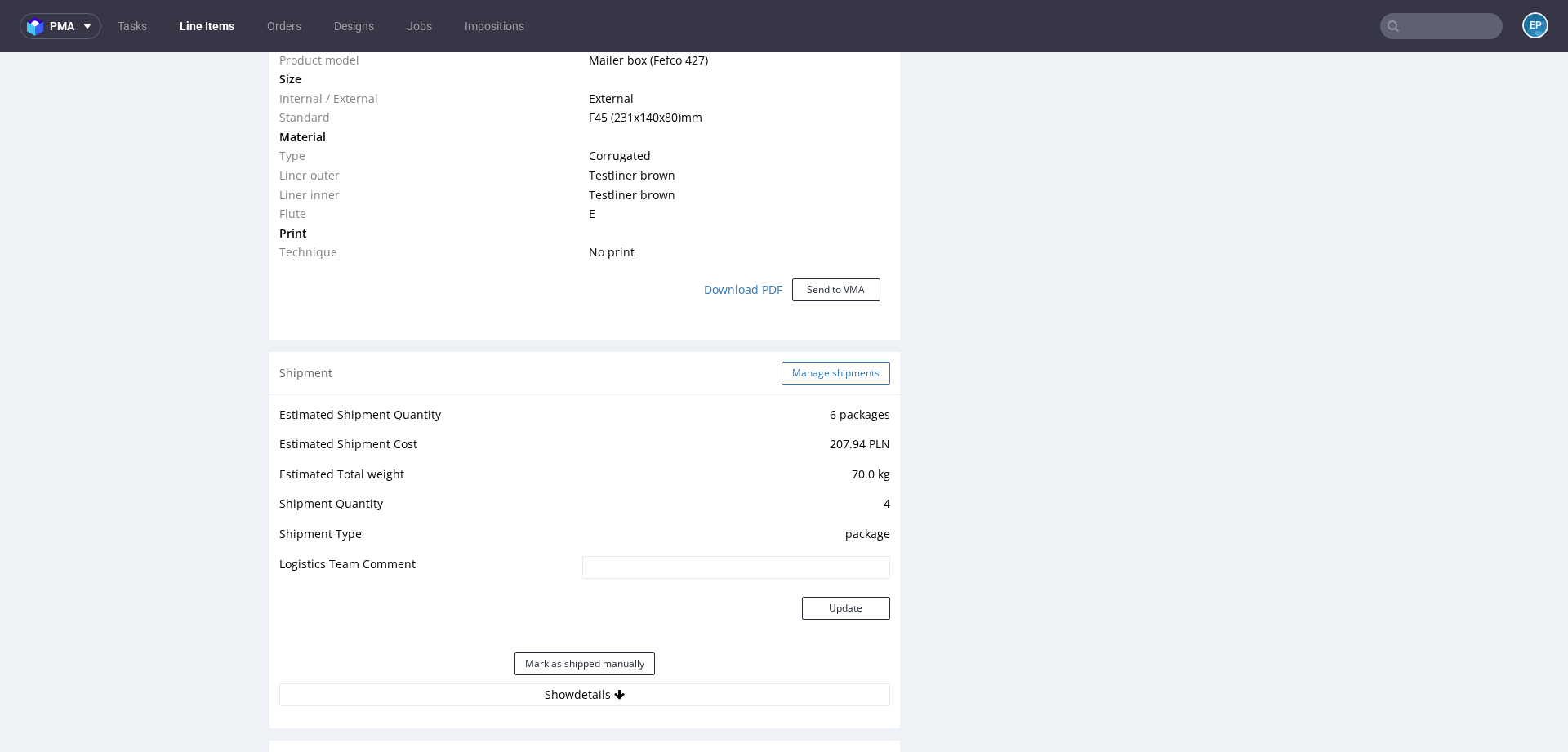
click at [811, 370] on button "Manage shipments" at bounding box center [836, 372] width 109 height 22
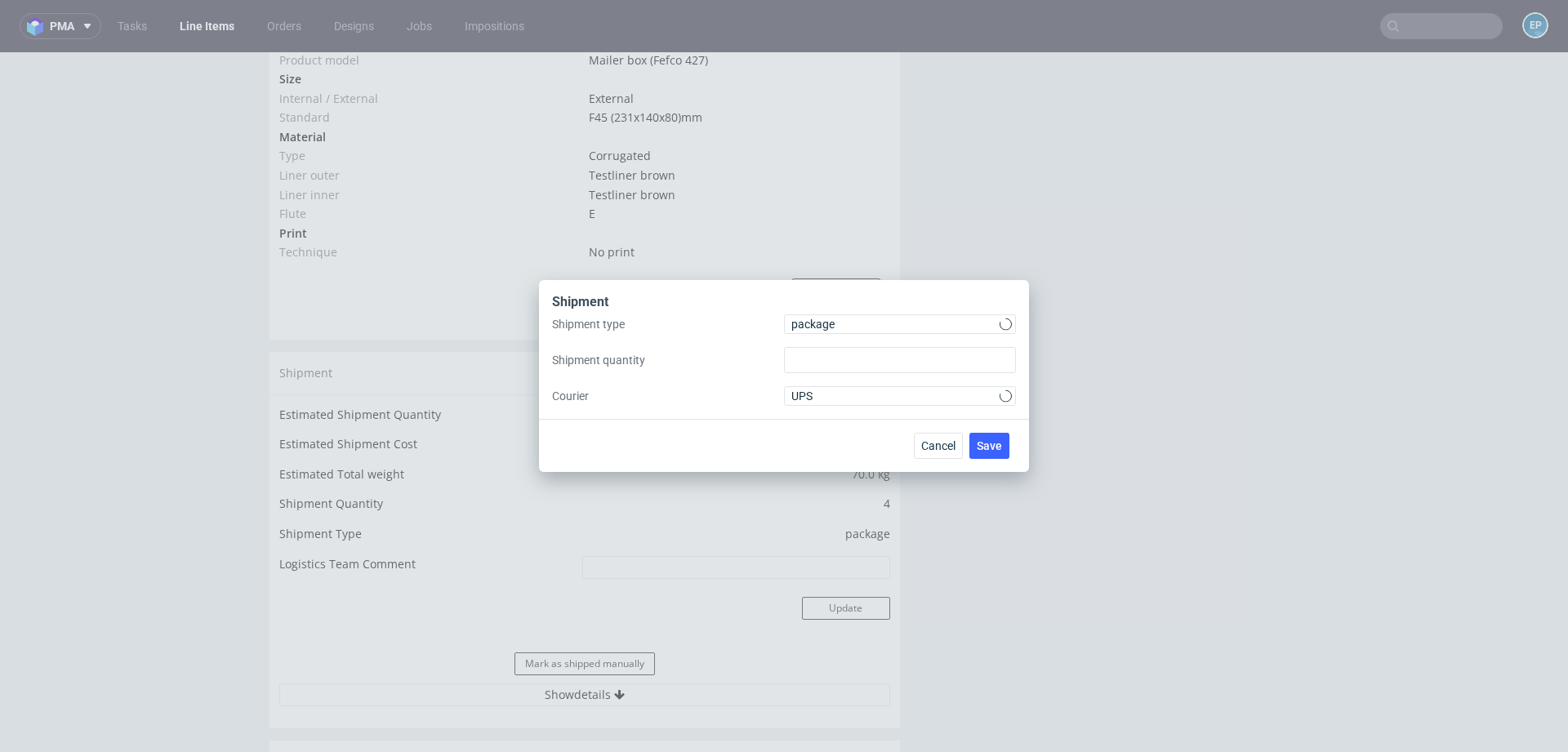
type input "4"
click at [937, 441] on span "Cancel" at bounding box center [938, 445] width 34 height 12
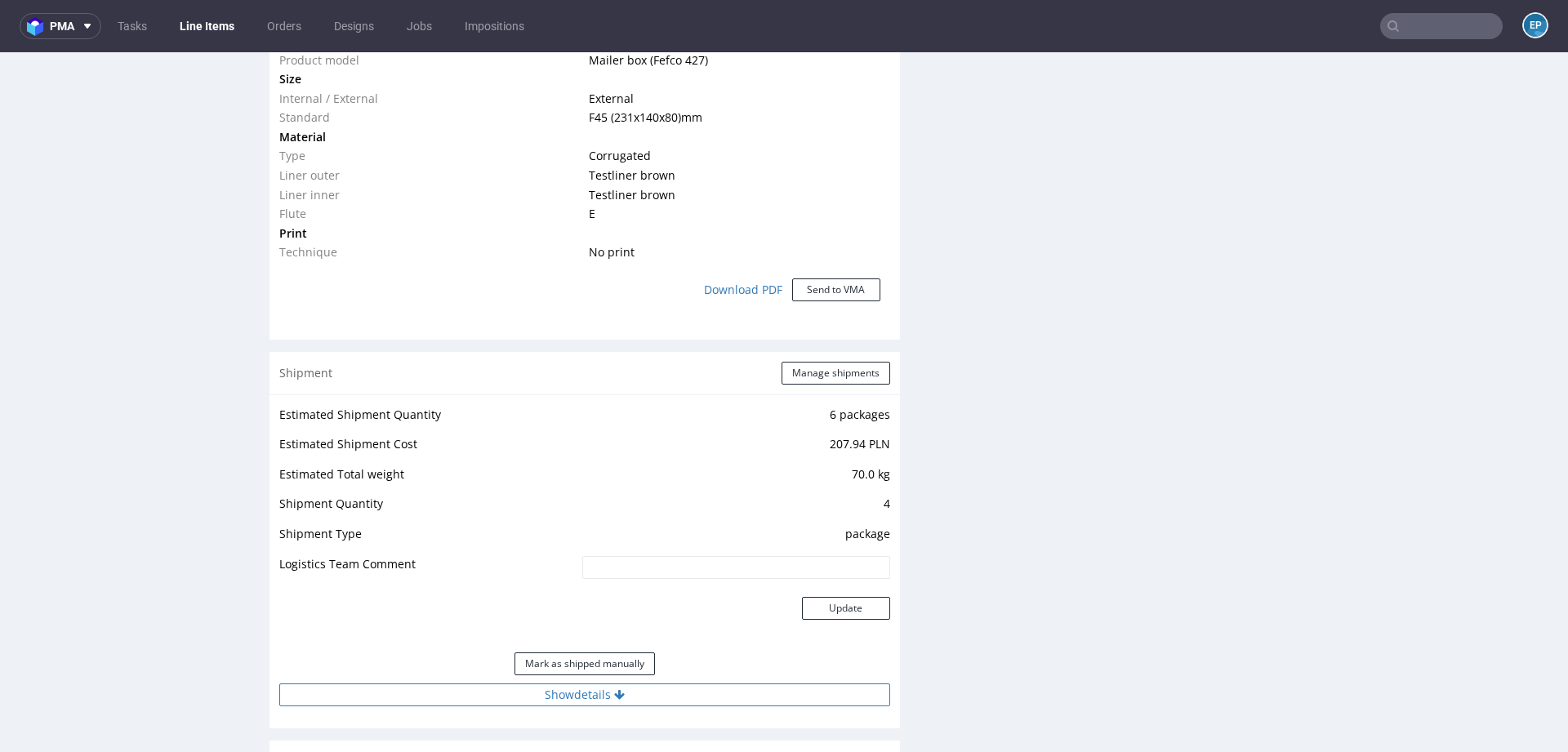
click at [606, 693] on button "Show details" at bounding box center [584, 694] width 611 height 22
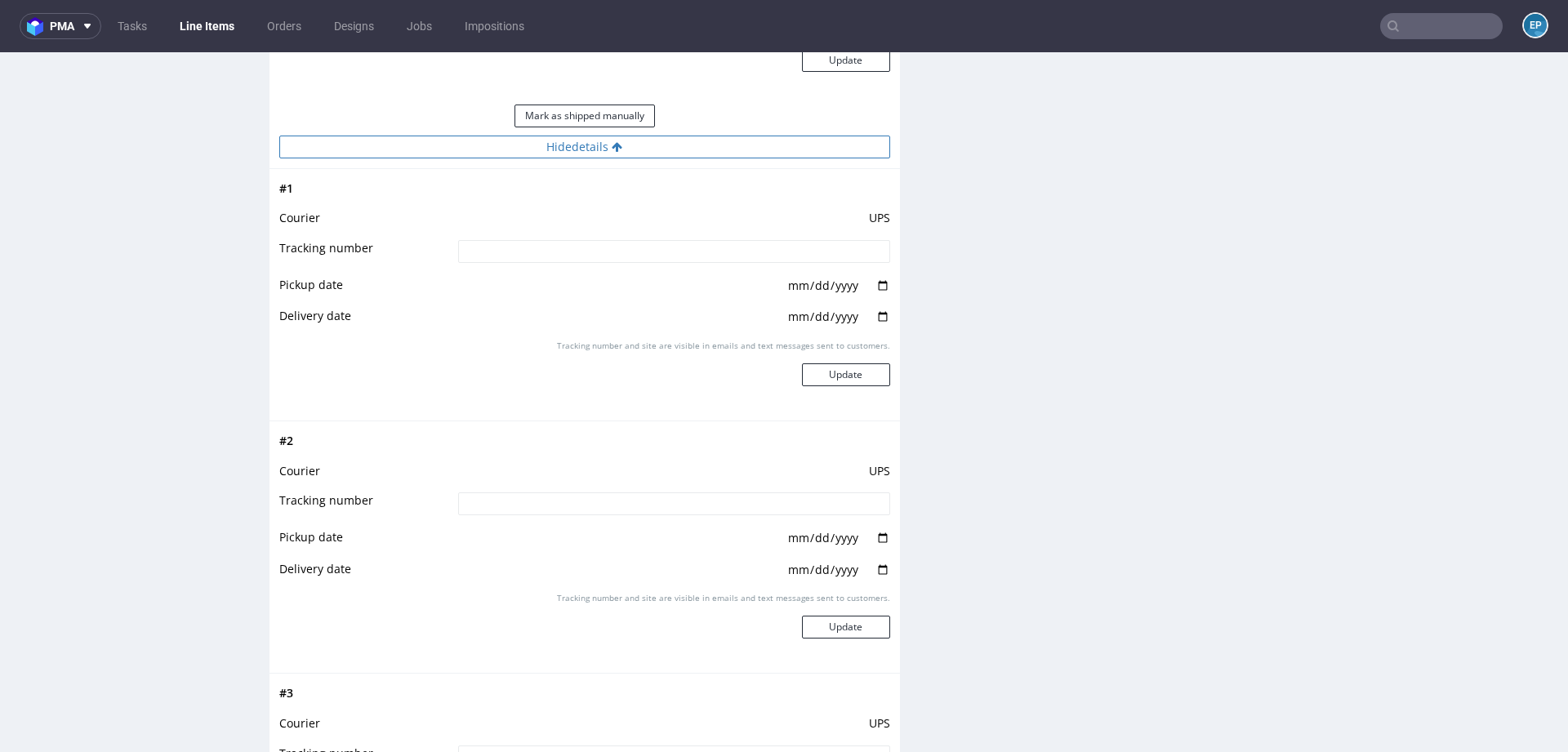
scroll to position [1849, 0]
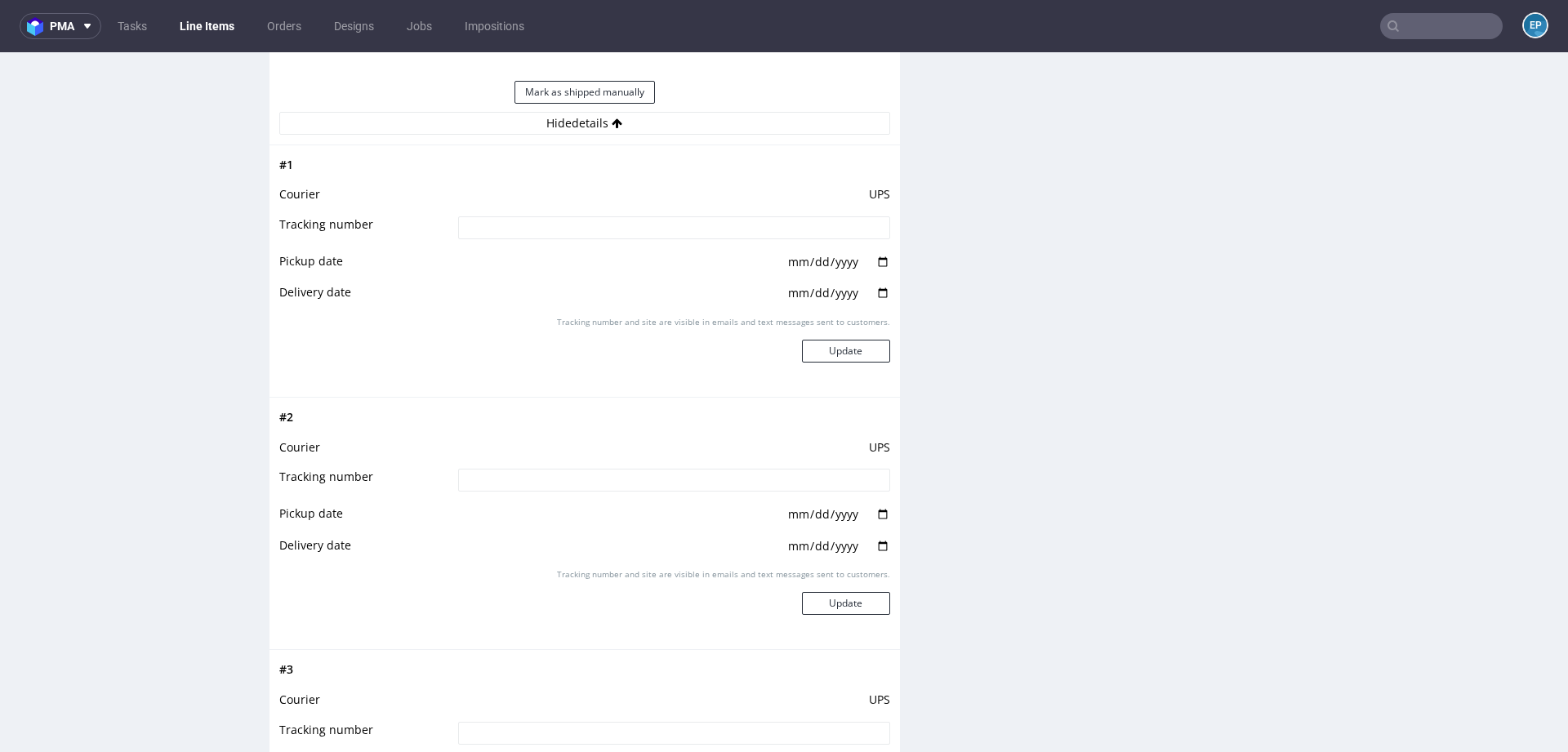
click at [604, 219] on input at bounding box center [674, 228] width 432 height 22
paste input "1Z5A15806892498436"
type input "1Z5A15806892498436"
click at [829, 346] on button "Update" at bounding box center [846, 351] width 88 height 22
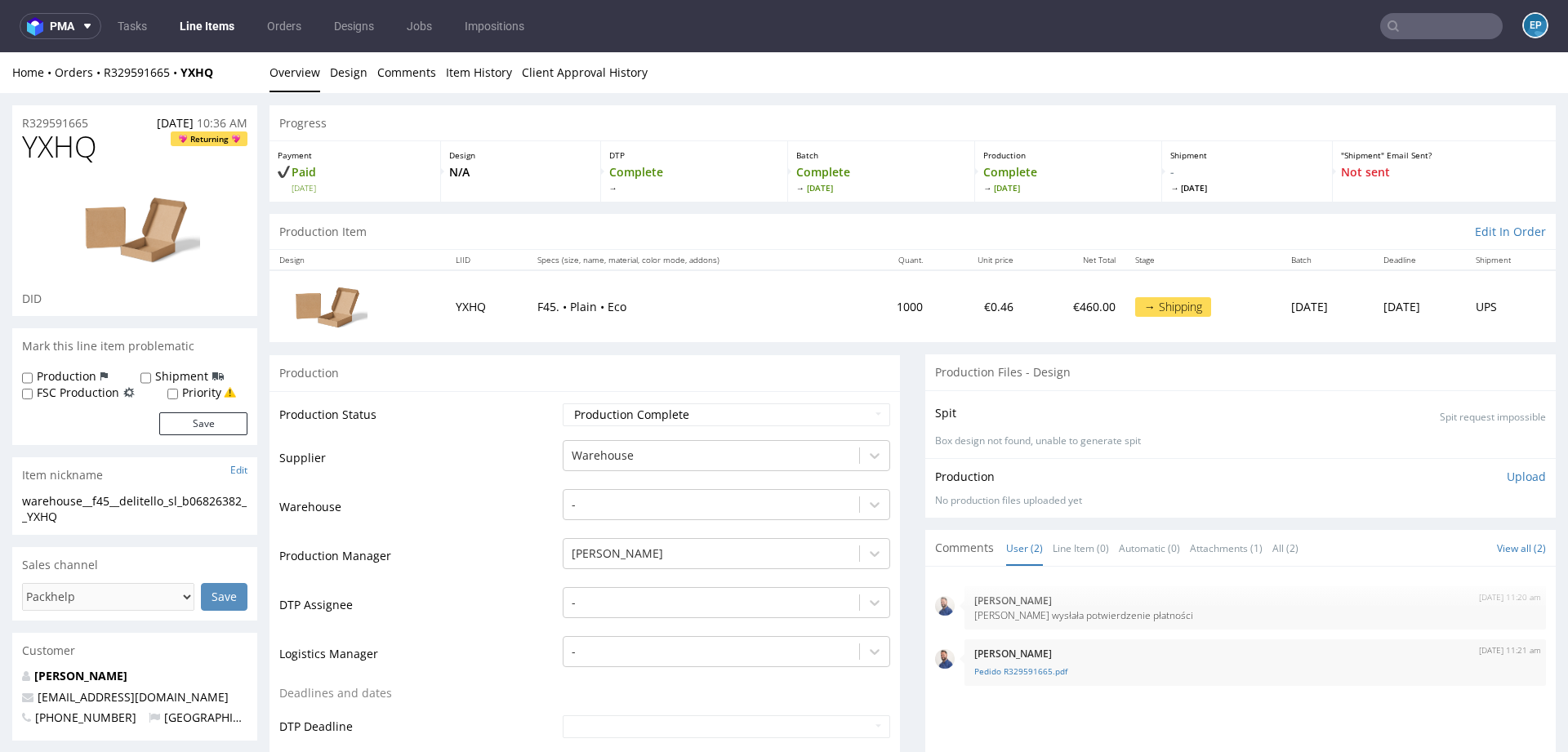
scroll to position [1781, 0]
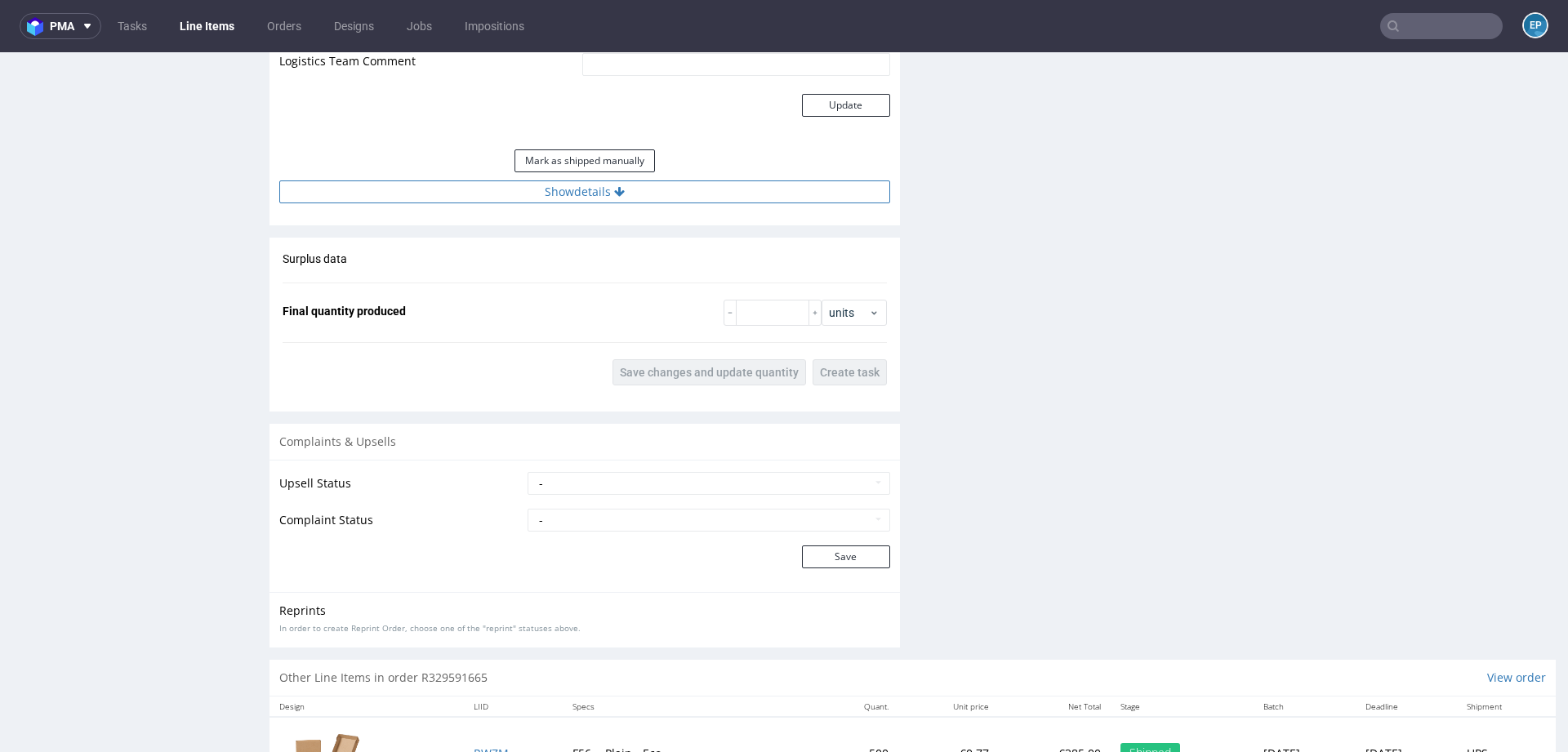
click at [604, 182] on button "Show details" at bounding box center [584, 192] width 611 height 22
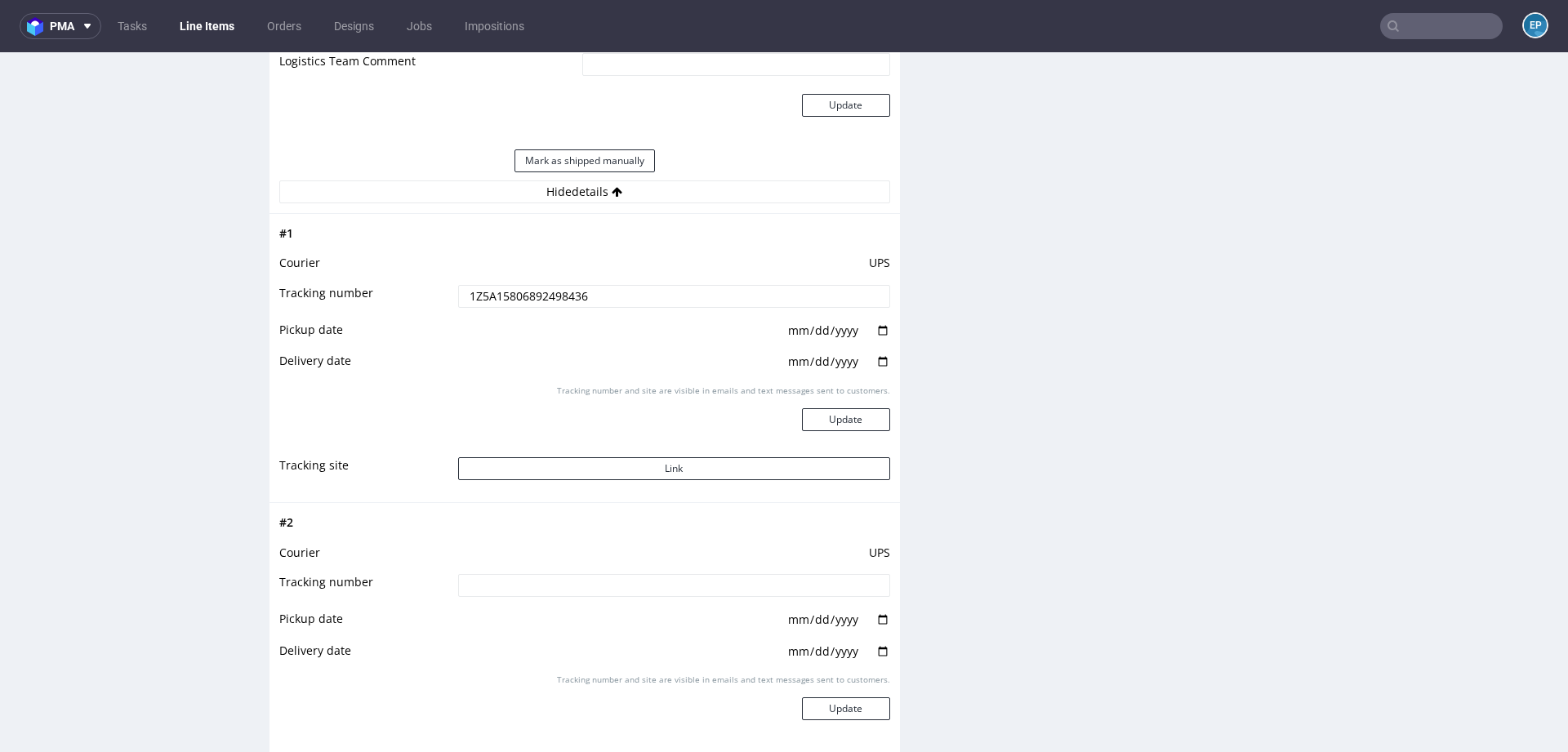
click at [632, 574] on input at bounding box center [674, 585] width 432 height 22
paste input "1Z5A15806894761647"
type input "1Z5A15806894761647"
click at [833, 705] on button "Update" at bounding box center [846, 708] width 88 height 22
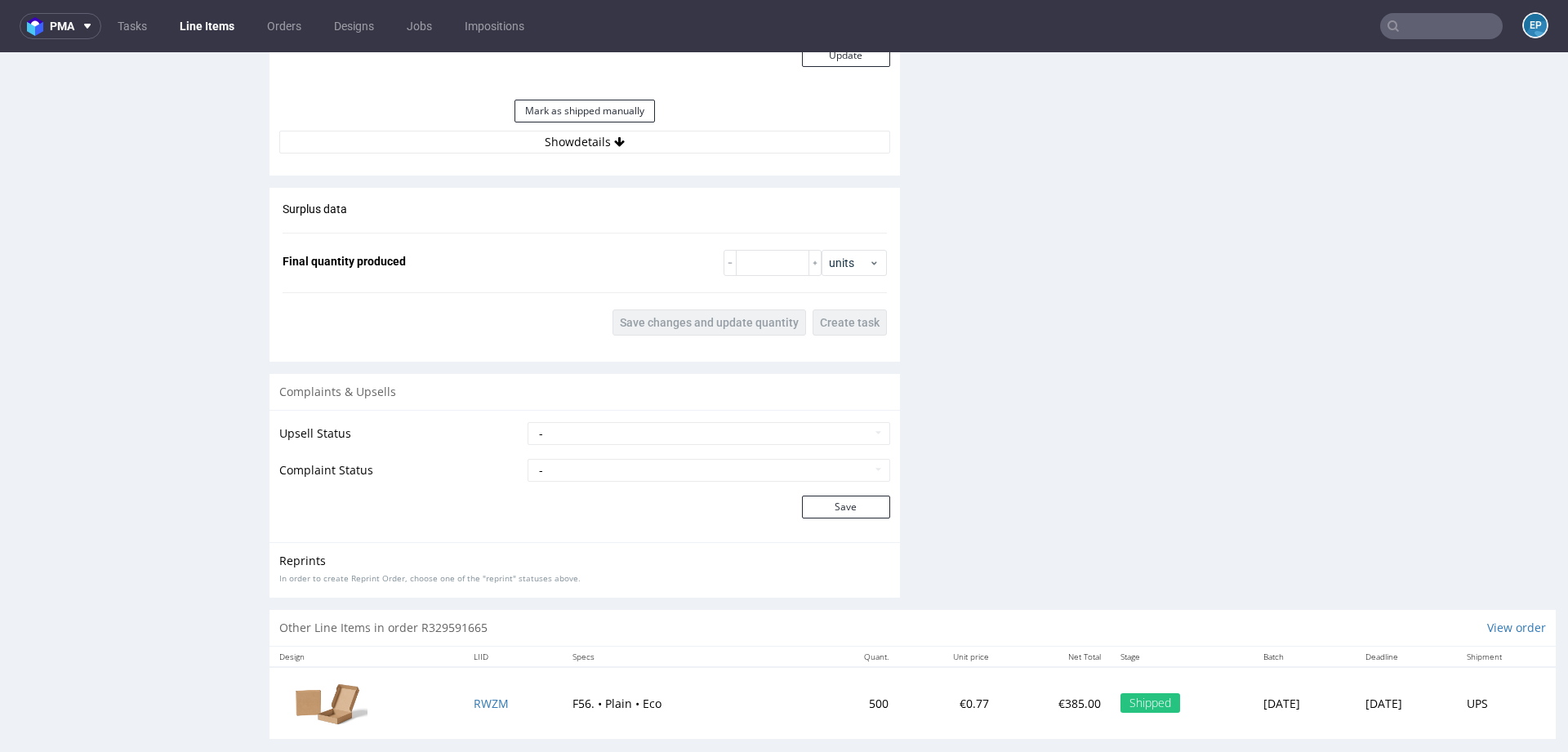
scroll to position [1847, 0]
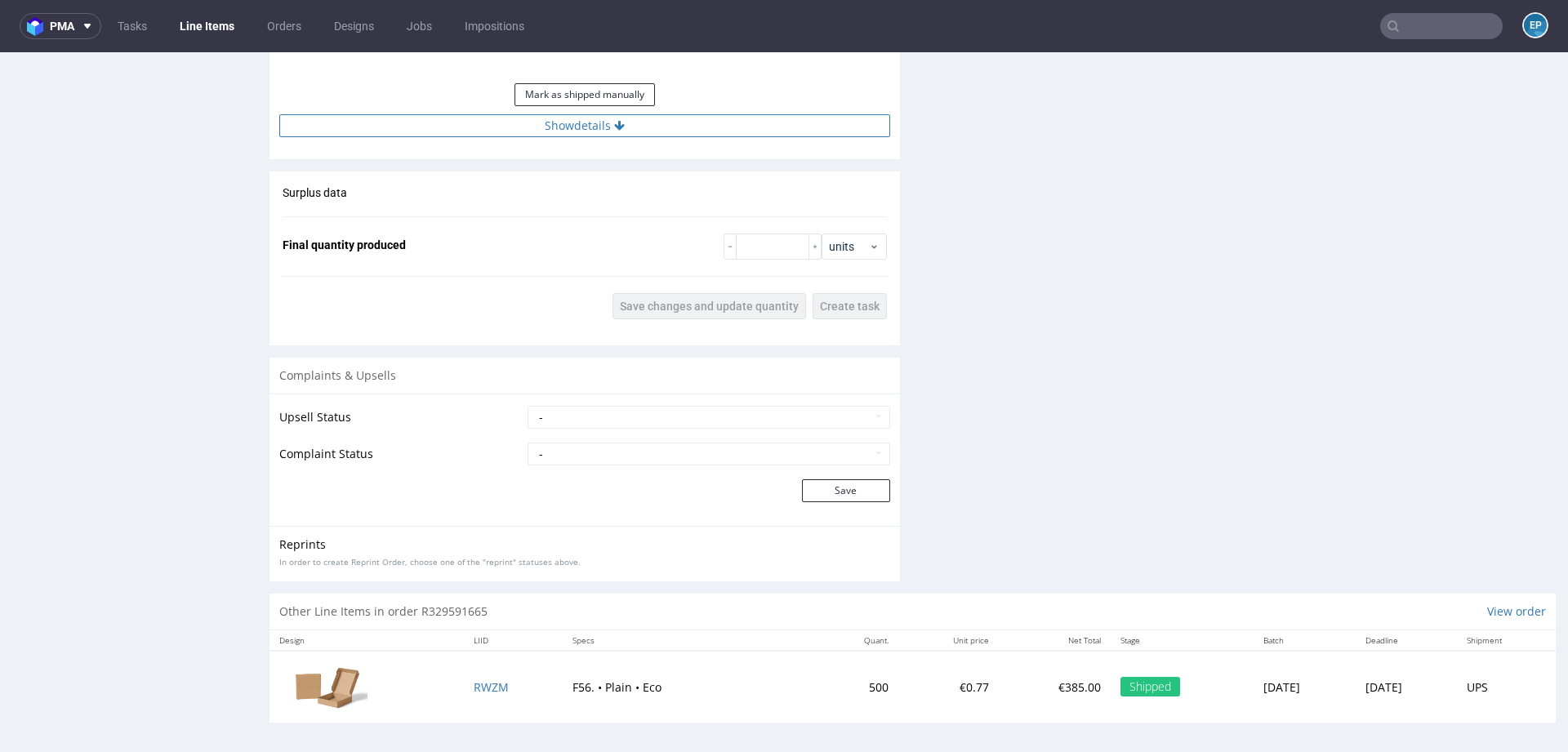
click at [682, 127] on button "Show details" at bounding box center [584, 125] width 611 height 22
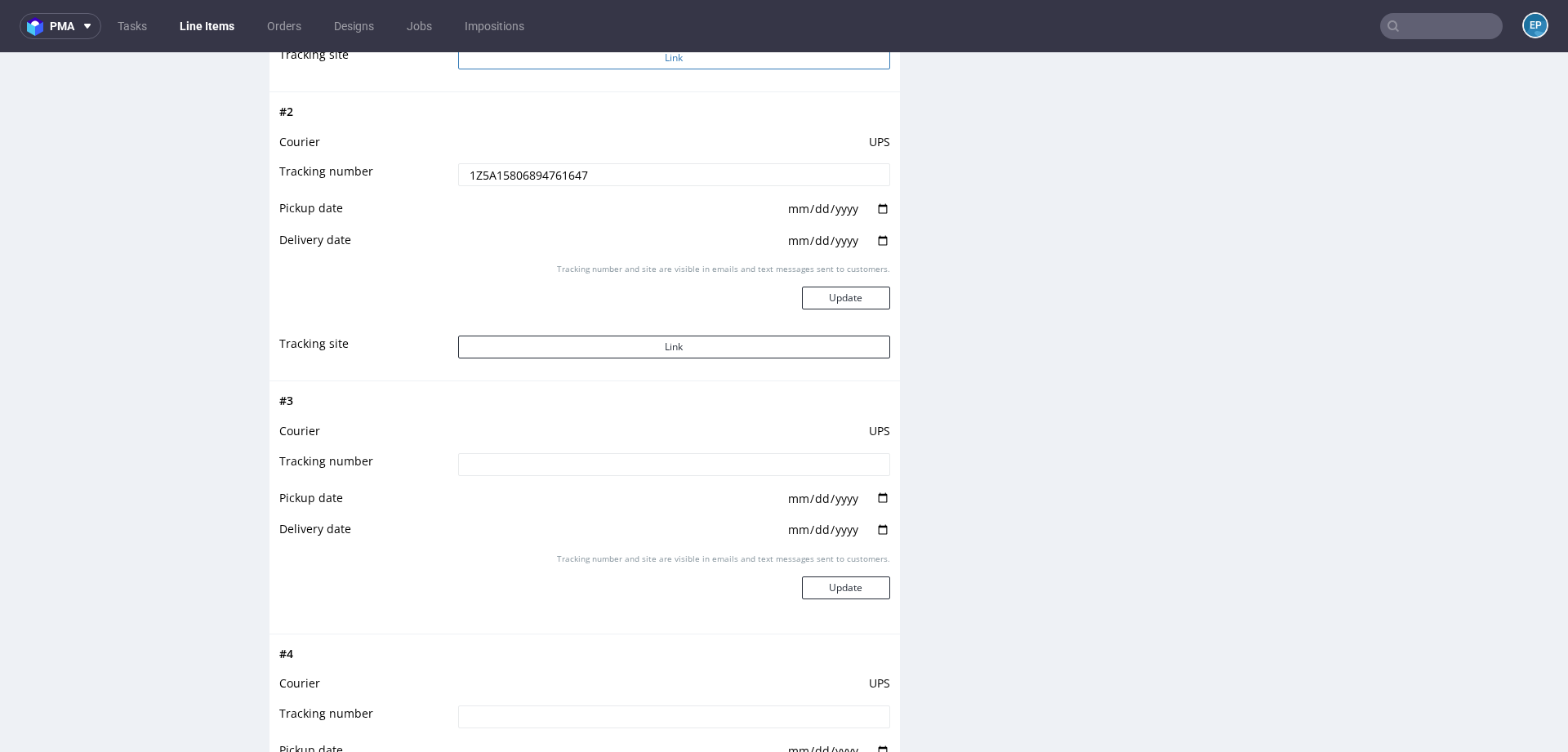
scroll to position [2216, 0]
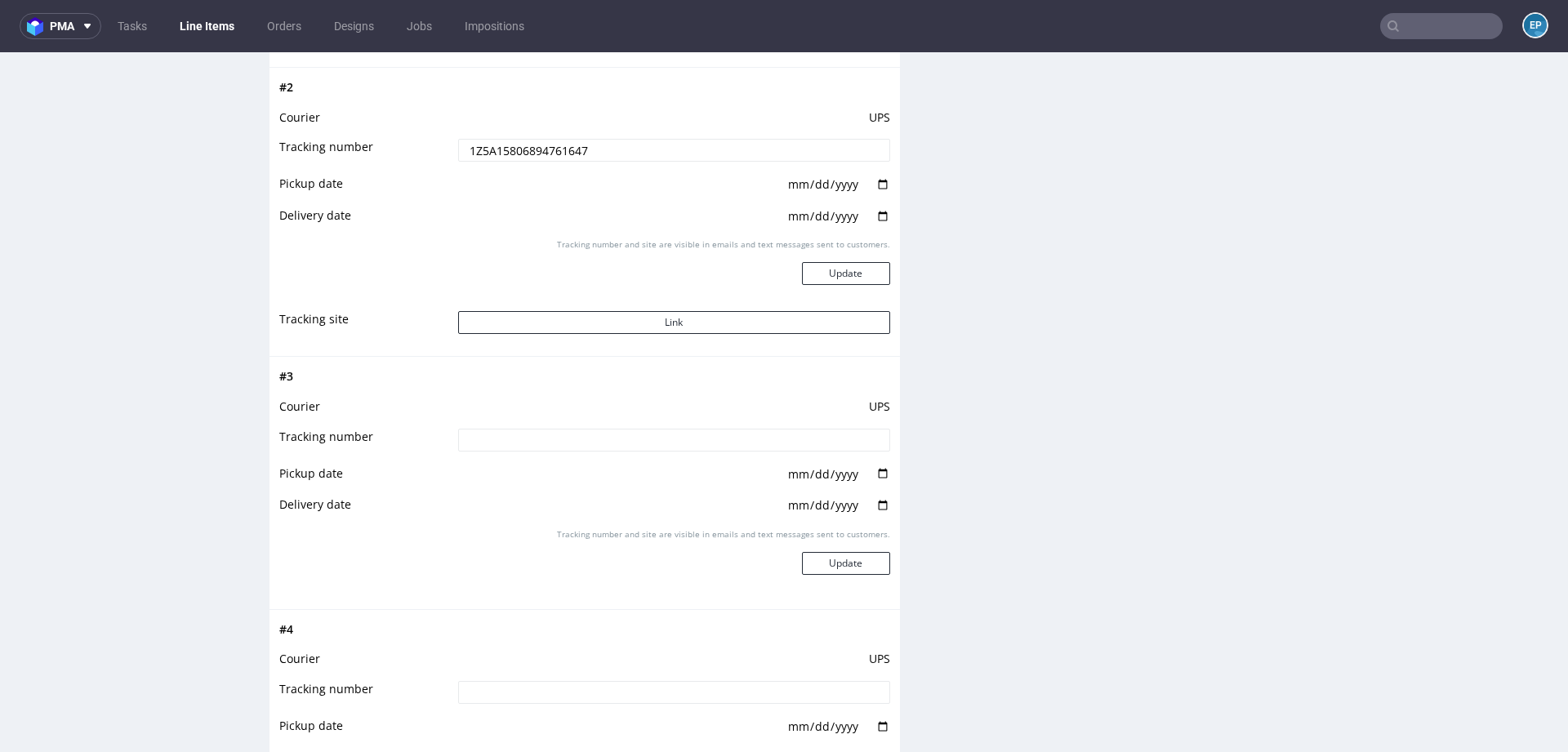
click at [642, 438] on input at bounding box center [674, 440] width 432 height 22
paste input "1Z5A15806890274458"
type input "1Z5A15806890274458"
click at [820, 565] on button "Update" at bounding box center [846, 563] width 88 height 22
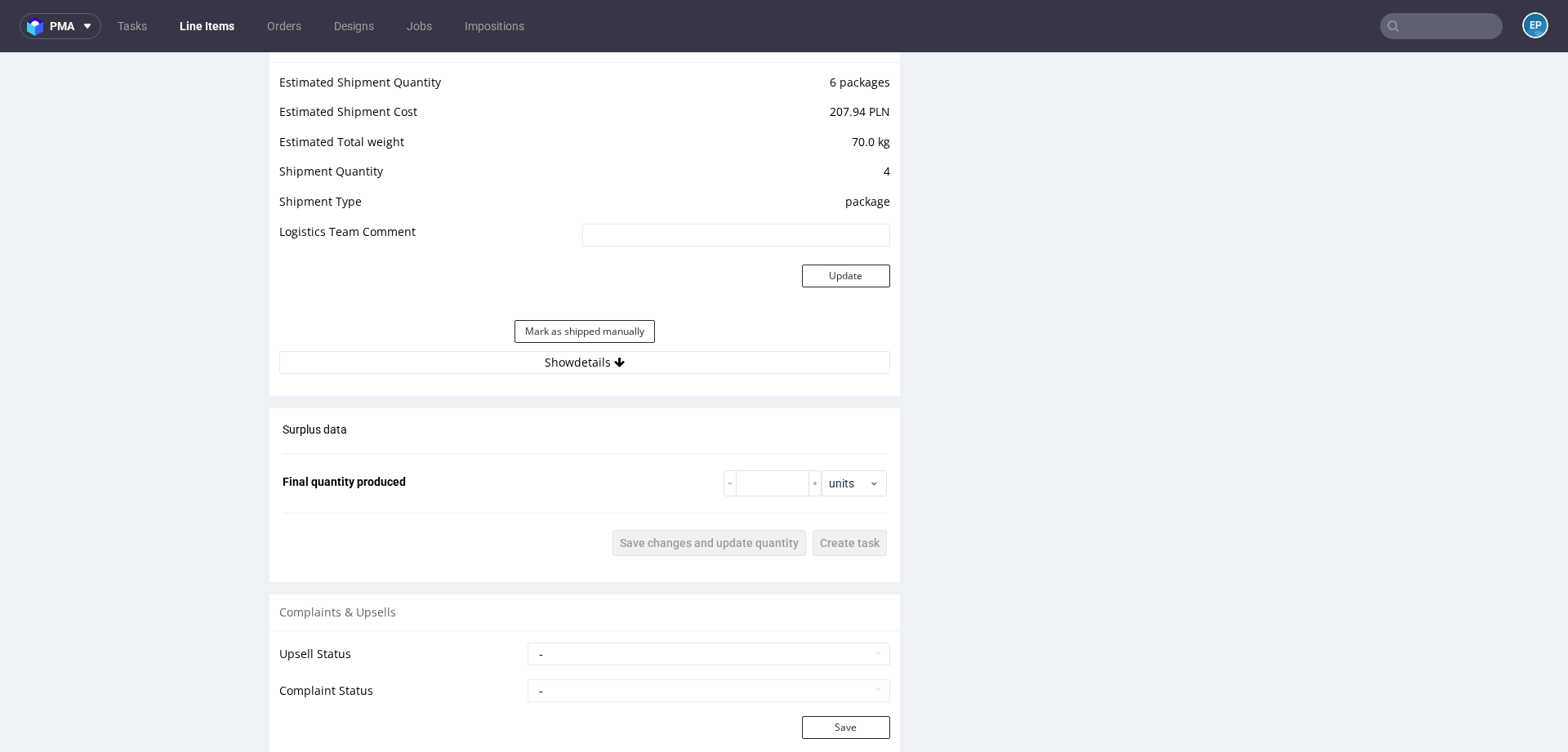
scroll to position [1758, 0]
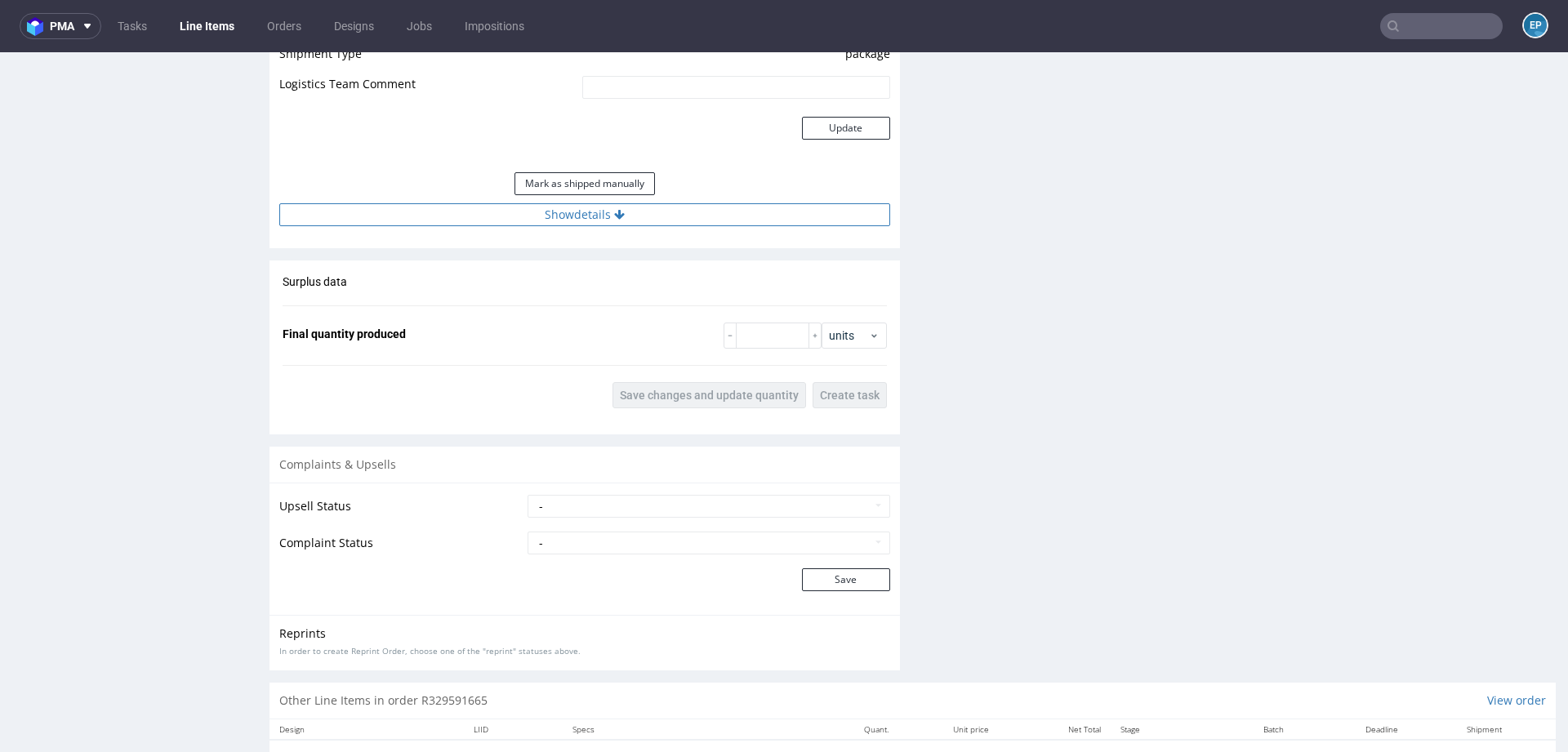
click at [659, 203] on button "Show details" at bounding box center [584, 214] width 611 height 22
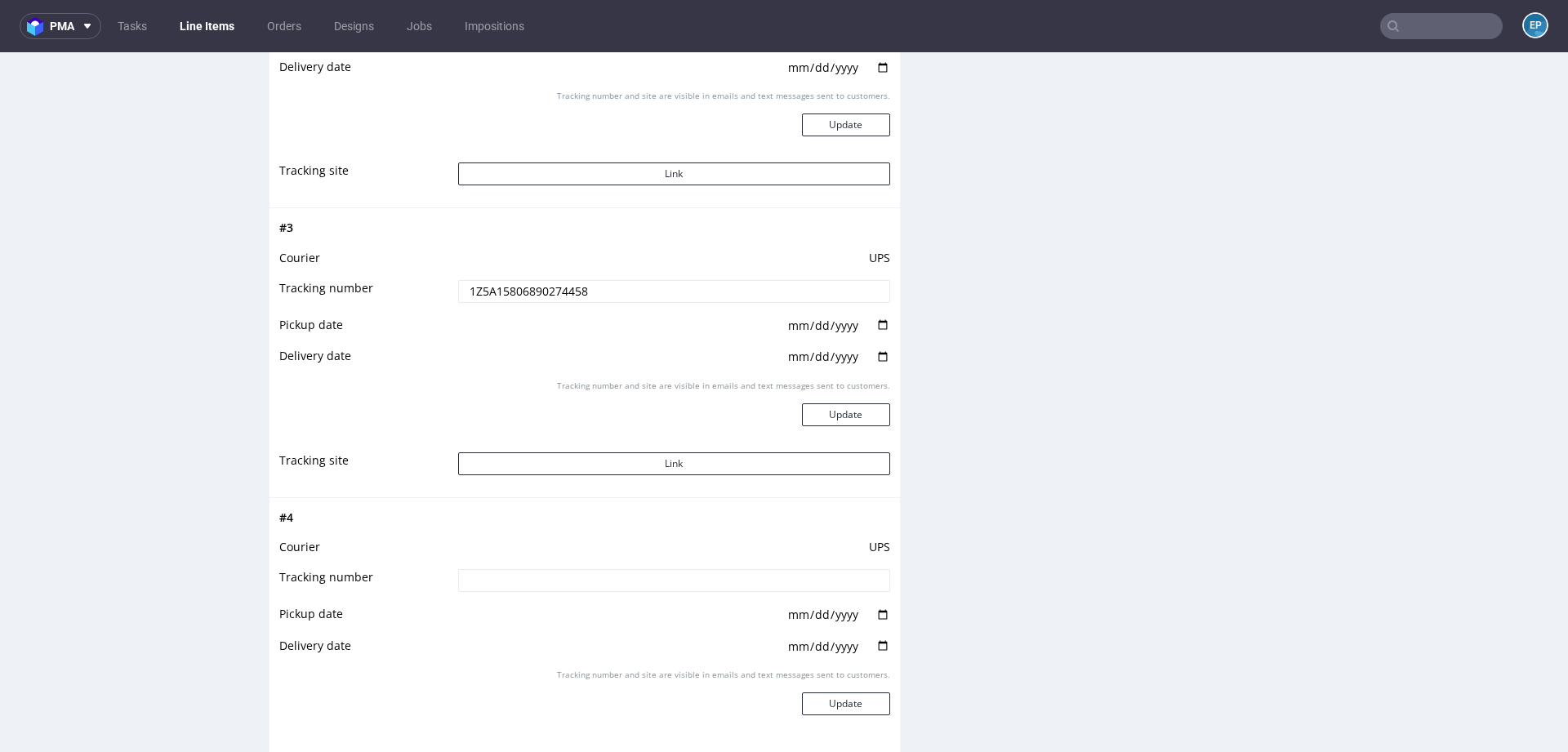
scroll to position [2375, 0]
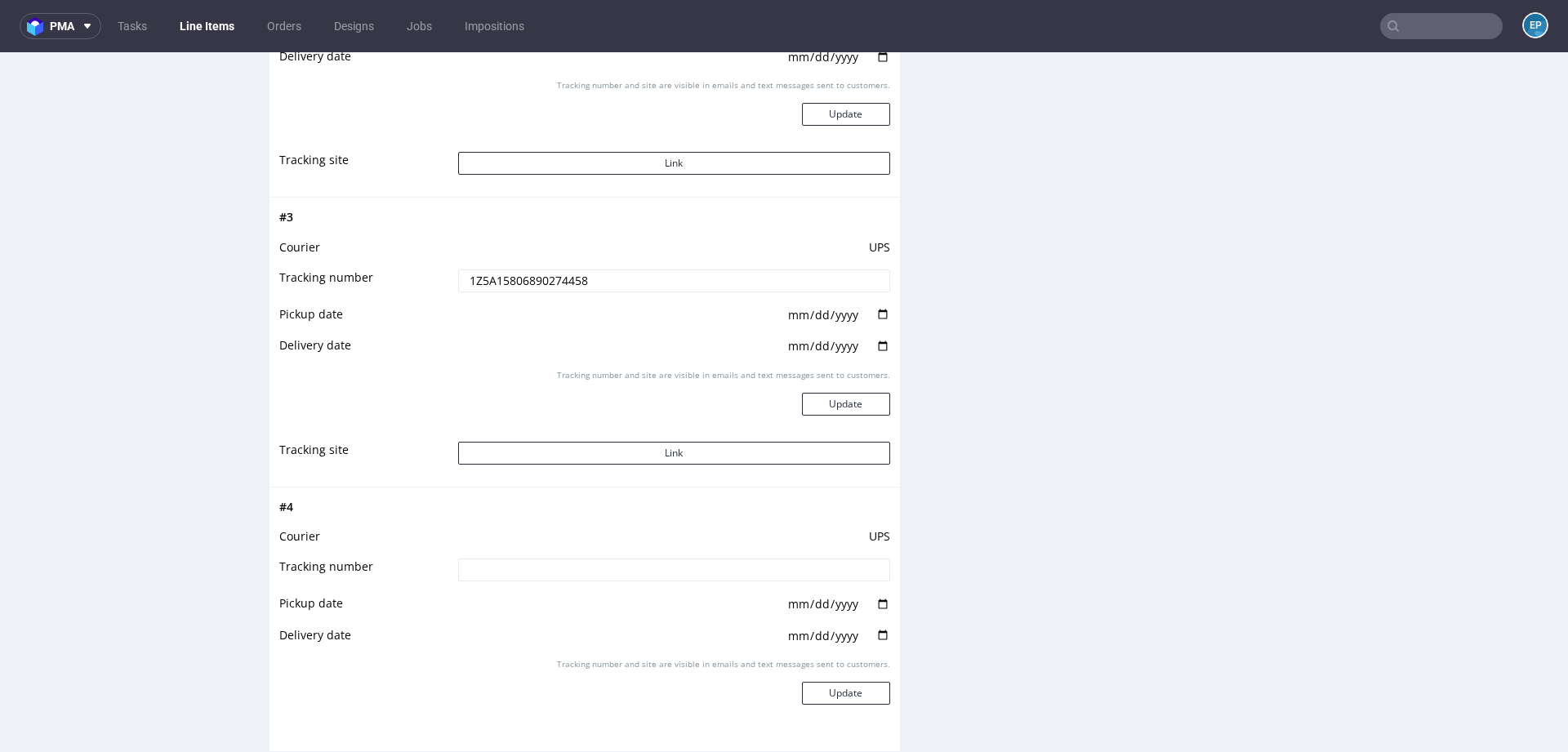
click at [628, 566] on input at bounding box center [674, 569] width 432 height 22
paste input "1Z5A15806893332862"
type input "1Z5A15806893332862"
click at [803, 694] on button "Update" at bounding box center [846, 693] width 88 height 22
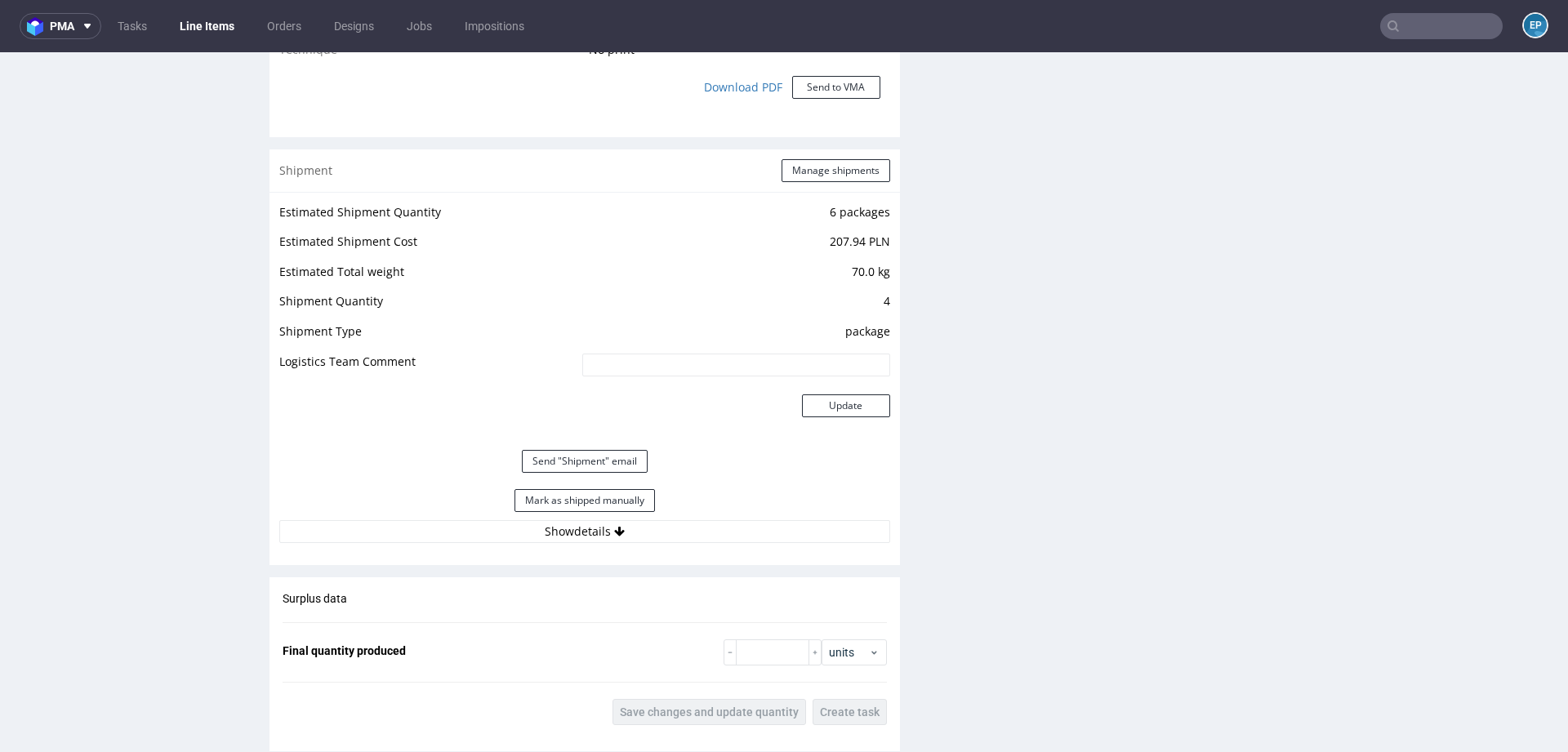
scroll to position [1552, 0]
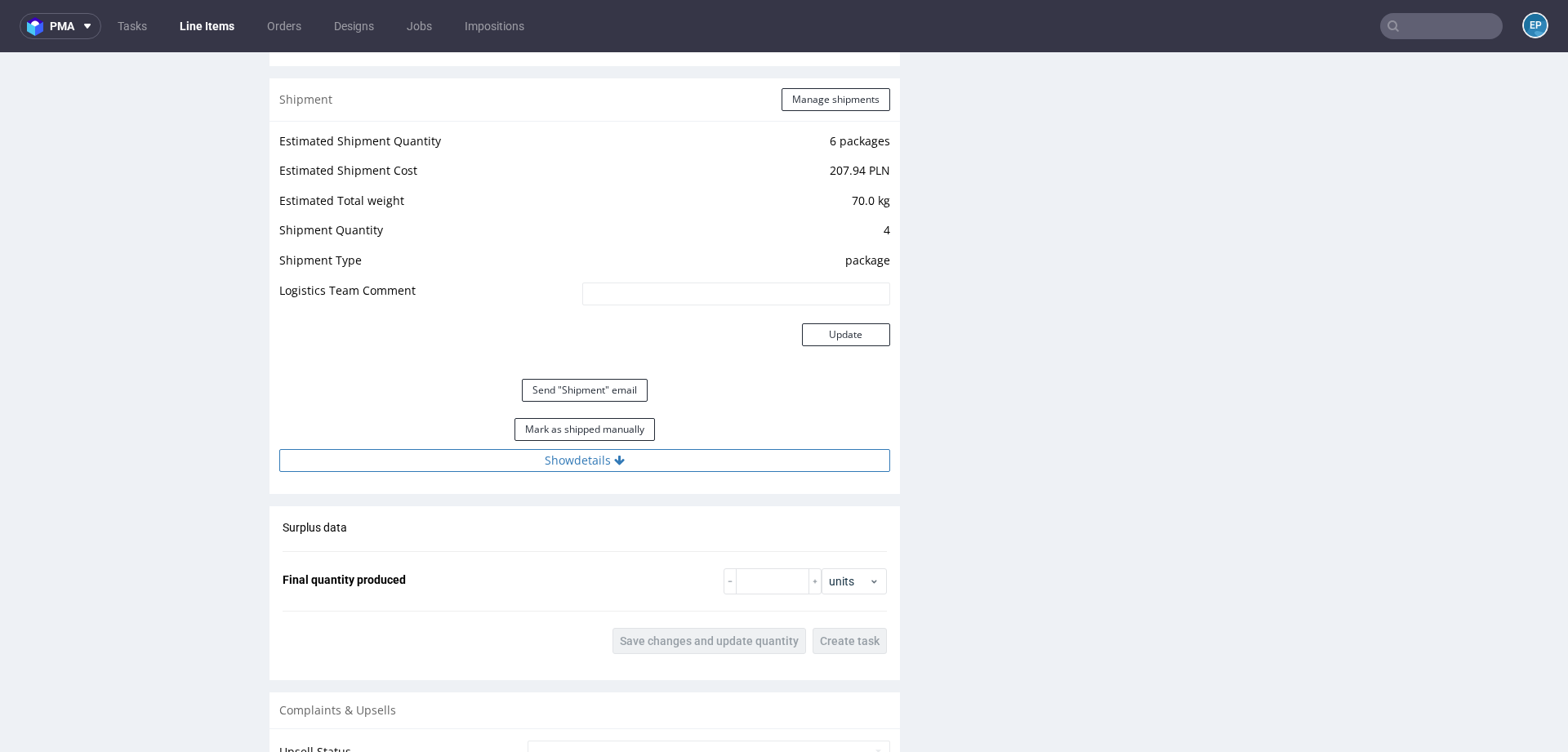
click at [637, 451] on button "Show details" at bounding box center [584, 460] width 611 height 22
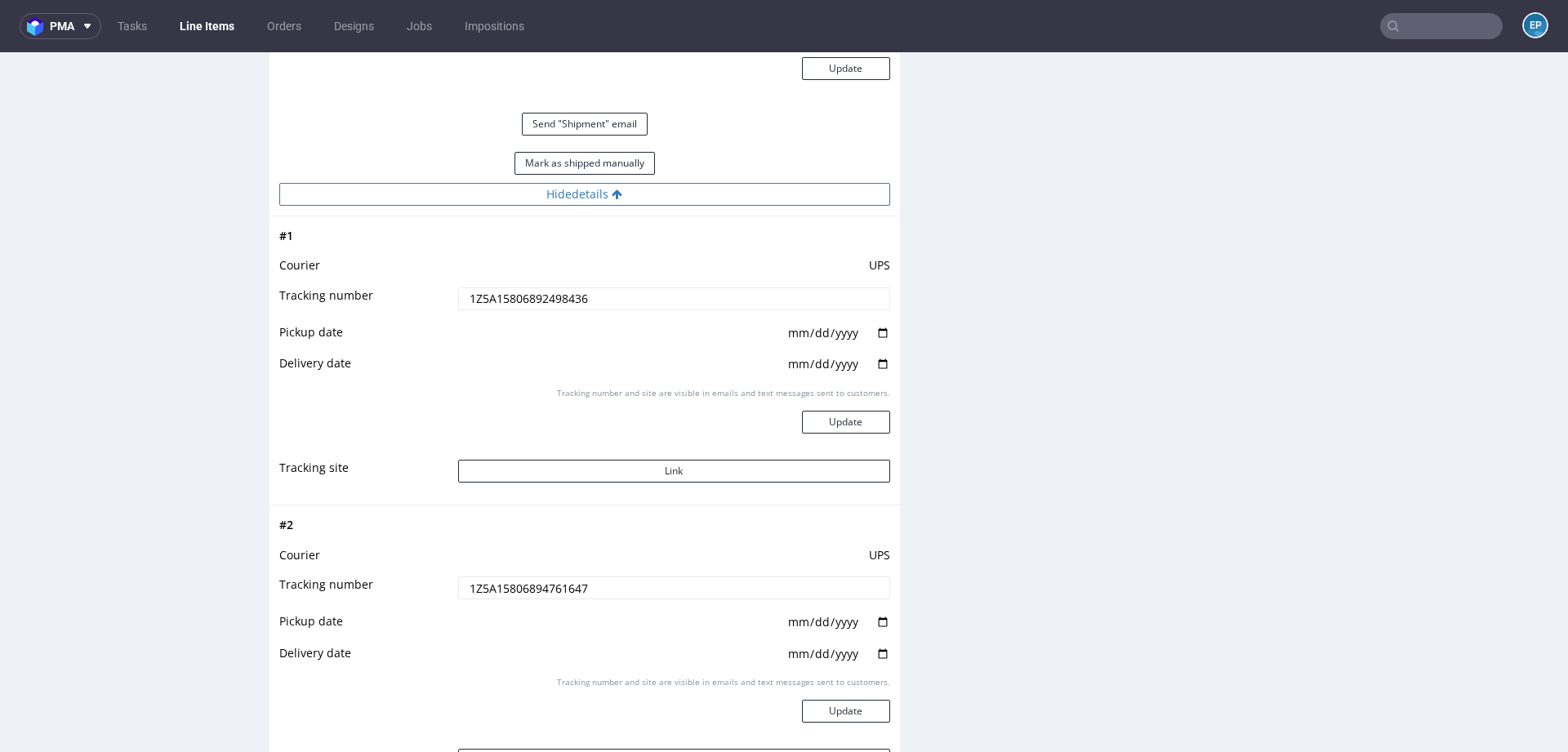
scroll to position [1843, 0]
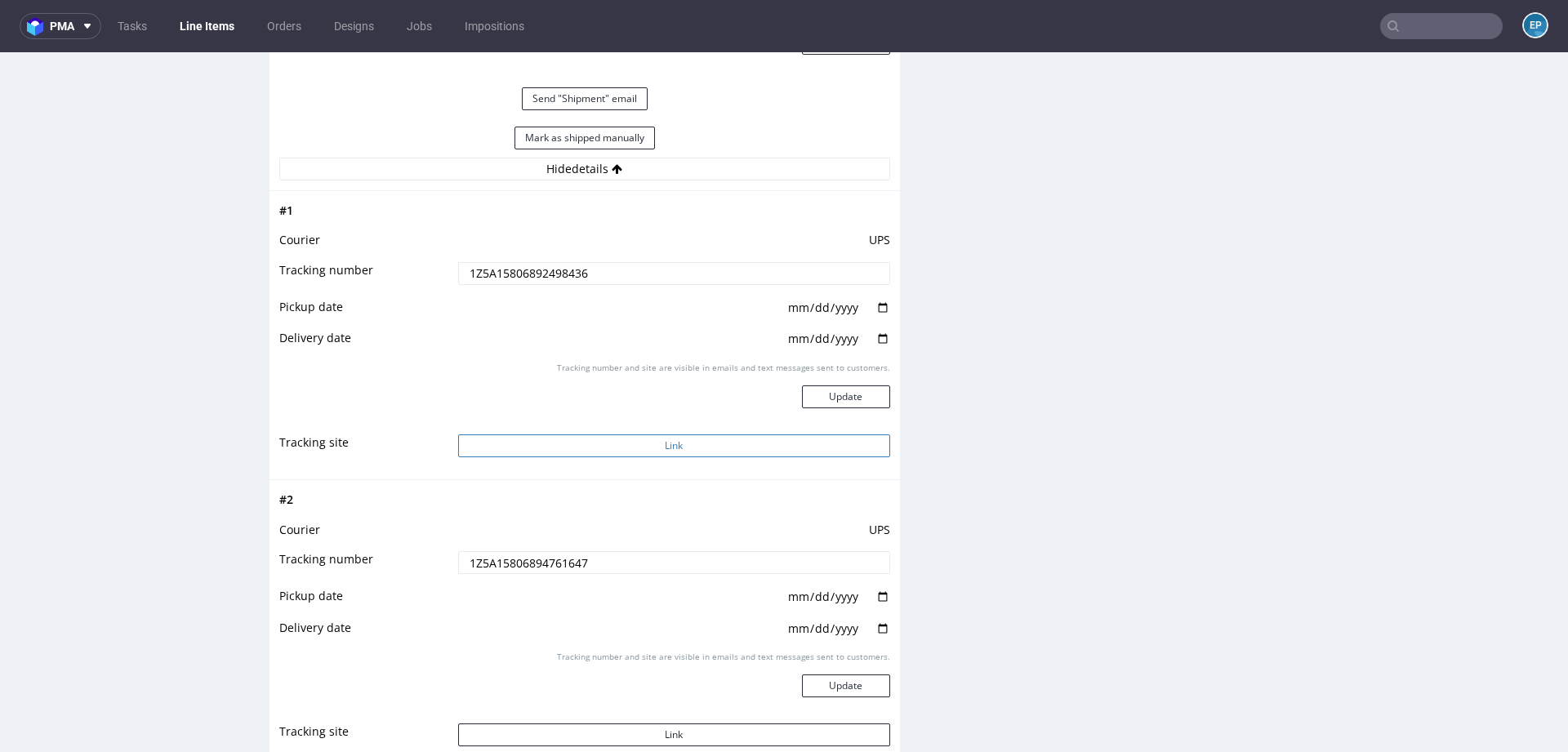
click at [610, 448] on button "Link" at bounding box center [674, 445] width 432 height 22
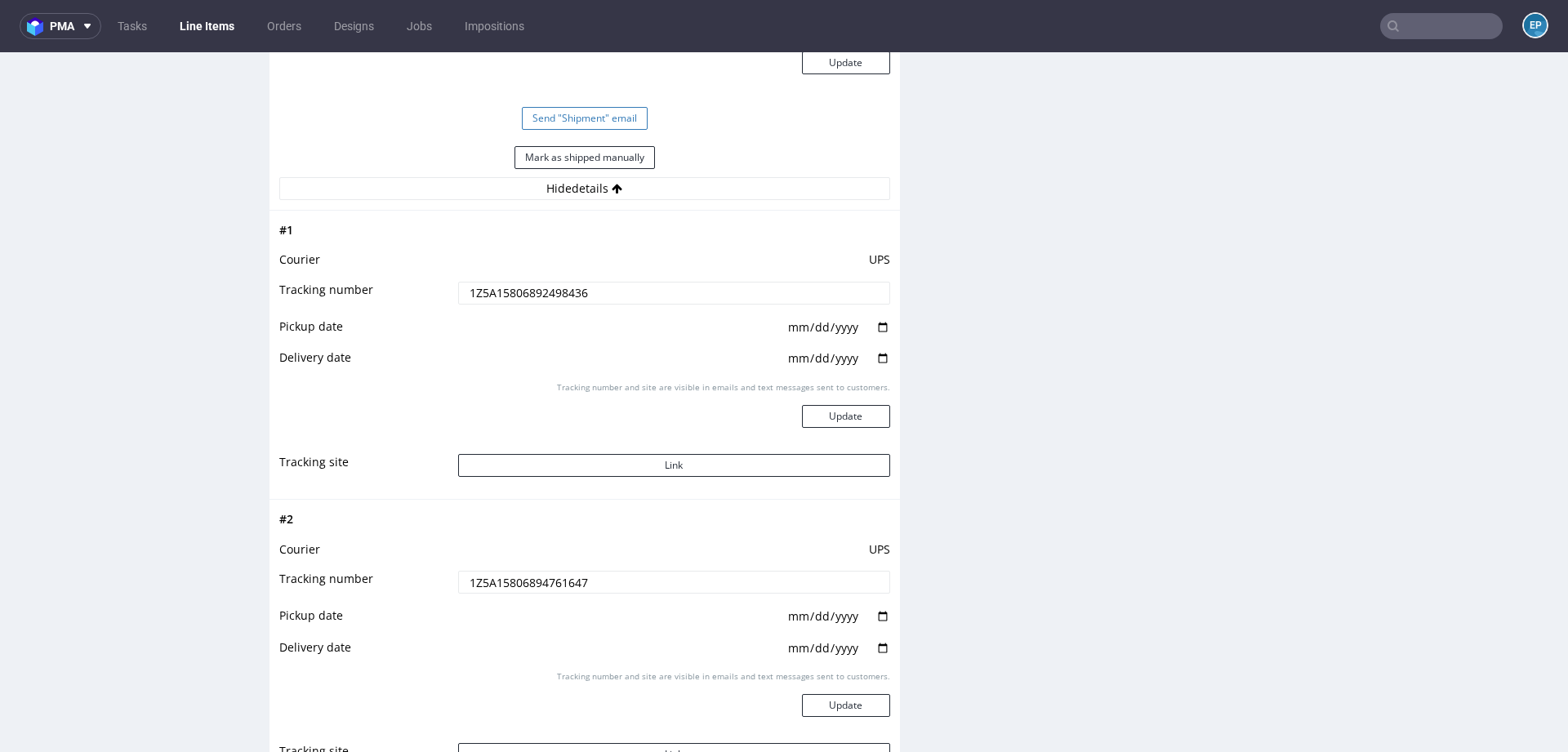
click at [606, 115] on button "Send "Shipment" email" at bounding box center [585, 118] width 126 height 22
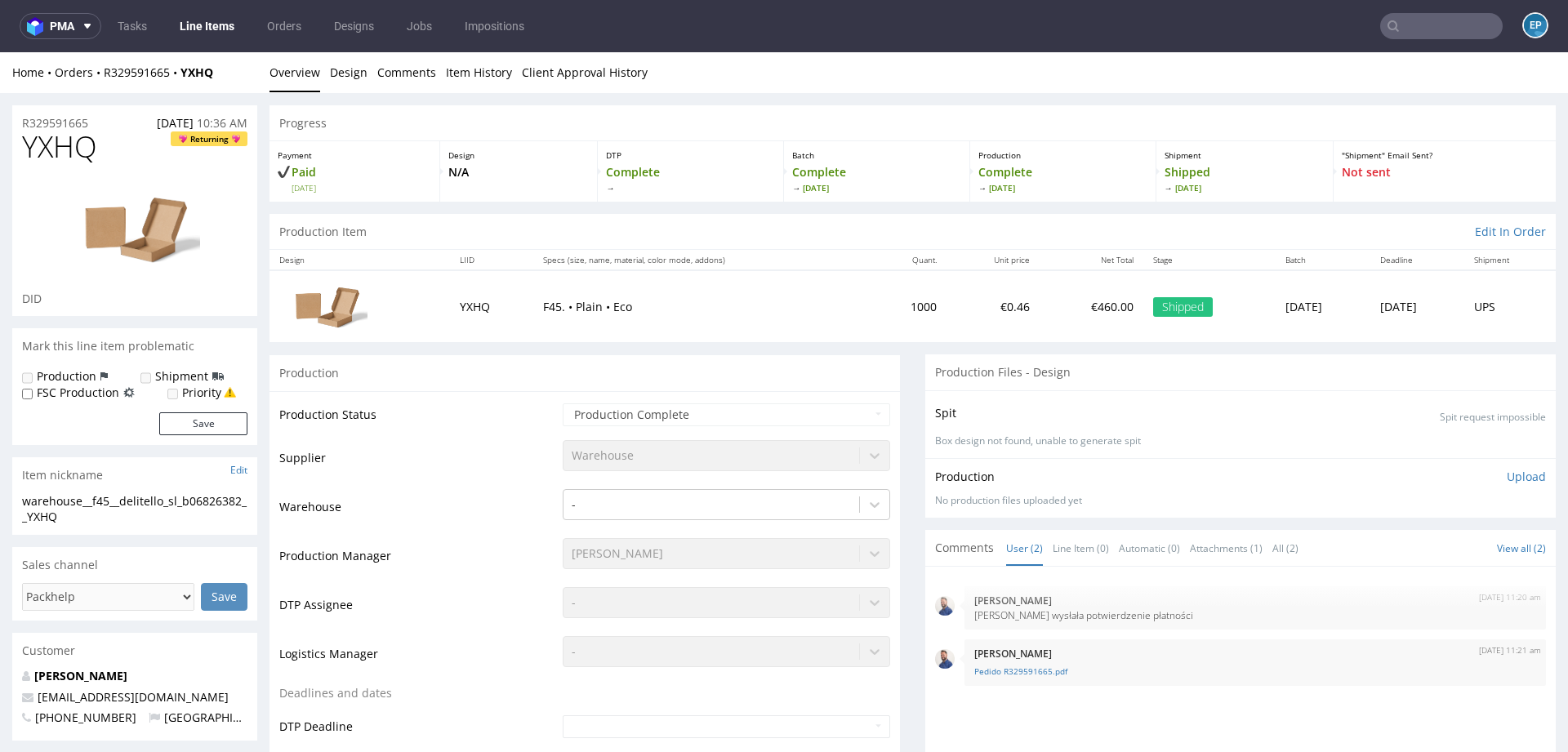
scroll to position [1781, 0]
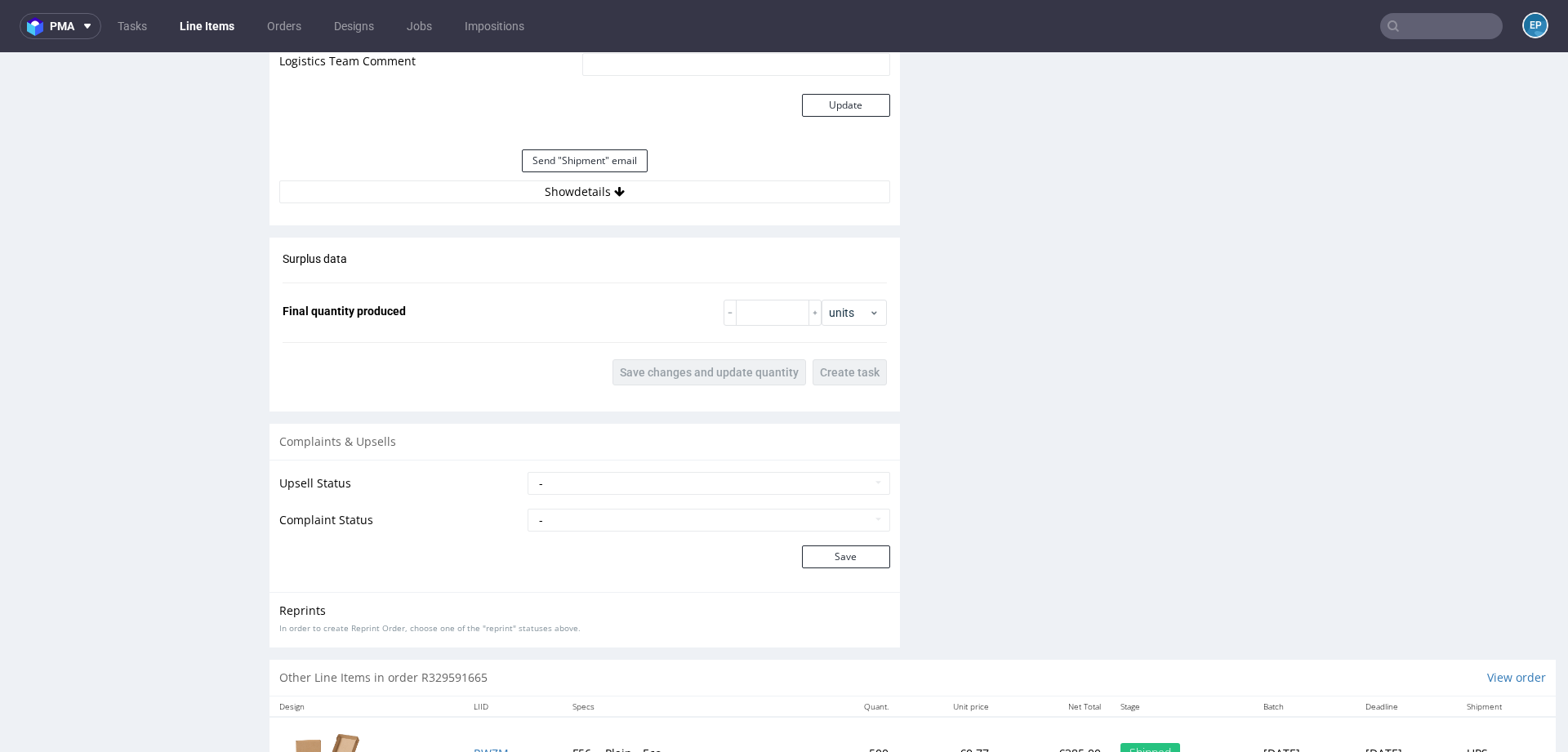
click at [200, 31] on link "Line Items" at bounding box center [207, 26] width 75 height 26
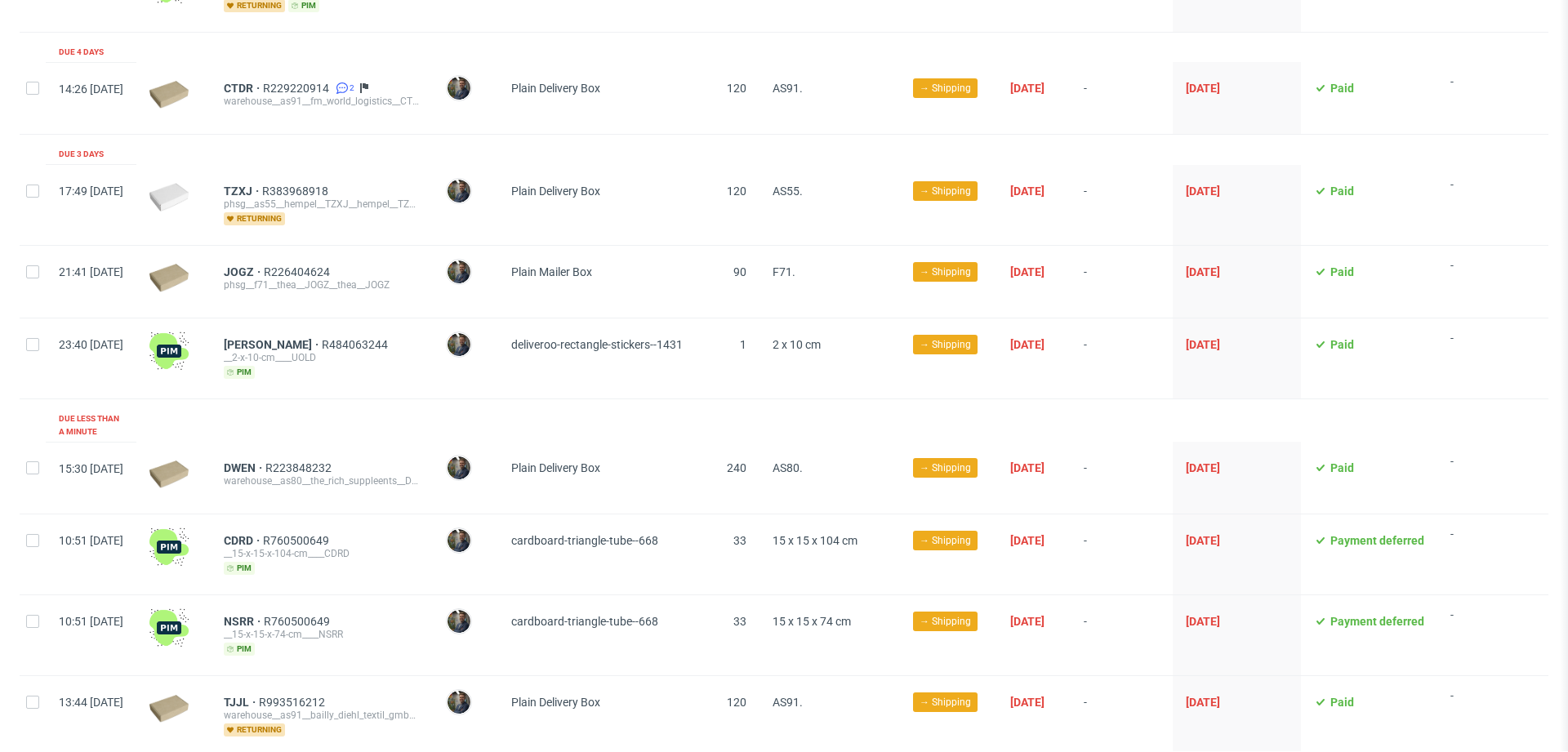
scroll to position [641, 0]
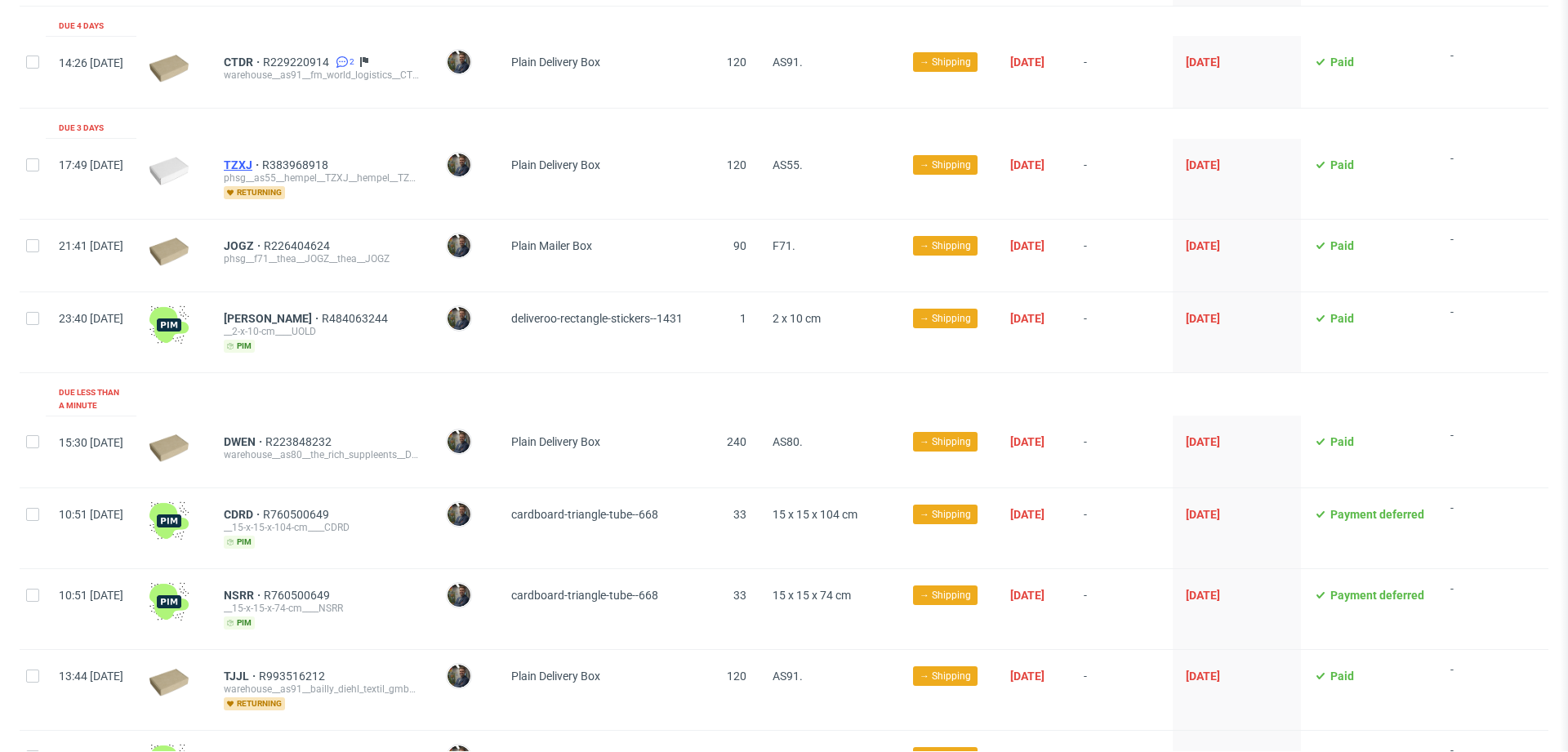
click at [262, 158] on span "TZXJ" at bounding box center [243, 165] width 39 height 13
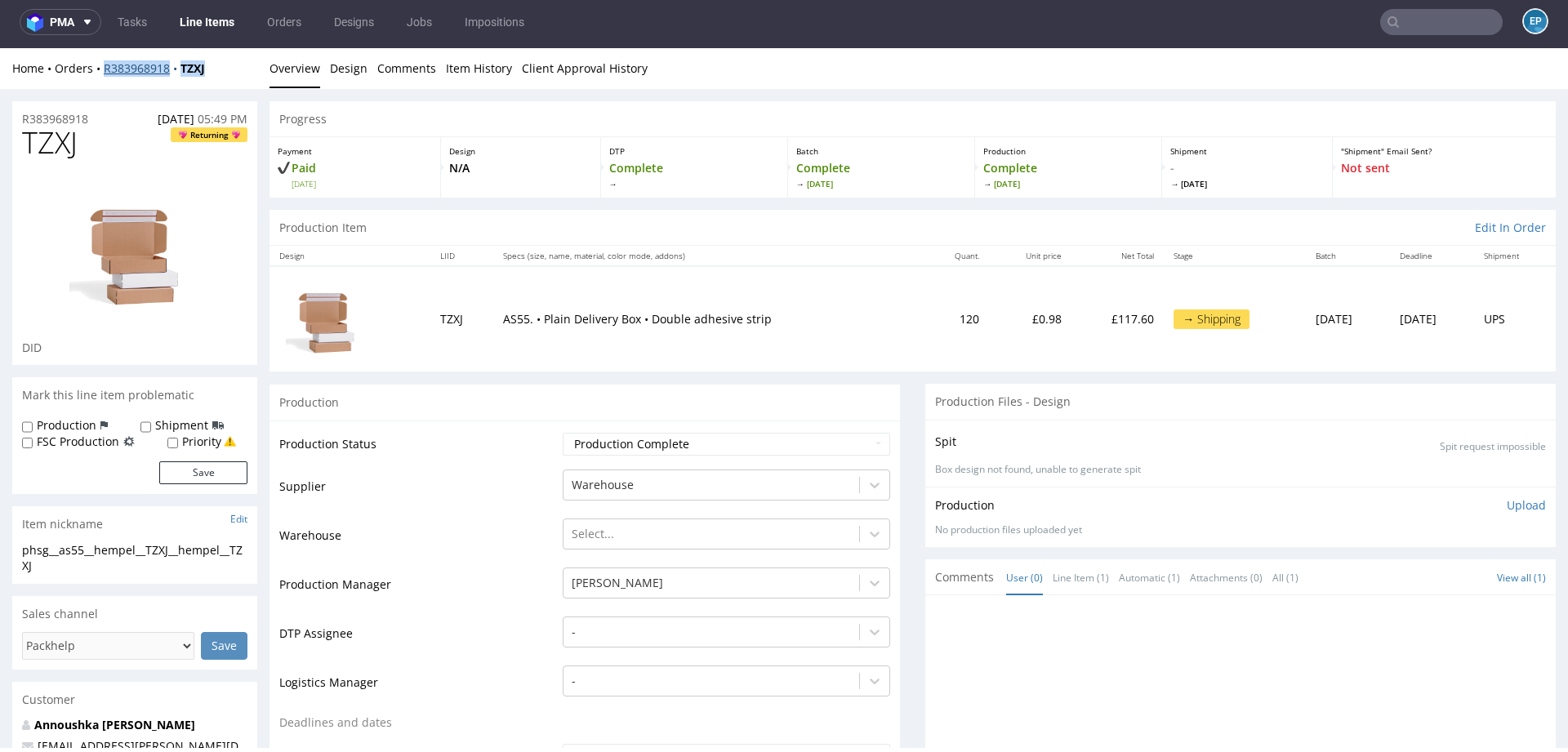
drag, startPoint x: 226, startPoint y: 67, endPoint x: 105, endPoint y: 67, distance: 121.0
click at [105, 67] on div "Home Orders R383968918 TZXJ" at bounding box center [135, 68] width 245 height 16
copy div "R383968918 TZXJ"
click at [1424, 34] on nav "pma Tasks Line Items Orders Designs Jobs Impositions EP" at bounding box center [784, 22] width 1568 height 52
click at [1424, 34] on input "text" at bounding box center [1441, 22] width 122 height 26
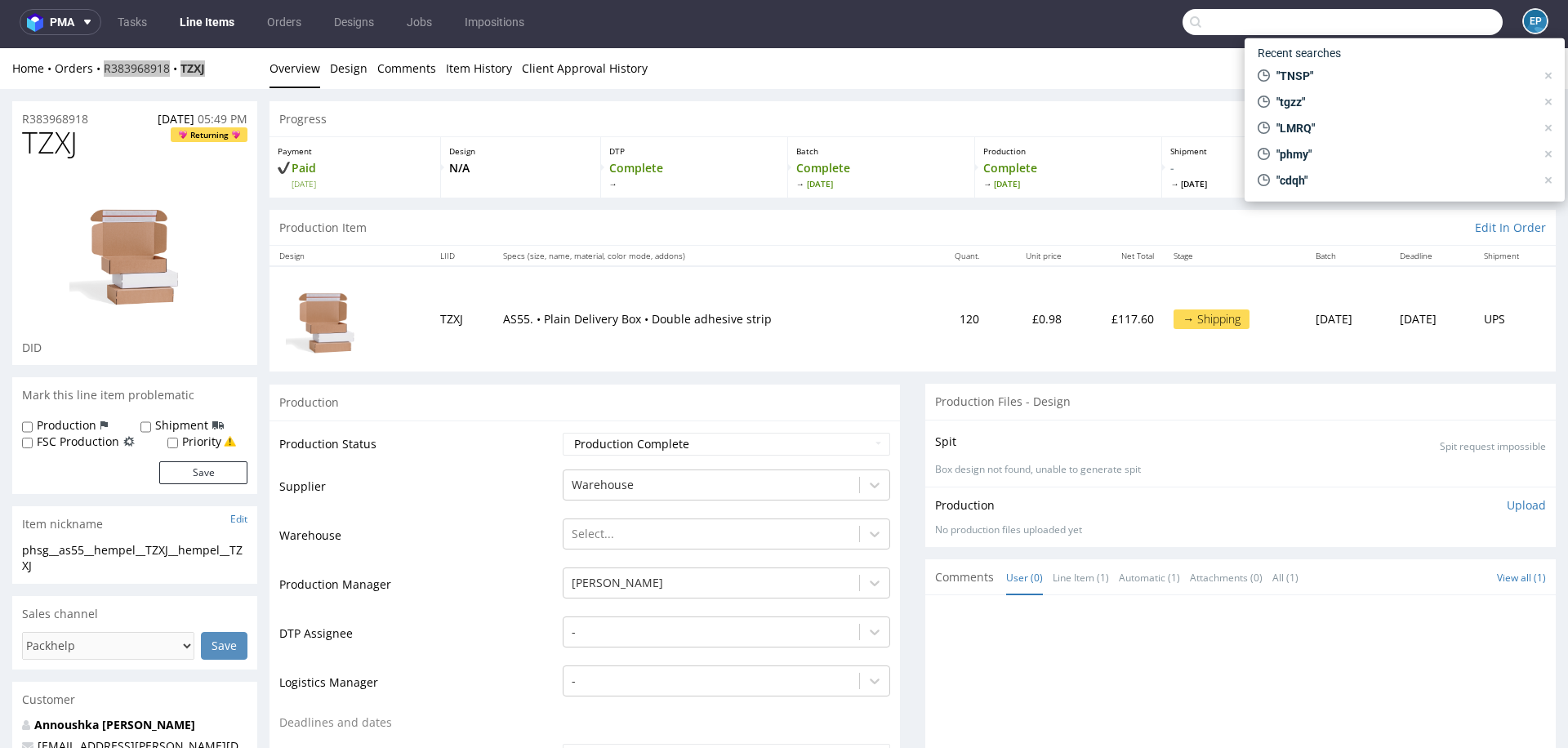
paste input "WVFK"
type input "WVFK"
click at [1328, 65] on div "WVFK ostro__f71__bilel__ WVFK" at bounding box center [1404, 85] width 307 height 40
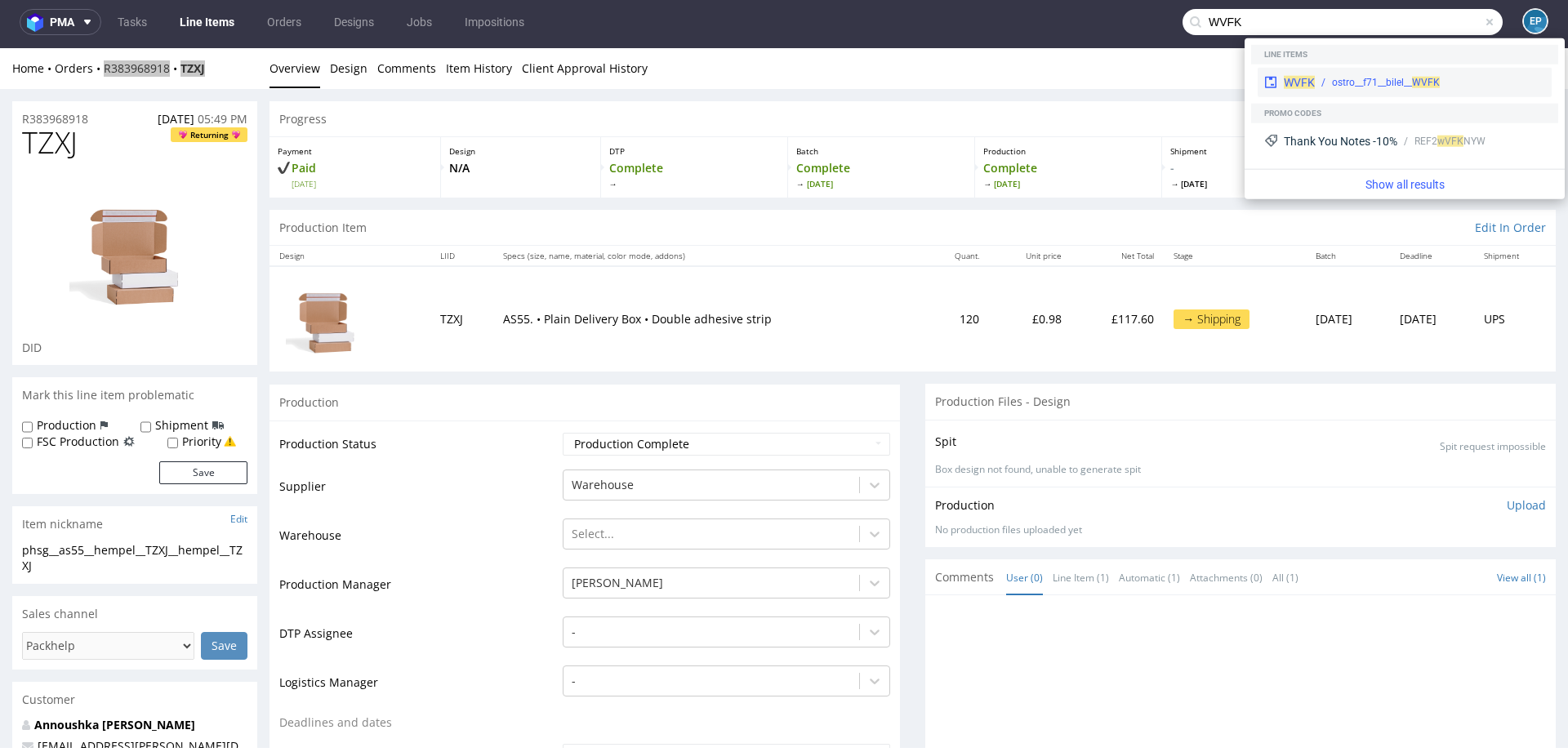
click at [1308, 76] on span "WVFK" at bounding box center [1299, 82] width 31 height 13
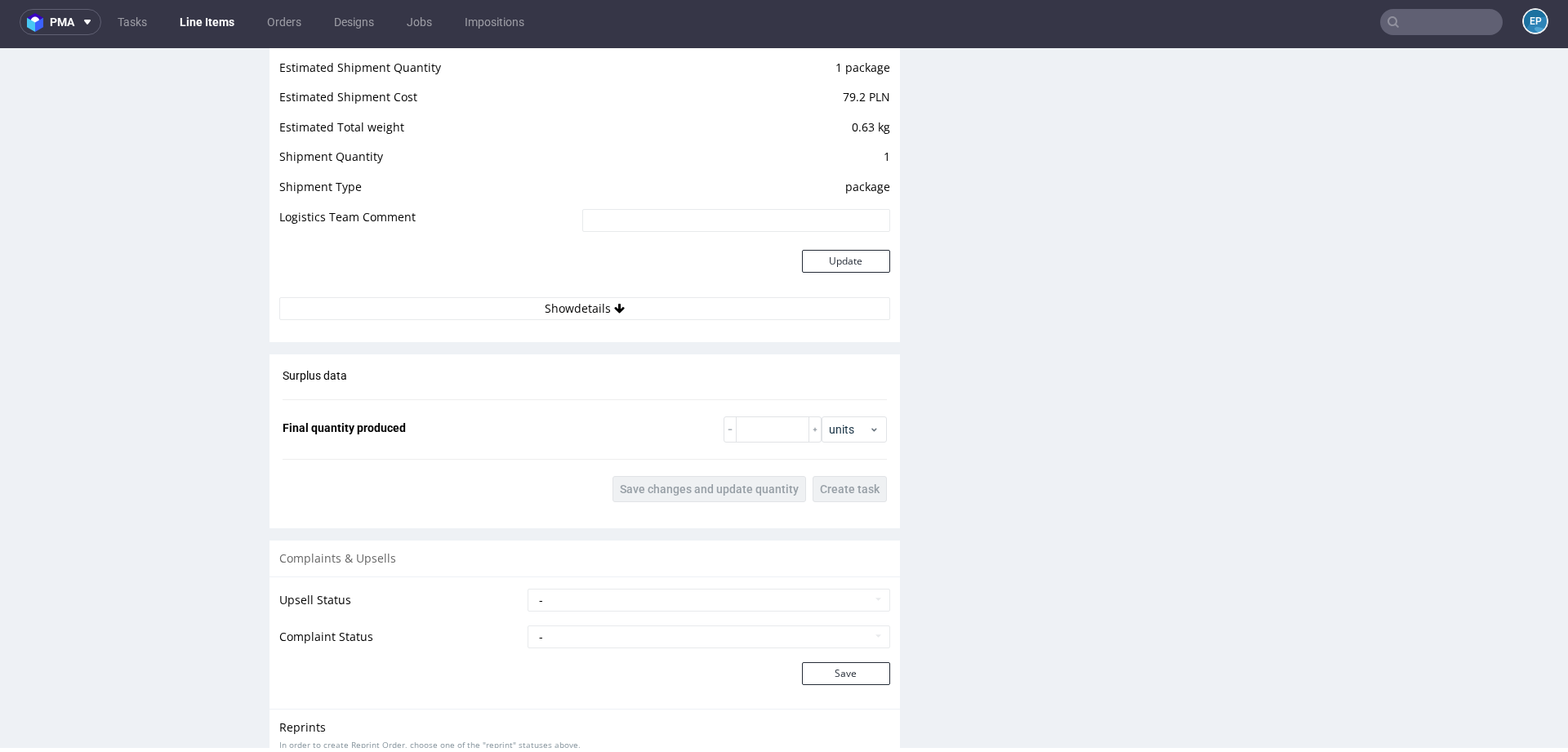
scroll to position [1835, 0]
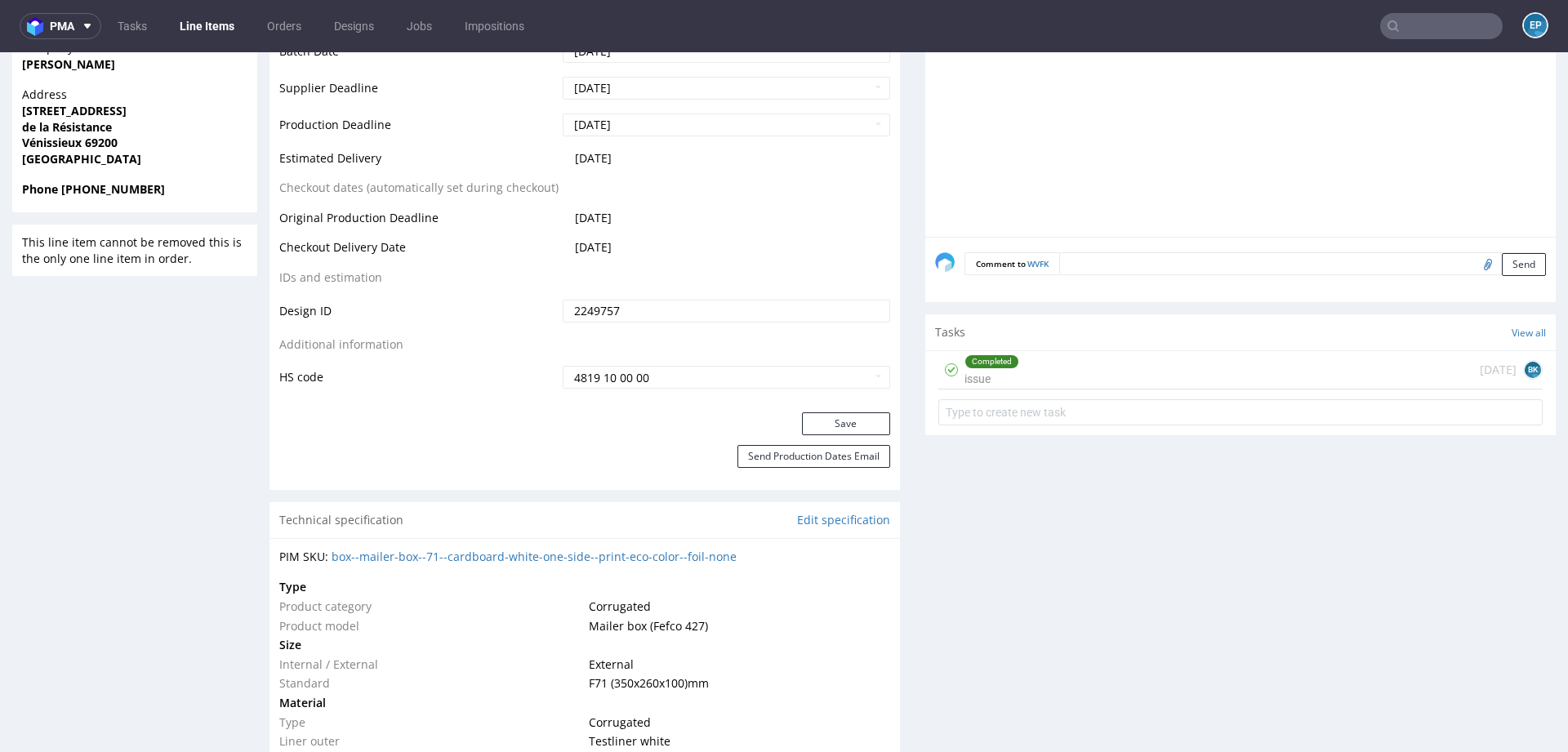
scroll to position [763, 0]
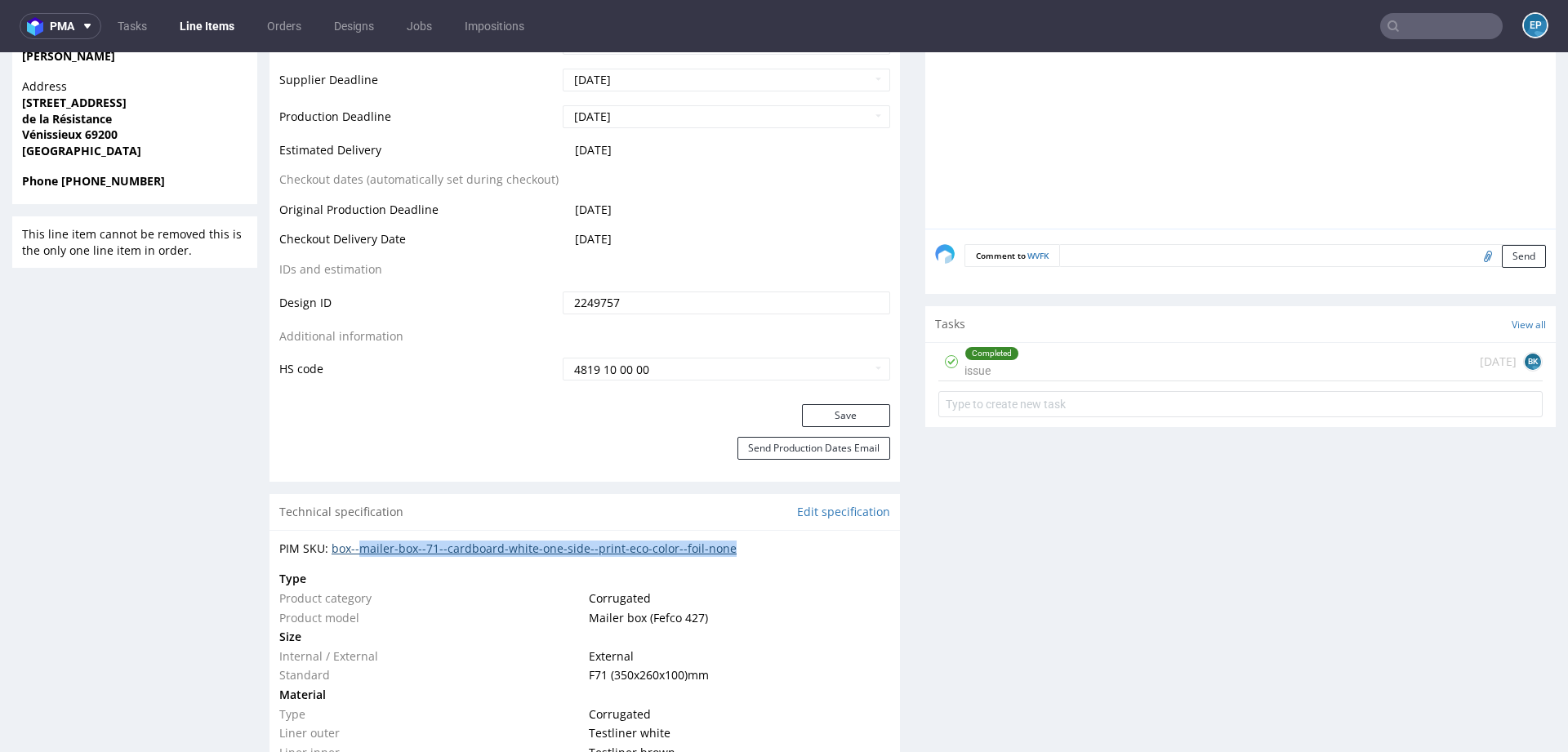
drag, startPoint x: 766, startPoint y: 543, endPoint x: 363, endPoint y: 543, distance: 403.0
click at [363, 543] on div "PIM SKU: box--mailer-box--71--cardboard-white-one-side--print-eco-color--foil-n…" at bounding box center [584, 549] width 611 height 16
copy link "mailer-box--71--cardboard-white-one-side--print-eco-color--foil-none"
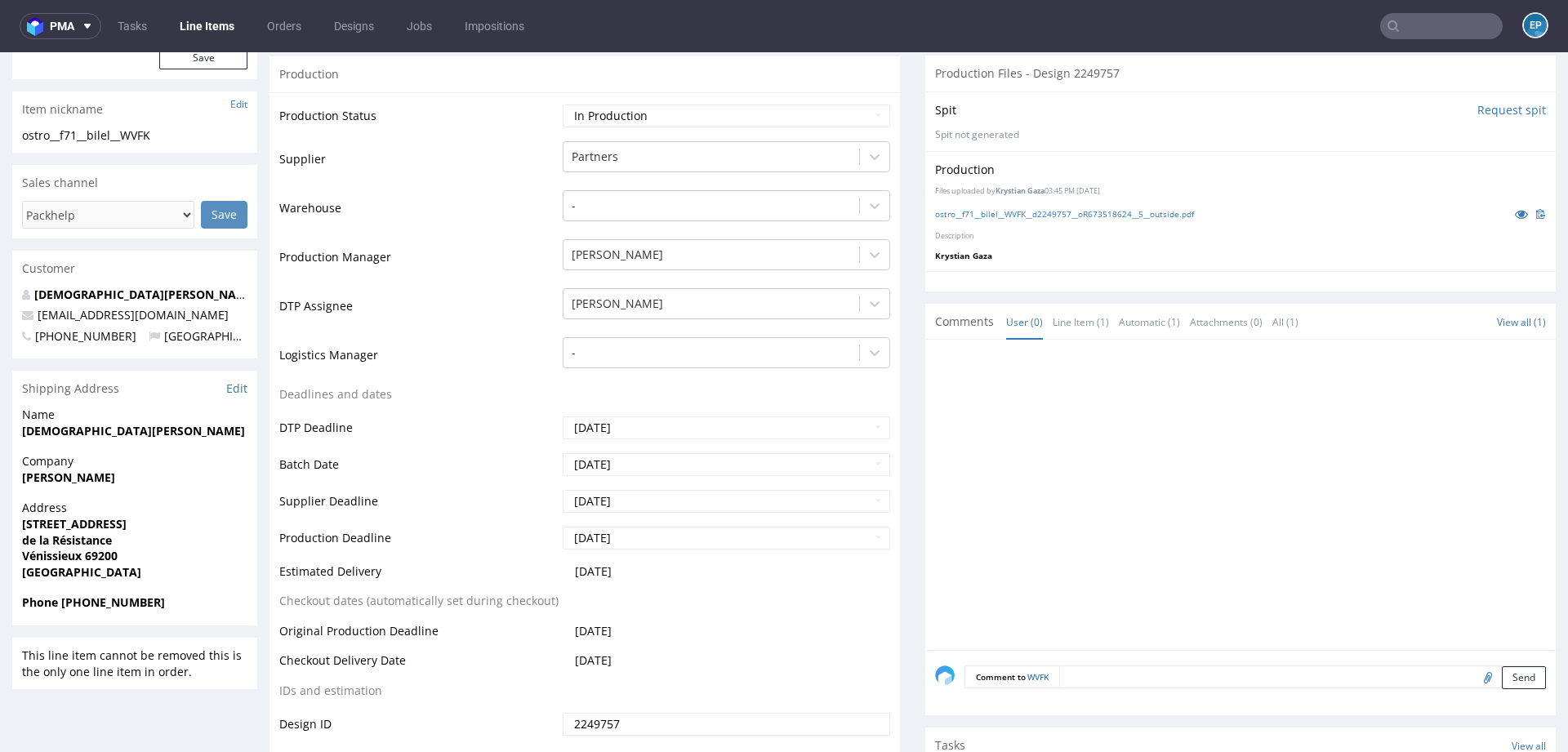
scroll to position [364, 0]
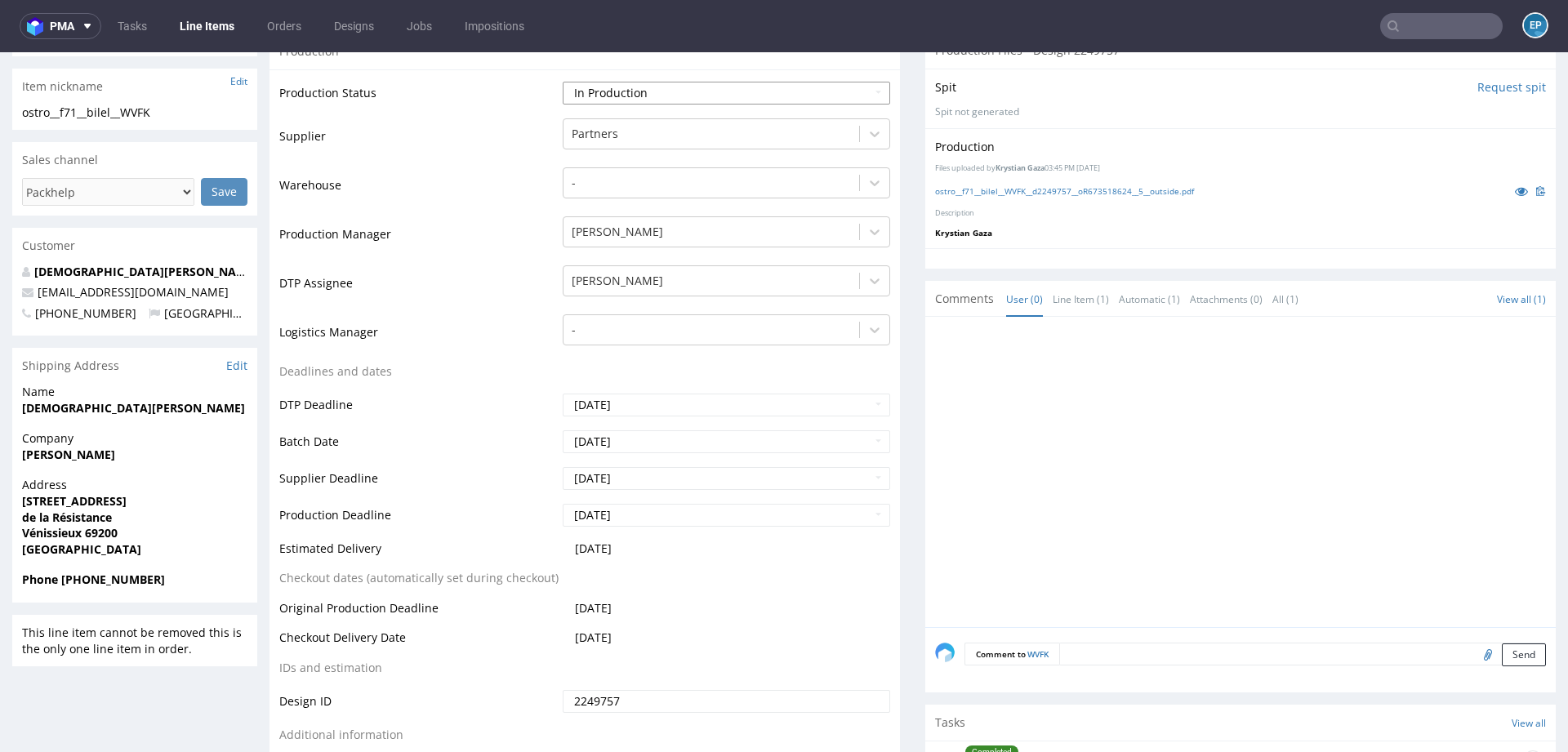
click at [676, 93] on select "Waiting for Artwork Waiting for Diecut Waiting for Mockup Waiting for DTP Waiti…" at bounding box center [726, 93] width 327 height 22
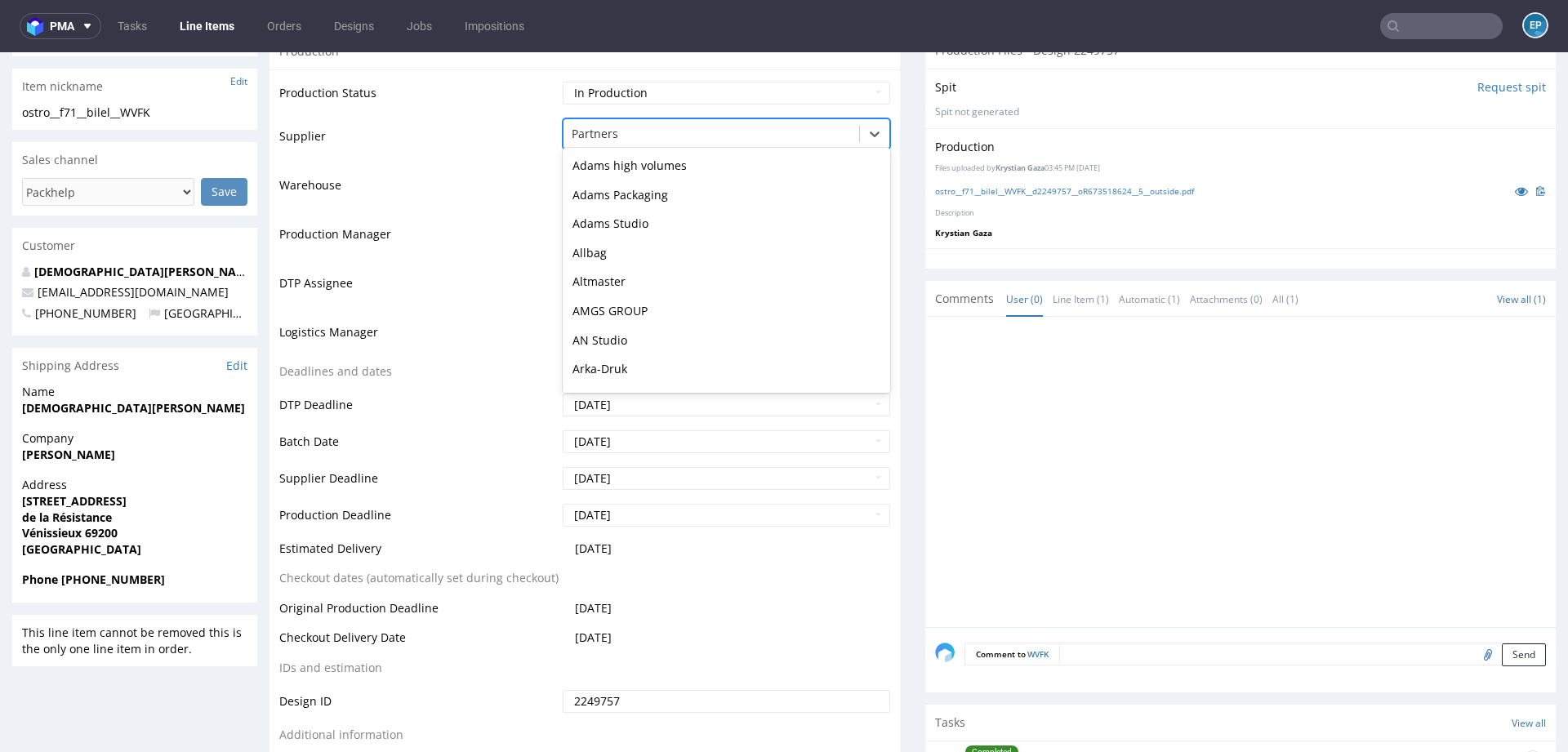
click at [637, 132] on div at bounding box center [711, 134] width 279 height 20
type input "mare"
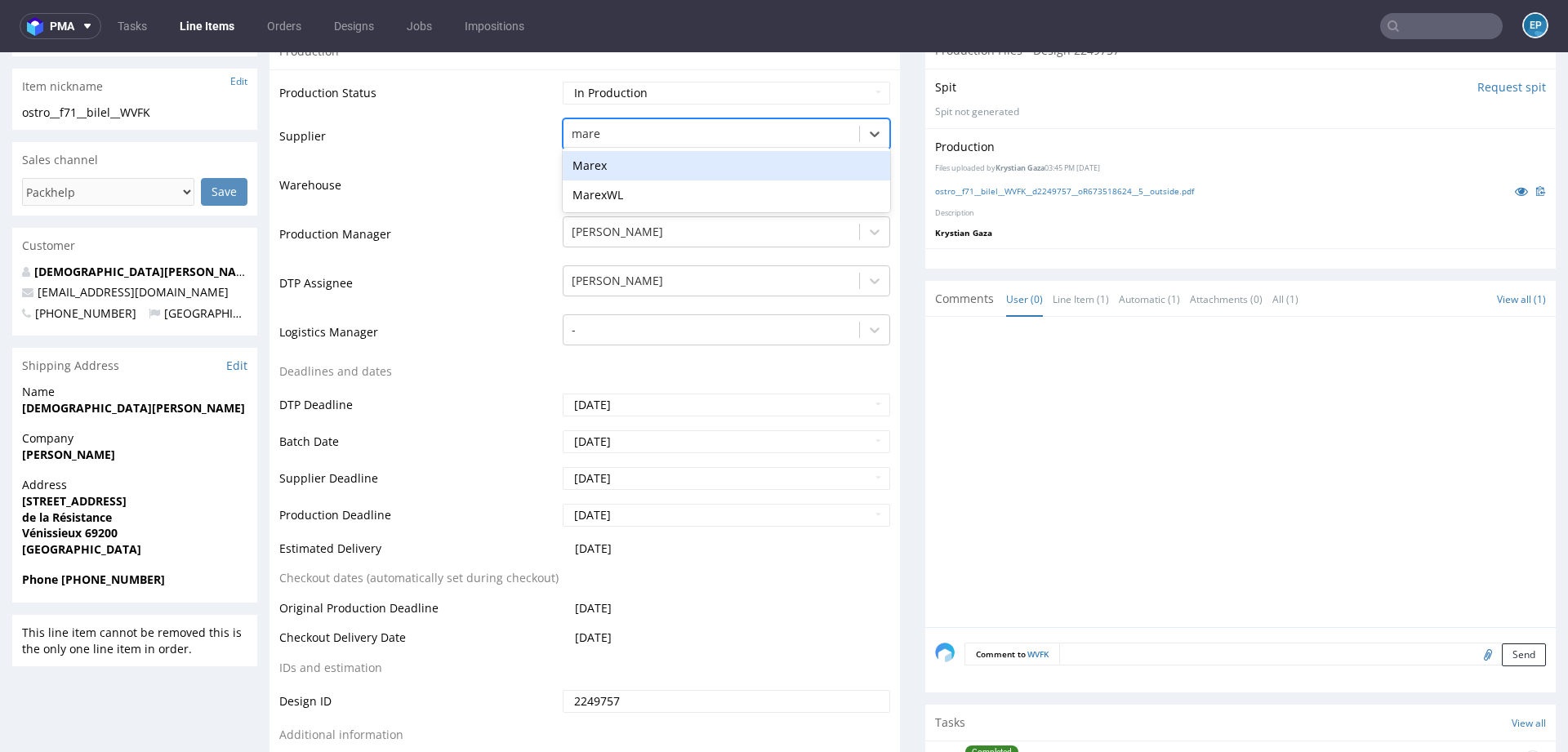
click at [615, 166] on div "Marex" at bounding box center [726, 166] width 327 height 30
click at [606, 85] on select "Waiting for Artwork Waiting for Diecut Waiting for Mockup Waiting for DTP Waiti…" at bounding box center [726, 93] width 327 height 22
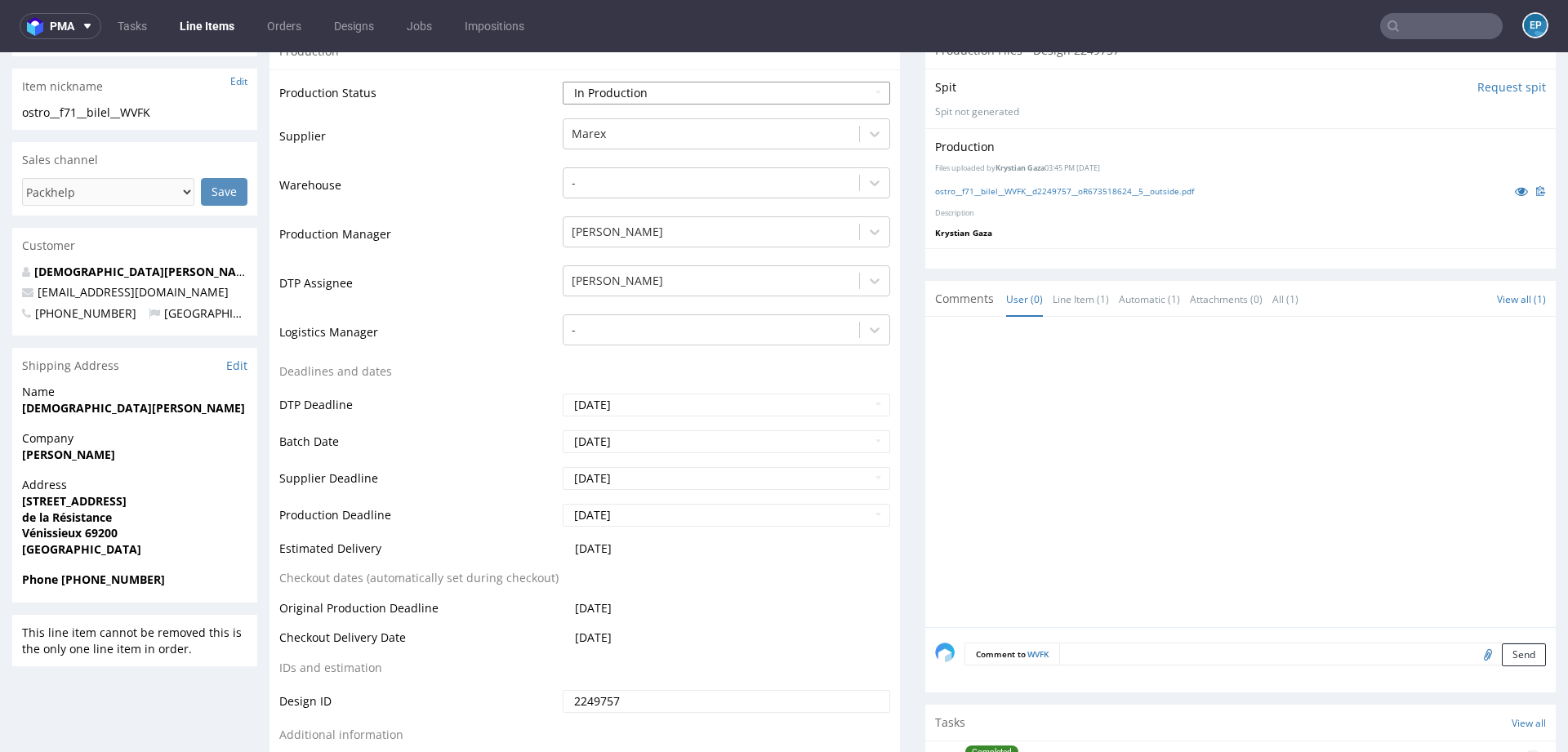
select select "dtp_production_ready"
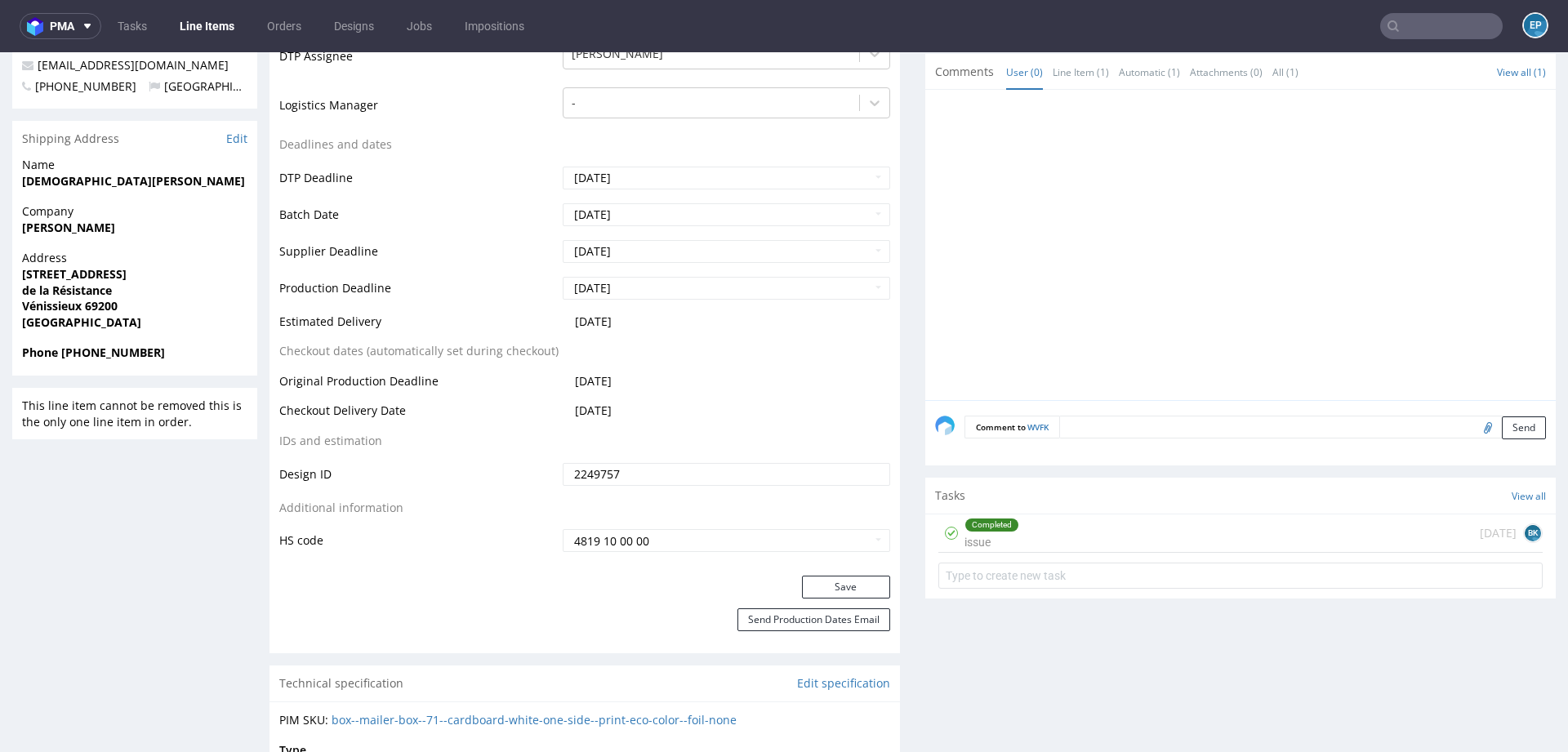
scroll to position [765, 0]
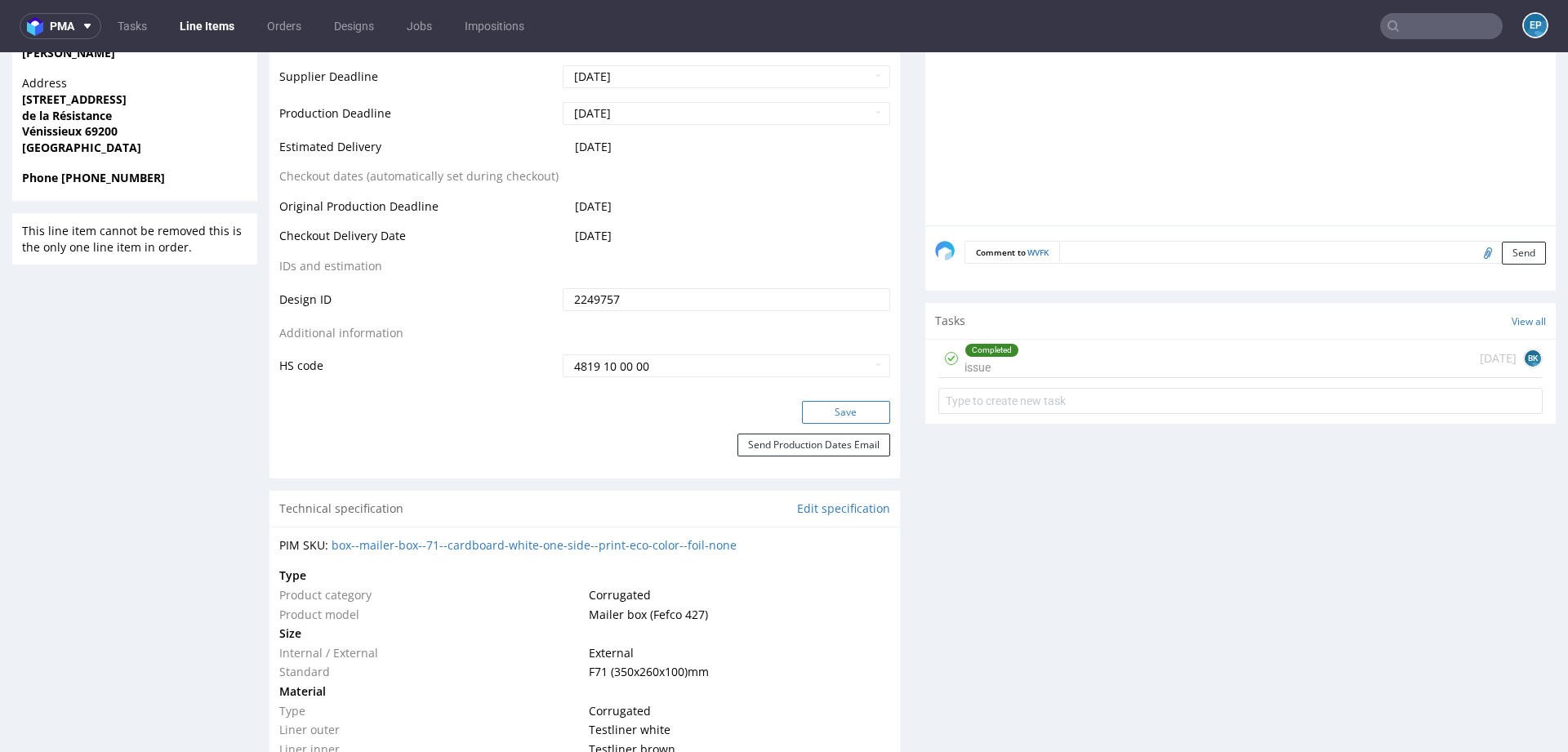
click at [802, 401] on button "Save" at bounding box center [846, 412] width 88 height 22
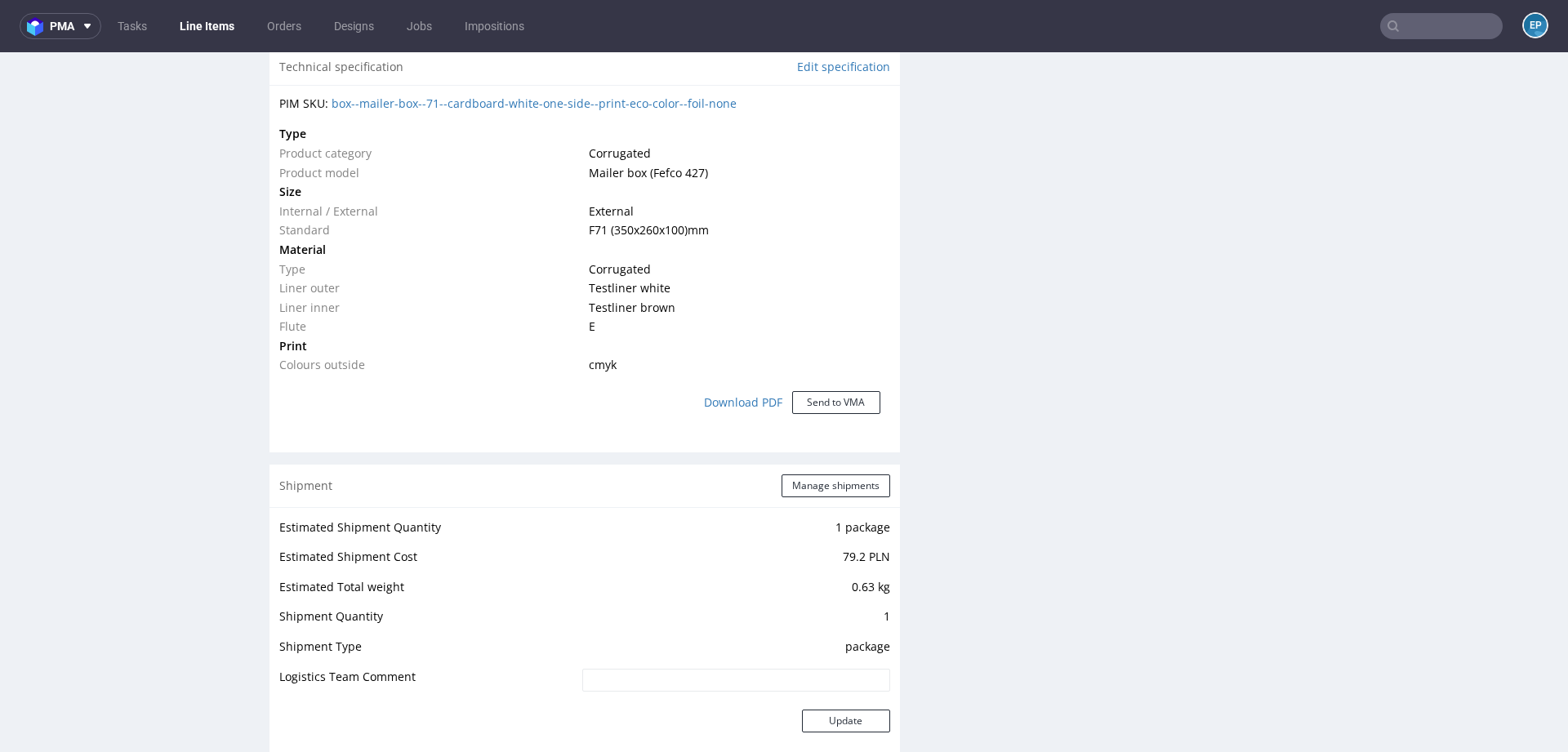
scroll to position [0, 0]
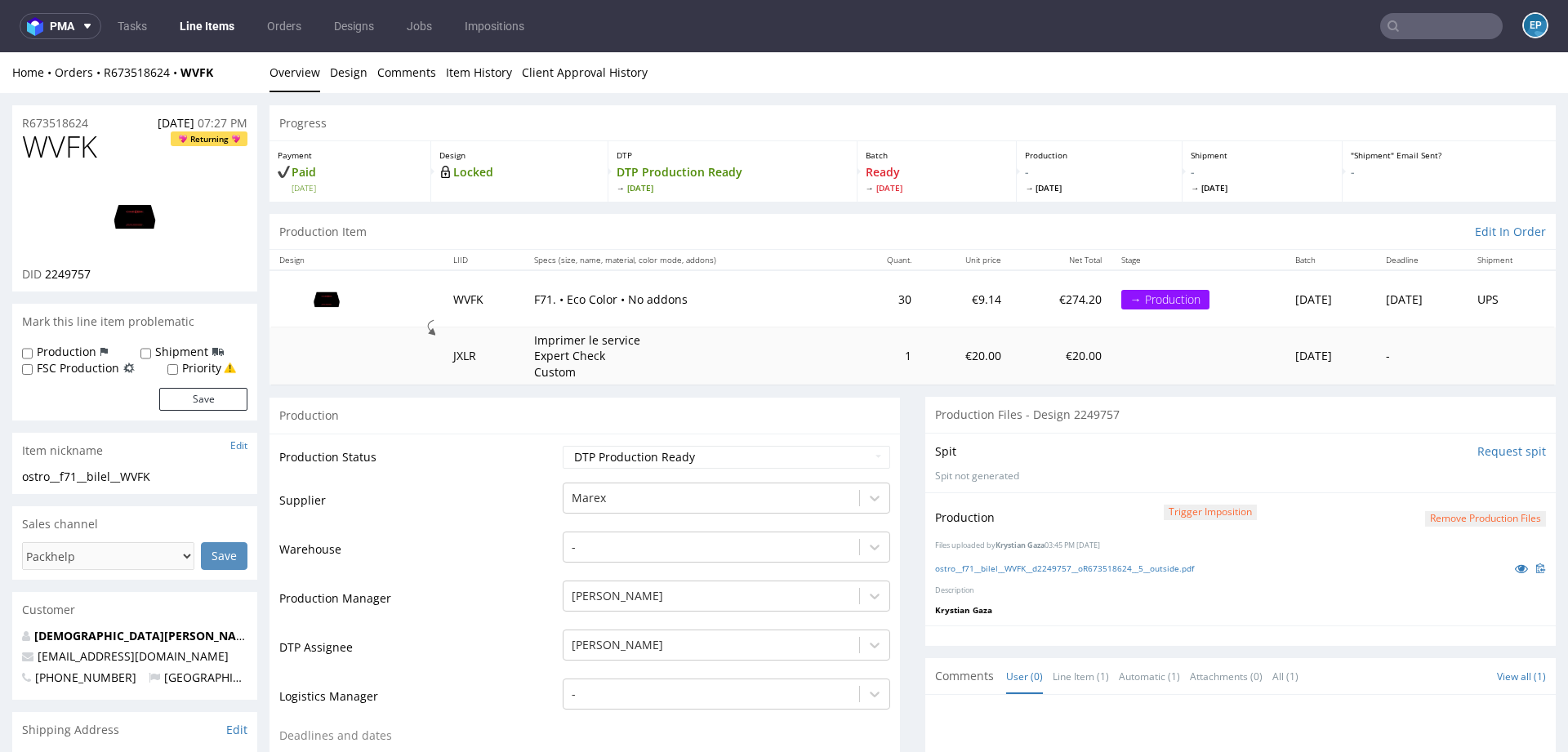
click at [90, 350] on label "Production" at bounding box center [67, 352] width 59 height 16
click at [32, 350] on input "Production" at bounding box center [28, 354] width 11 height 13
checkbox input "true"
click at [186, 399] on button "Save" at bounding box center [203, 398] width 88 height 22
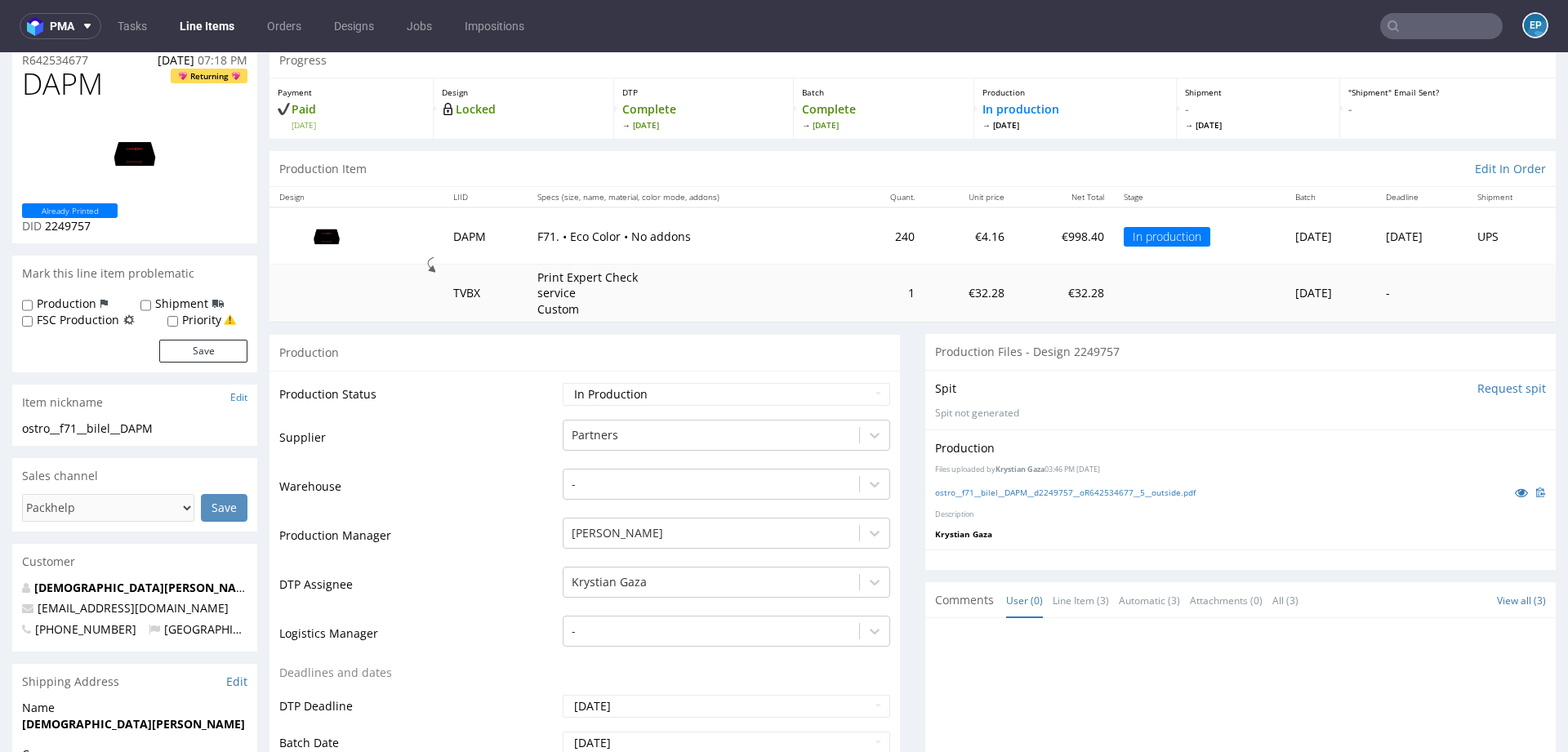
scroll to position [67, 0]
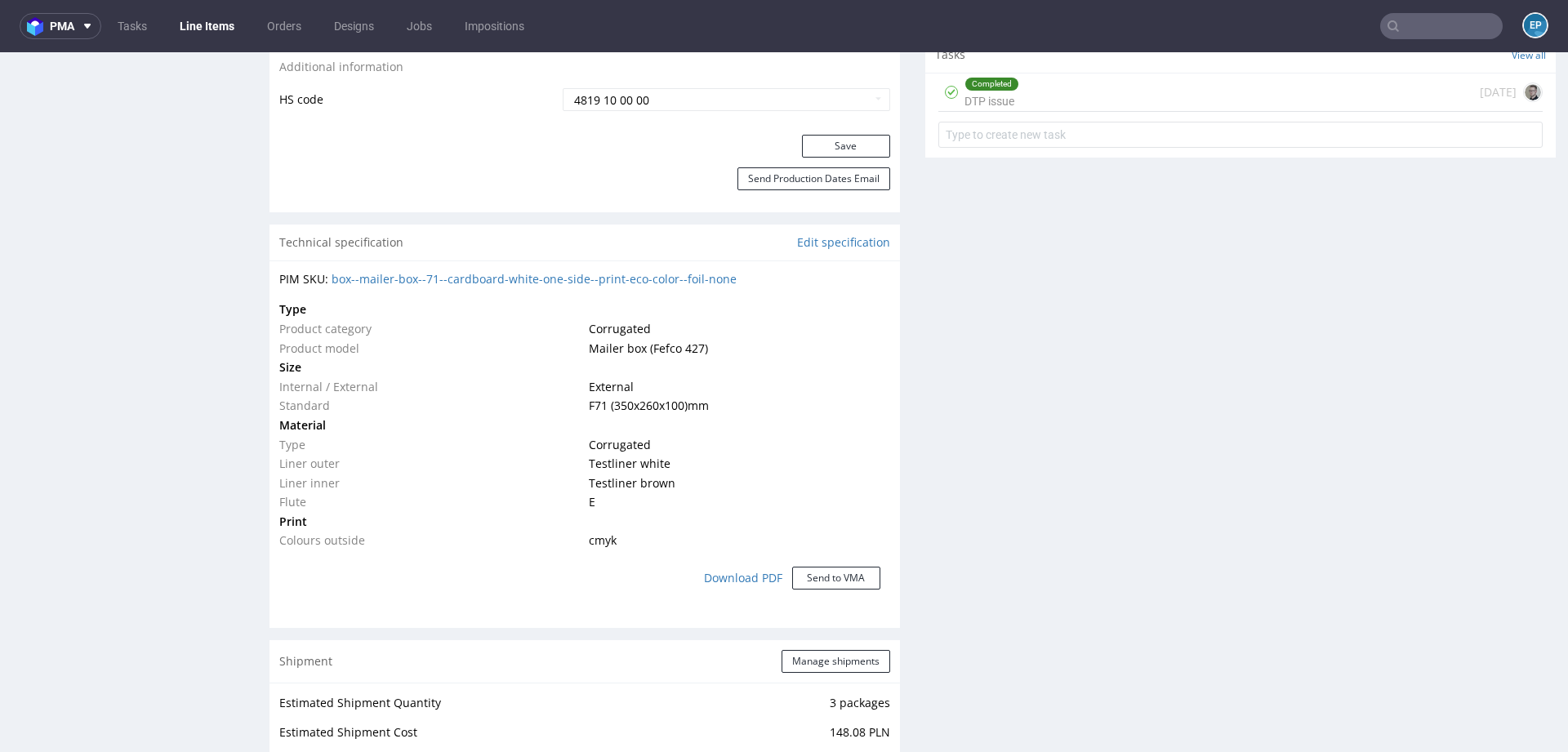
scroll to position [1034, 0]
drag, startPoint x: 777, startPoint y: 271, endPoint x: 361, endPoint y: 273, distance: 416.0
click at [361, 273] on div "PIM SKU: box--mailer-box--71--cardboard-white-one-side--print-eco-color--foil-n…" at bounding box center [584, 278] width 611 height 16
copy link "mailer-box--71--cardboard-white-one-side--print-eco-color--foil-none"
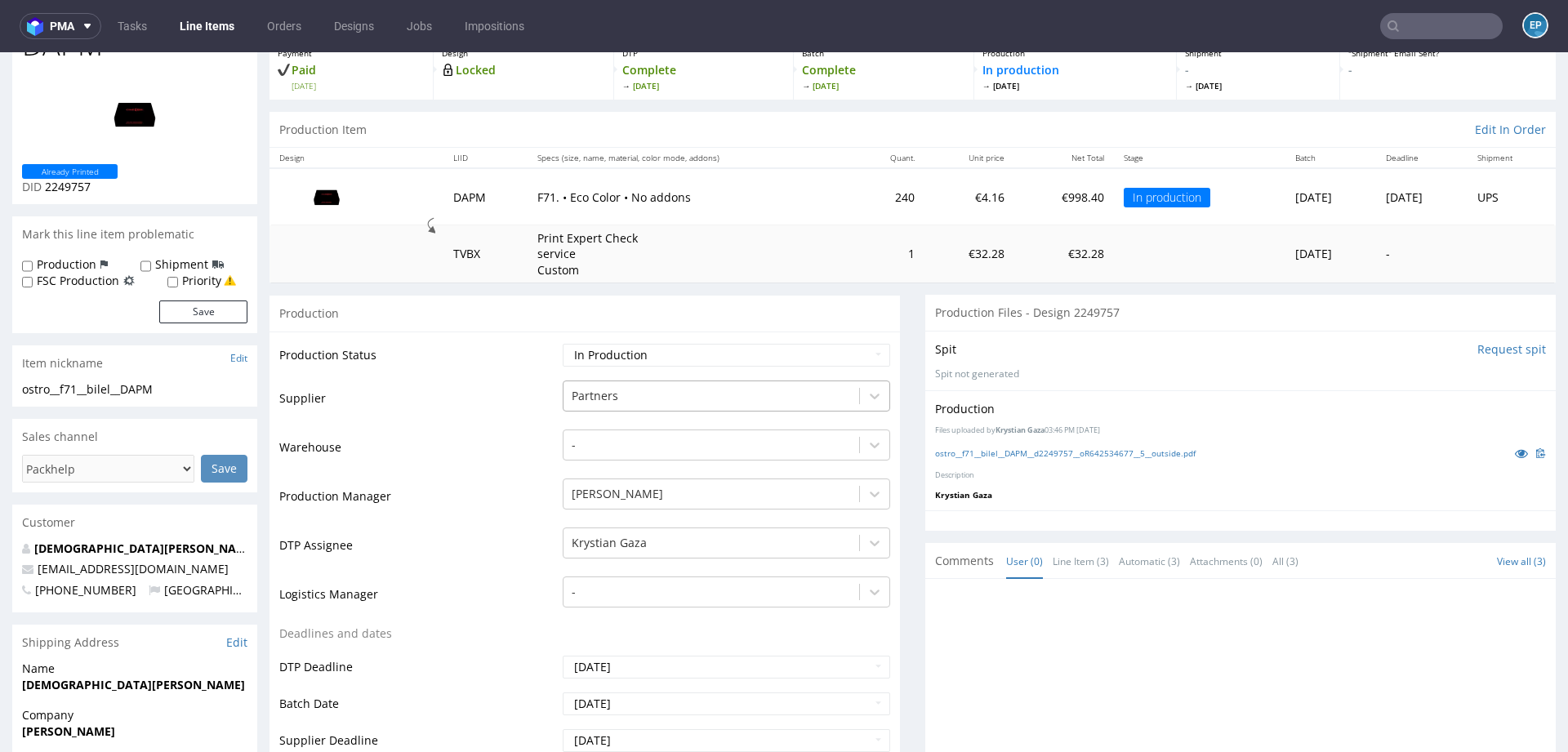
scroll to position [132, 0]
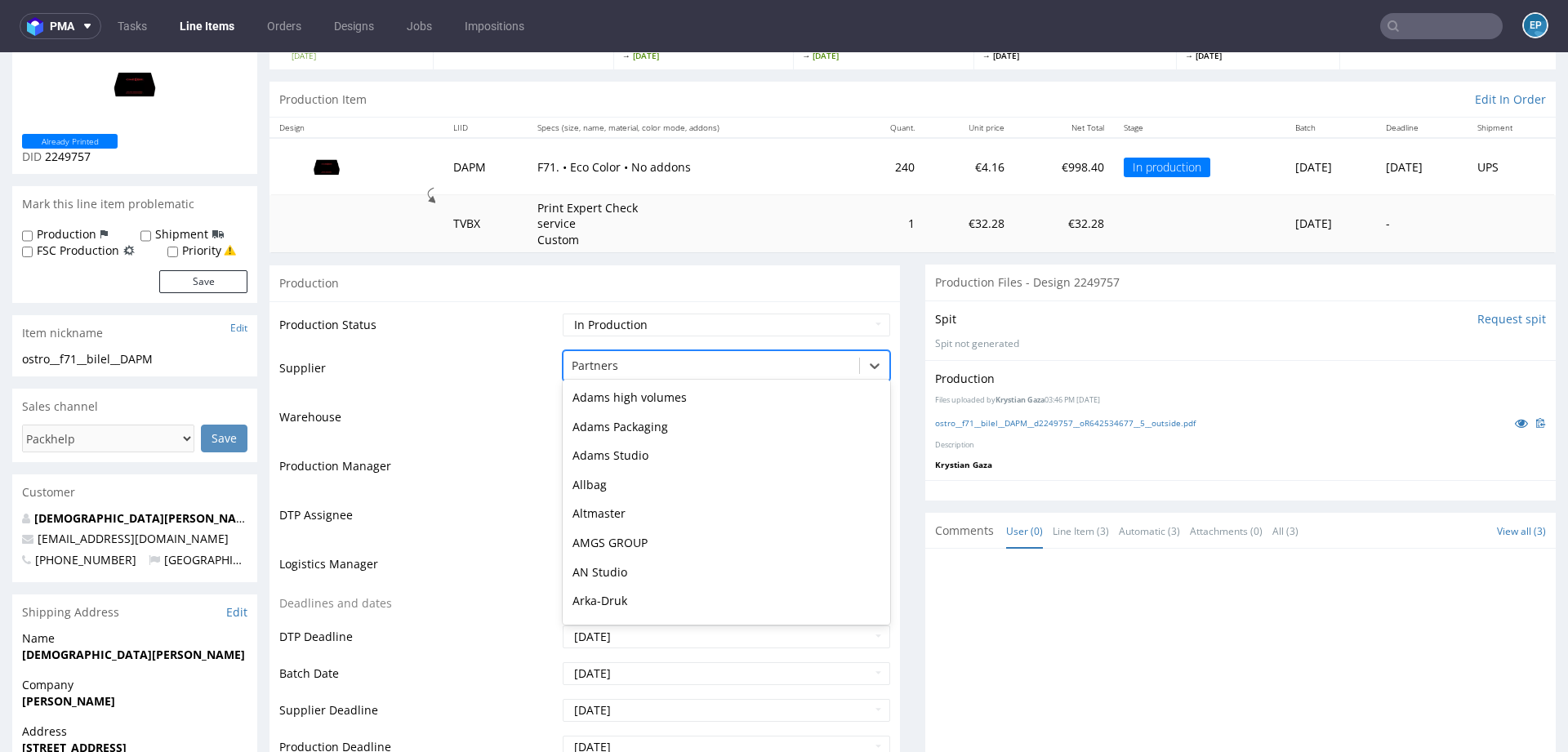
click at [656, 358] on div at bounding box center [711, 366] width 279 height 20
type input "mare"
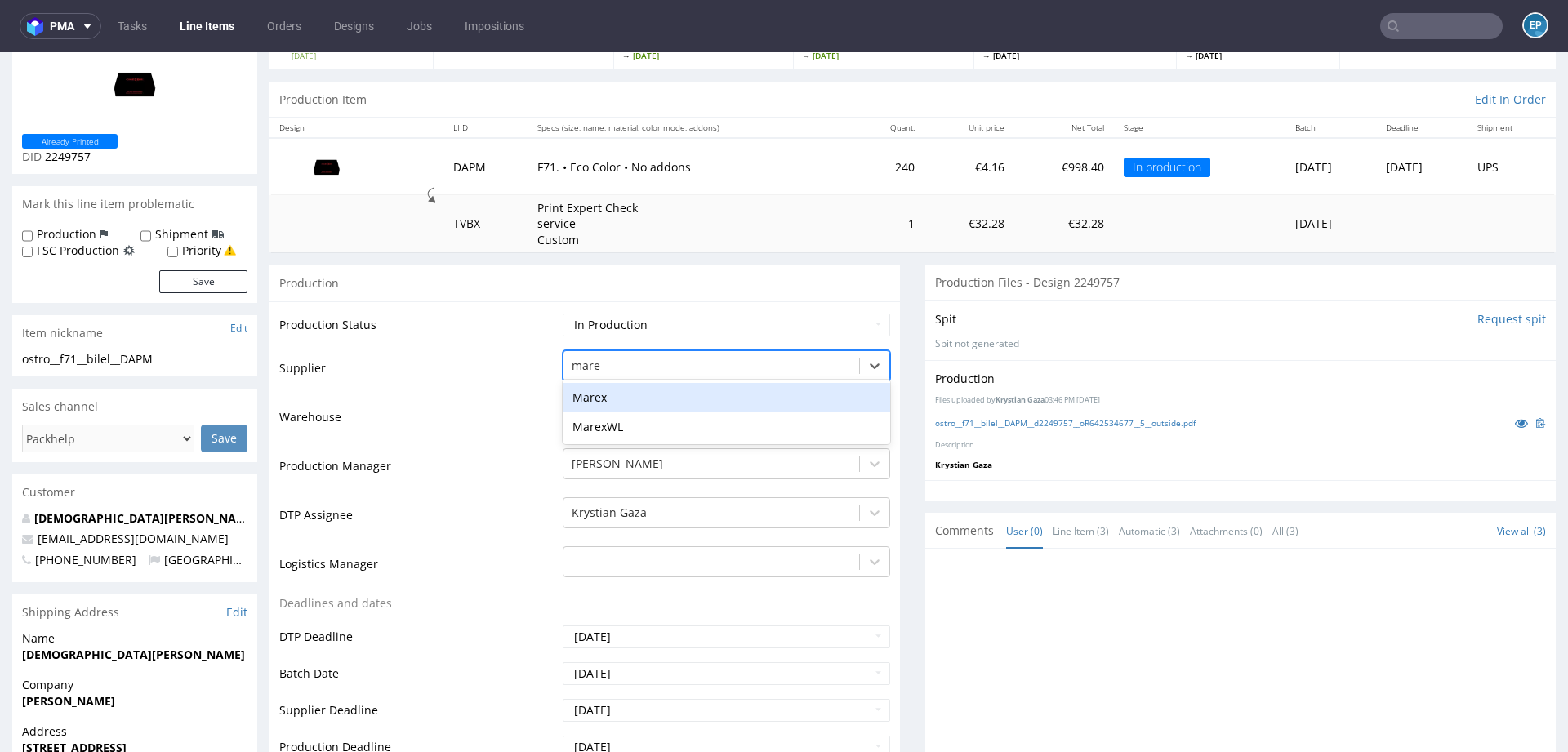
scroll to position [0, 0]
click at [605, 394] on div "Marex" at bounding box center [726, 398] width 327 height 30
click at [599, 312] on td "Waiting for Artwork Waiting for Diecut Waiting for Mockup Waiting for DTP Waiti…" at bounding box center [724, 330] width 332 height 37
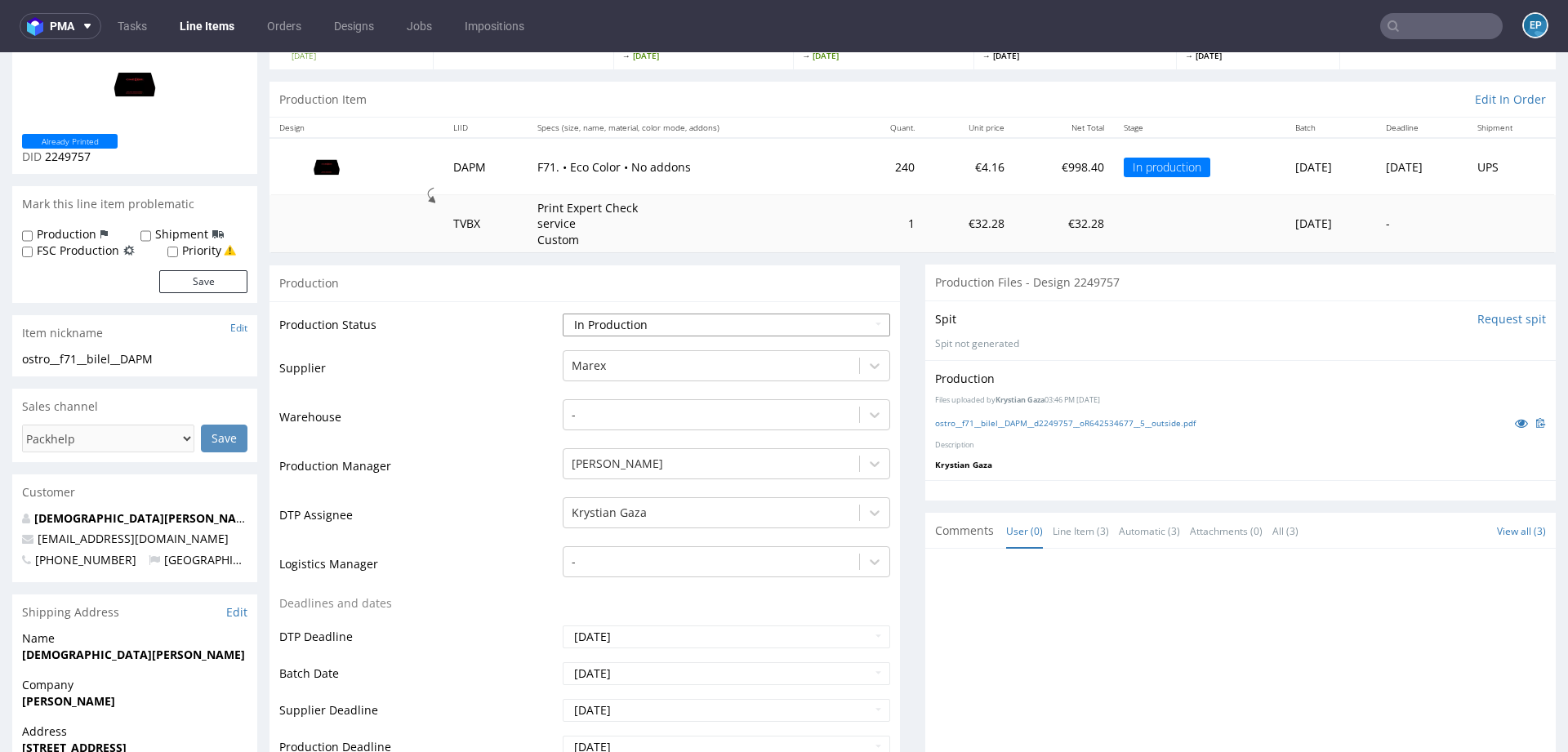
click at [599, 316] on select "Waiting for Artwork Waiting for Diecut Waiting for Mockup Waiting for DTP Waiti…" at bounding box center [726, 325] width 327 height 22
select select "dtp_production_ready"
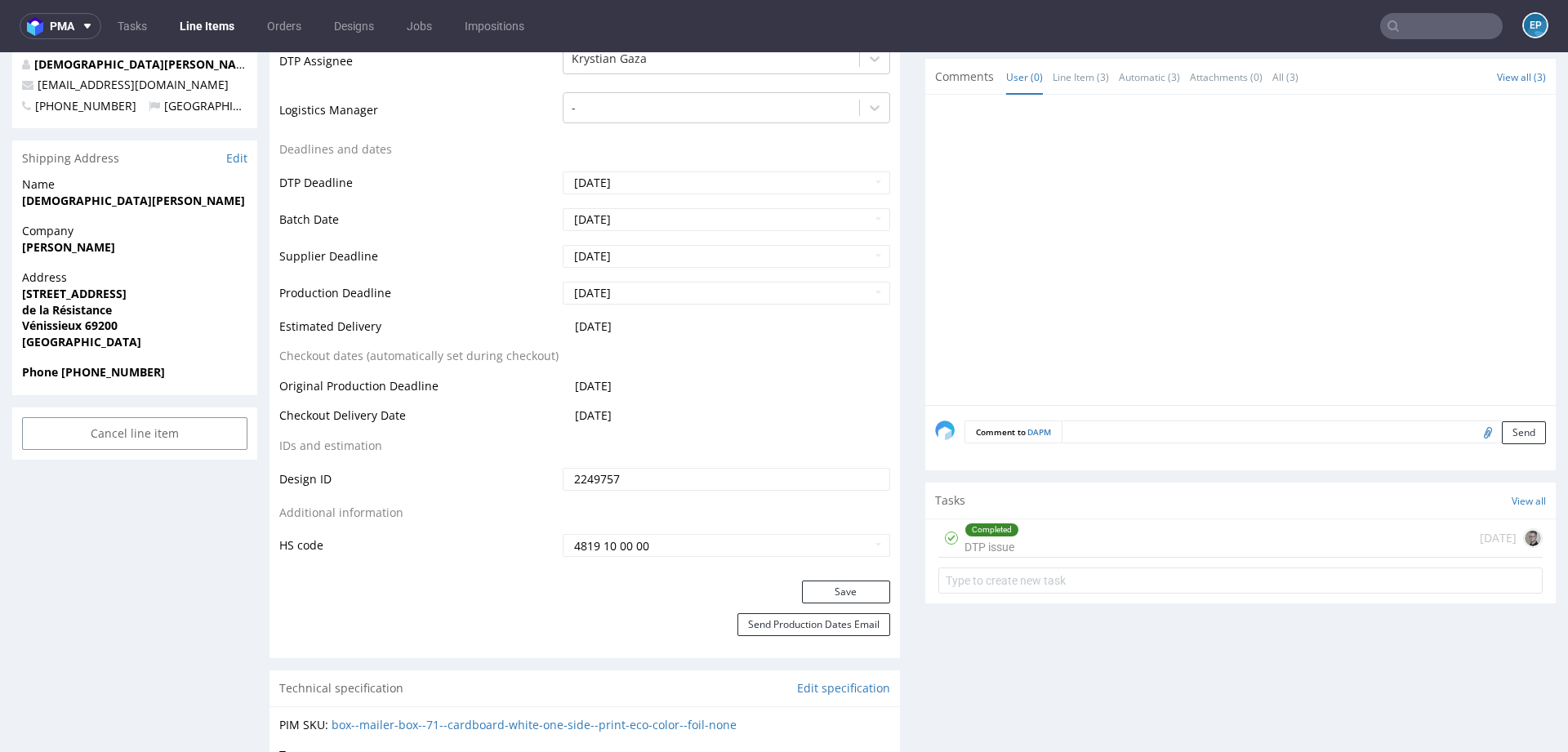
scroll to position [669, 0]
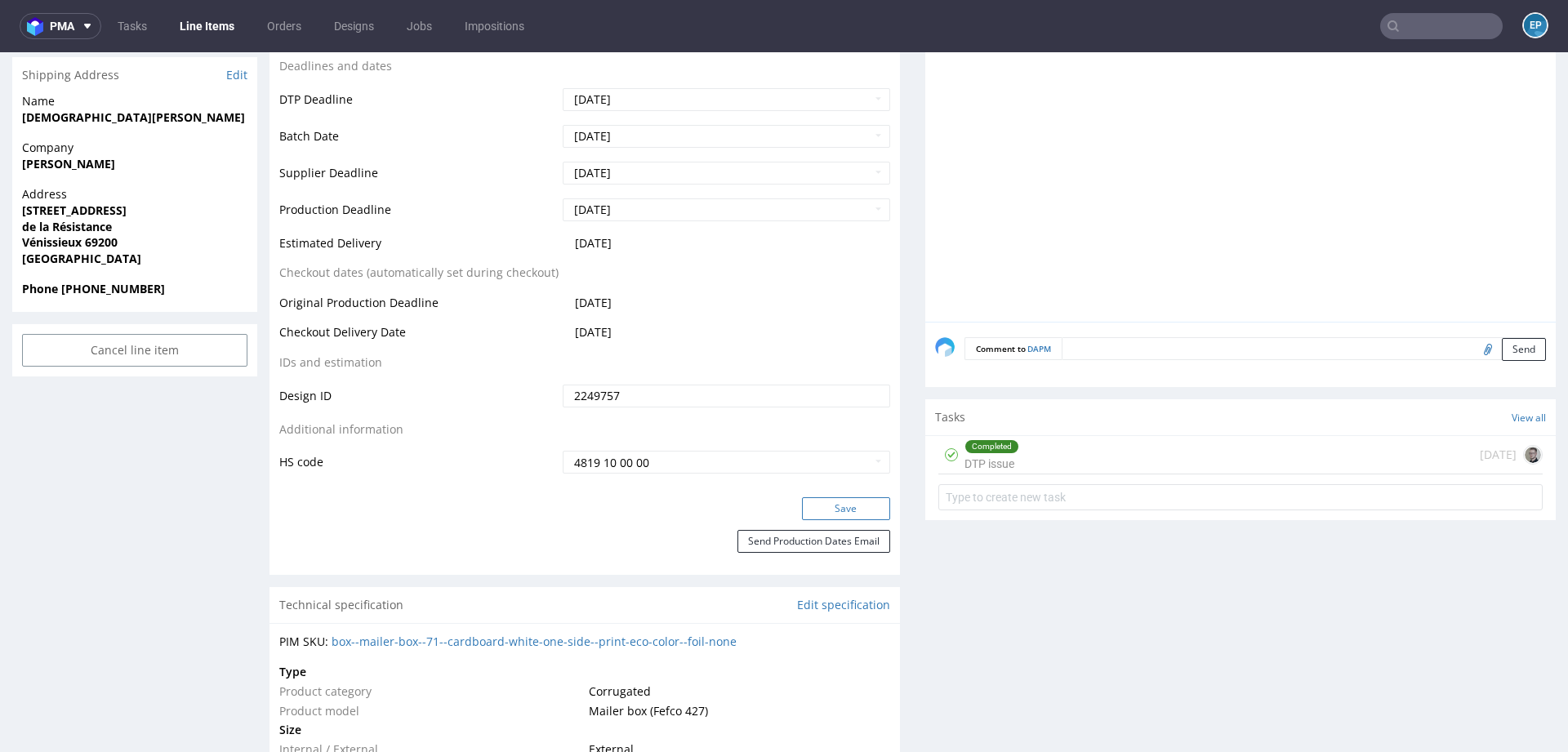
click at [819, 508] on button "Save" at bounding box center [846, 508] width 88 height 22
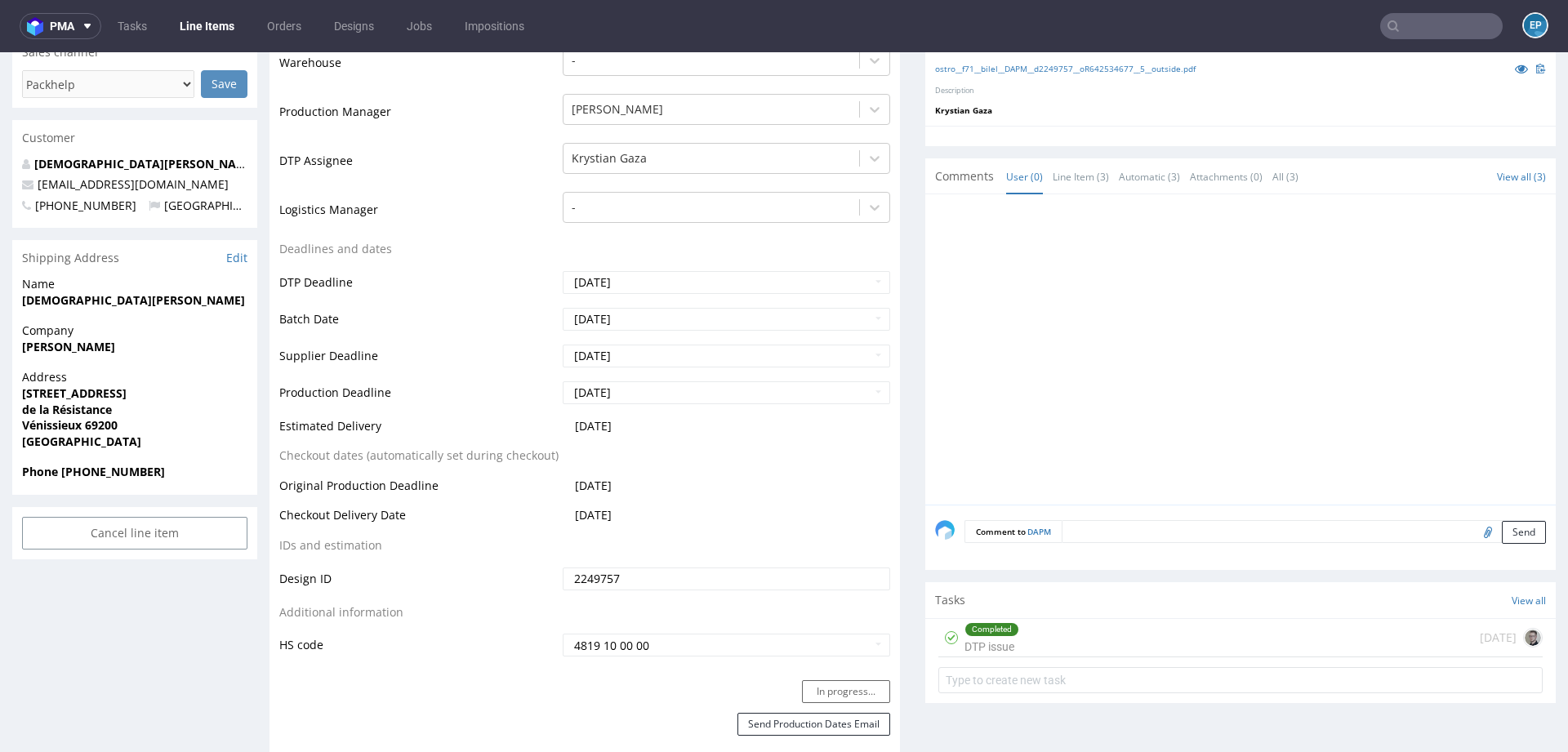
scroll to position [0, 0]
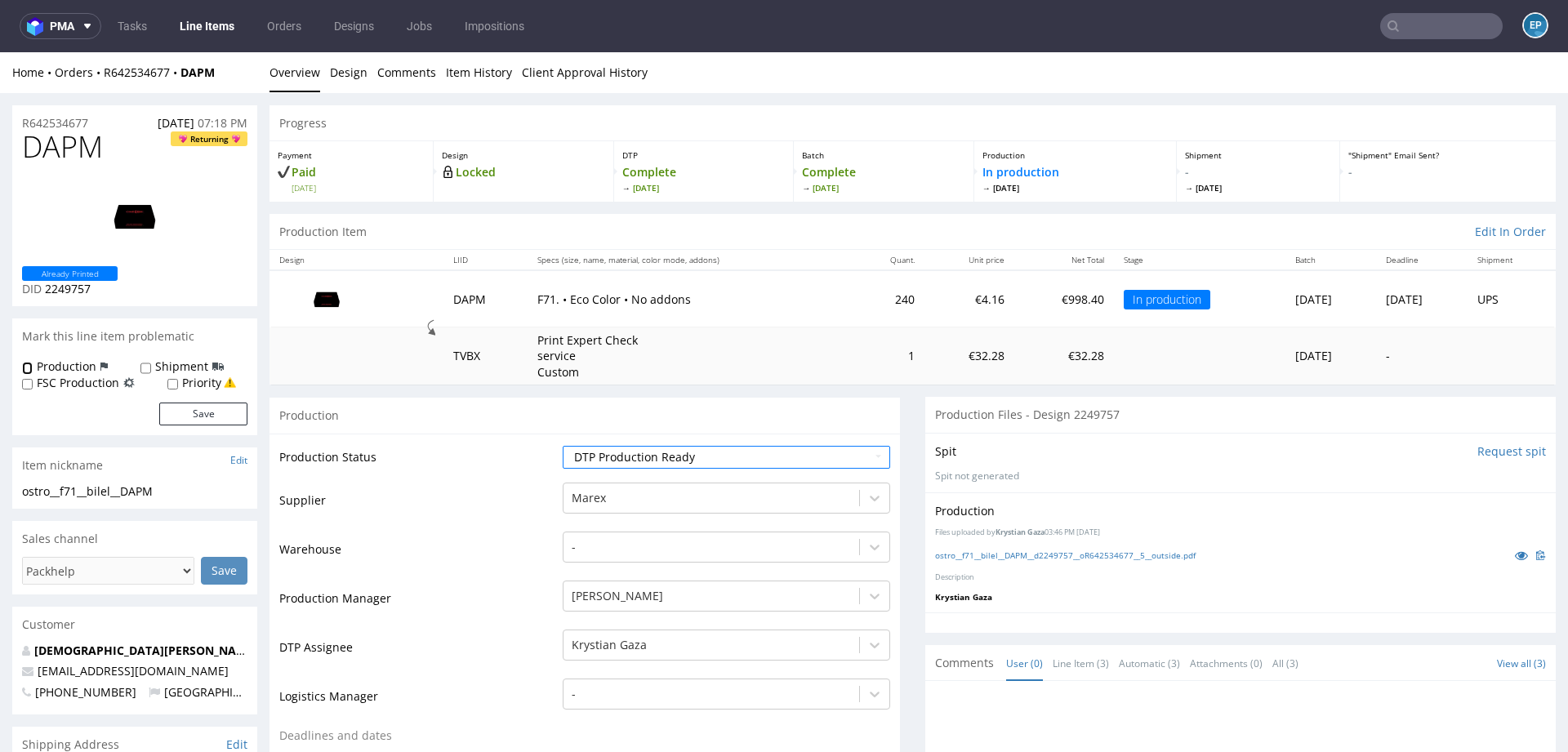
click at [30, 362] on input "Production" at bounding box center [28, 368] width 11 height 13
checkbox input "true"
click at [173, 410] on button "Save" at bounding box center [203, 413] width 88 height 22
